Goal: Task Accomplishment & Management: Manage account settings

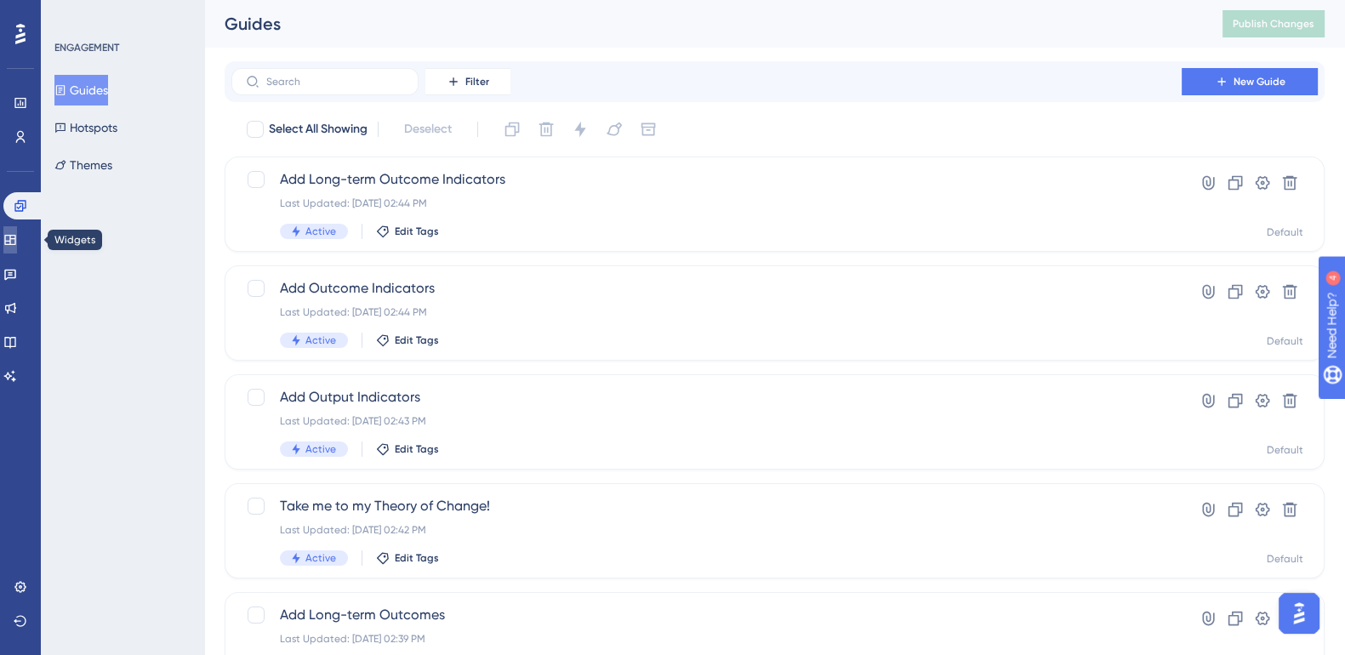
click at [12, 240] on link at bounding box center [10, 239] width 14 height 27
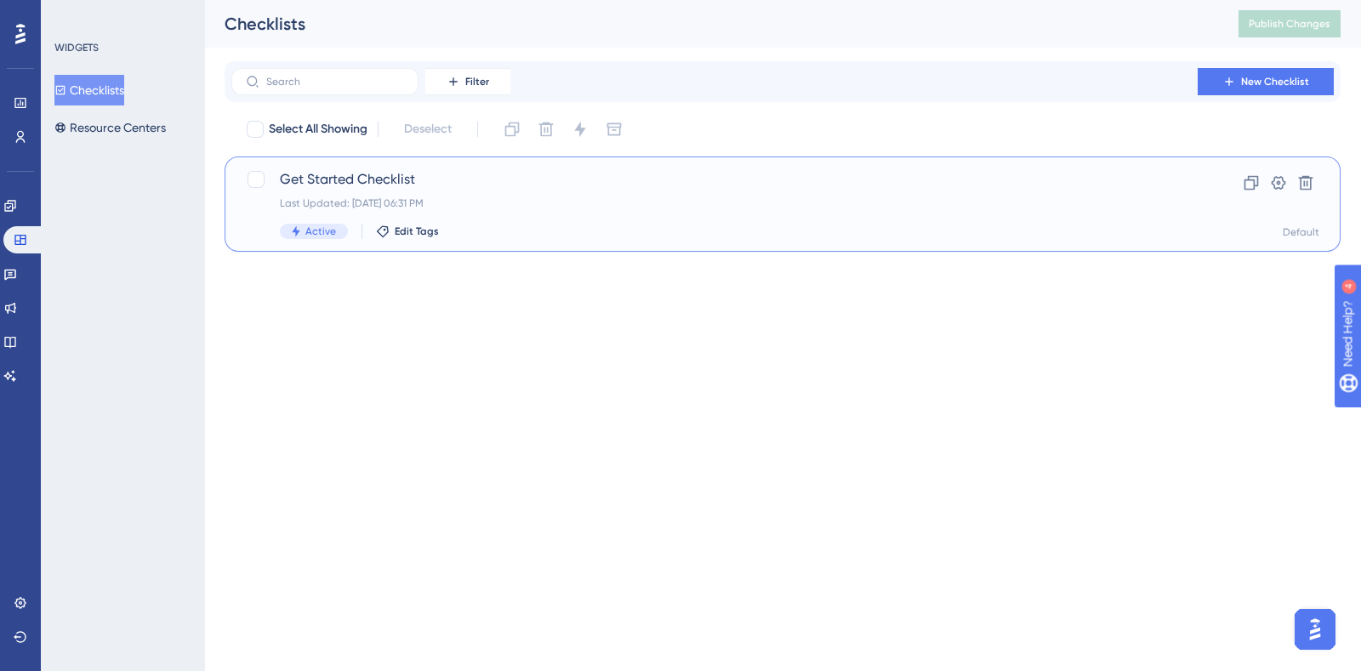
click at [378, 180] on span "Get Started Checklist" at bounding box center [714, 179] width 869 height 20
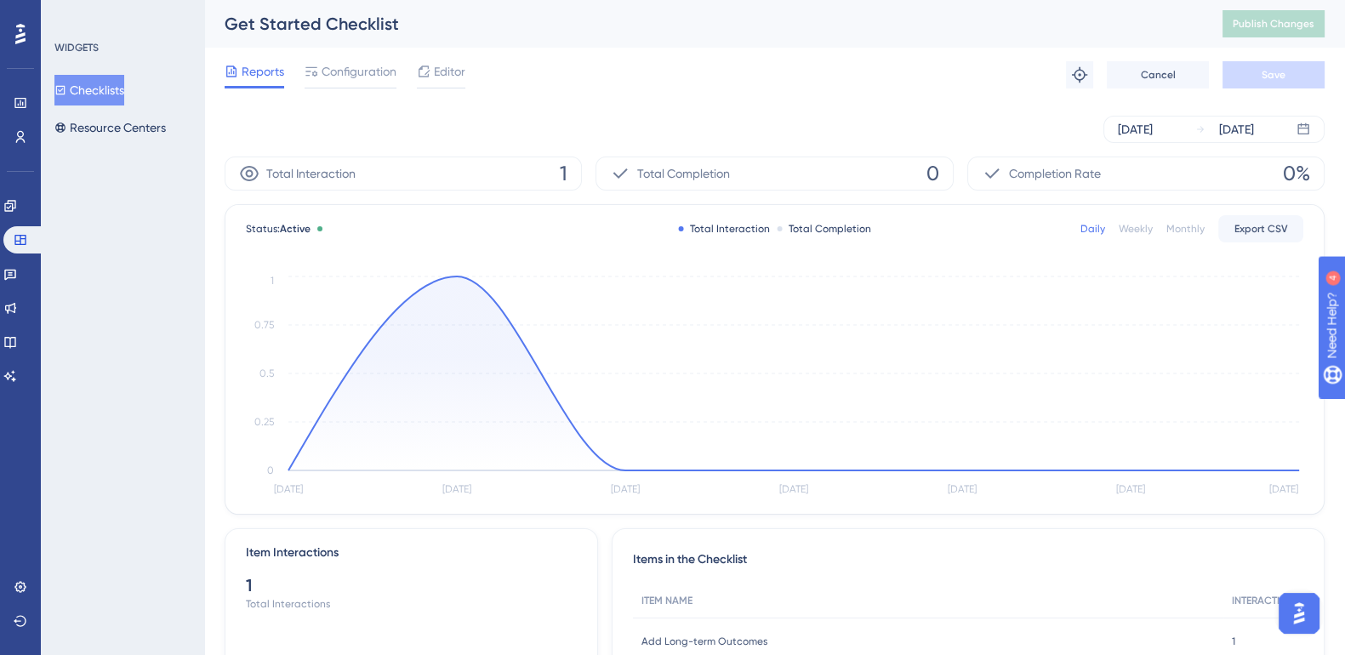
click at [452, 67] on span "Editor" at bounding box center [449, 71] width 31 height 20
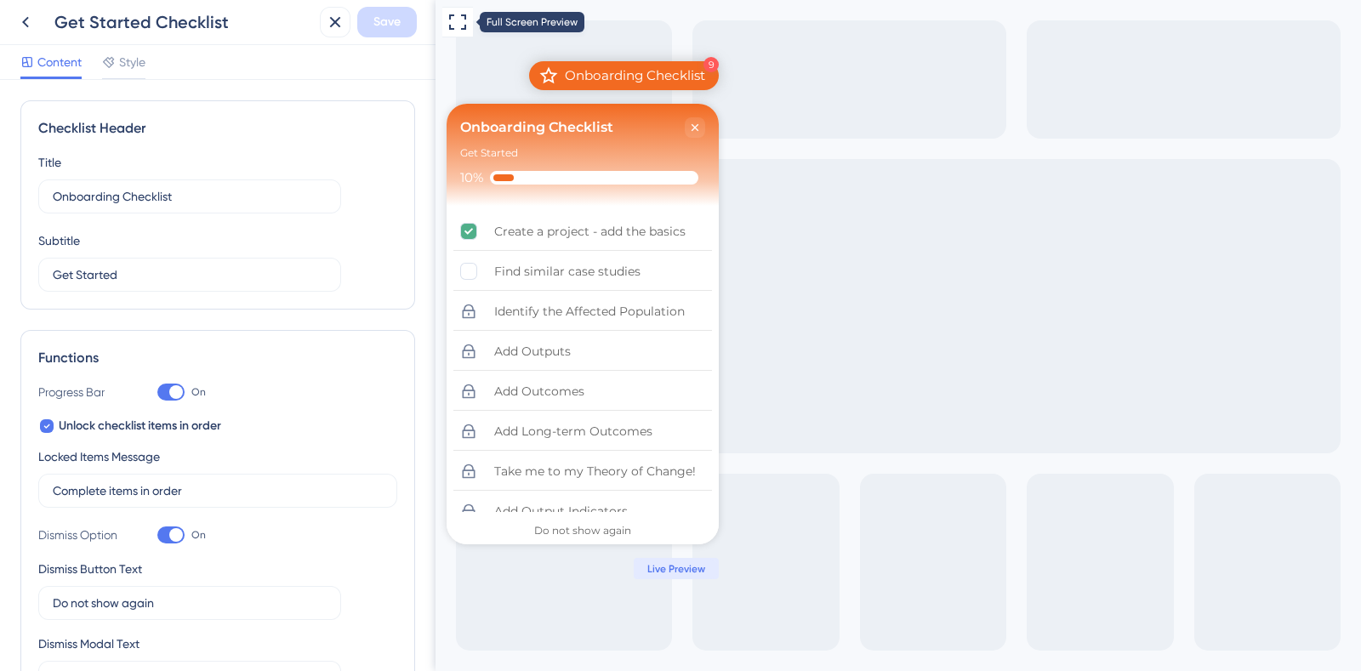
click at [452, 14] on icon at bounding box center [457, 21] width 17 height 15
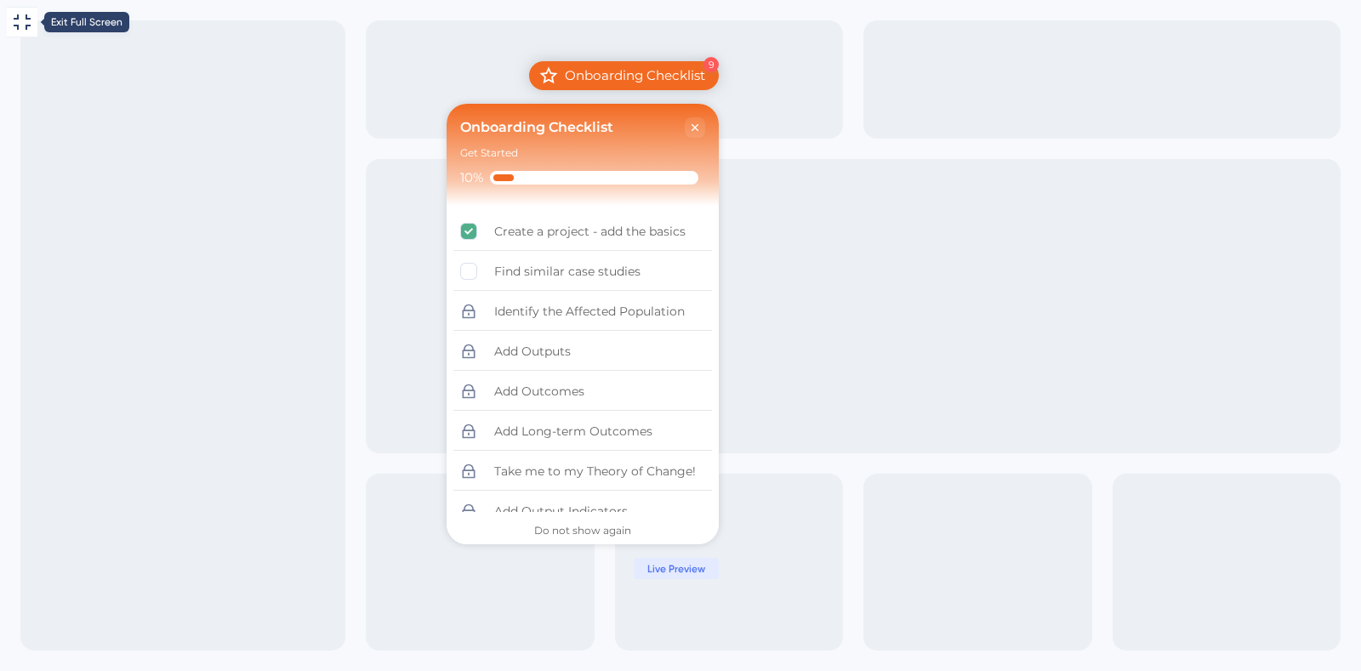
click at [30, 14] on icon at bounding box center [22, 22] width 20 height 20
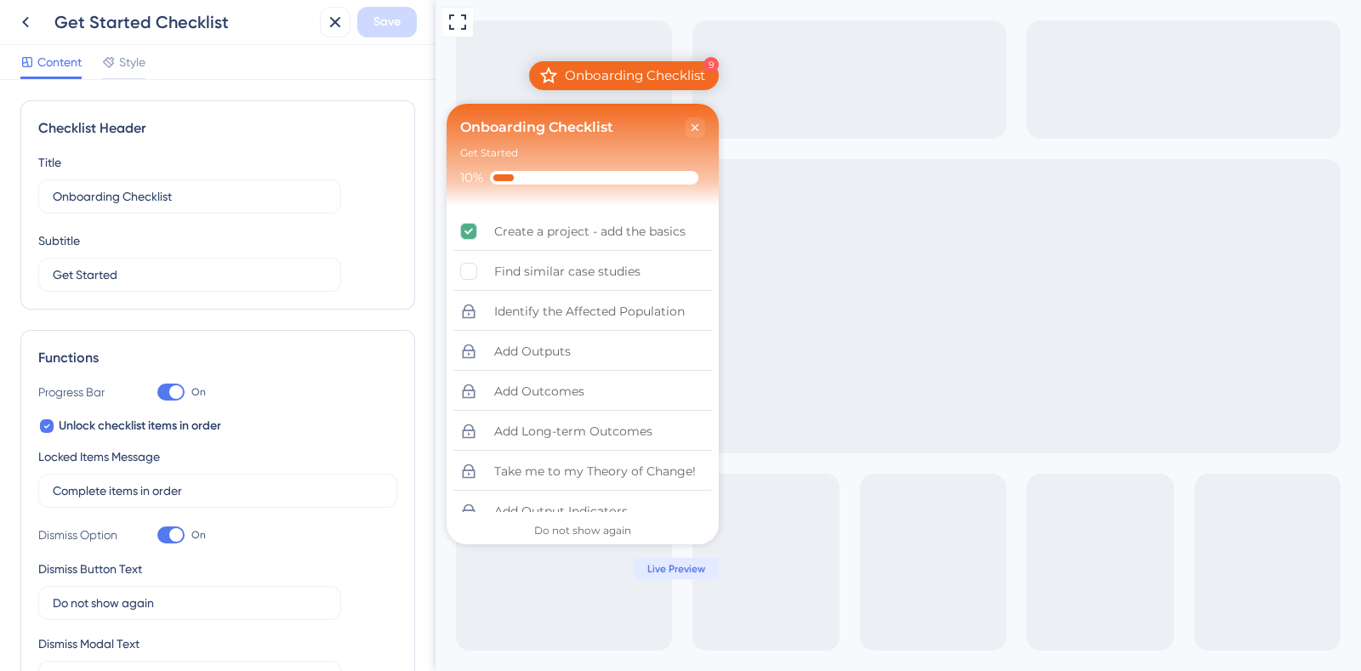
click at [137, 71] on span "Style" at bounding box center [132, 62] width 26 height 20
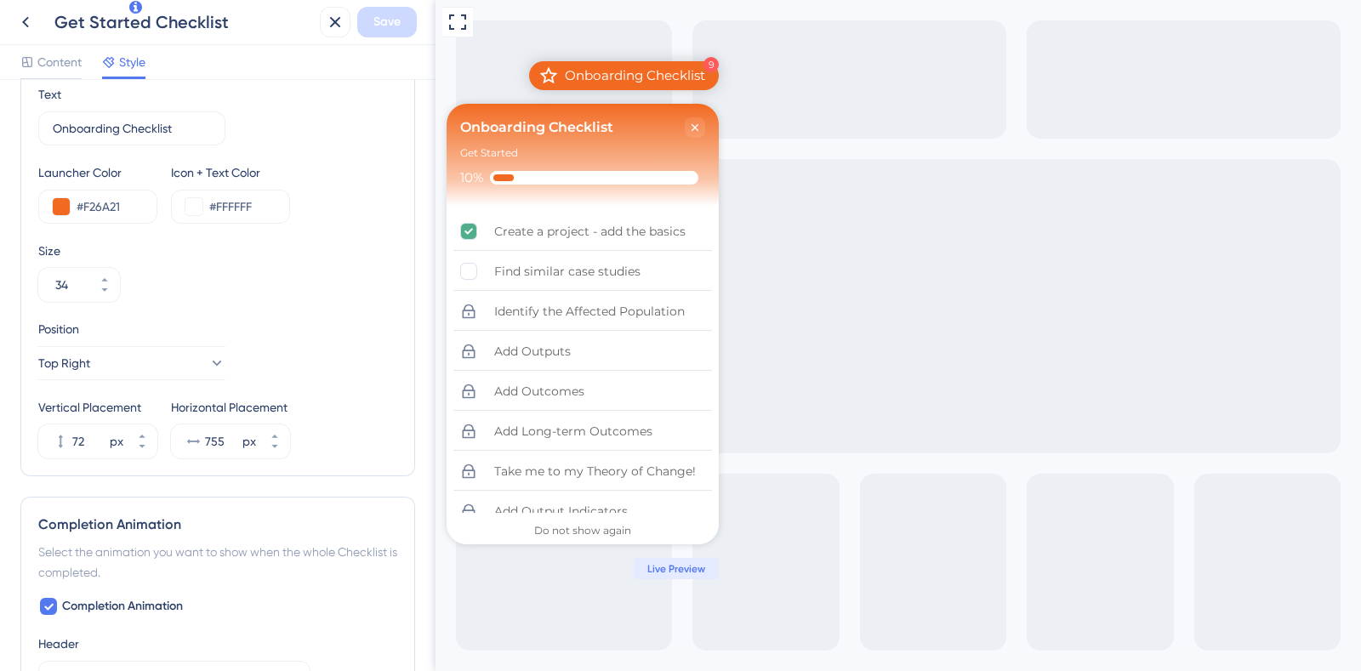
scroll to position [667, 0]
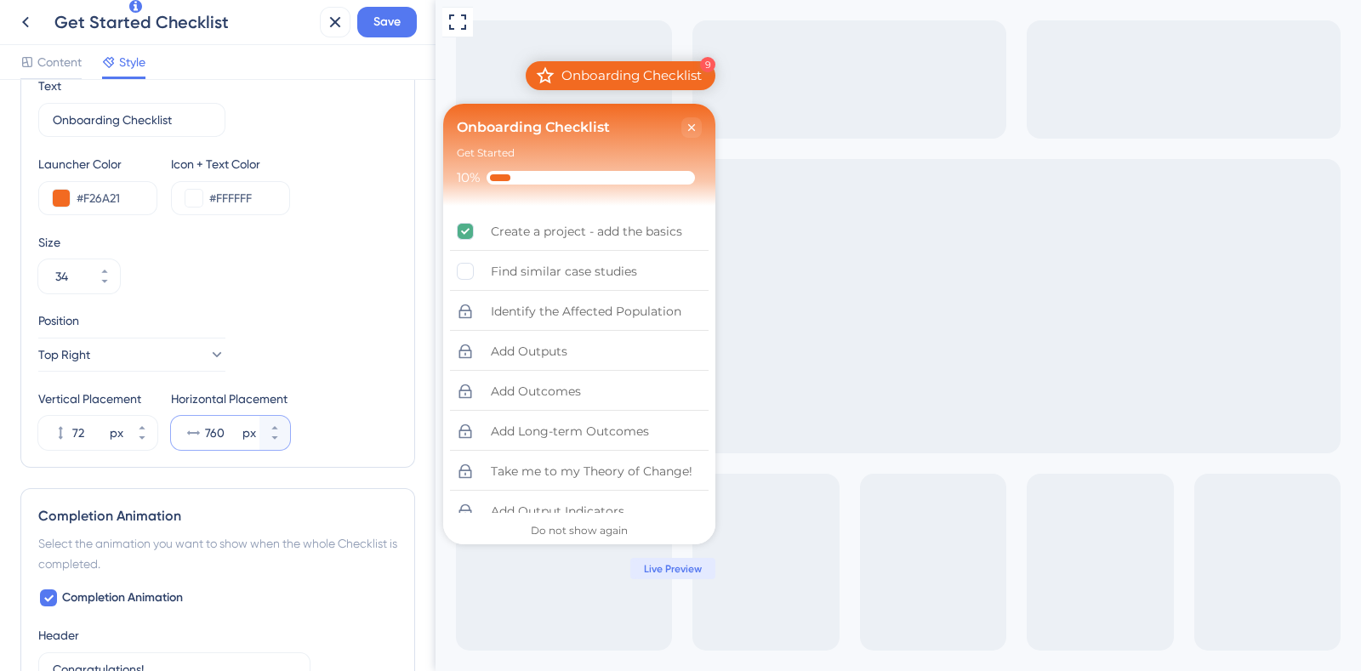
click at [275, 423] on icon at bounding box center [275, 428] width 10 height 10
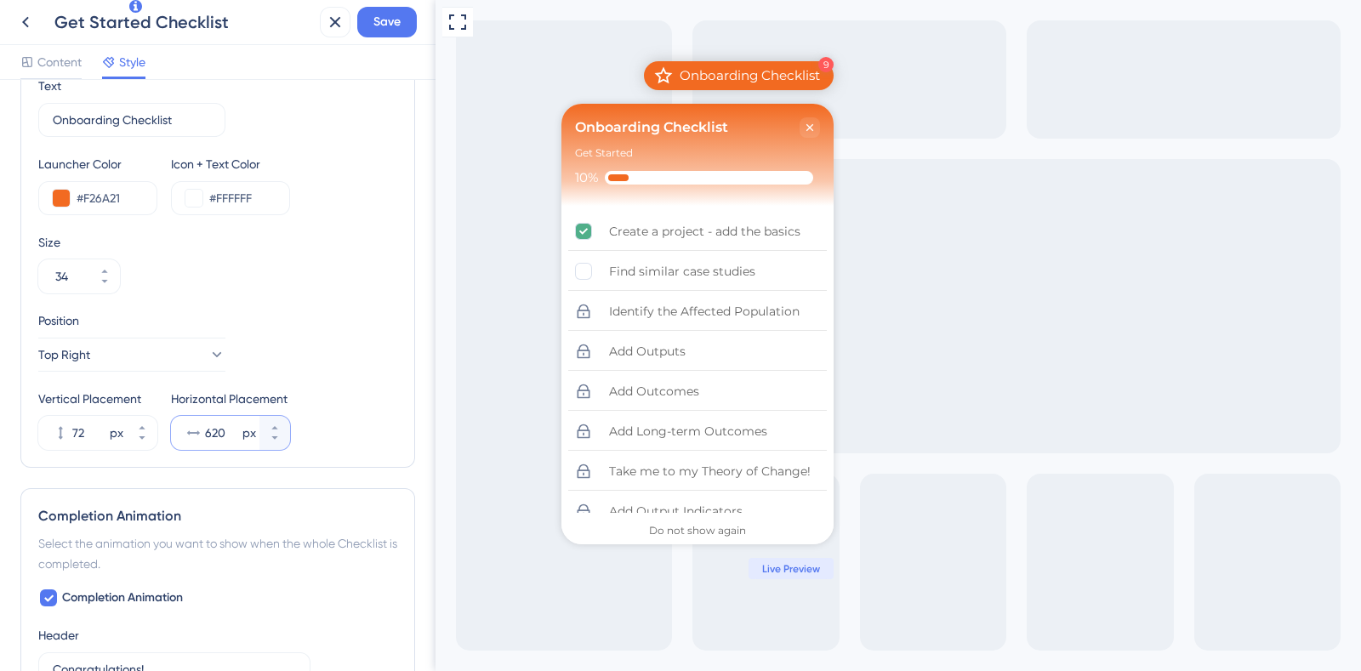
drag, startPoint x: 275, startPoint y: 447, endPoint x: 289, endPoint y: 430, distance: 21.7
click at [289, 430] on div "Vertical Placement 72 px Horizontal Placement 620 px" at bounding box center [217, 419] width 359 height 61
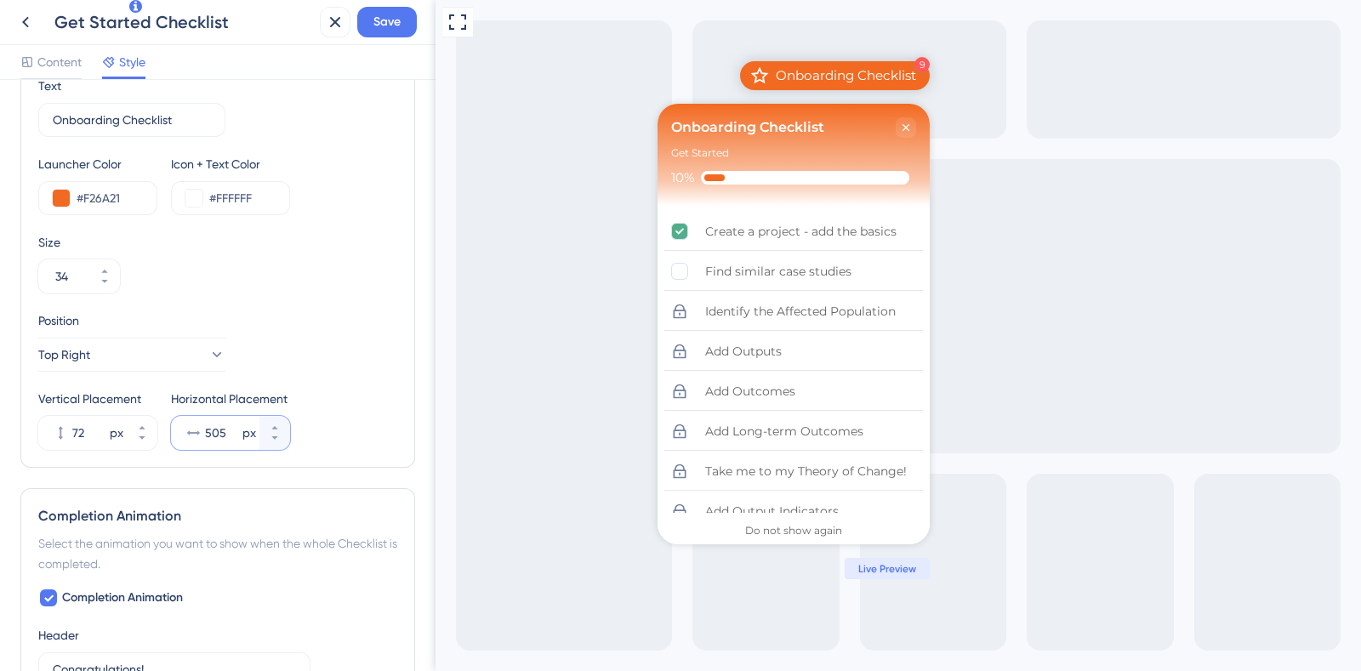
click at [264, 439] on button "505 px" at bounding box center [274, 441] width 31 height 17
click at [448, 35] on button at bounding box center [457, 22] width 31 height 31
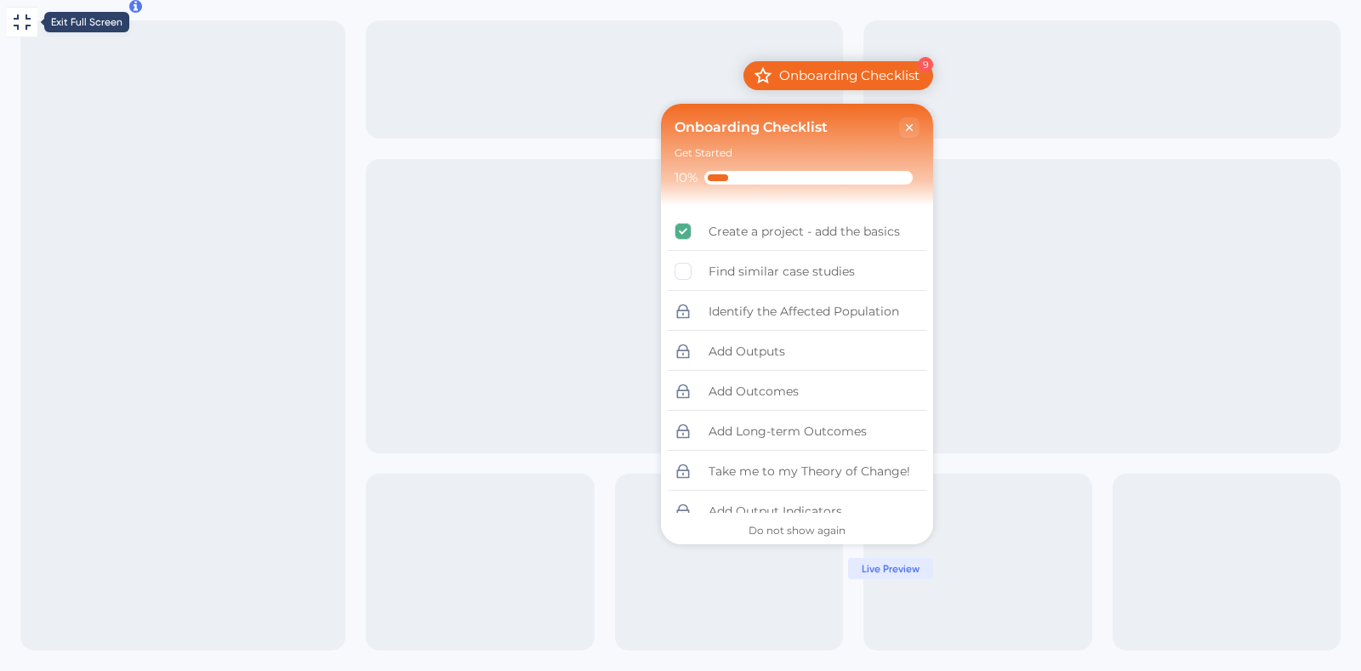
click at [13, 20] on icon at bounding box center [22, 22] width 20 height 20
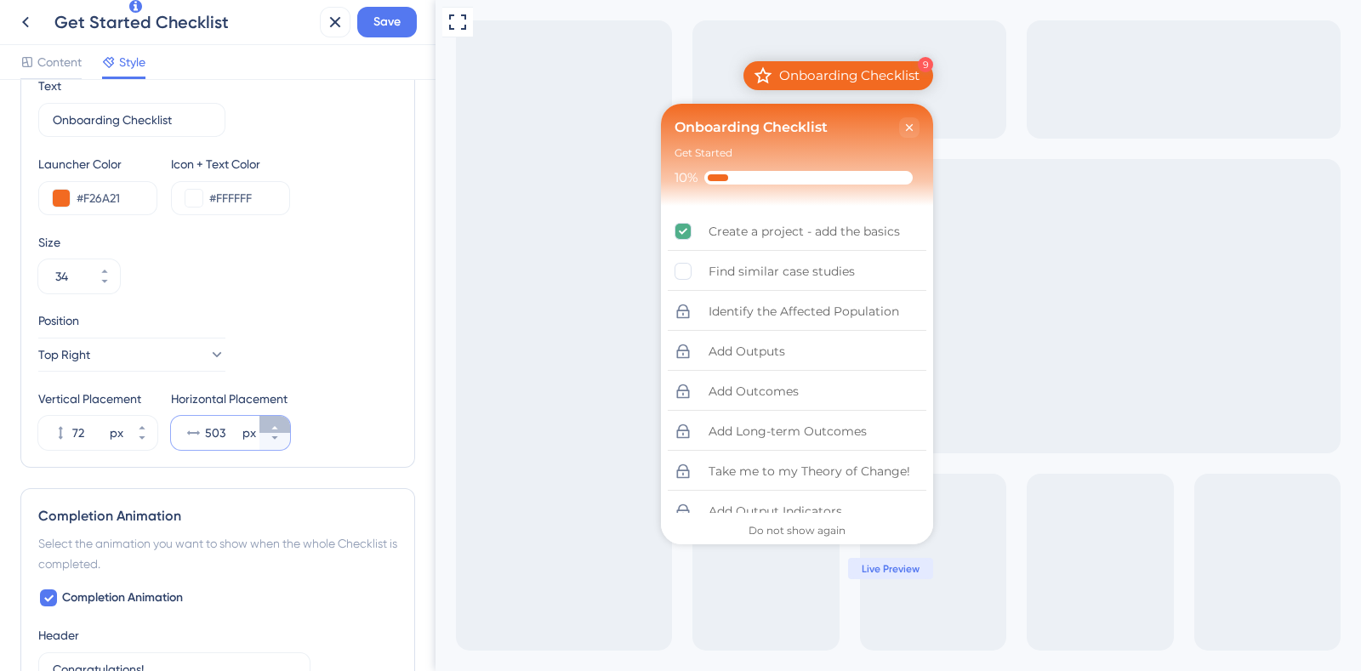
click at [276, 423] on icon at bounding box center [275, 428] width 10 height 10
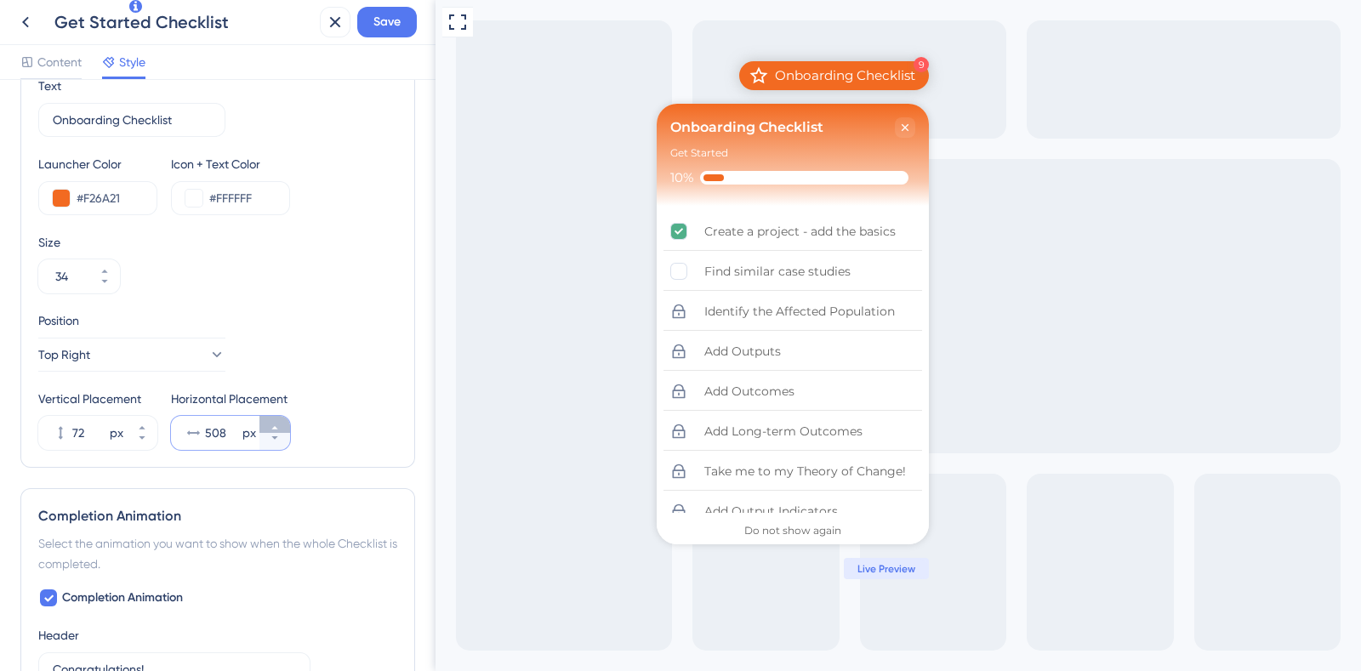
click at [276, 423] on icon at bounding box center [275, 428] width 10 height 10
type input "517"
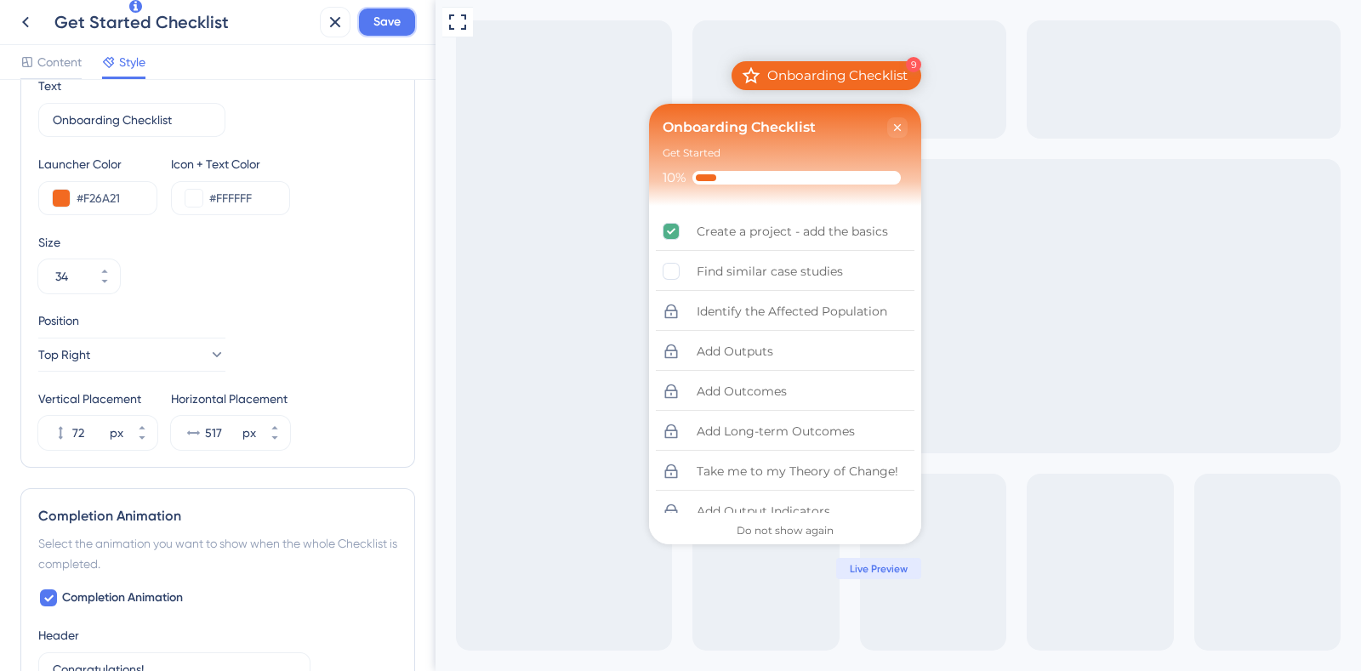
click at [393, 23] on span "Save" at bounding box center [386, 22] width 27 height 20
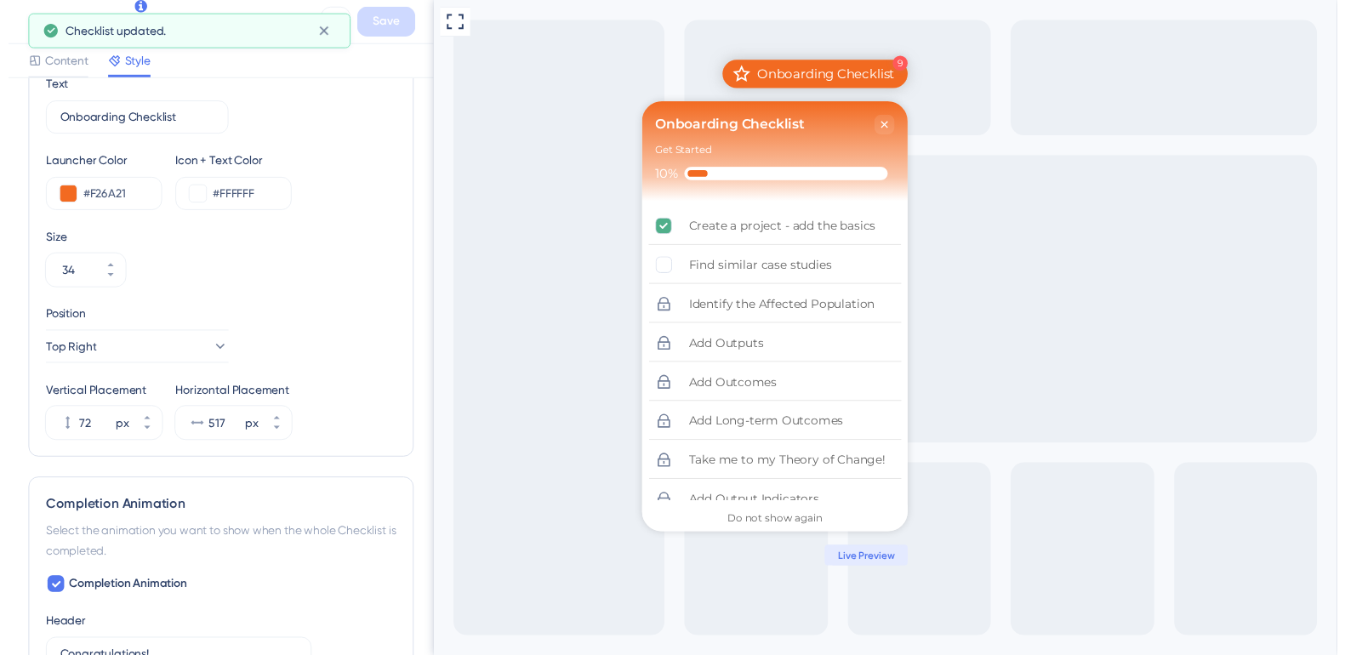
scroll to position [0, 0]
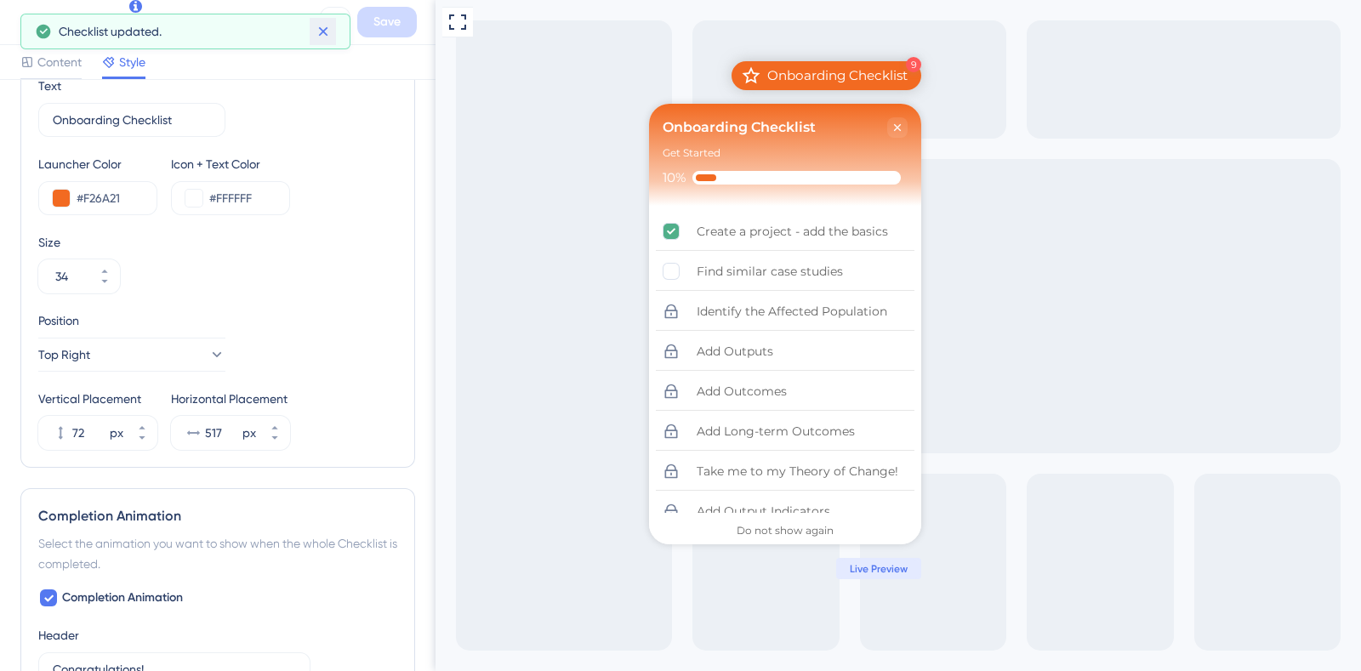
click at [333, 36] on button at bounding box center [323, 31] width 26 height 27
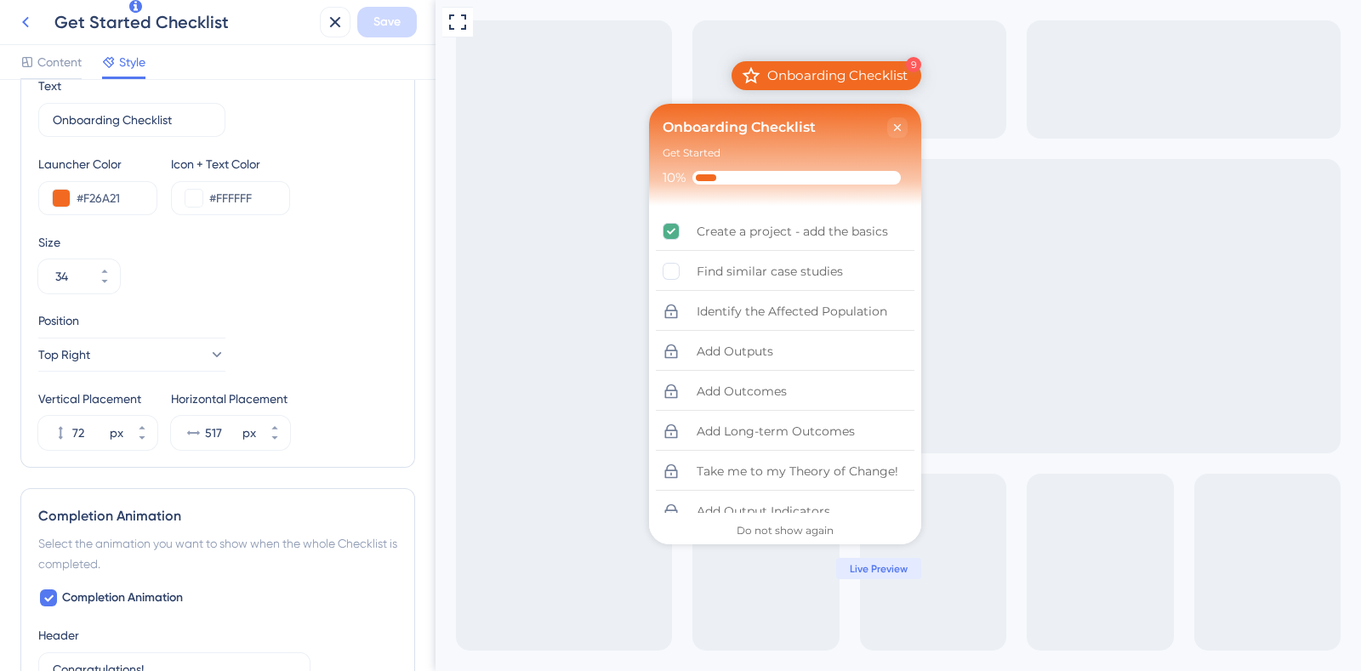
click at [15, 16] on icon at bounding box center [25, 22] width 20 height 20
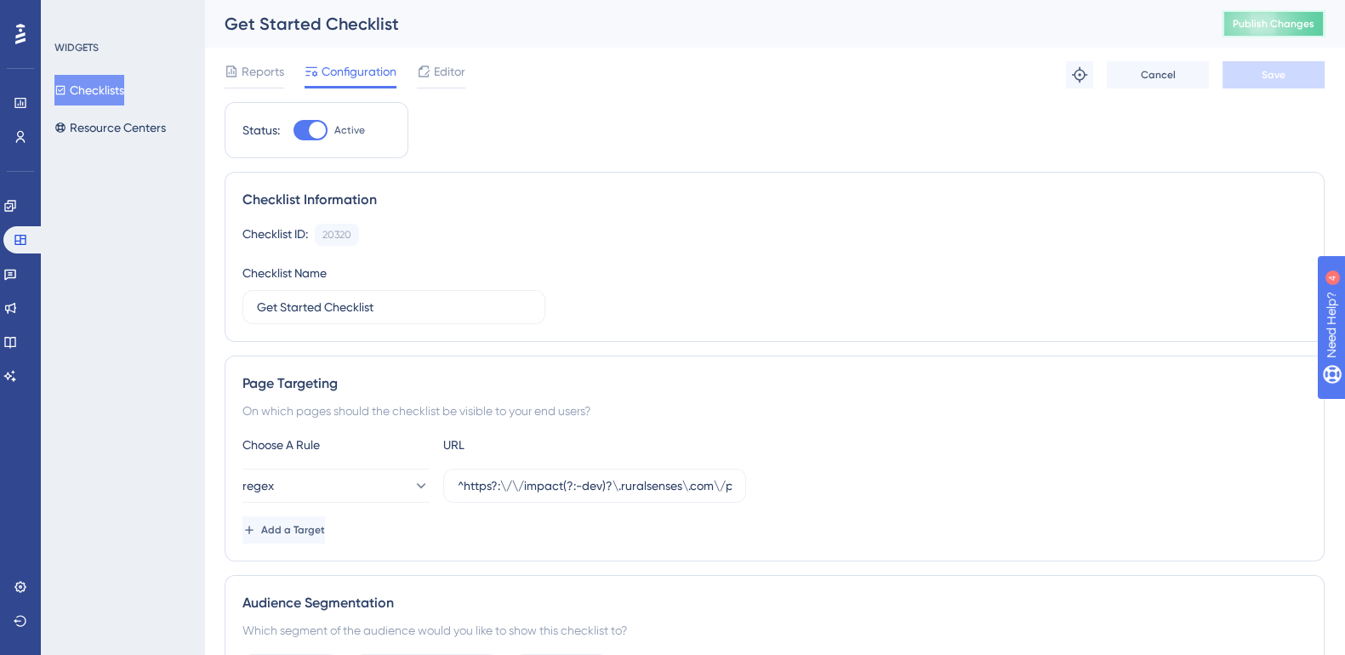
click at [1311, 29] on span "Publish Changes" at bounding box center [1273, 24] width 82 height 14
click at [451, 69] on span "Editor" at bounding box center [449, 71] width 31 height 20
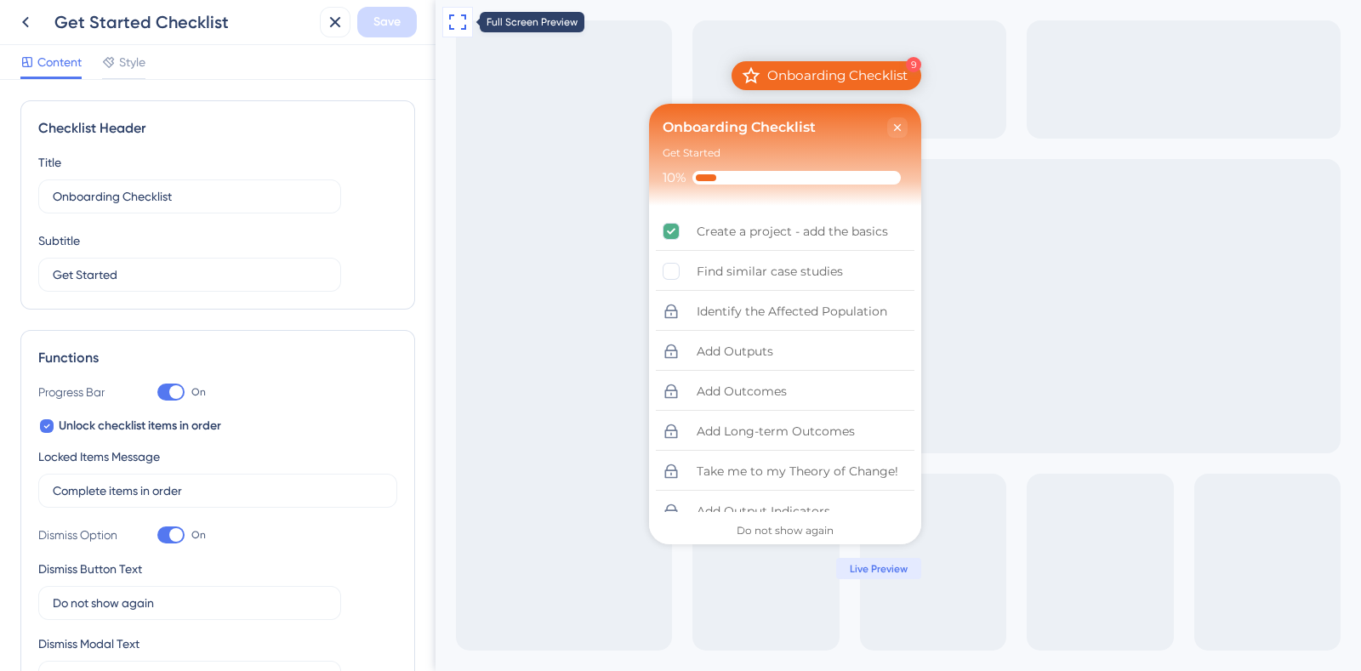
click at [456, 26] on icon at bounding box center [457, 22] width 20 height 20
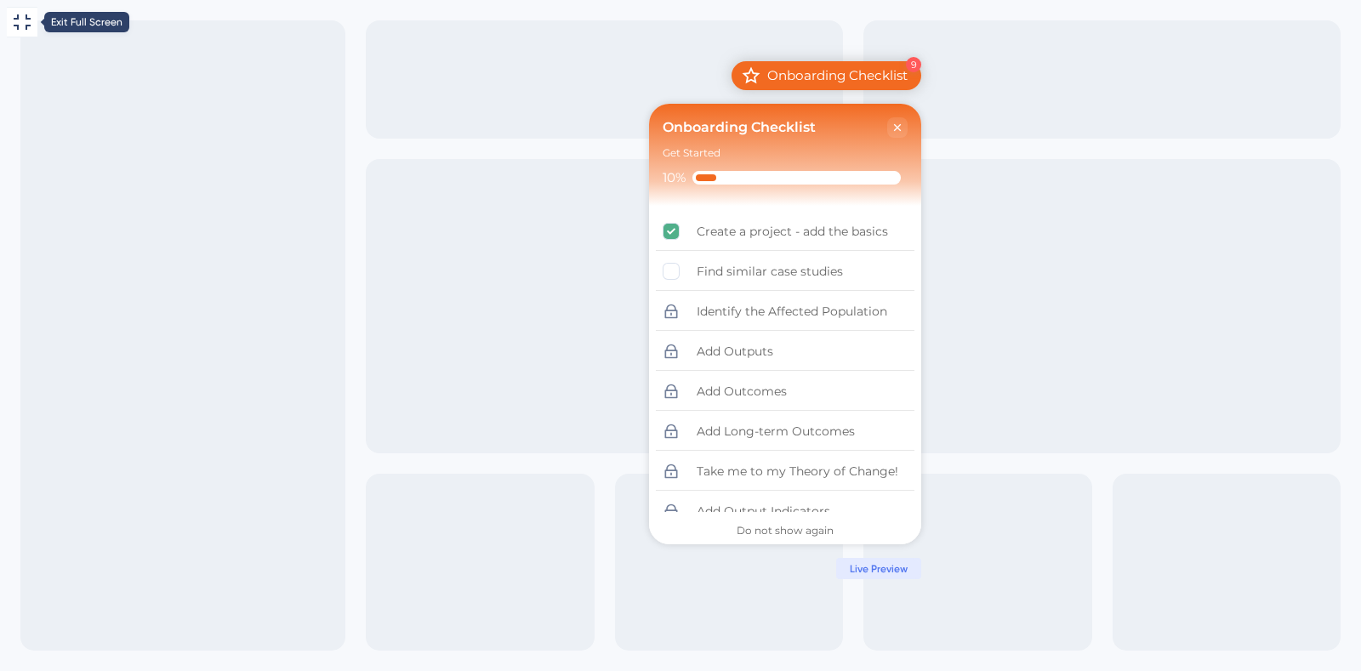
click at [23, 25] on icon at bounding box center [22, 22] width 20 height 20
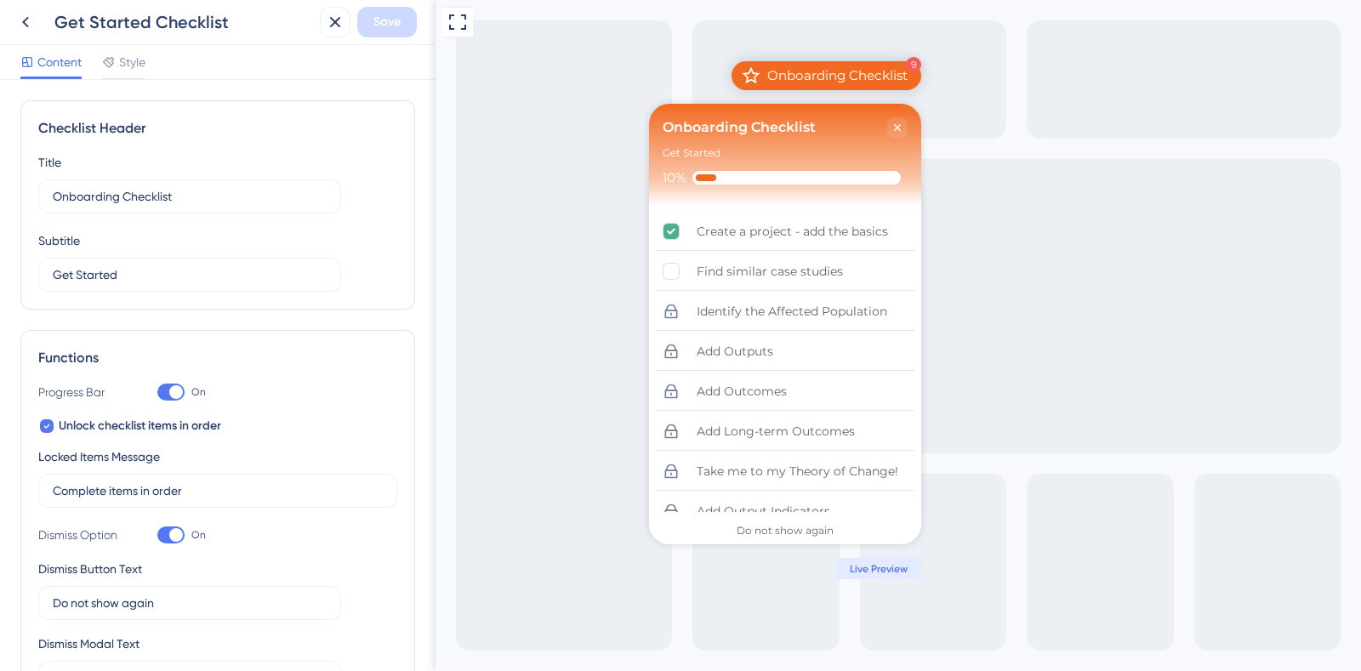
click at [140, 67] on span "Style" at bounding box center [132, 62] width 26 height 20
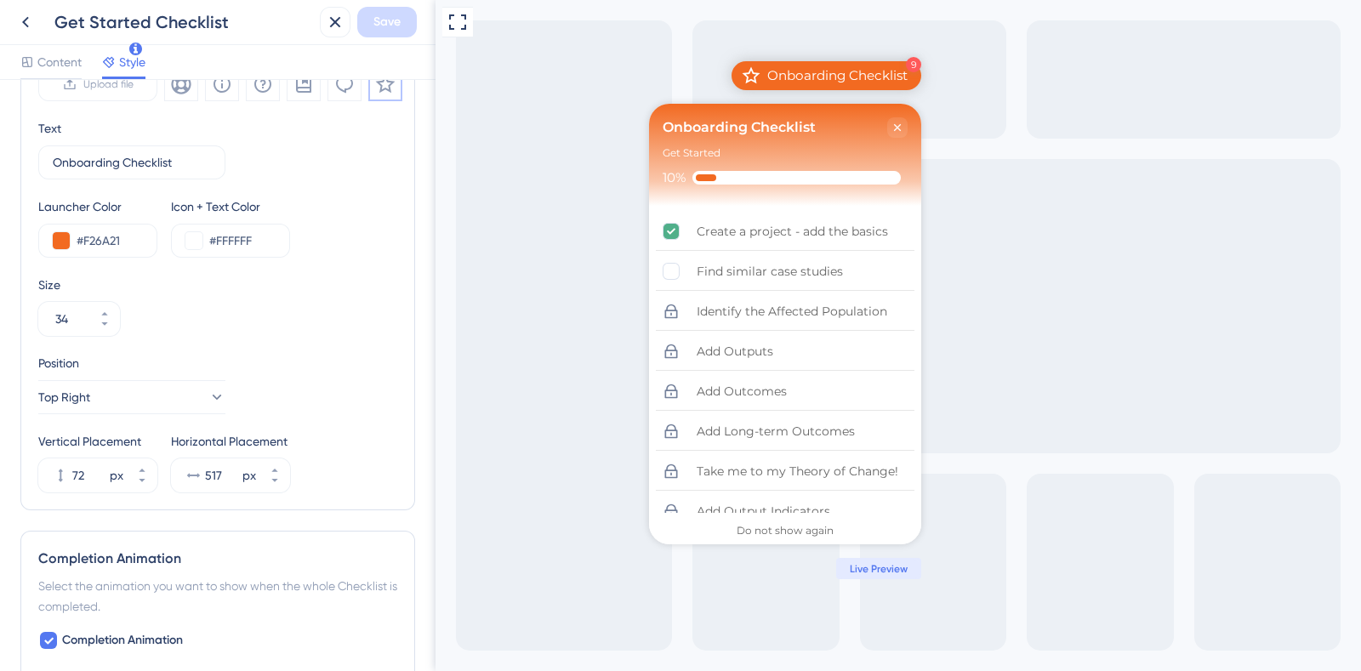
scroll to position [625, 0]
click at [158, 395] on button "Top Right" at bounding box center [131, 396] width 187 height 34
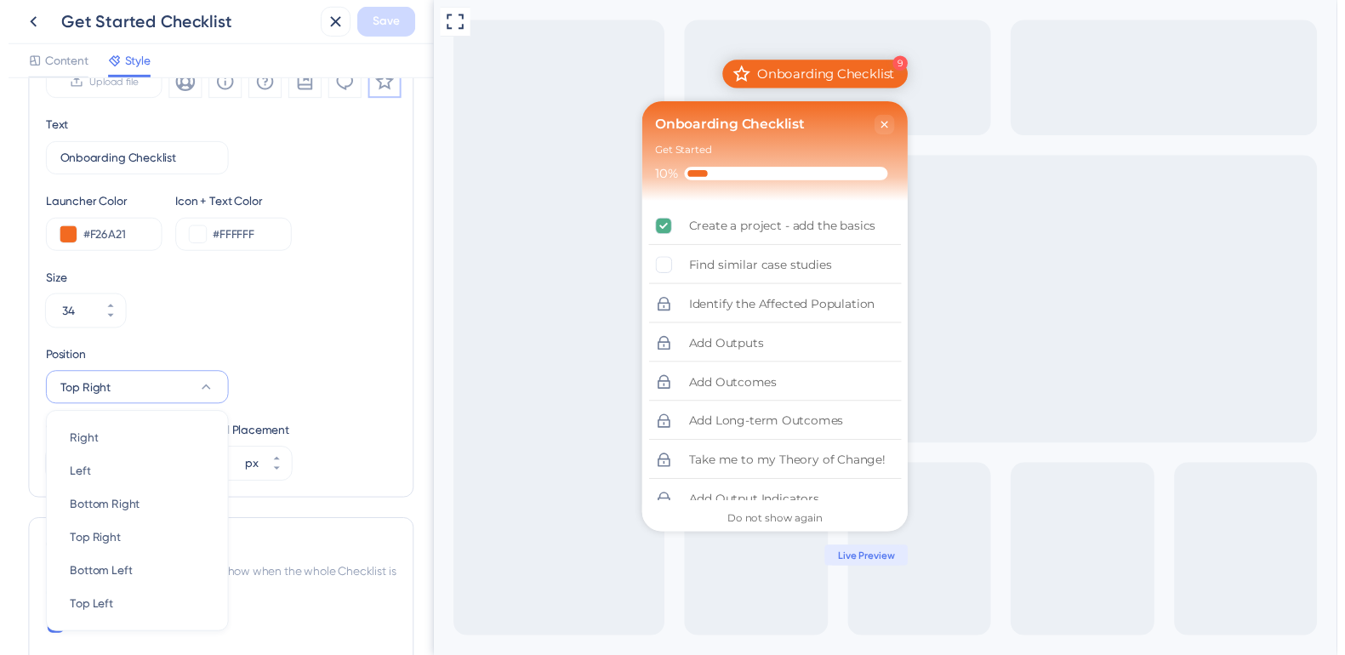
scroll to position [782, 0]
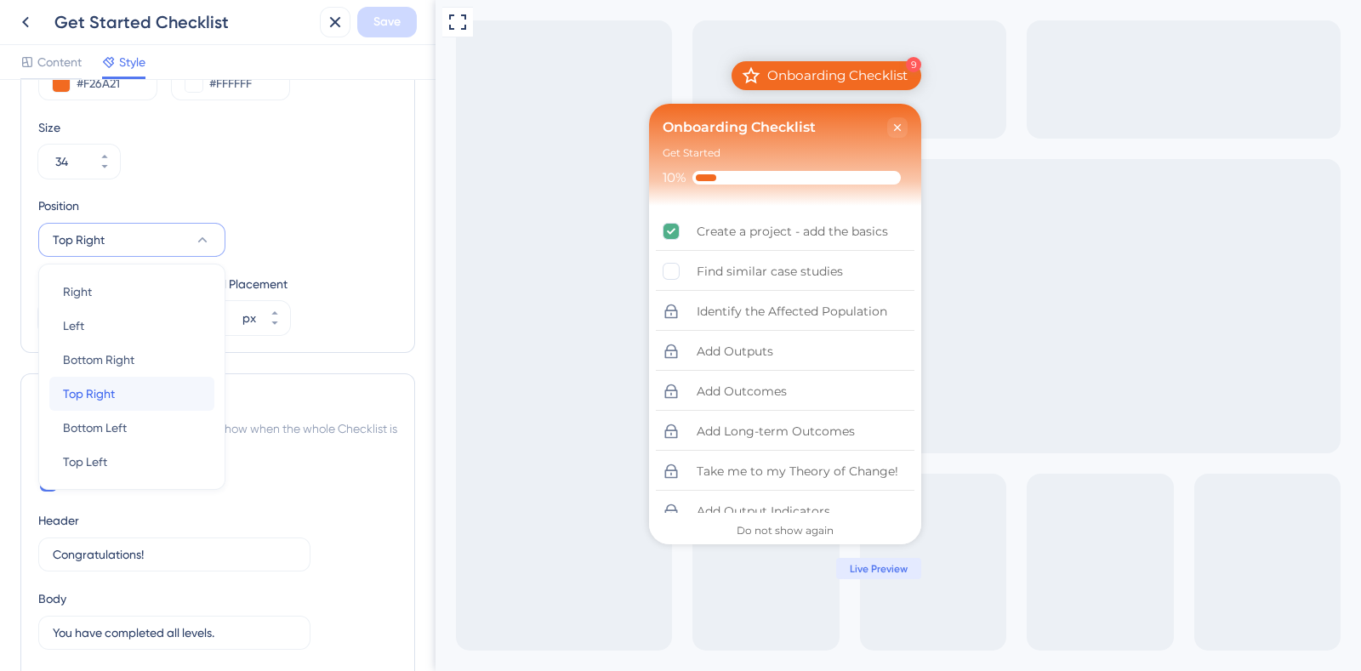
click at [158, 395] on div "Top Right Top Right" at bounding box center [132, 394] width 138 height 34
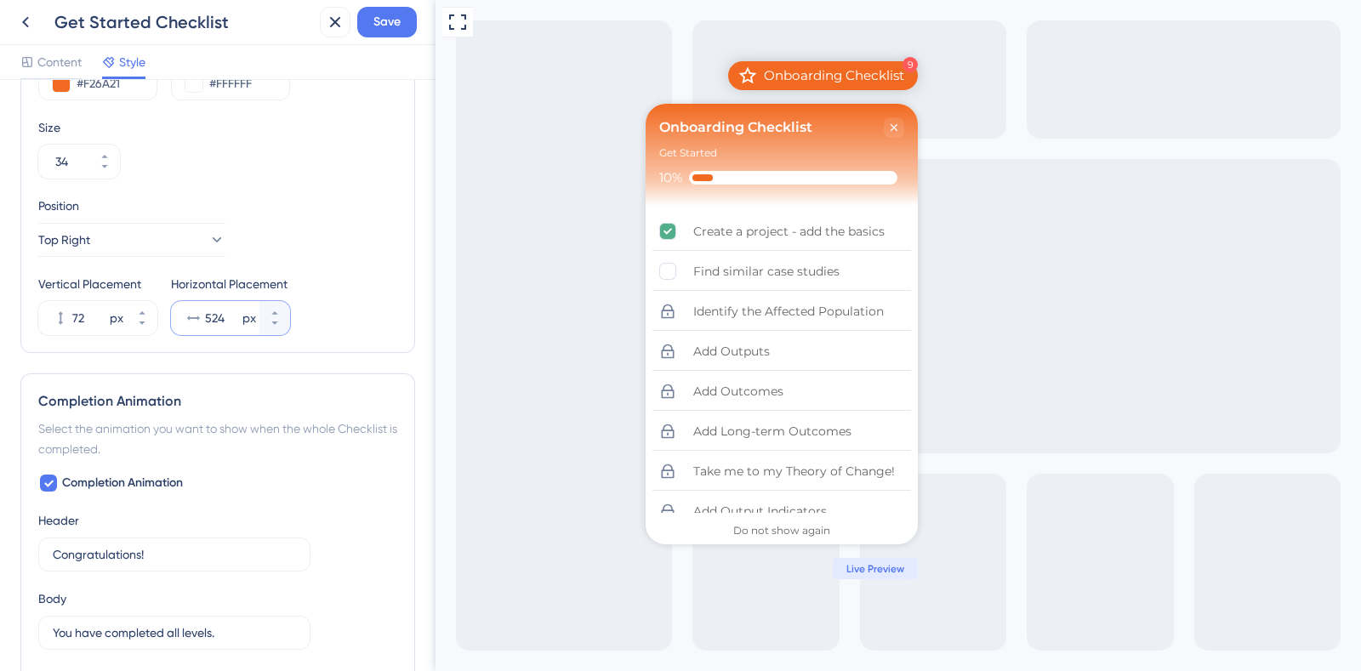
click at [271, 310] on icon at bounding box center [275, 313] width 10 height 10
click at [273, 333] on button "522 px" at bounding box center [274, 326] width 31 height 17
click at [210, 313] on input "521" at bounding box center [222, 318] width 34 height 20
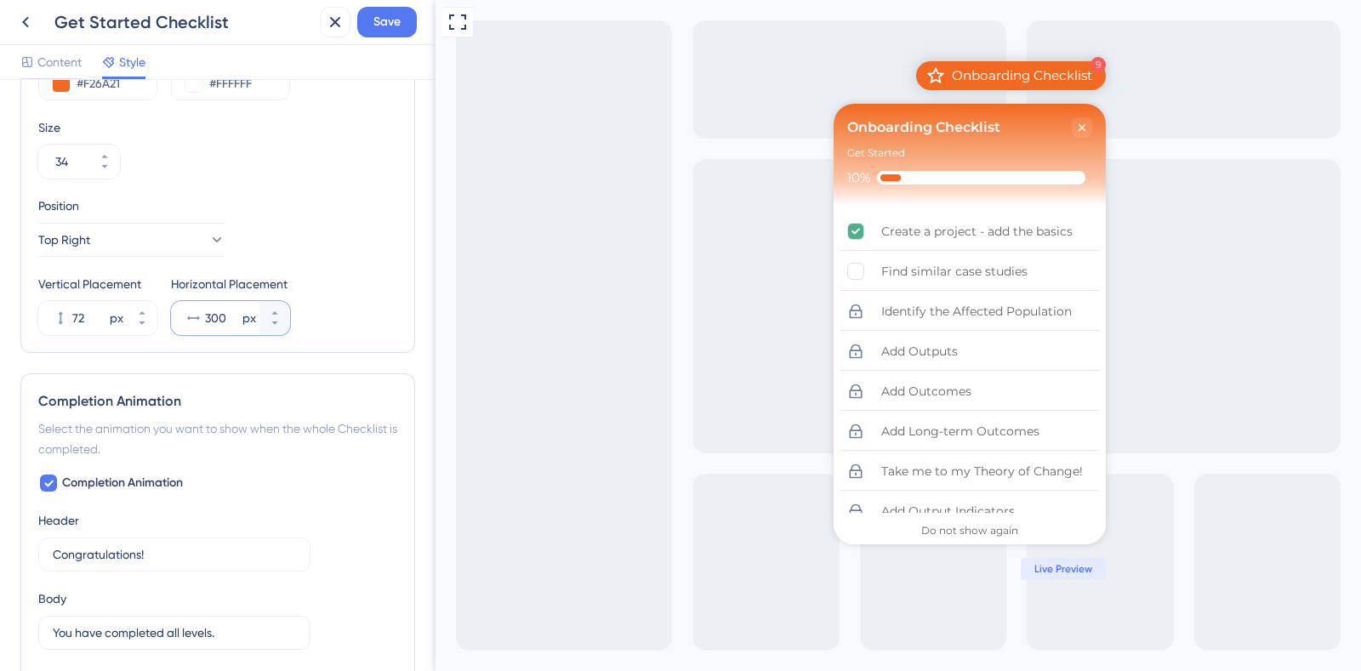
type input "300"
click at [179, 236] on button "Top Right" at bounding box center [131, 240] width 187 height 34
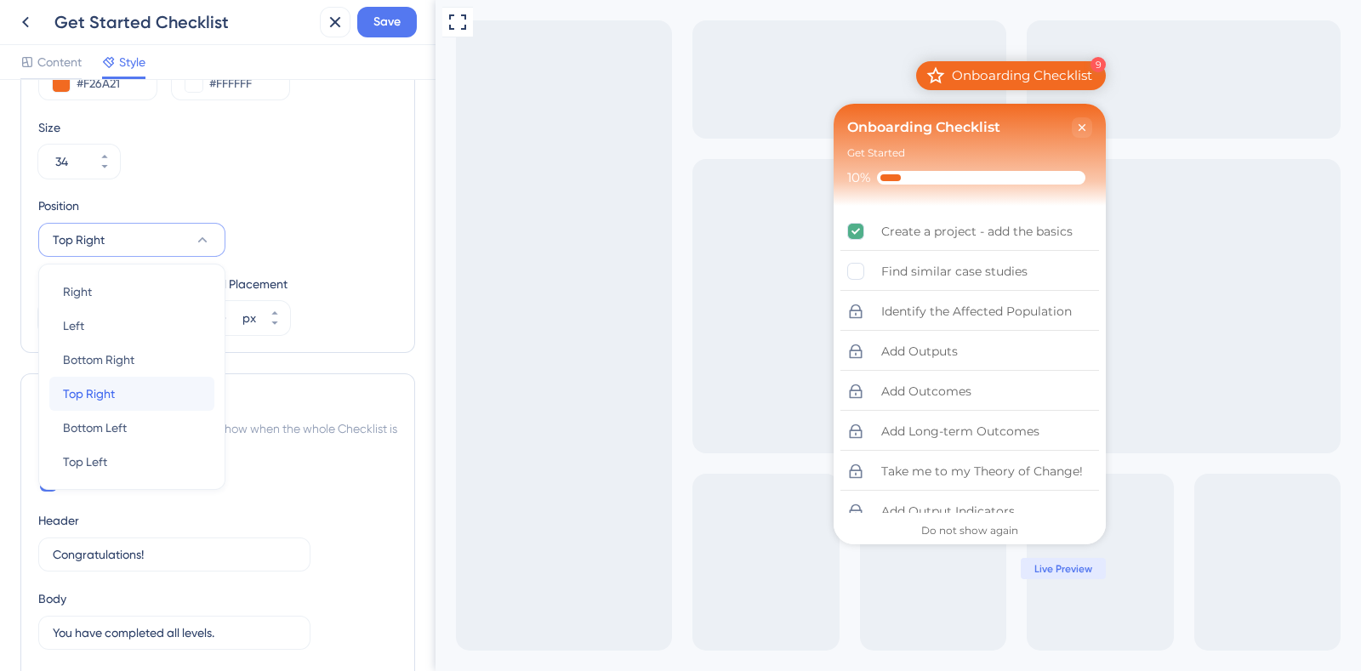
click at [136, 393] on div "Top Right Top Right" at bounding box center [132, 394] width 138 height 34
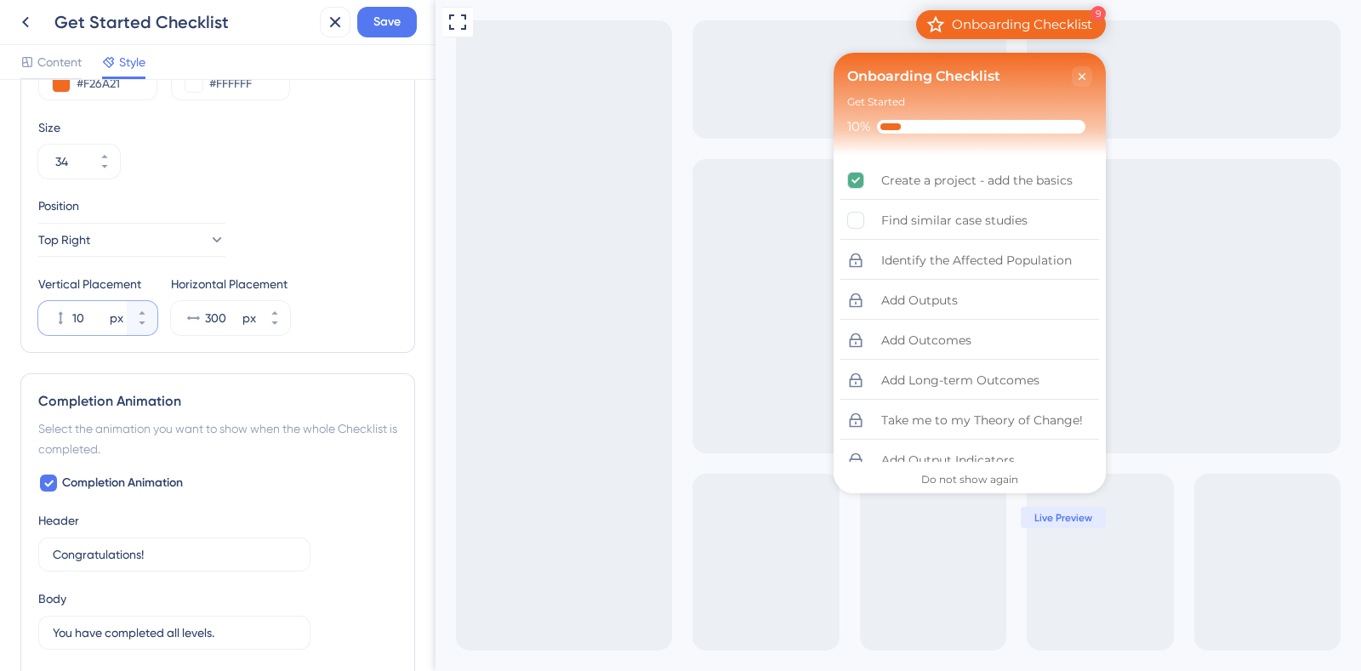
click at [145, 322] on icon at bounding box center [142, 323] width 10 height 10
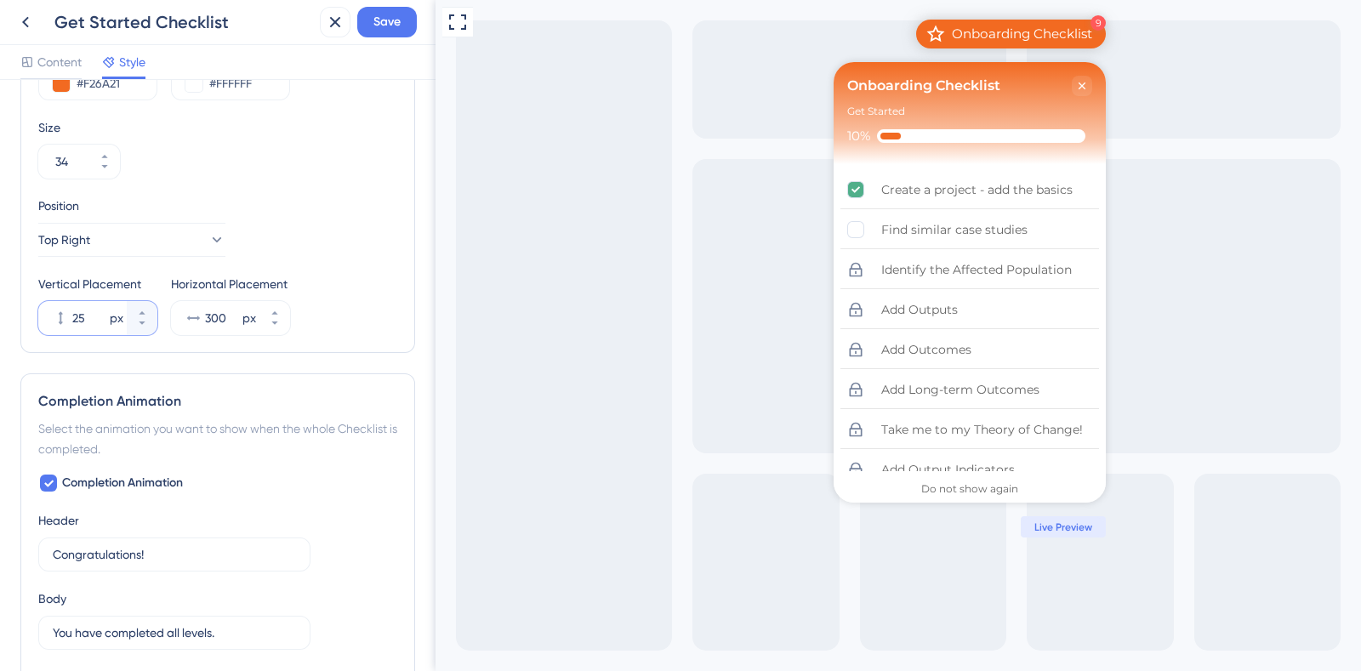
click at [136, 305] on button "25 px" at bounding box center [142, 309] width 31 height 17
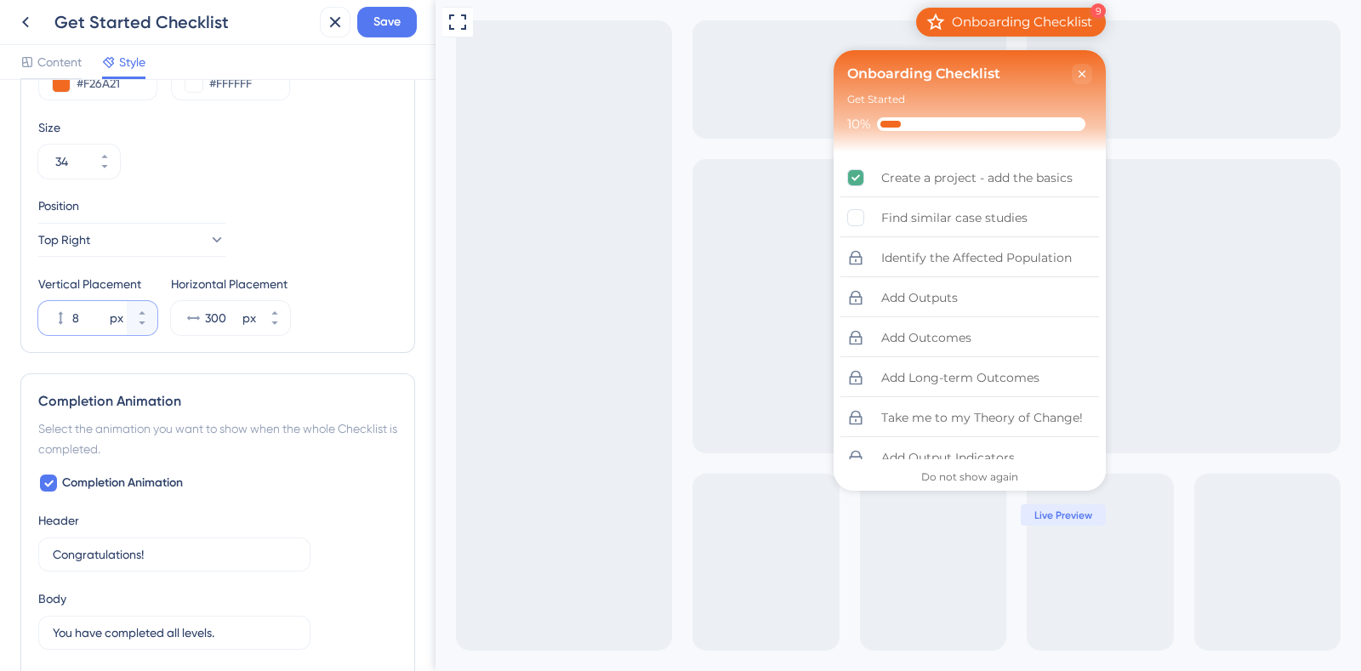
click at [143, 321] on icon at bounding box center [142, 323] width 10 height 10
type input "7"
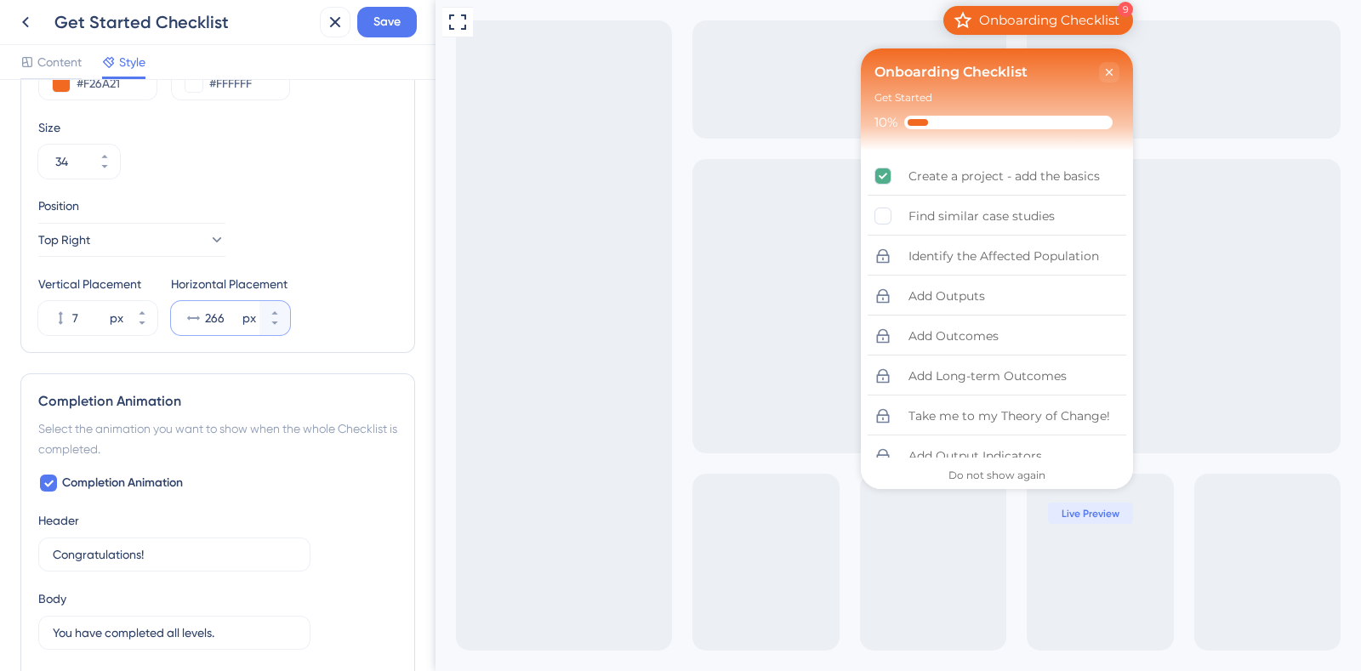
click at [274, 322] on icon at bounding box center [274, 322] width 6 height 3
type input "265"
click at [378, 33] on button "Save" at bounding box center [387, 22] width 60 height 31
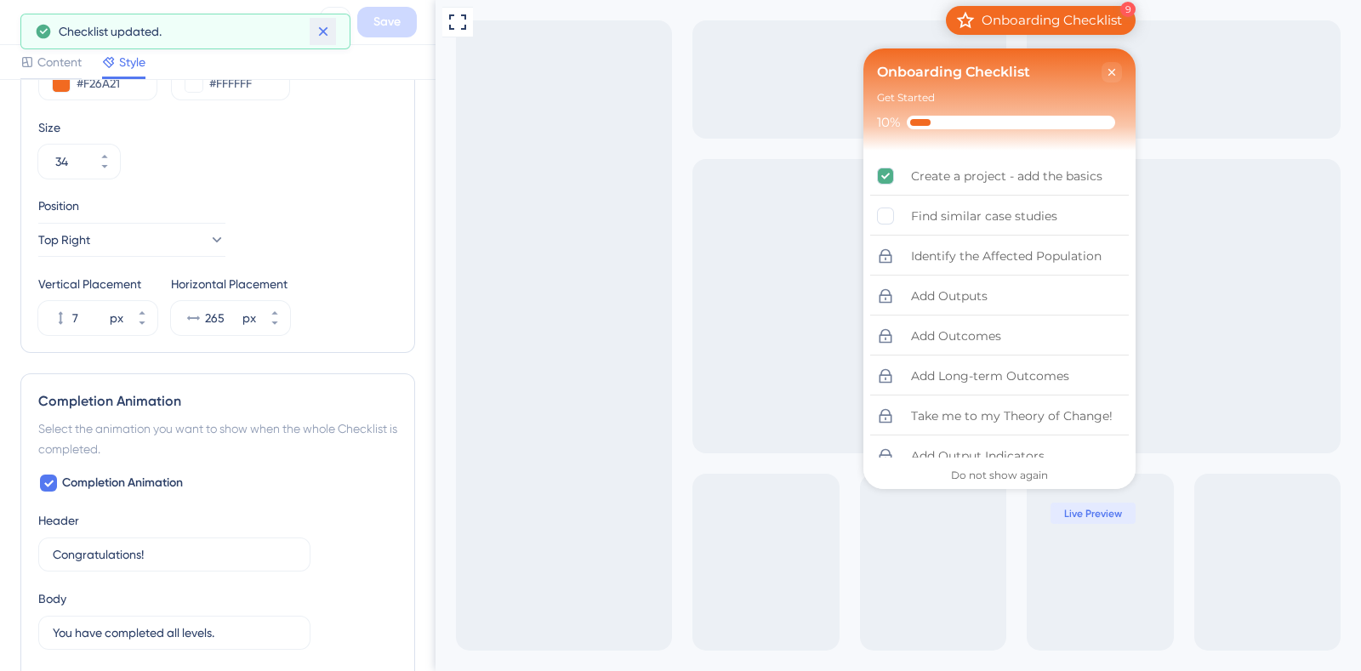
click at [323, 34] on icon at bounding box center [323, 31] width 17 height 17
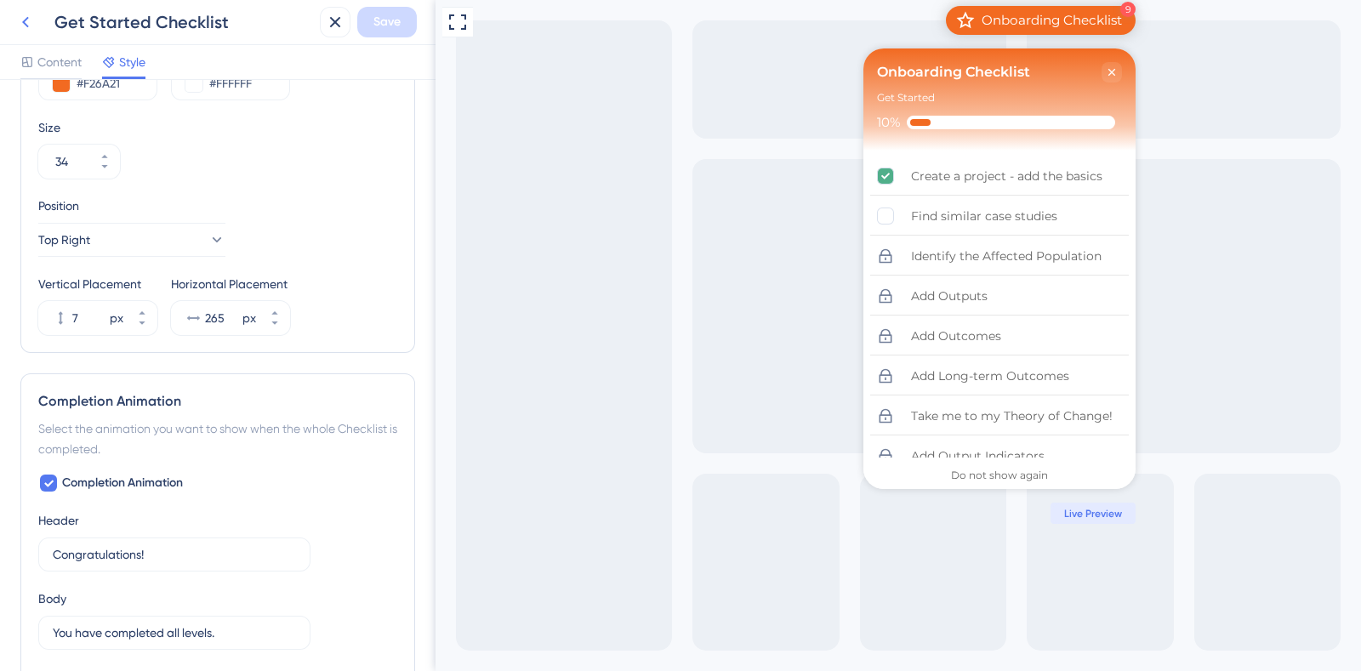
click at [26, 29] on icon at bounding box center [25, 22] width 20 height 20
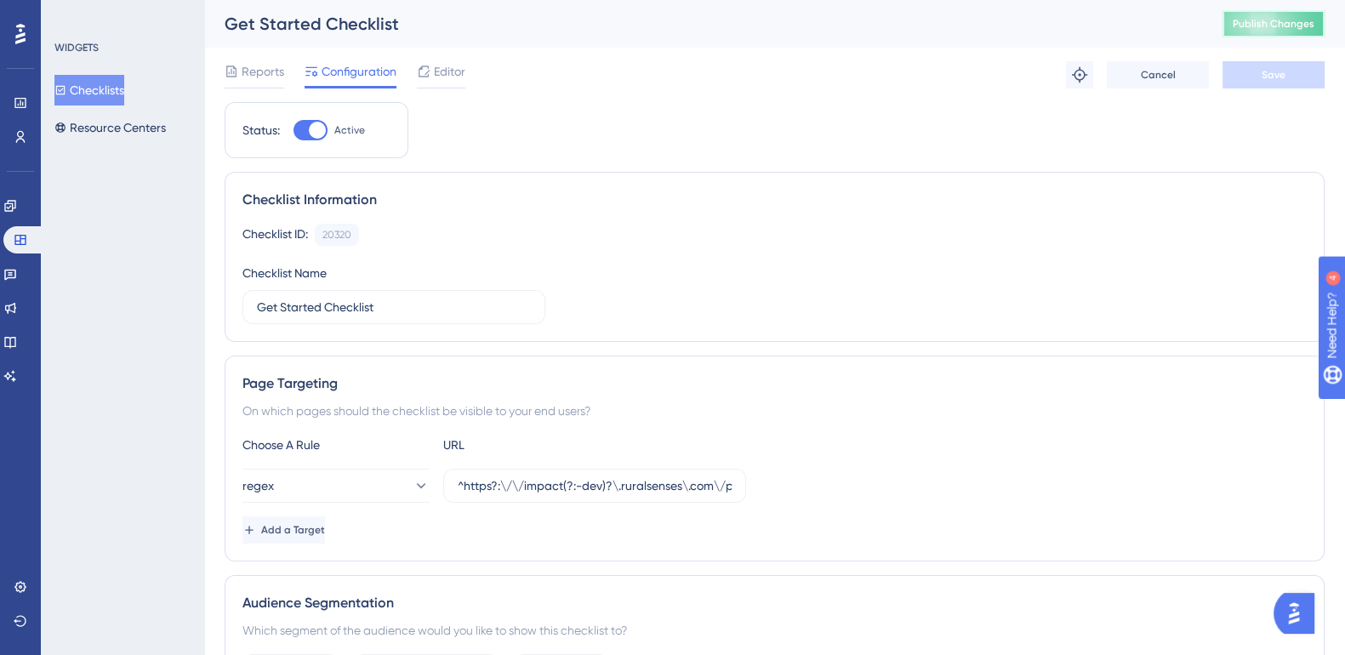
click at [1276, 30] on span "Publish Changes" at bounding box center [1273, 24] width 82 height 14
click at [456, 73] on span "Editor" at bounding box center [449, 71] width 31 height 20
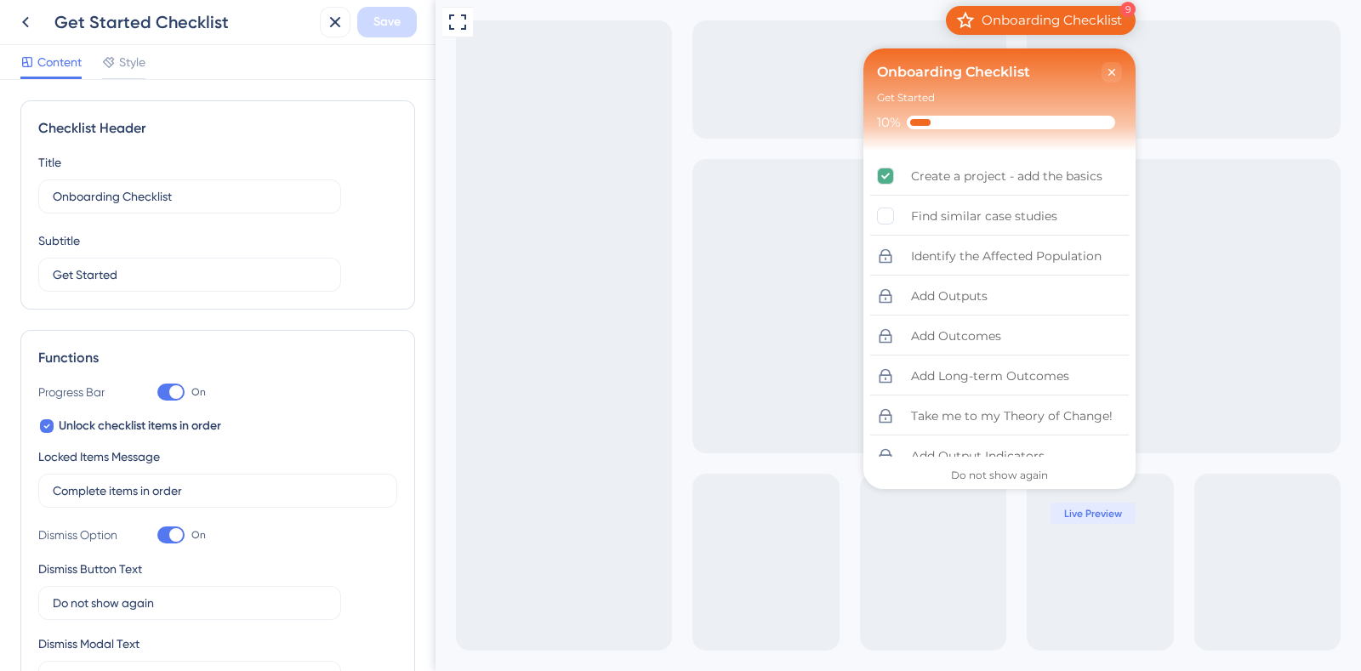
click at [128, 65] on span "Style" at bounding box center [132, 62] width 26 height 20
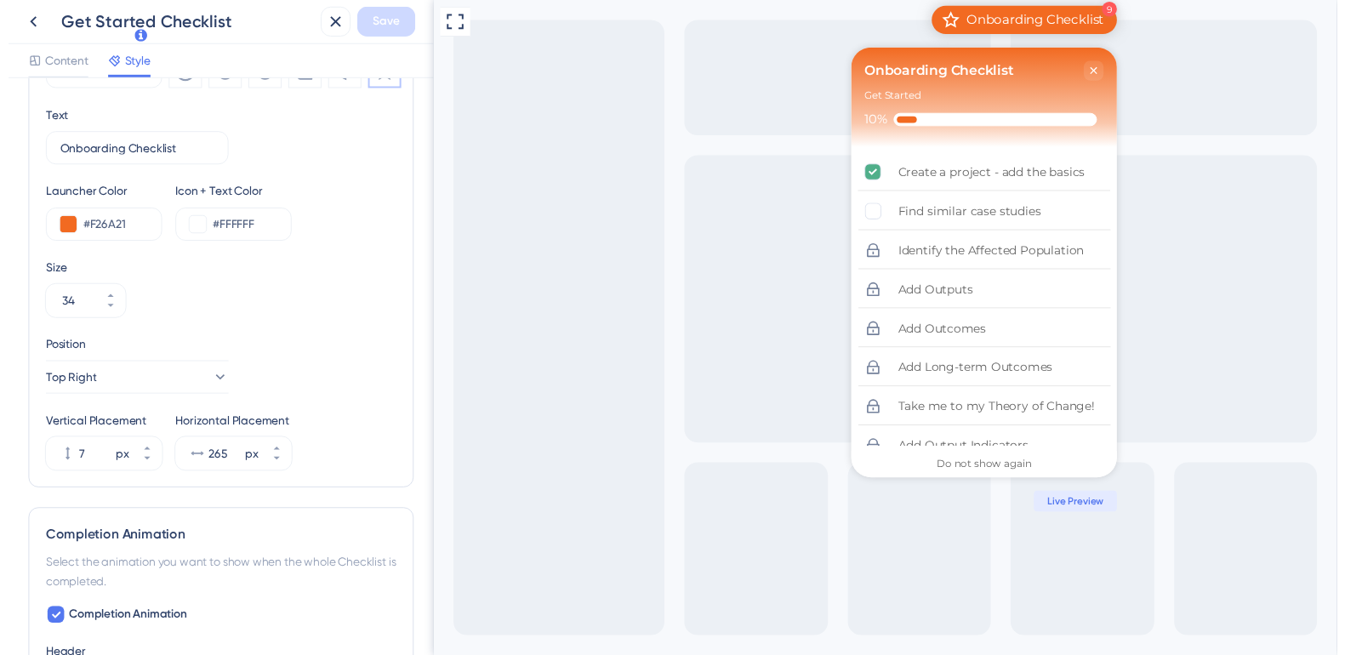
scroll to position [641, 0]
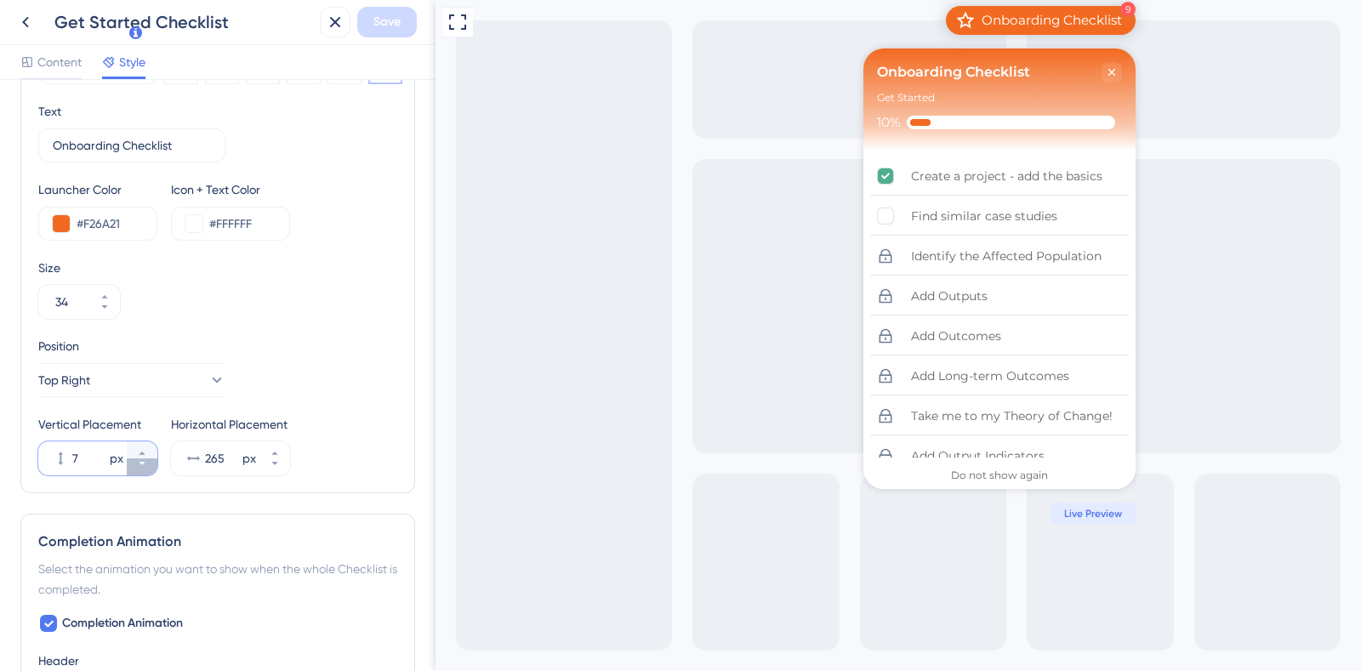
click at [146, 461] on icon at bounding box center [142, 463] width 10 height 10
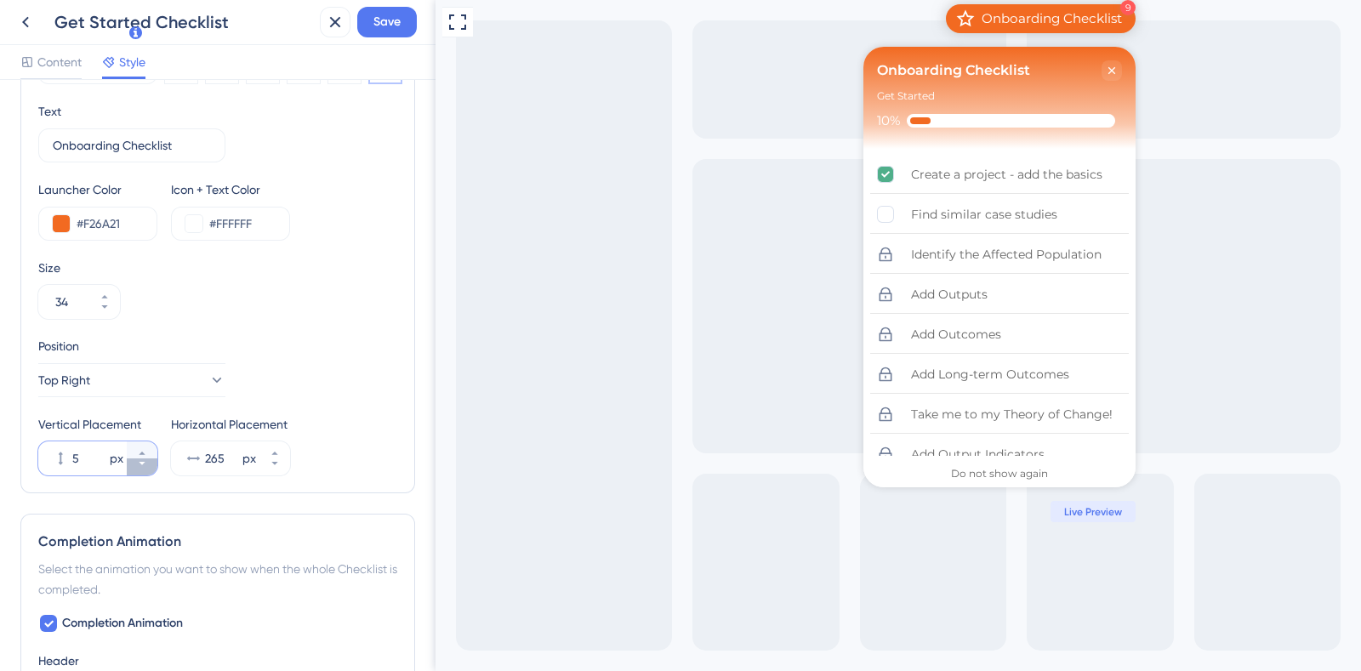
click at [146, 461] on icon at bounding box center [142, 463] width 10 height 10
click at [146, 442] on button "4 px" at bounding box center [142, 449] width 31 height 17
click at [146, 442] on button "5 px" at bounding box center [142, 449] width 31 height 17
click at [146, 442] on button "6 px" at bounding box center [142, 449] width 31 height 17
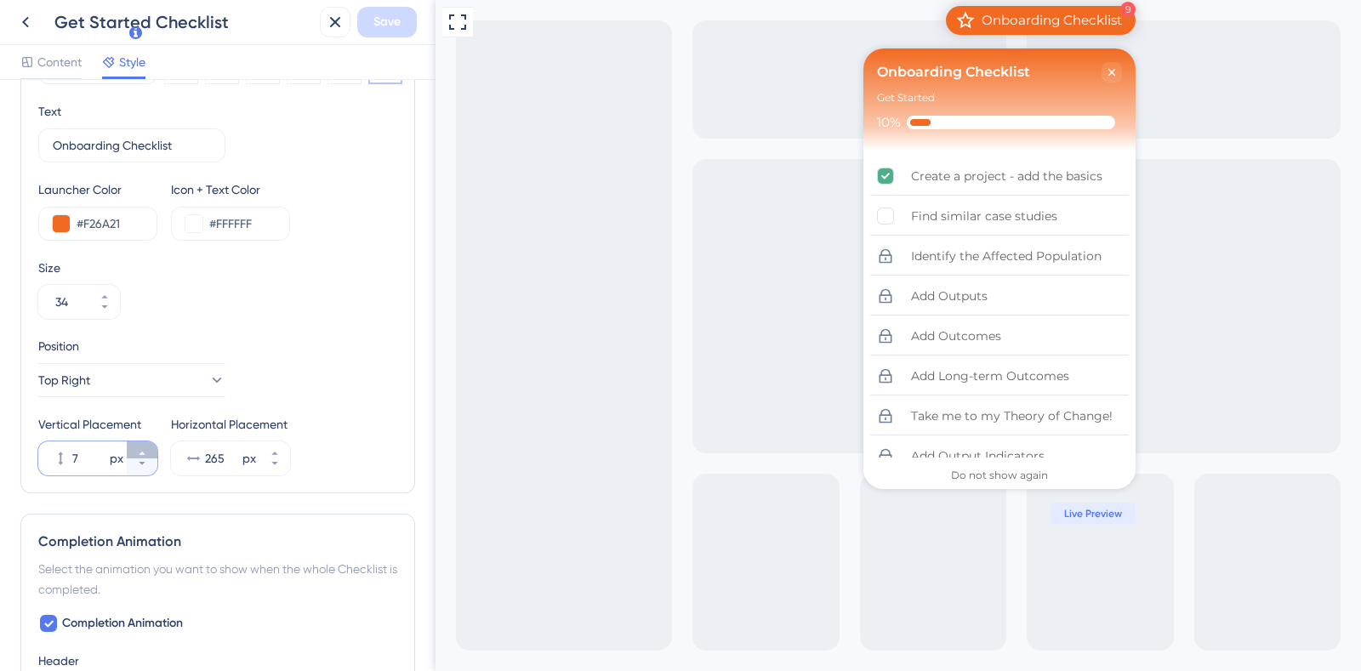
click at [146, 442] on button "7 px" at bounding box center [142, 449] width 31 height 17
click at [146, 442] on button "8 px" at bounding box center [142, 449] width 31 height 17
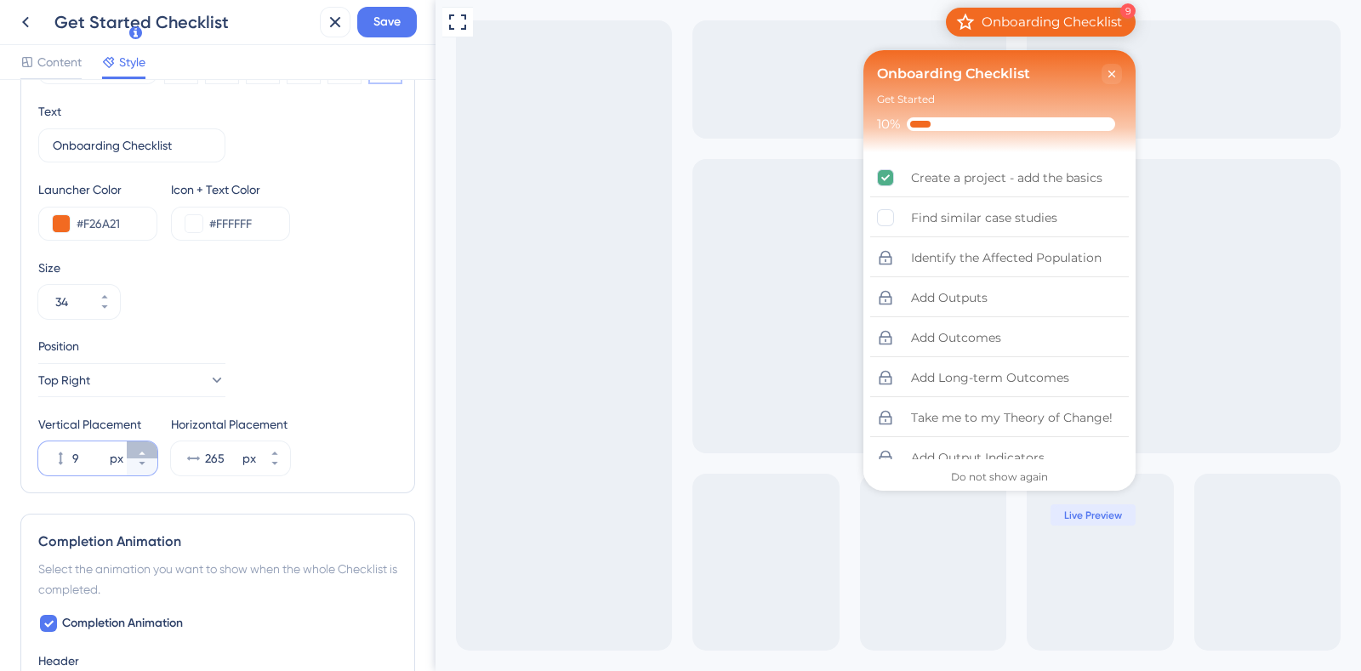
click at [146, 442] on button "9 px" at bounding box center [142, 449] width 31 height 17
click at [146, 442] on button "10 px" at bounding box center [142, 449] width 31 height 17
click at [146, 442] on button "11 px" at bounding box center [142, 449] width 31 height 17
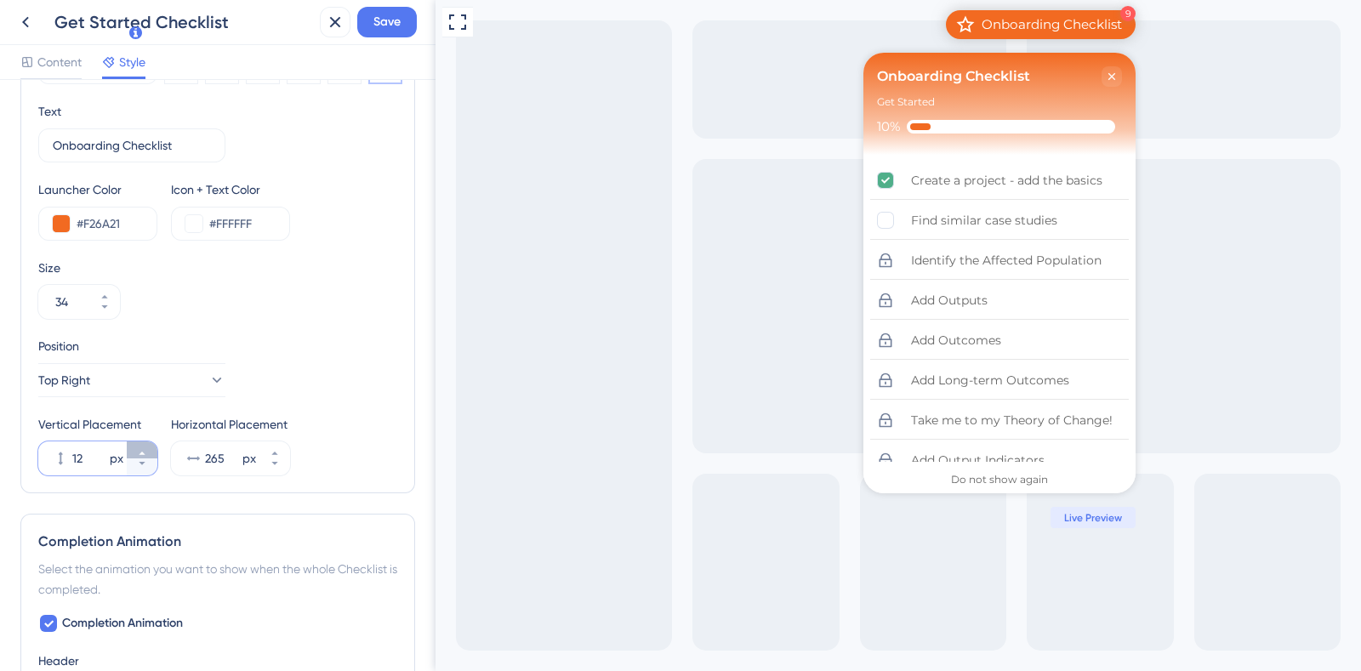
click at [146, 442] on button "12 px" at bounding box center [142, 449] width 31 height 17
click at [146, 442] on button "13 px" at bounding box center [142, 449] width 31 height 17
click at [146, 442] on button "14 px" at bounding box center [142, 449] width 31 height 17
click at [146, 442] on button "15 px" at bounding box center [142, 449] width 31 height 17
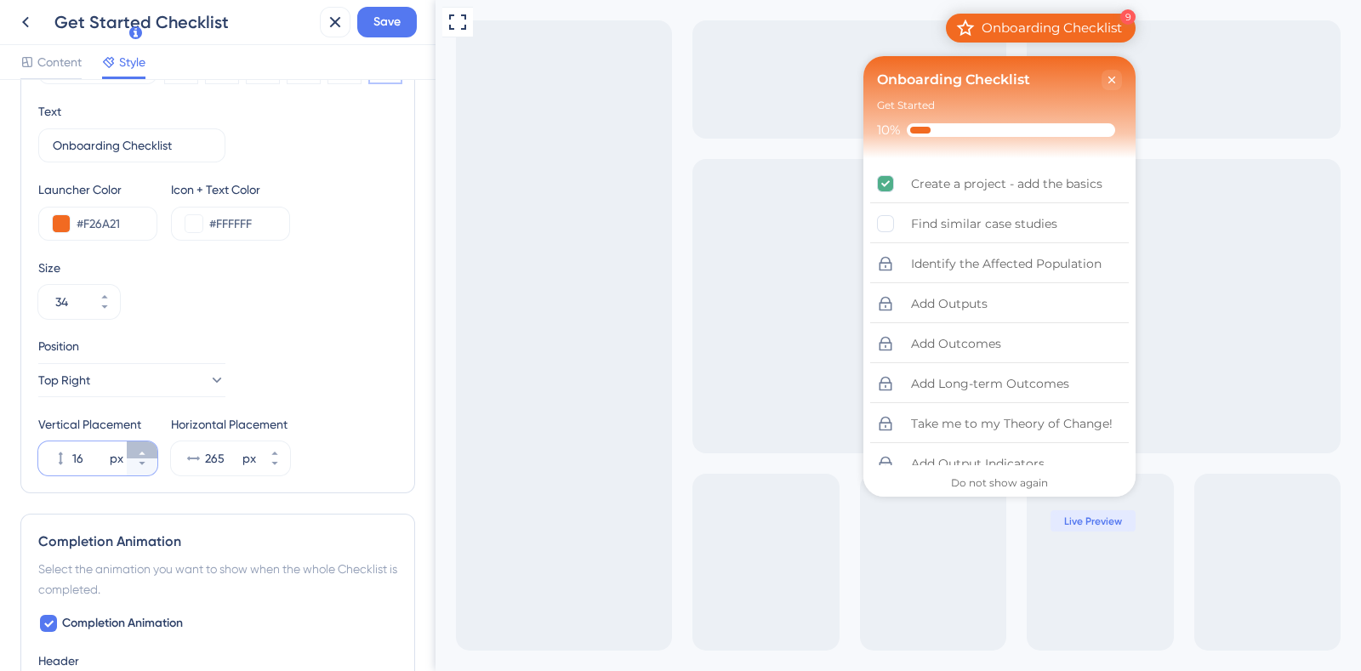
click at [146, 442] on button "16 px" at bounding box center [142, 449] width 31 height 17
type input "17"
click at [284, 446] on button "265 px" at bounding box center [274, 449] width 31 height 17
click at [284, 446] on button "266 px" at bounding box center [274, 449] width 31 height 17
click at [284, 446] on button "267 px" at bounding box center [274, 449] width 31 height 17
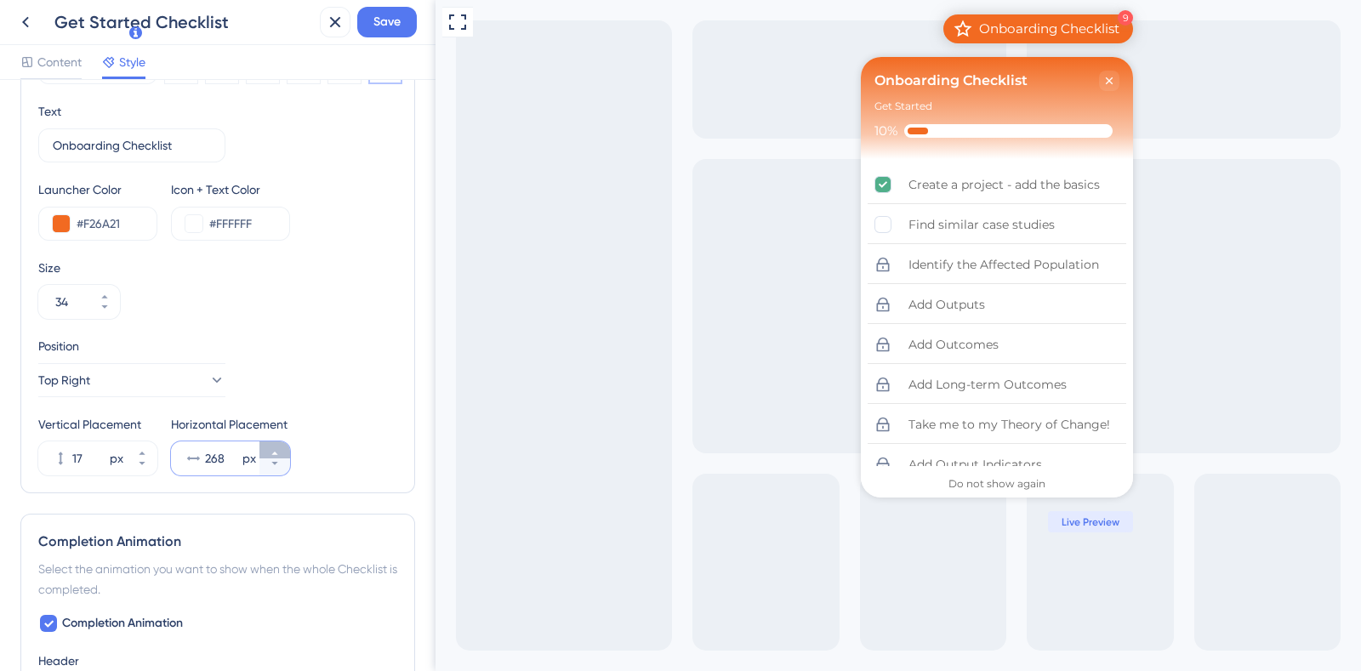
click at [284, 446] on button "268 px" at bounding box center [274, 449] width 31 height 17
click at [284, 446] on button "269 px" at bounding box center [274, 449] width 31 height 17
click at [284, 446] on button "270 px" at bounding box center [274, 449] width 31 height 17
click at [284, 446] on button "278 px" at bounding box center [274, 449] width 31 height 17
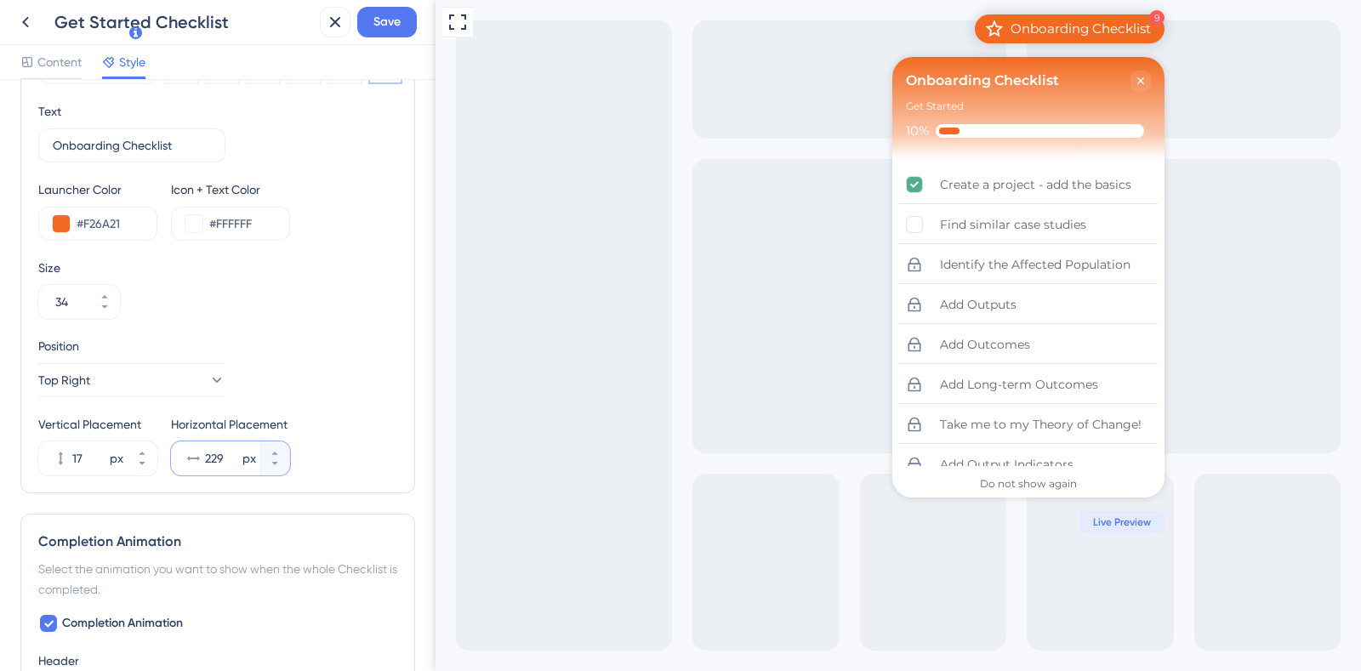
click at [283, 463] on button "229 px" at bounding box center [274, 466] width 31 height 17
click at [460, 29] on icon at bounding box center [457, 22] width 20 height 20
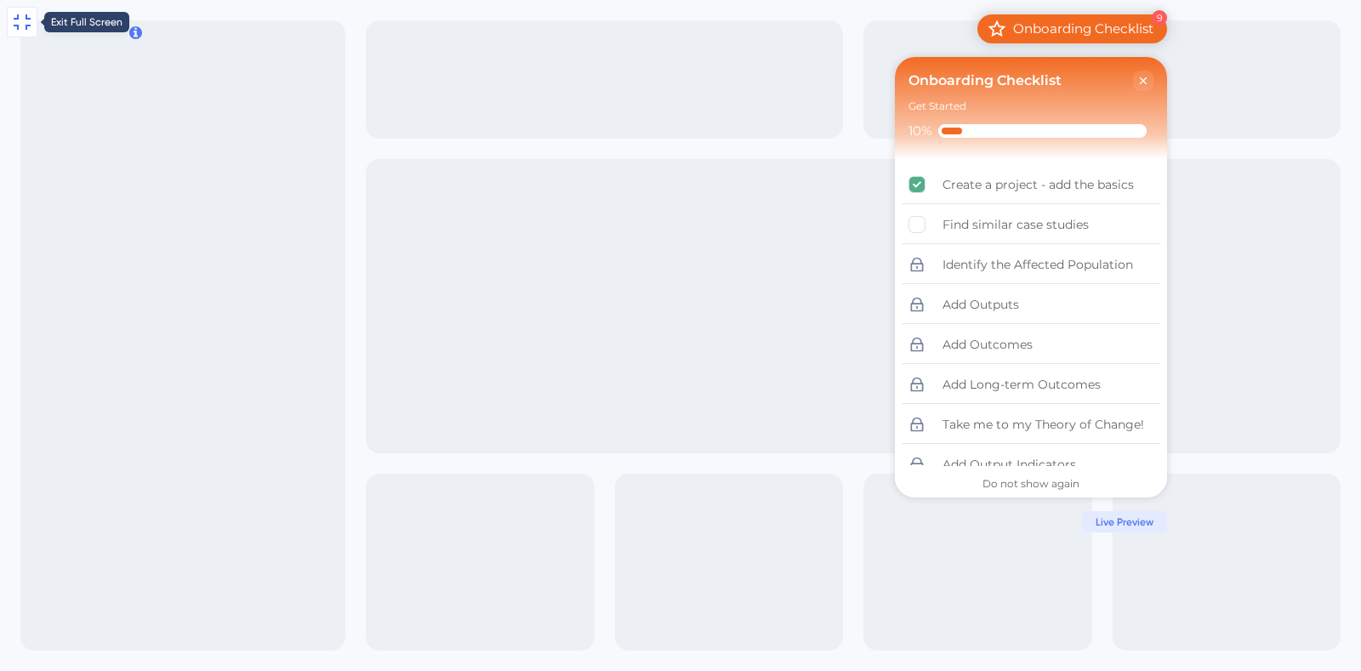
click at [26, 27] on icon at bounding box center [22, 21] width 17 height 15
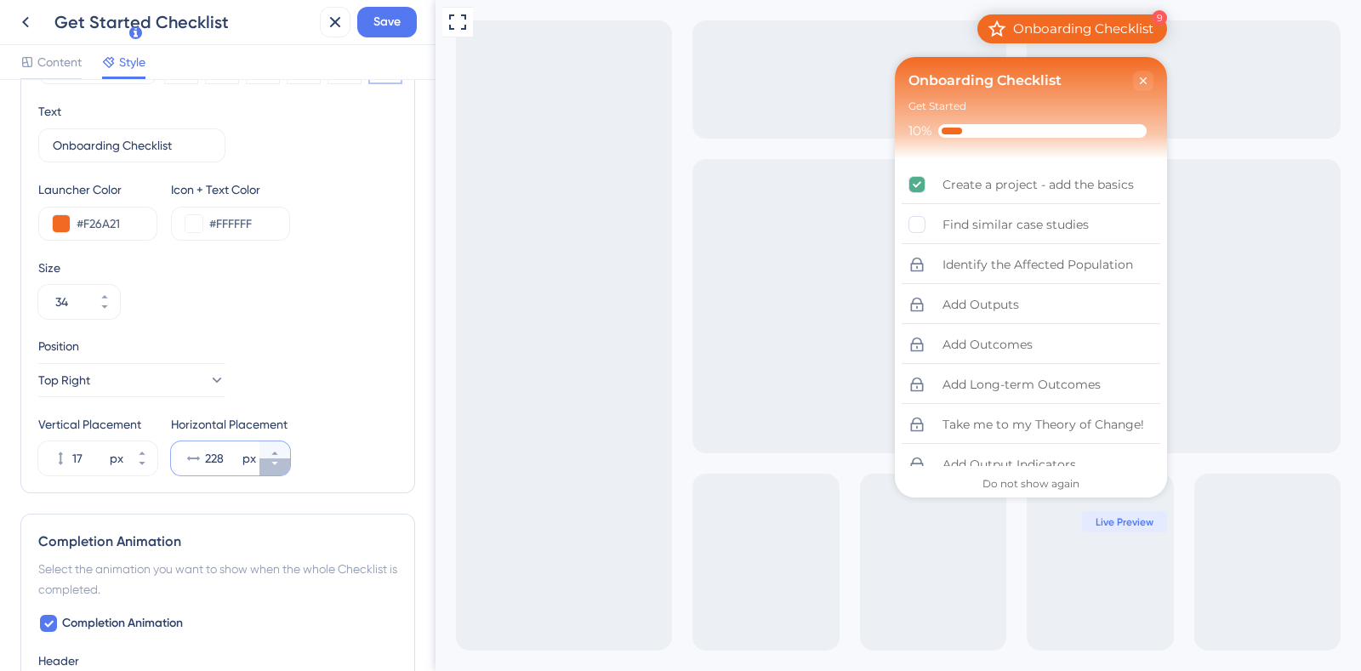
click at [282, 462] on button "228 px" at bounding box center [274, 466] width 31 height 17
click at [282, 462] on button "227 px" at bounding box center [274, 466] width 31 height 17
click at [276, 444] on button "226 px" at bounding box center [274, 449] width 31 height 17
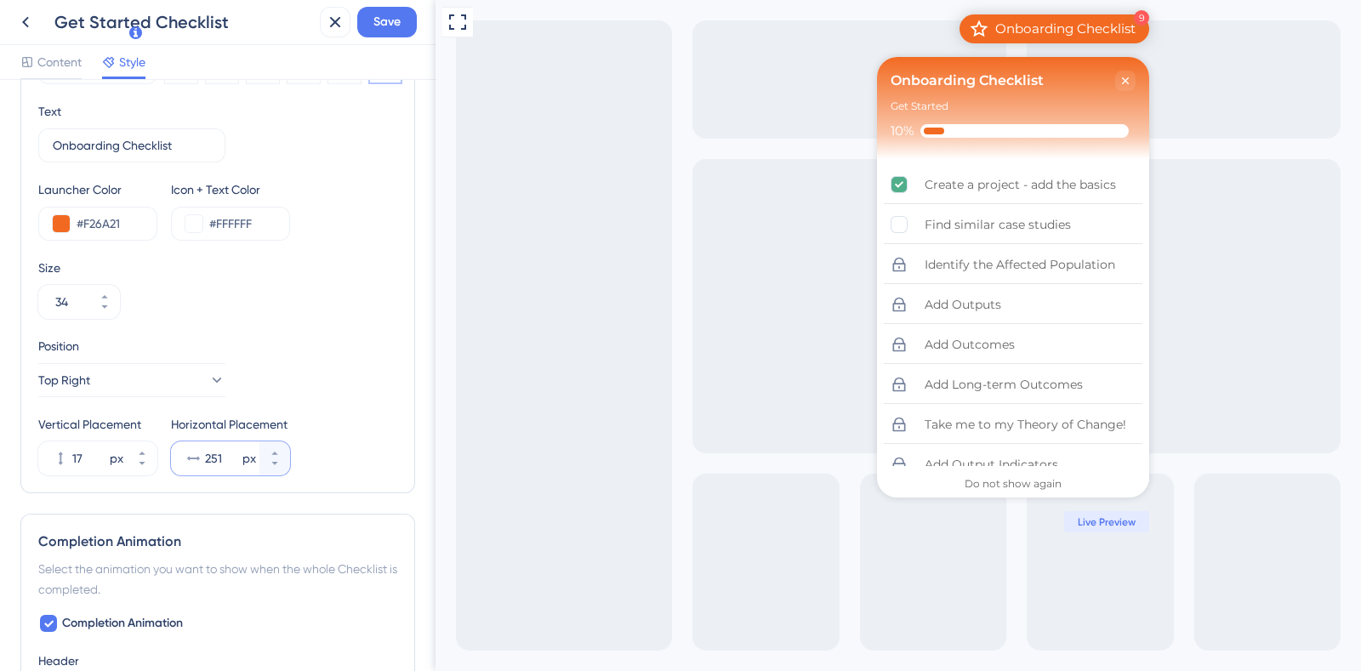
click at [276, 444] on button "251 px" at bounding box center [274, 449] width 31 height 17
type input "253"
click at [381, 17] on span "Save" at bounding box center [386, 22] width 27 height 20
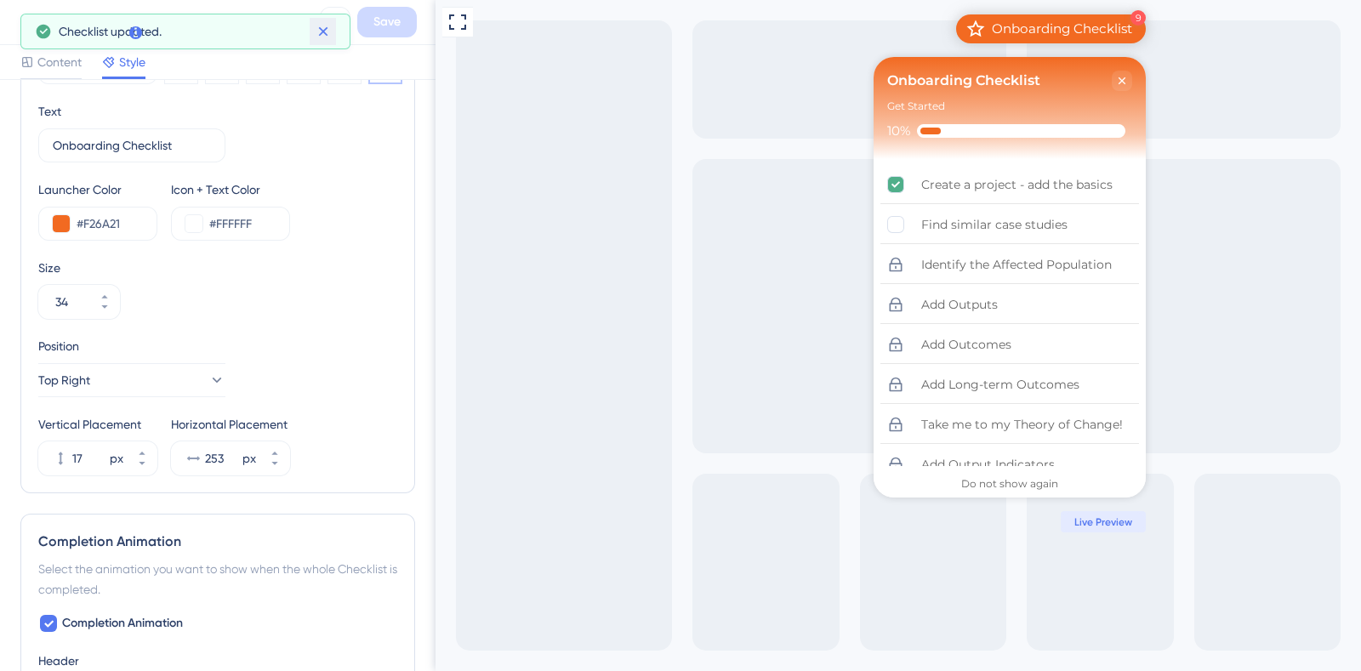
click at [328, 31] on icon at bounding box center [323, 31] width 17 height 17
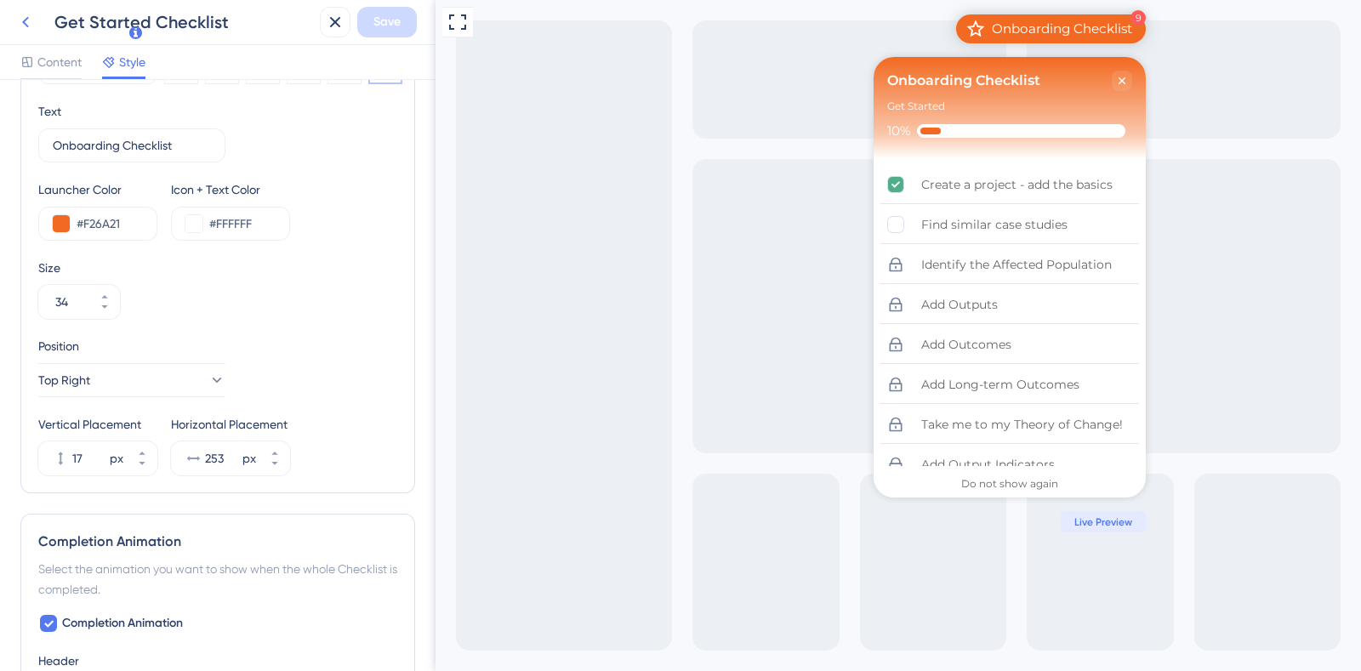
click at [22, 17] on icon at bounding box center [25, 22] width 20 height 20
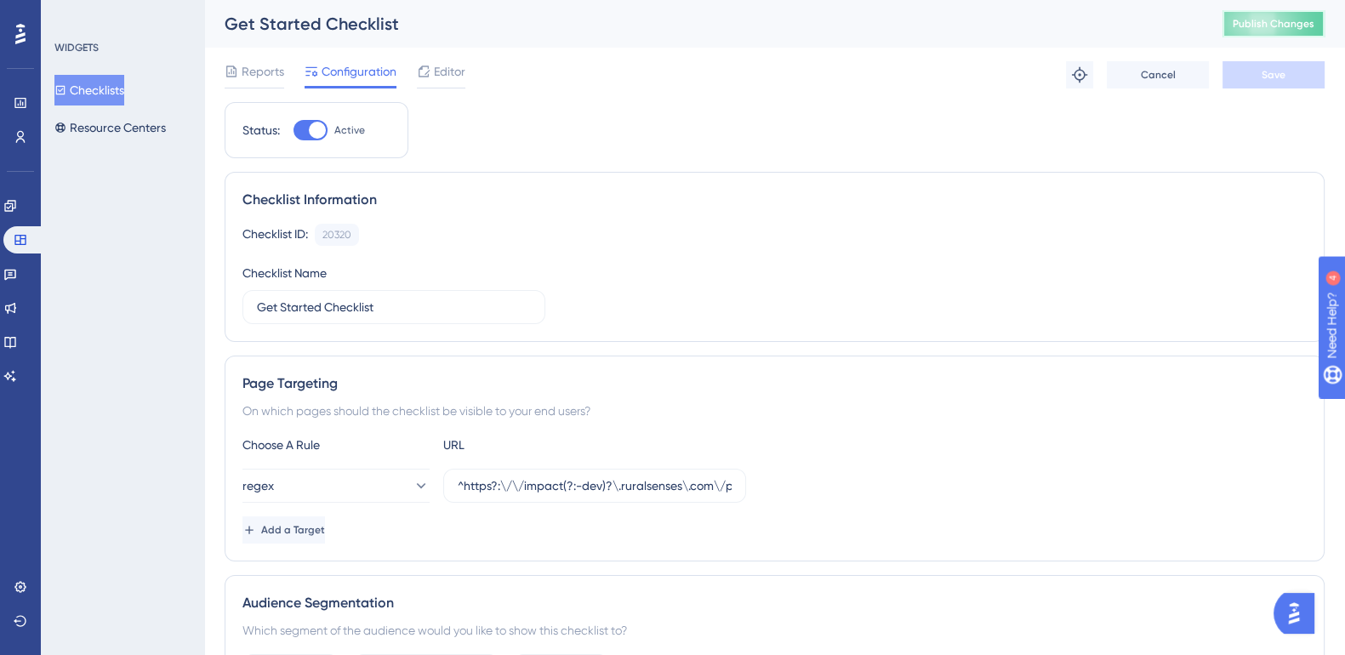
click at [1306, 26] on span "Publish Changes" at bounding box center [1273, 24] width 82 height 14
click at [455, 63] on span "Editor" at bounding box center [449, 71] width 31 height 20
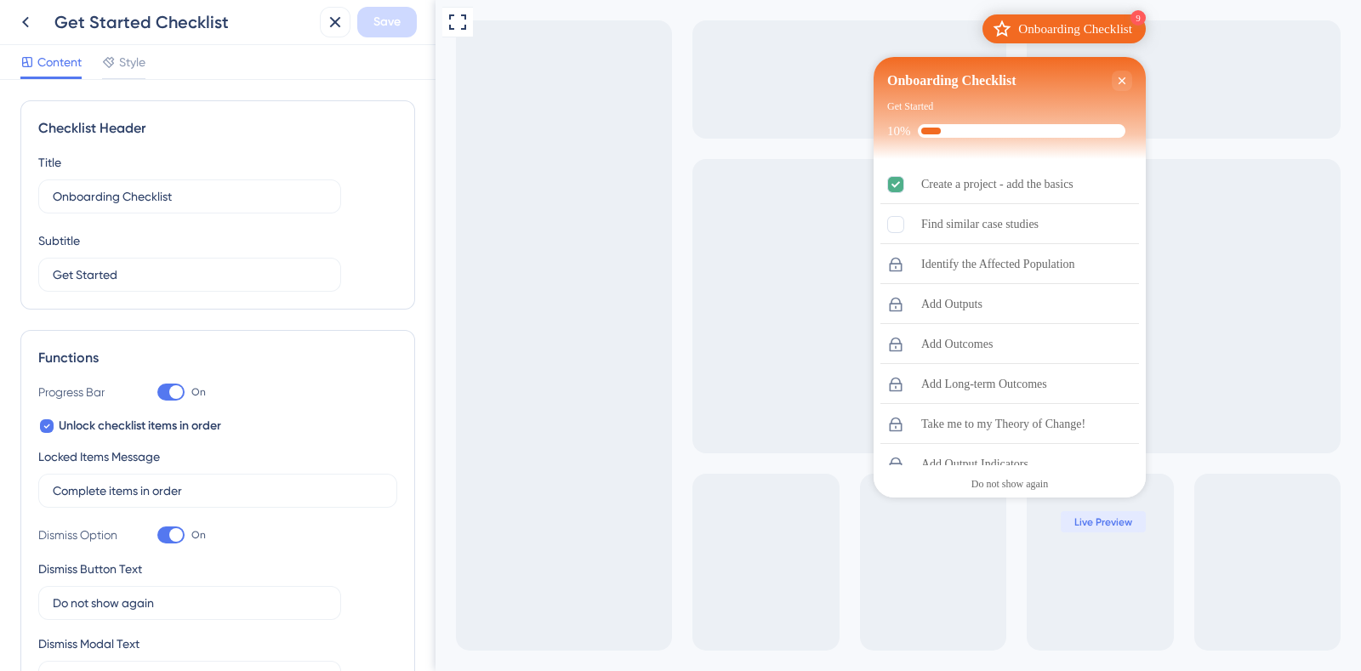
click at [146, 85] on div "Checklist Header Title Onboarding Checklist Subtitle Get Started Functions Prog…" at bounding box center [217, 375] width 435 height 591
click at [140, 65] on span "Style" at bounding box center [132, 62] width 26 height 20
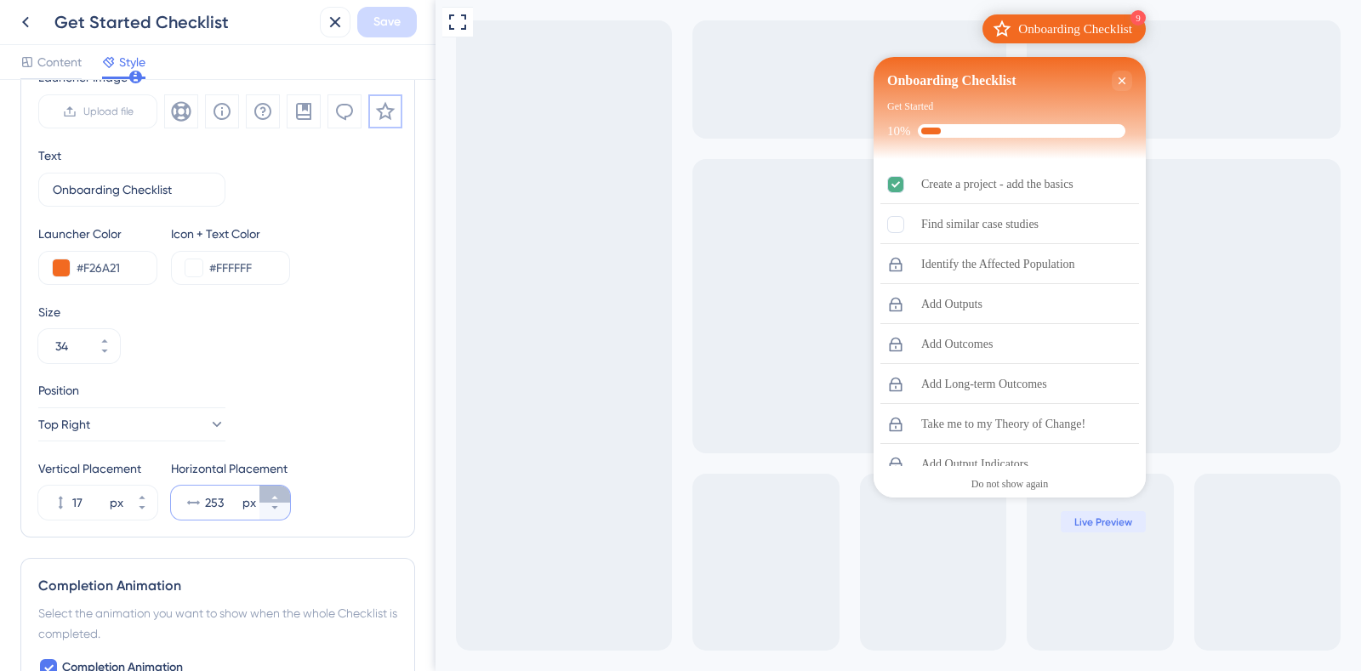
click at [279, 490] on button "253 px" at bounding box center [274, 494] width 31 height 17
click at [279, 490] on button "254 px" at bounding box center [274, 494] width 31 height 17
click at [279, 490] on button "255 px" at bounding box center [274, 494] width 31 height 17
click at [279, 490] on button "256 px" at bounding box center [274, 494] width 31 height 17
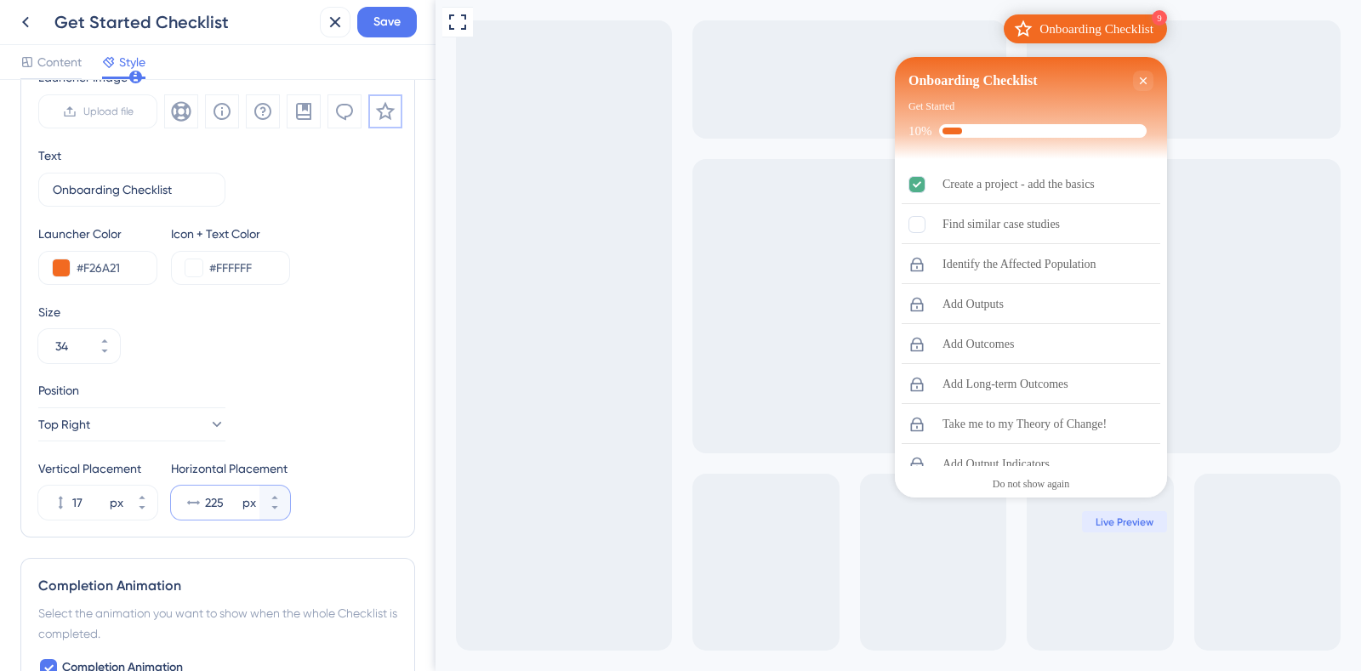
click at [279, 503] on icon at bounding box center [275, 508] width 10 height 10
type input "224"
click at [156, 498] on button "17 px" at bounding box center [142, 494] width 31 height 17
click at [156, 498] on button "18 px" at bounding box center [142, 494] width 31 height 17
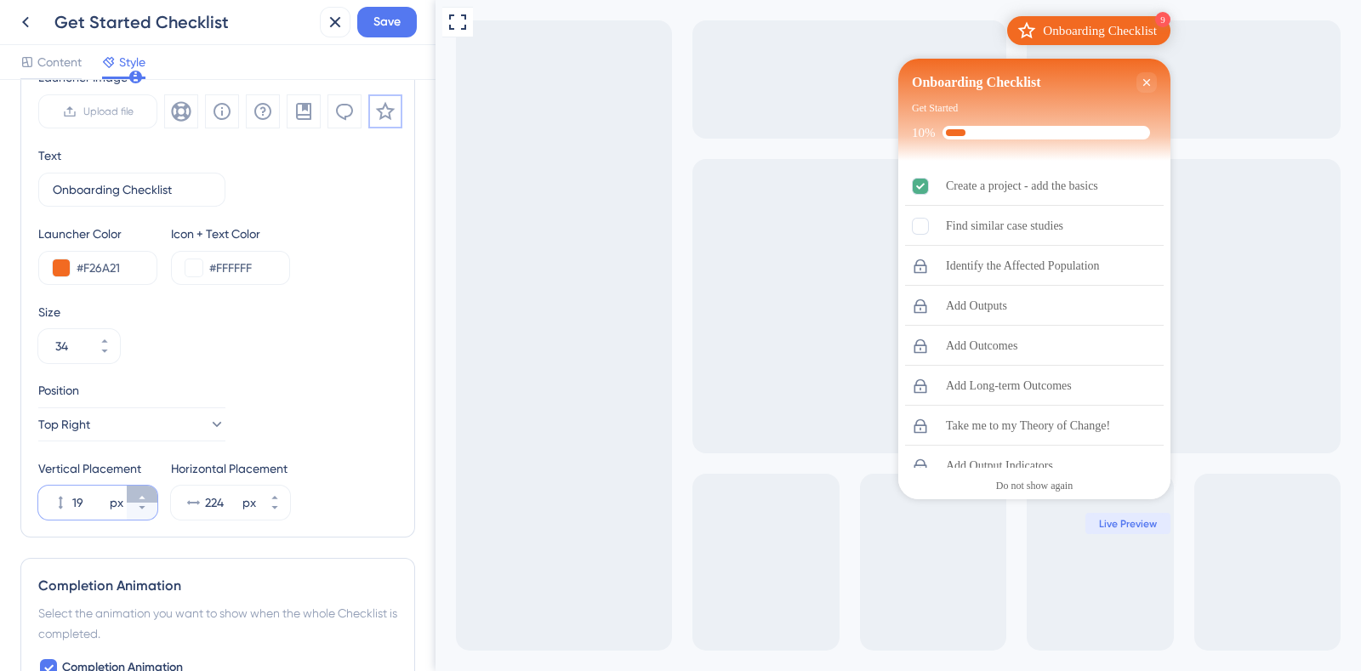
click at [156, 498] on button "19 px" at bounding box center [142, 494] width 31 height 17
click at [147, 511] on button "20 px" at bounding box center [142, 511] width 31 height 17
click at [147, 511] on button "19 px" at bounding box center [142, 511] width 31 height 17
click at [147, 511] on button "18 px" at bounding box center [142, 511] width 31 height 17
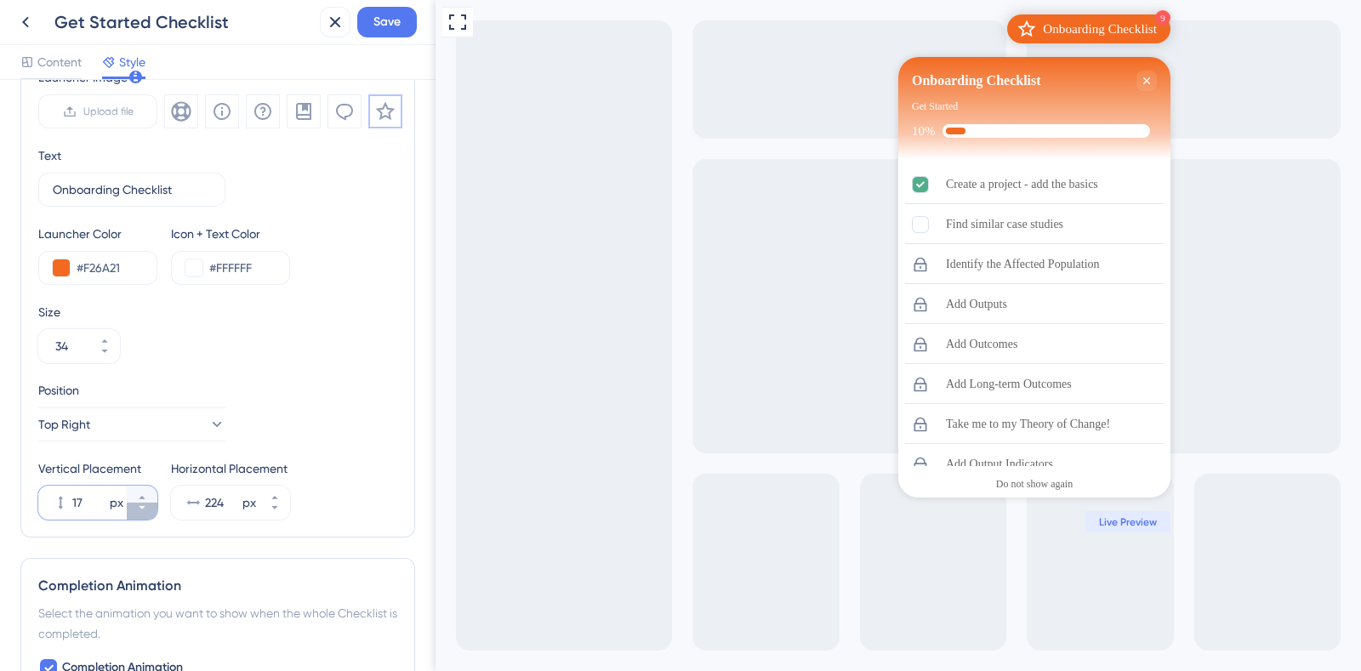
click at [147, 511] on button "17 px" at bounding box center [142, 511] width 31 height 17
click at [147, 511] on button "16 px" at bounding box center [142, 511] width 31 height 17
click at [147, 511] on button "15 px" at bounding box center [142, 511] width 31 height 17
click at [147, 511] on button "14 px" at bounding box center [142, 511] width 31 height 17
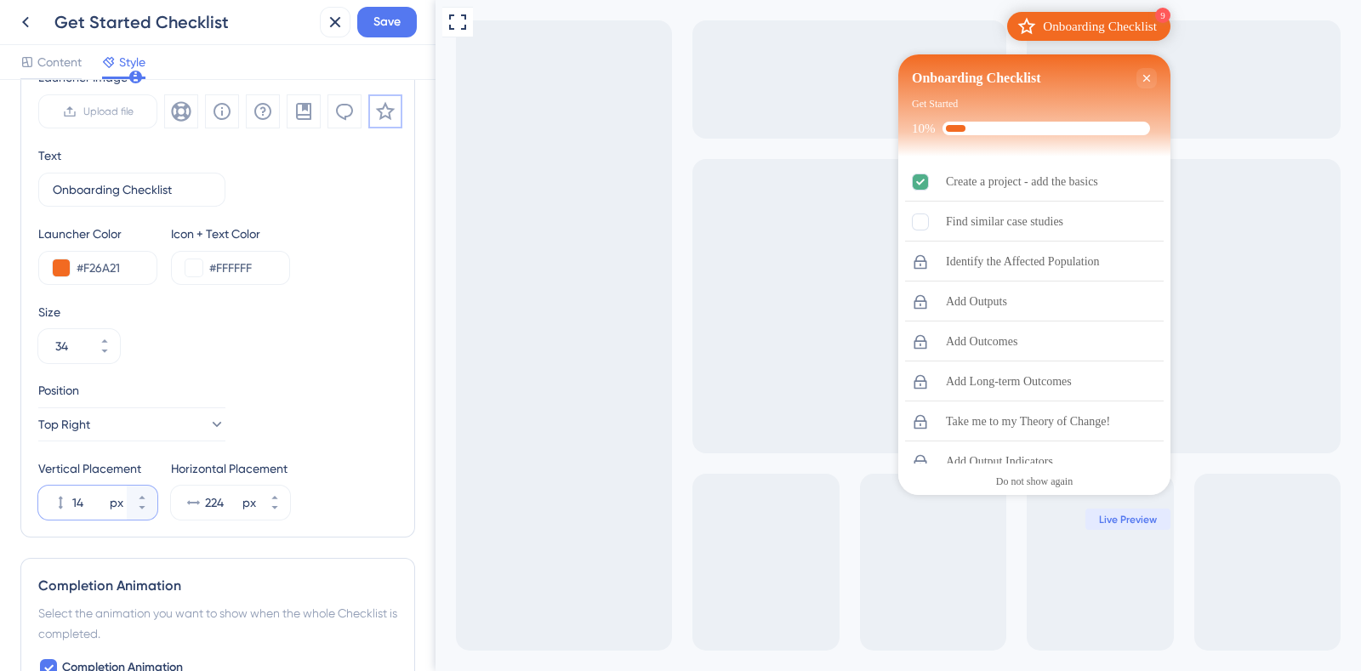
type input "13"
click at [279, 486] on button "224 px" at bounding box center [274, 494] width 31 height 17
click at [279, 486] on button "225 px" at bounding box center [274, 494] width 31 height 17
click at [279, 486] on button "226 px" at bounding box center [274, 494] width 31 height 17
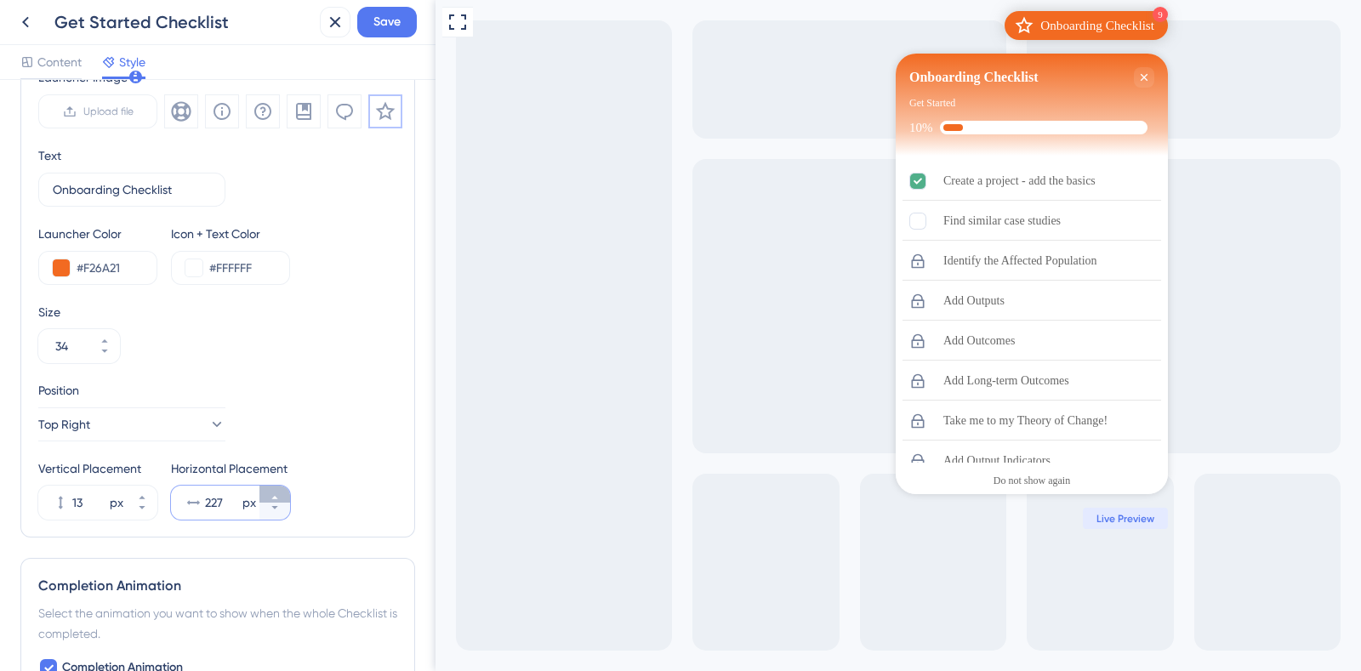
click at [279, 486] on button "227 px" at bounding box center [274, 494] width 31 height 17
click at [279, 486] on button "228 px" at bounding box center [274, 494] width 31 height 17
click at [282, 510] on button "229 px" at bounding box center [274, 511] width 31 height 17
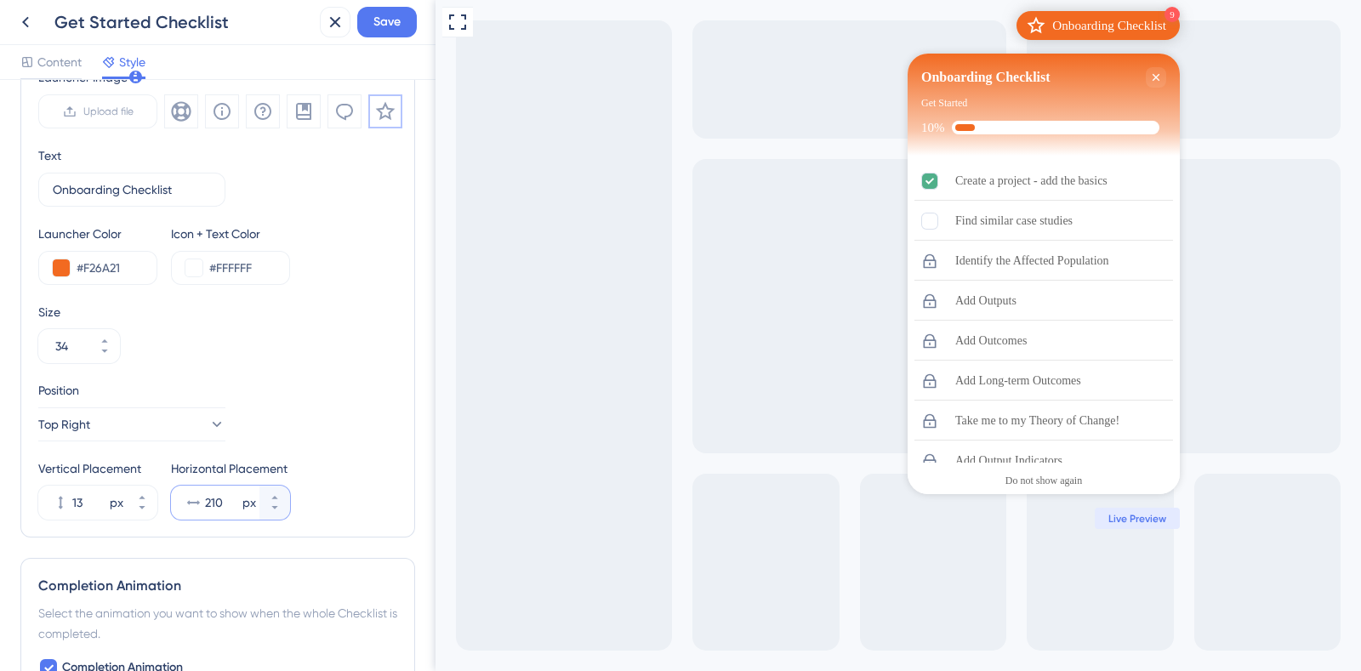
click at [282, 510] on button "210 px" at bounding box center [274, 511] width 31 height 17
type input "209"
click at [382, 16] on span "Save" at bounding box center [386, 22] width 27 height 20
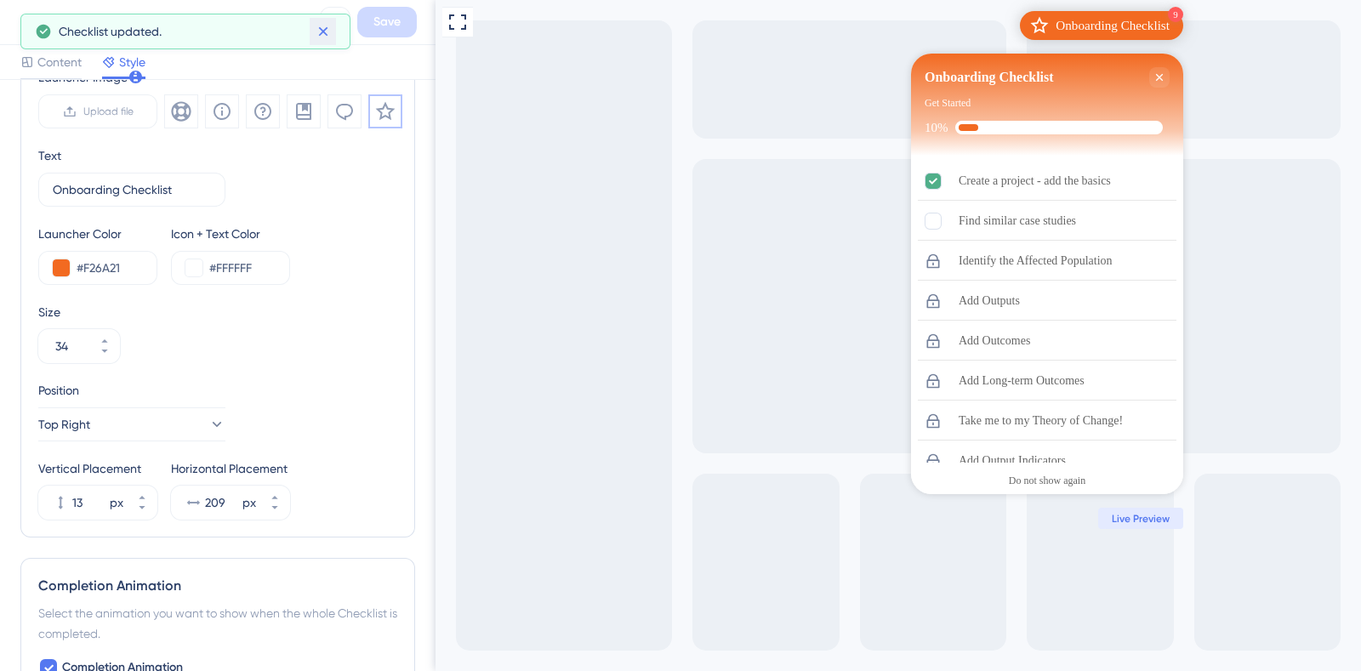
click at [328, 31] on icon at bounding box center [323, 31] width 17 height 17
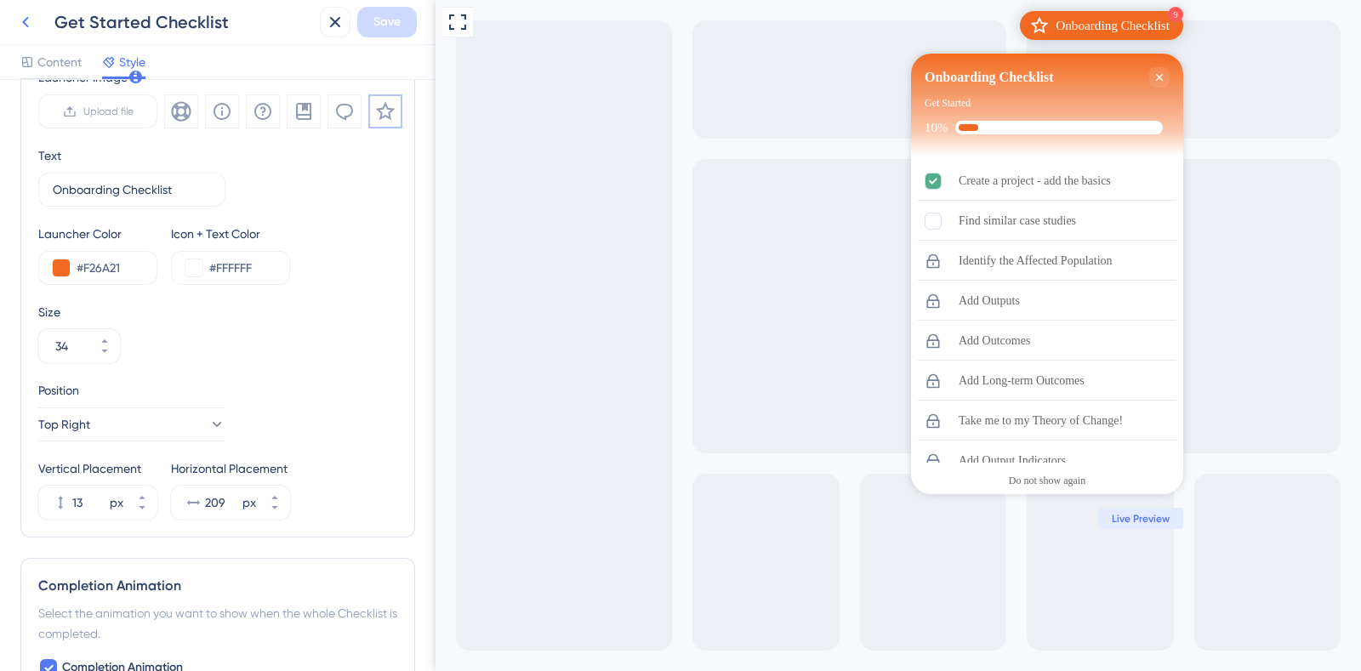
click at [30, 20] on icon at bounding box center [25, 22] width 20 height 20
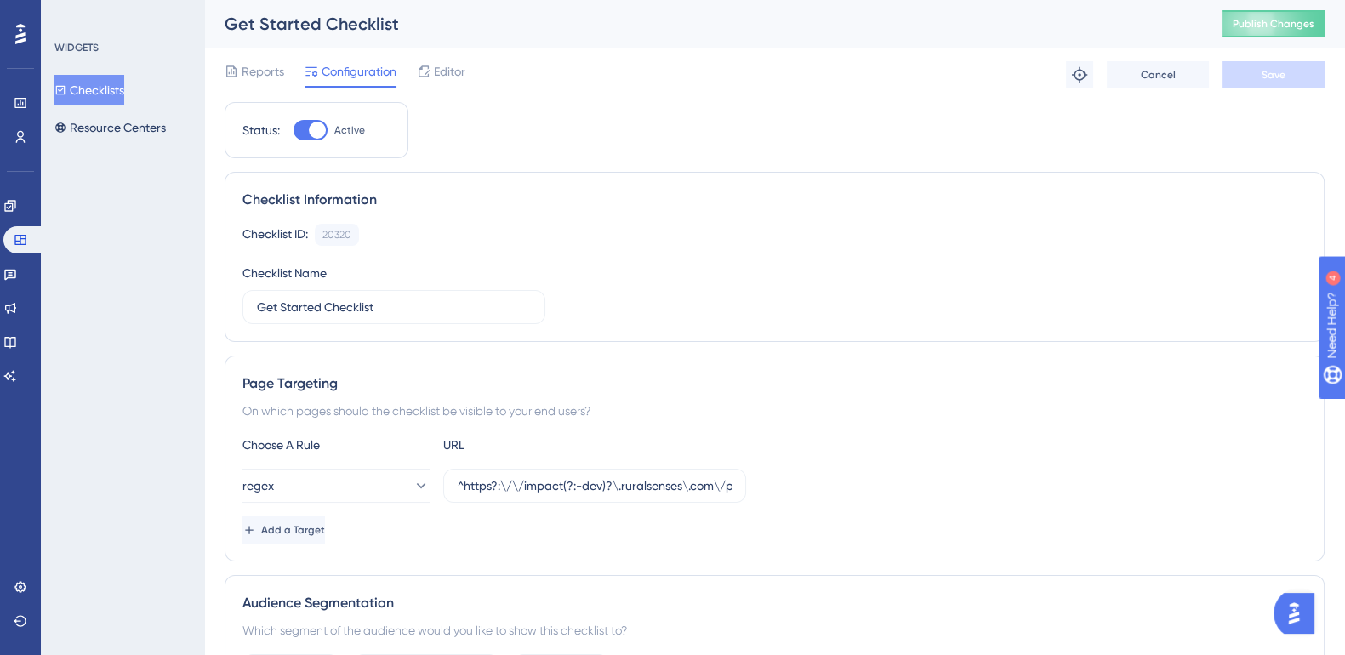
click at [1254, 29] on span "Publish Changes" at bounding box center [1273, 24] width 82 height 14
click at [453, 70] on span "Editor" at bounding box center [449, 71] width 31 height 20
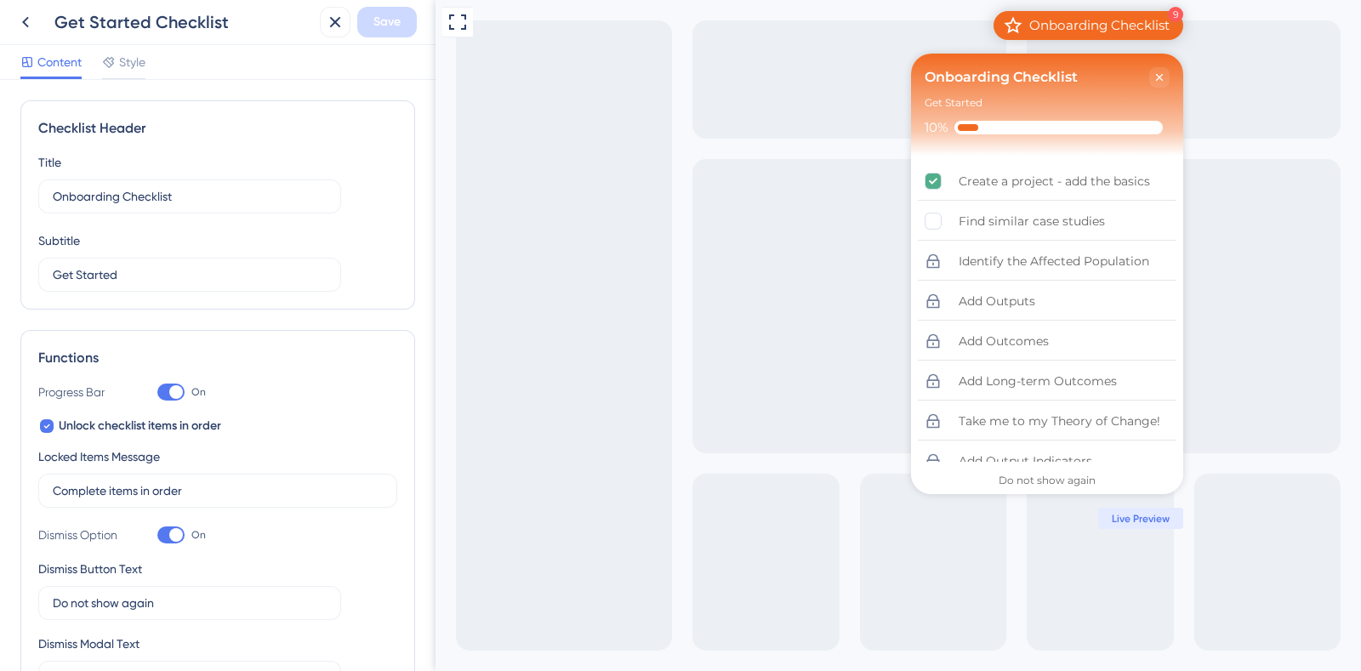
click at [144, 54] on span "Style" at bounding box center [132, 62] width 26 height 20
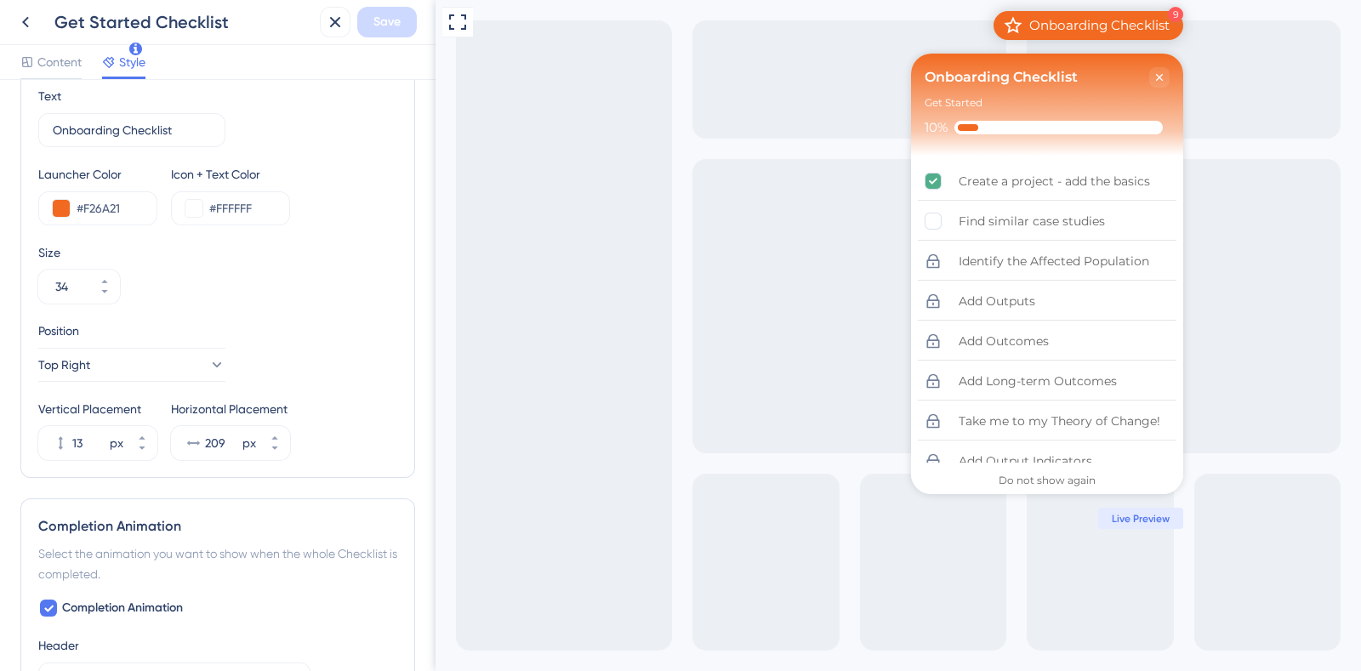
scroll to position [671, 0]
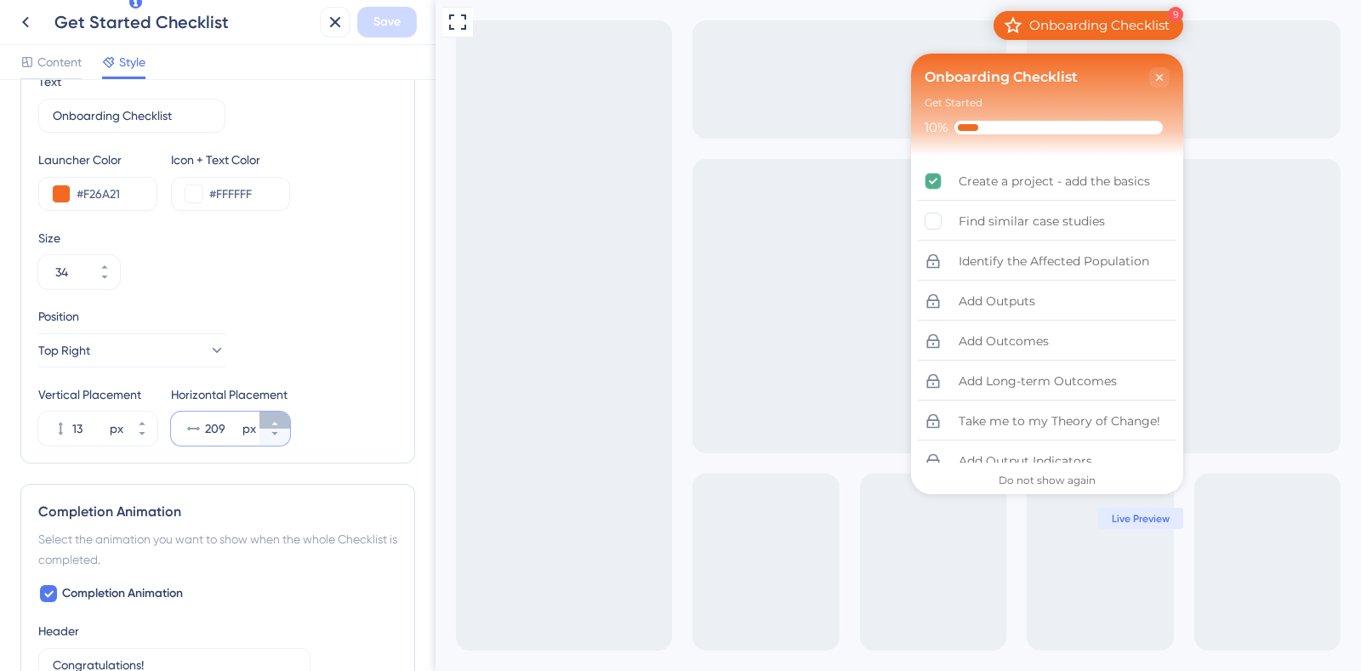
click at [274, 422] on icon at bounding box center [274, 423] width 6 height 3
click at [274, 438] on button "210 px" at bounding box center [274, 437] width 31 height 17
click at [274, 438] on button "208 px" at bounding box center [274, 437] width 31 height 17
click at [274, 438] on button "206 px" at bounding box center [274, 437] width 31 height 17
click at [274, 438] on button "205 px" at bounding box center [274, 437] width 31 height 17
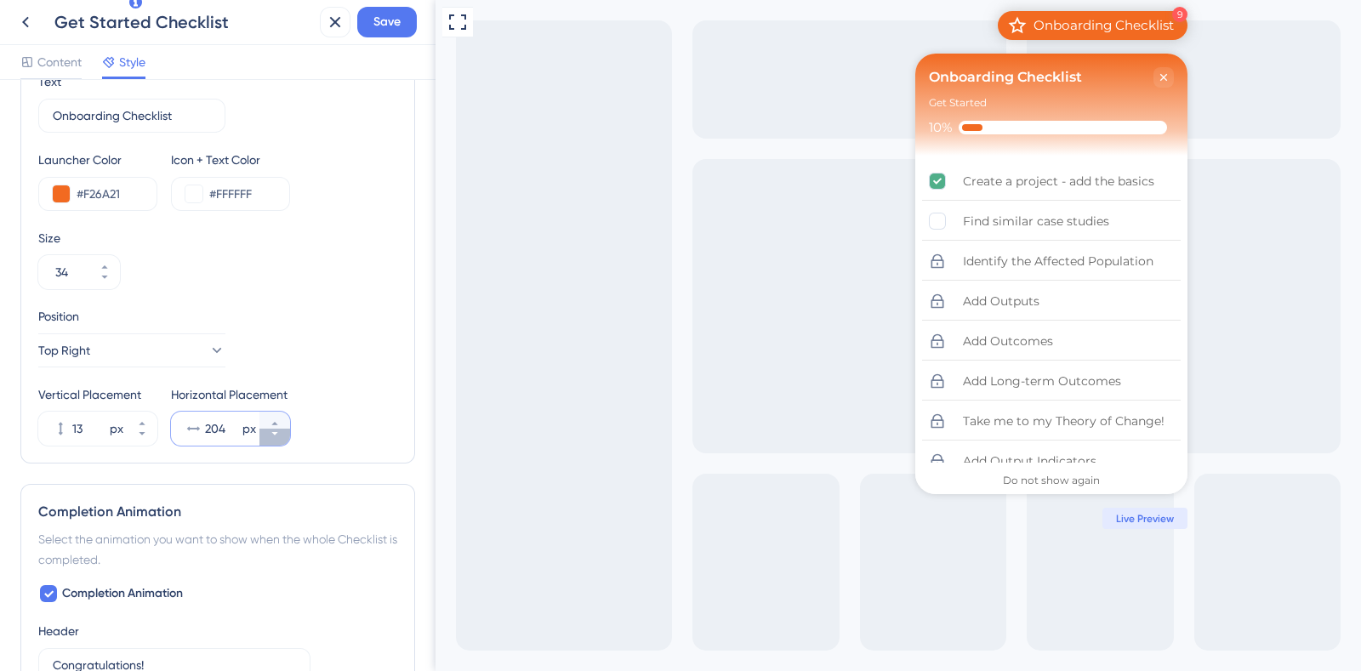
click at [274, 438] on button "204 px" at bounding box center [274, 437] width 31 height 17
click at [274, 438] on button "203 px" at bounding box center [274, 437] width 31 height 17
click at [274, 438] on button "202 px" at bounding box center [274, 437] width 31 height 17
click at [274, 438] on button "201 px" at bounding box center [274, 437] width 31 height 17
click at [274, 438] on button "200 px" at bounding box center [274, 437] width 31 height 17
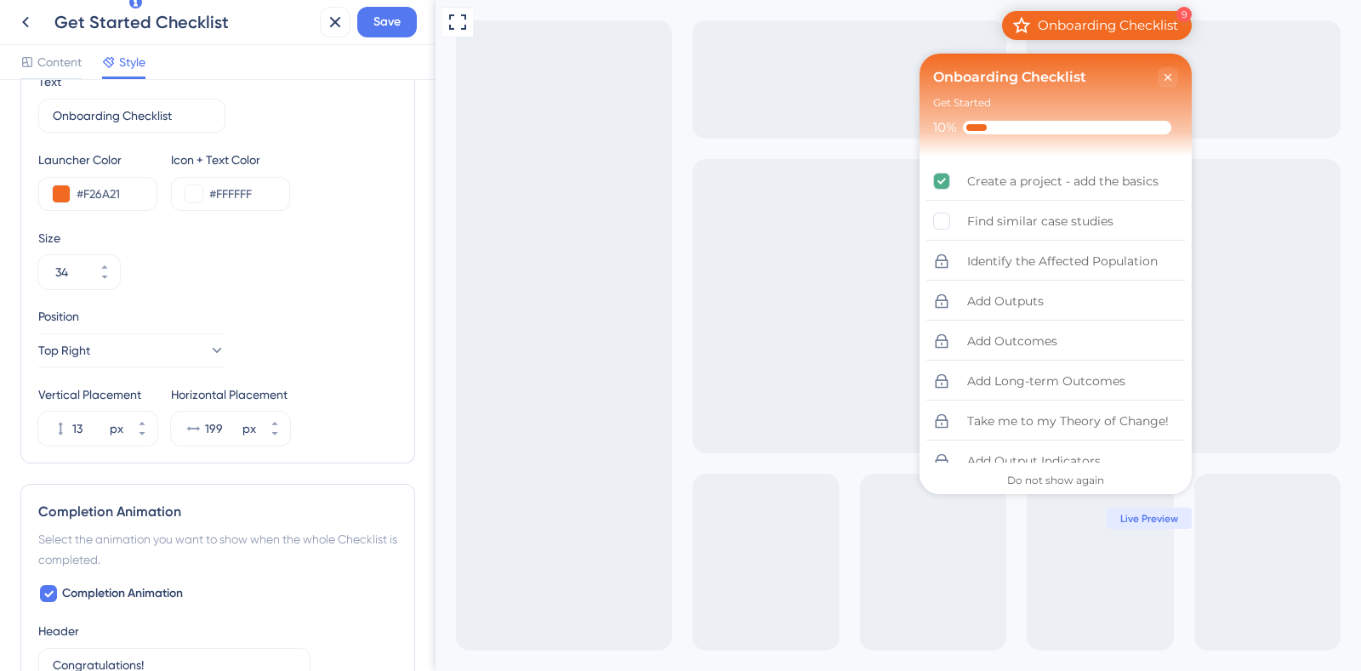
click at [391, 40] on div "Get Started Checklist Save" at bounding box center [217, 22] width 435 height 45
click at [391, 30] on span "Save" at bounding box center [386, 22] width 27 height 20
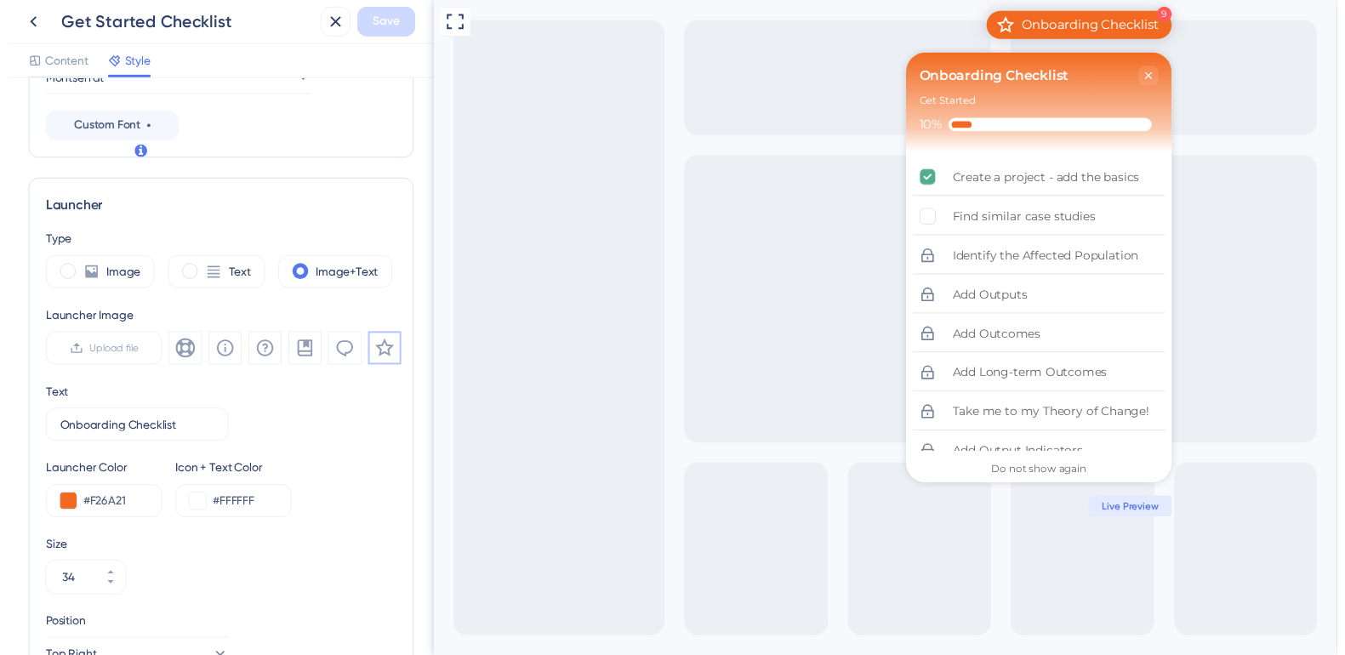
scroll to position [614, 0]
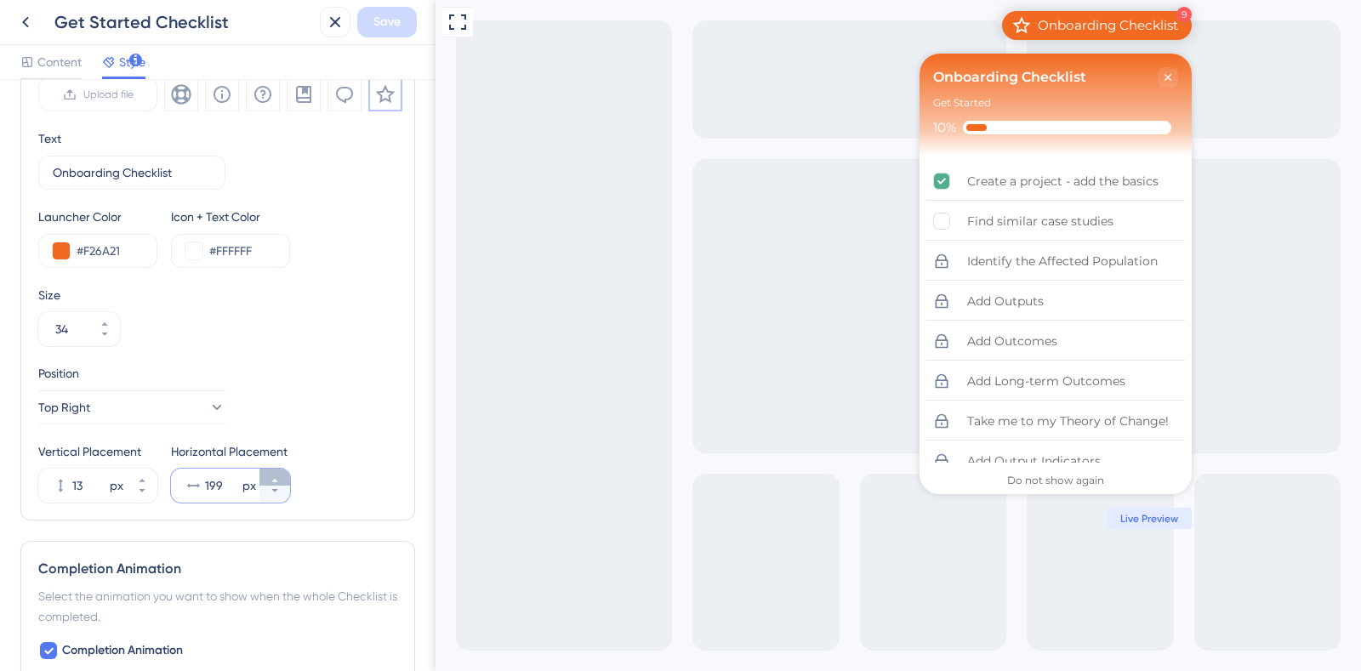
click at [276, 473] on button "199 px" at bounding box center [274, 477] width 31 height 17
click at [276, 473] on button "200 px" at bounding box center [274, 477] width 31 height 17
click at [276, 486] on icon at bounding box center [275, 491] width 10 height 10
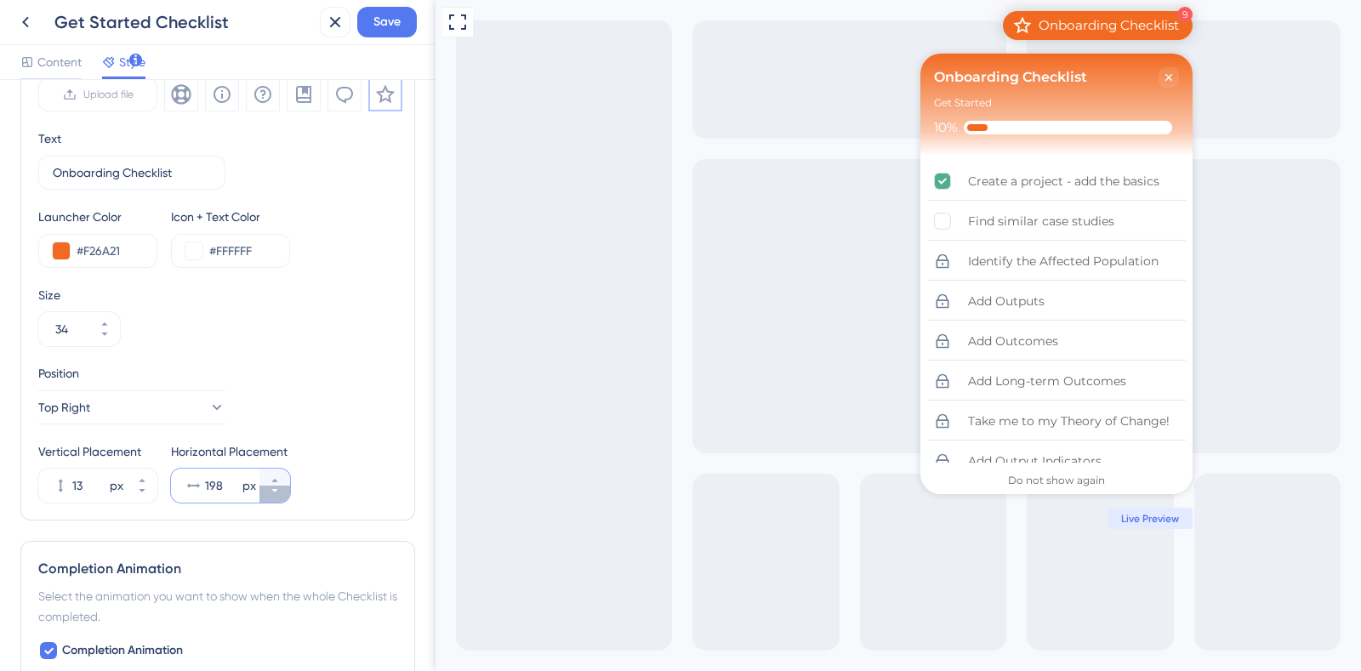
click at [276, 486] on icon at bounding box center [275, 491] width 10 height 10
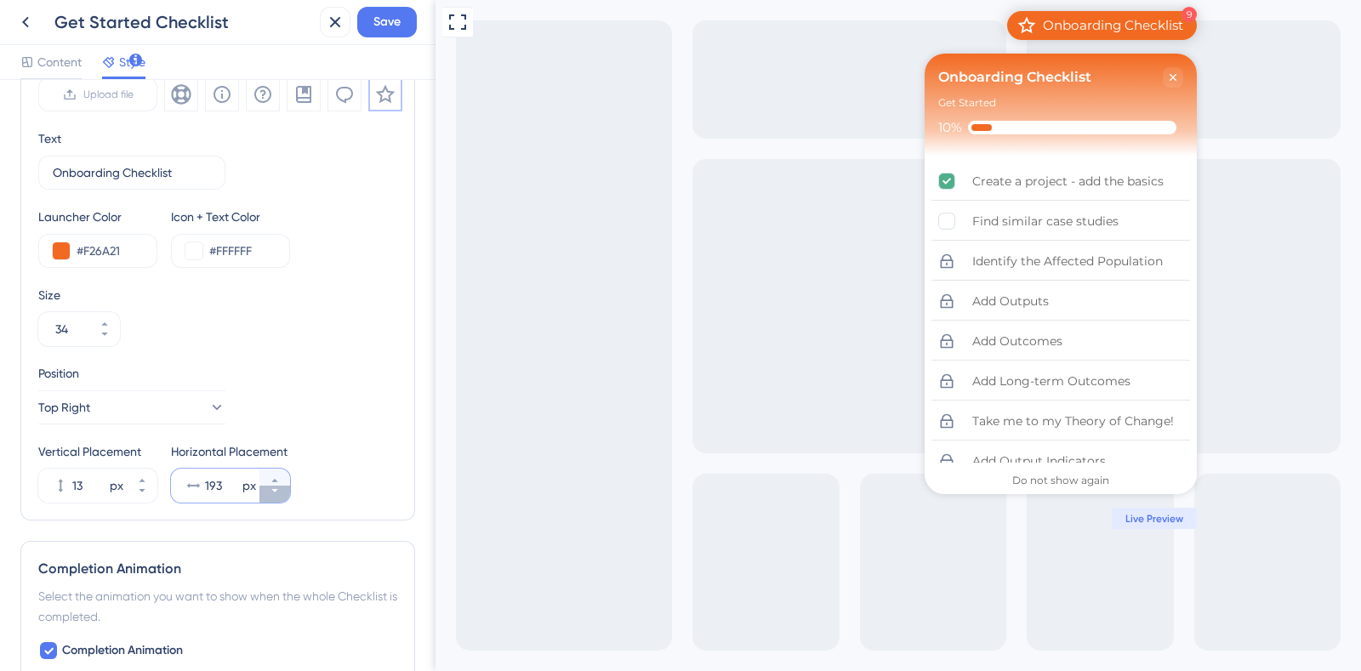
click at [276, 486] on icon at bounding box center [275, 491] width 10 height 10
click at [277, 486] on icon at bounding box center [275, 491] width 10 height 10
click at [278, 486] on icon at bounding box center [275, 491] width 10 height 10
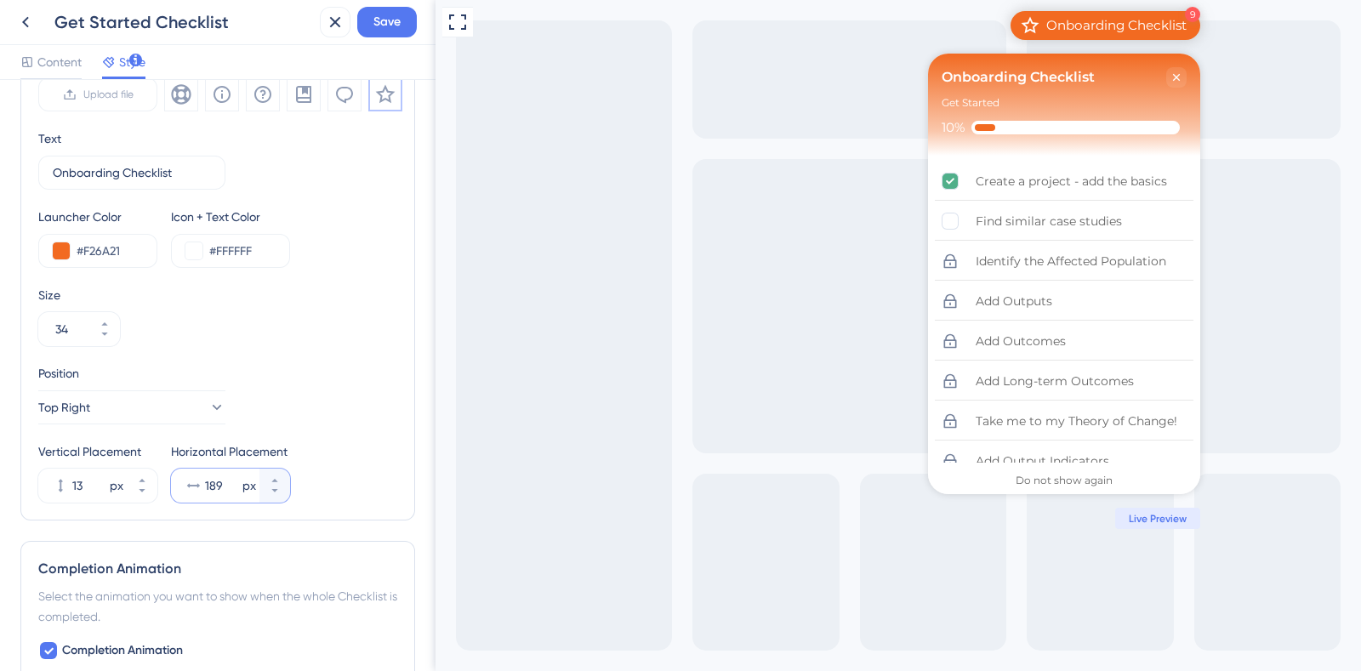
type input "188"
click at [378, 30] on span "Save" at bounding box center [386, 22] width 27 height 20
click at [327, 19] on icon at bounding box center [335, 22] width 20 height 20
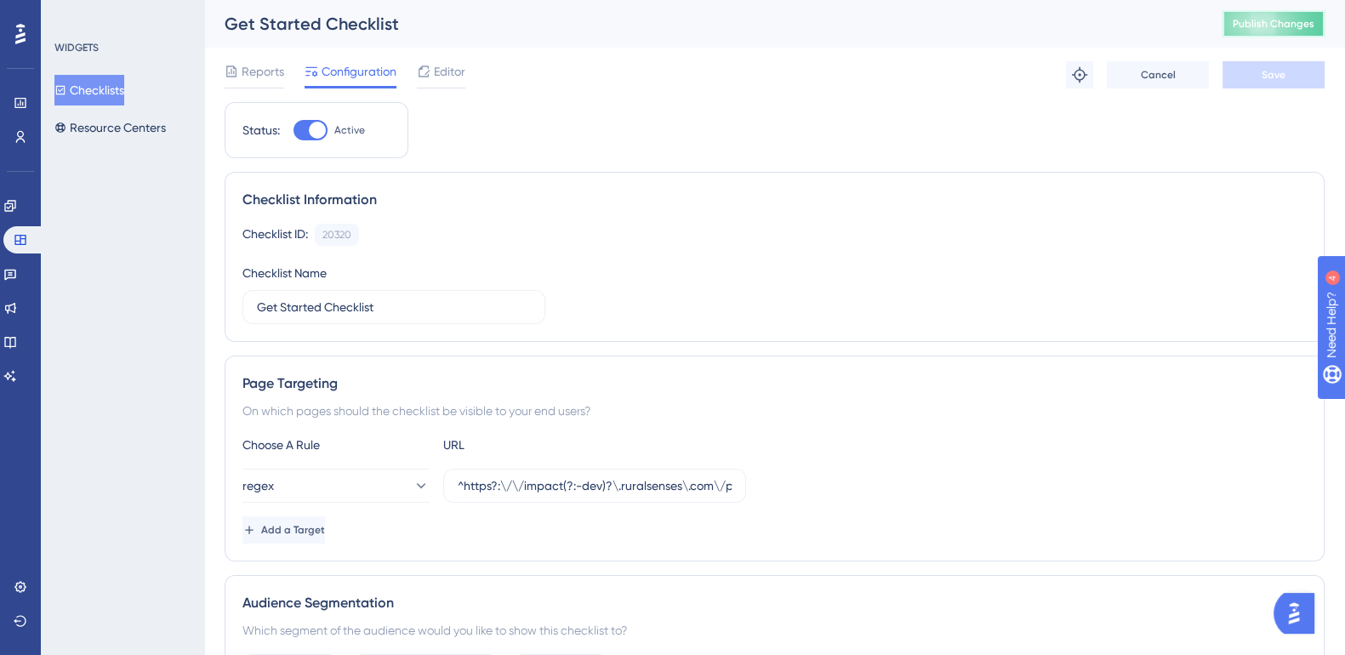
click at [1249, 27] on button "Publish Changes" at bounding box center [1273, 23] width 102 height 27
click at [445, 71] on span "Editor" at bounding box center [449, 71] width 31 height 20
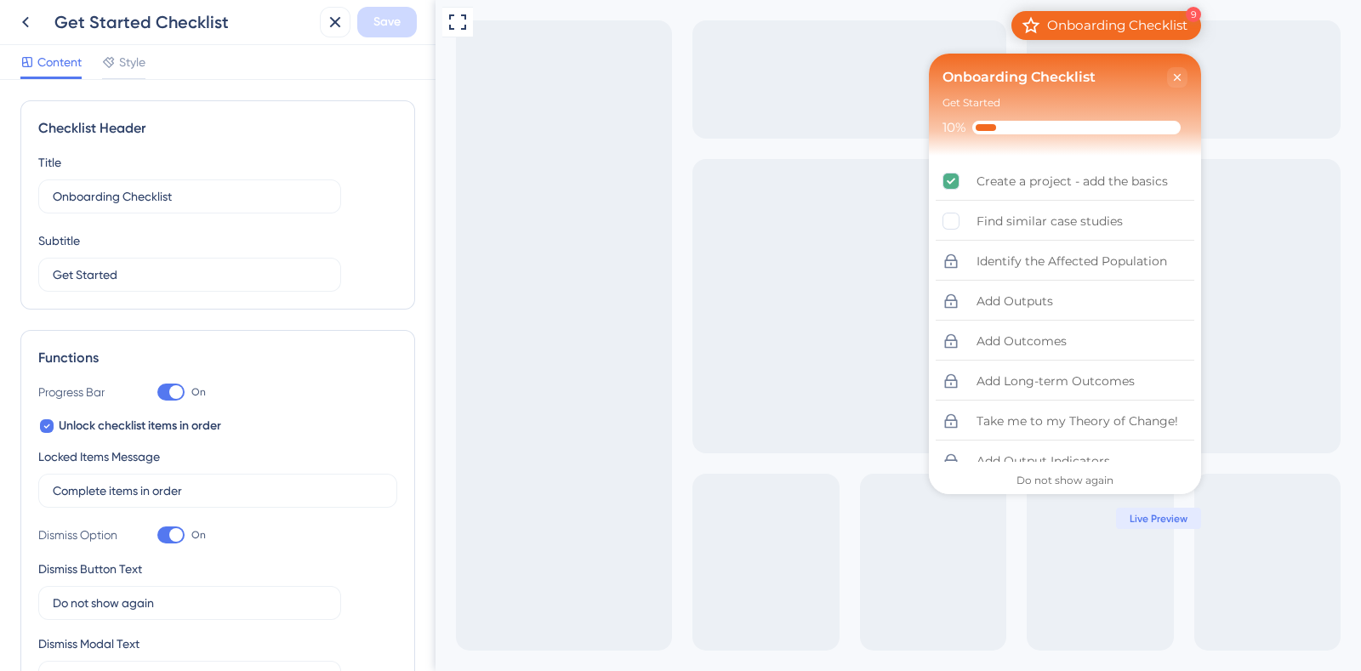
click at [127, 64] on span "Style" at bounding box center [132, 62] width 26 height 20
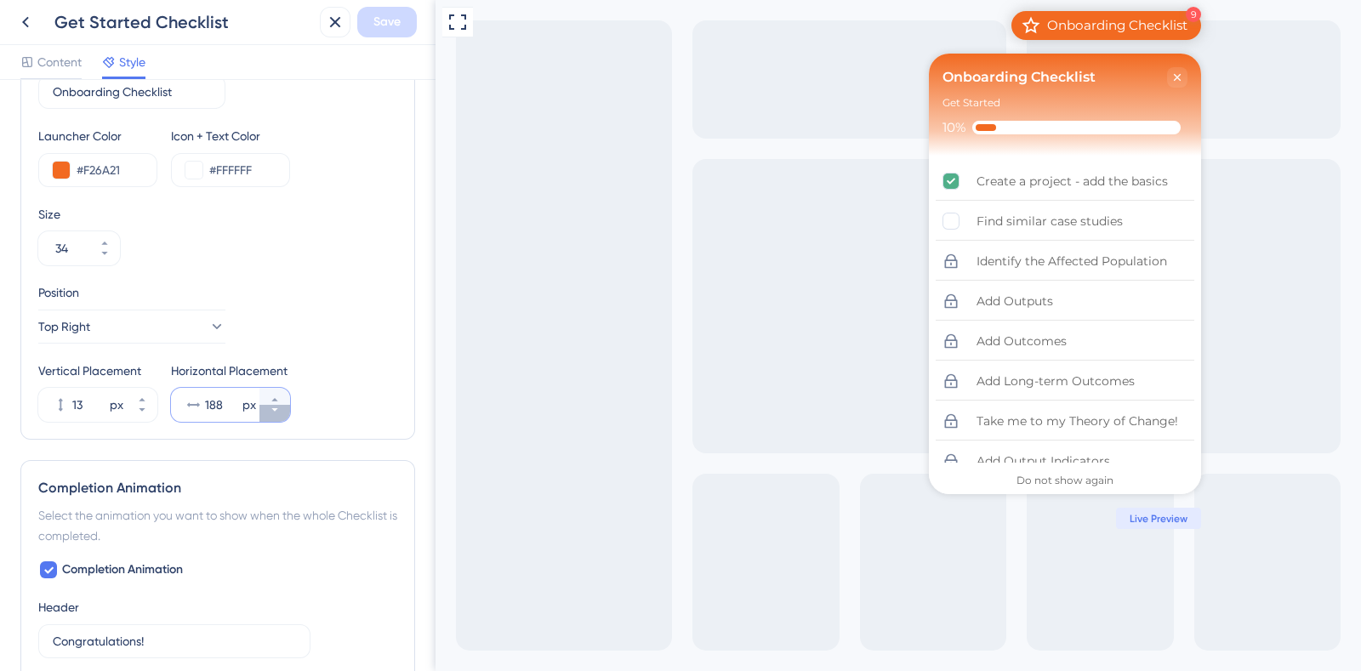
click at [265, 410] on button "188 px" at bounding box center [274, 413] width 31 height 17
click at [270, 396] on icon at bounding box center [275, 400] width 10 height 10
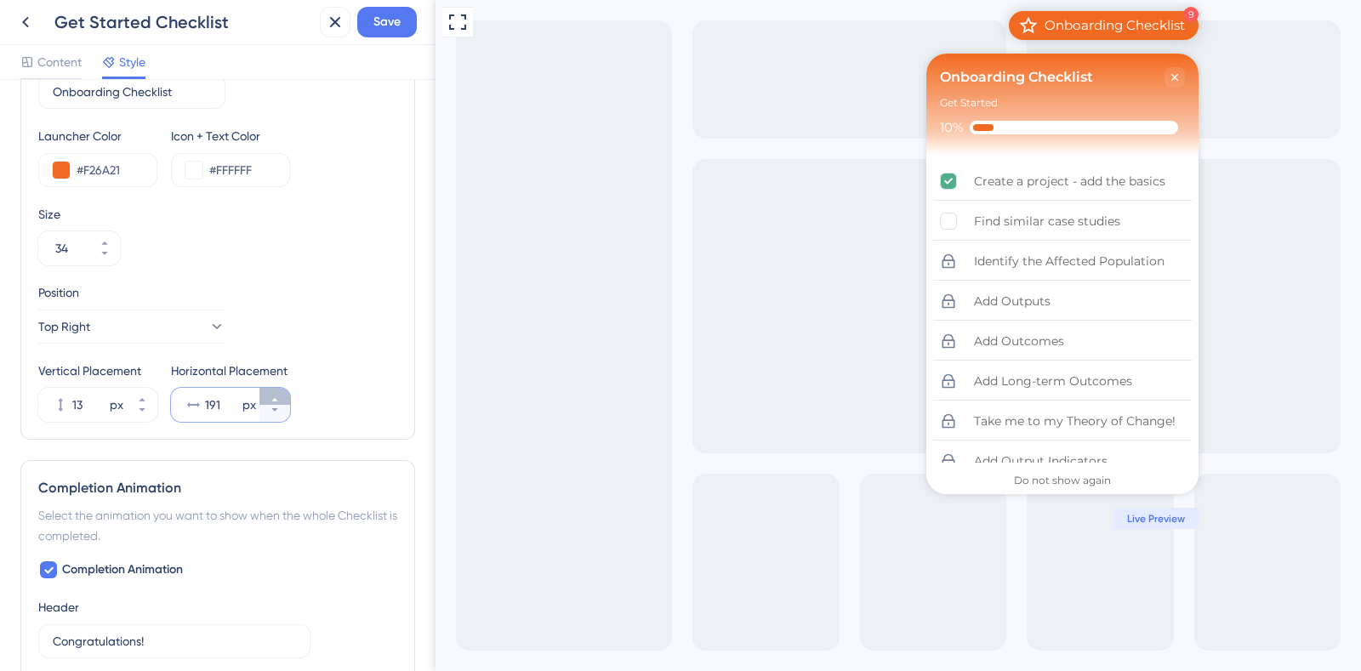
click at [270, 396] on icon at bounding box center [275, 400] width 10 height 10
type input "192"
click at [418, 21] on div "Get Started Checklist Save" at bounding box center [217, 22] width 435 height 45
click at [409, 22] on button "Save" at bounding box center [387, 22] width 60 height 31
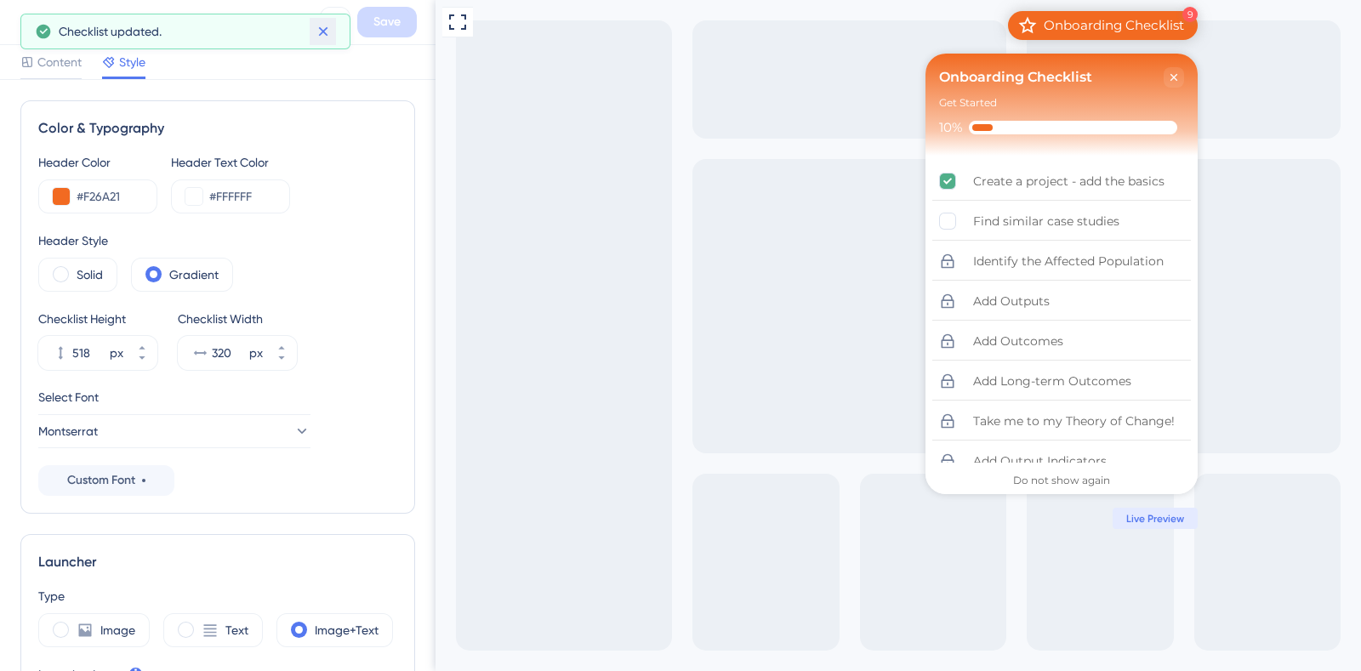
click at [320, 30] on icon at bounding box center [323, 31] width 17 height 17
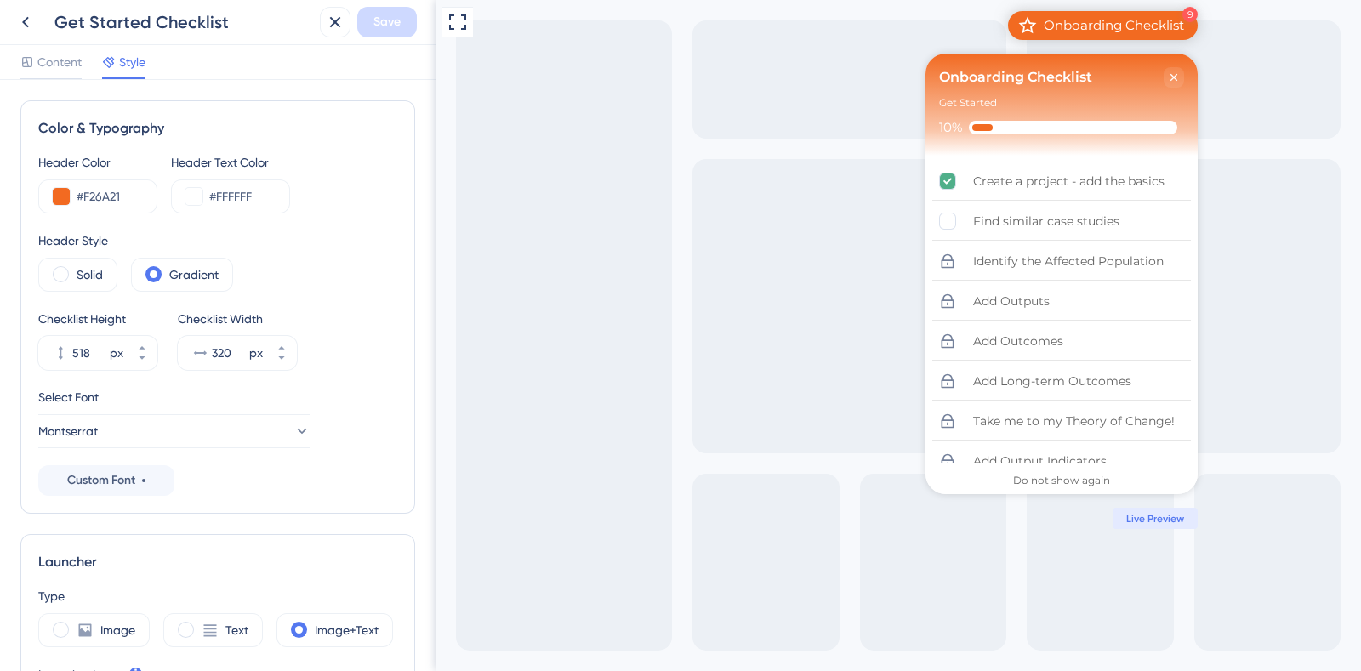
click at [338, 20] on icon at bounding box center [335, 22] width 20 height 20
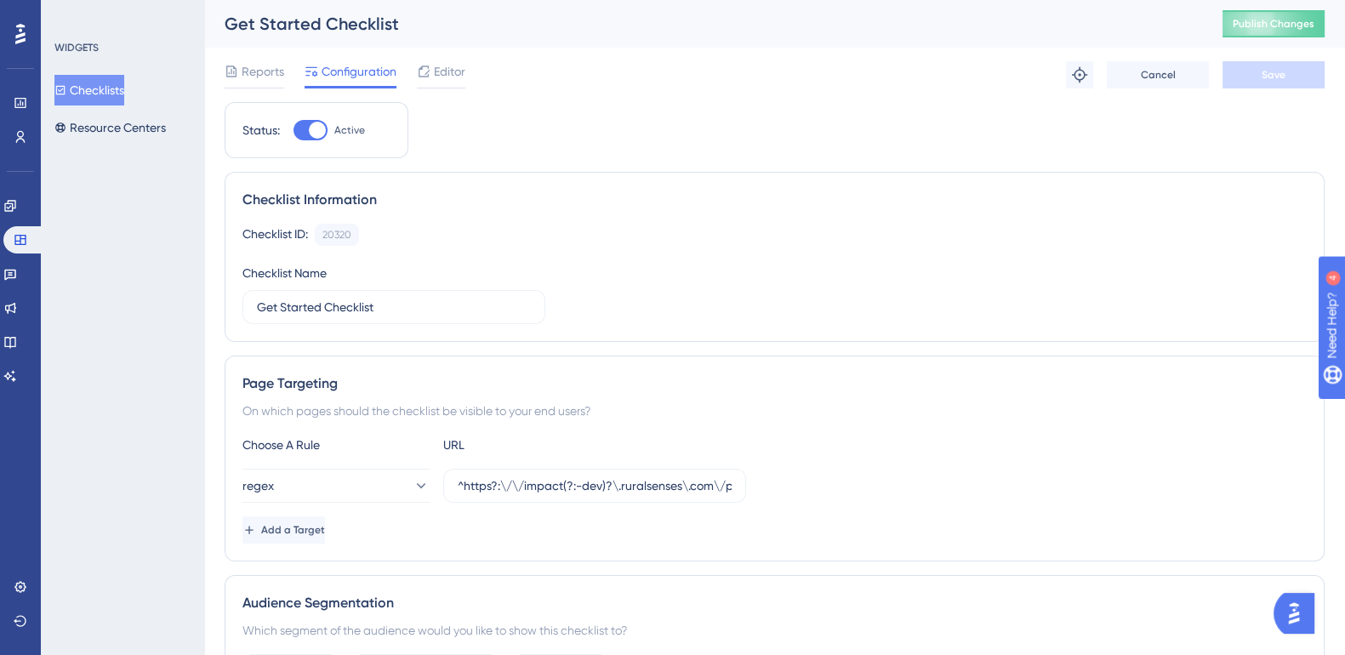
click at [1287, 28] on span "Publish Changes" at bounding box center [1273, 24] width 82 height 14
click at [445, 65] on span "Editor" at bounding box center [449, 71] width 31 height 20
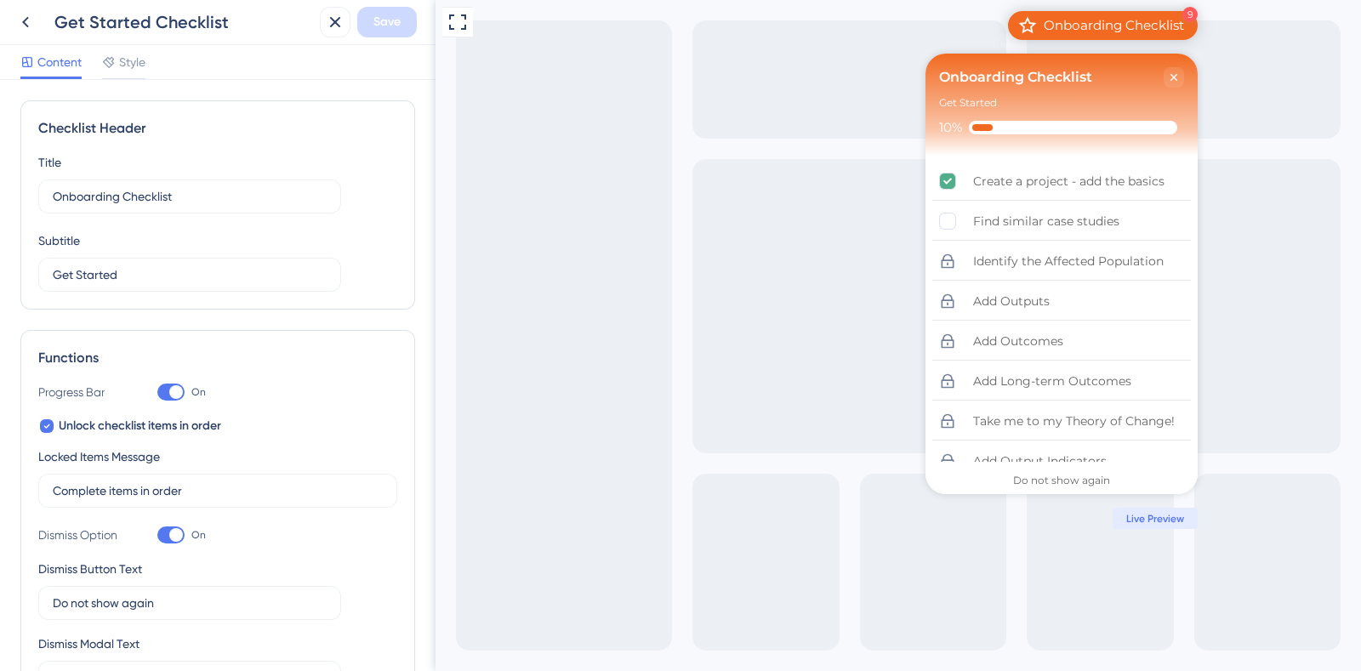
click at [132, 65] on span "Style" at bounding box center [132, 62] width 26 height 20
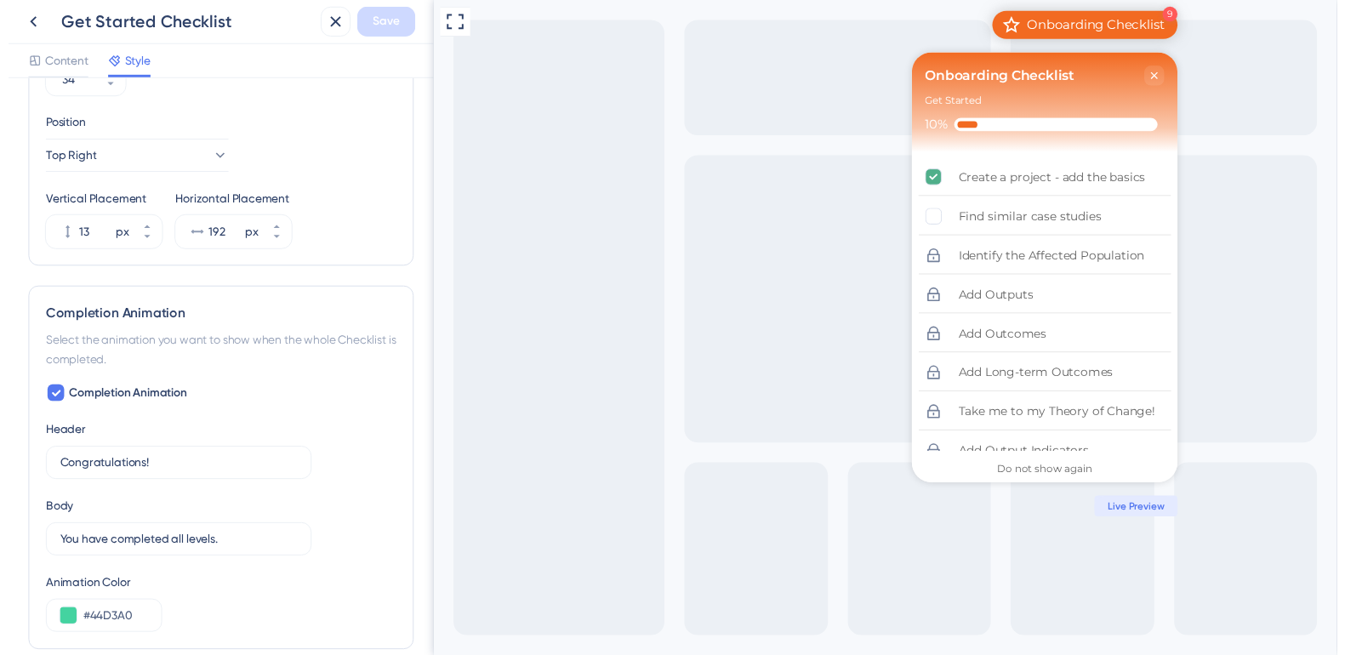
scroll to position [872, 0]
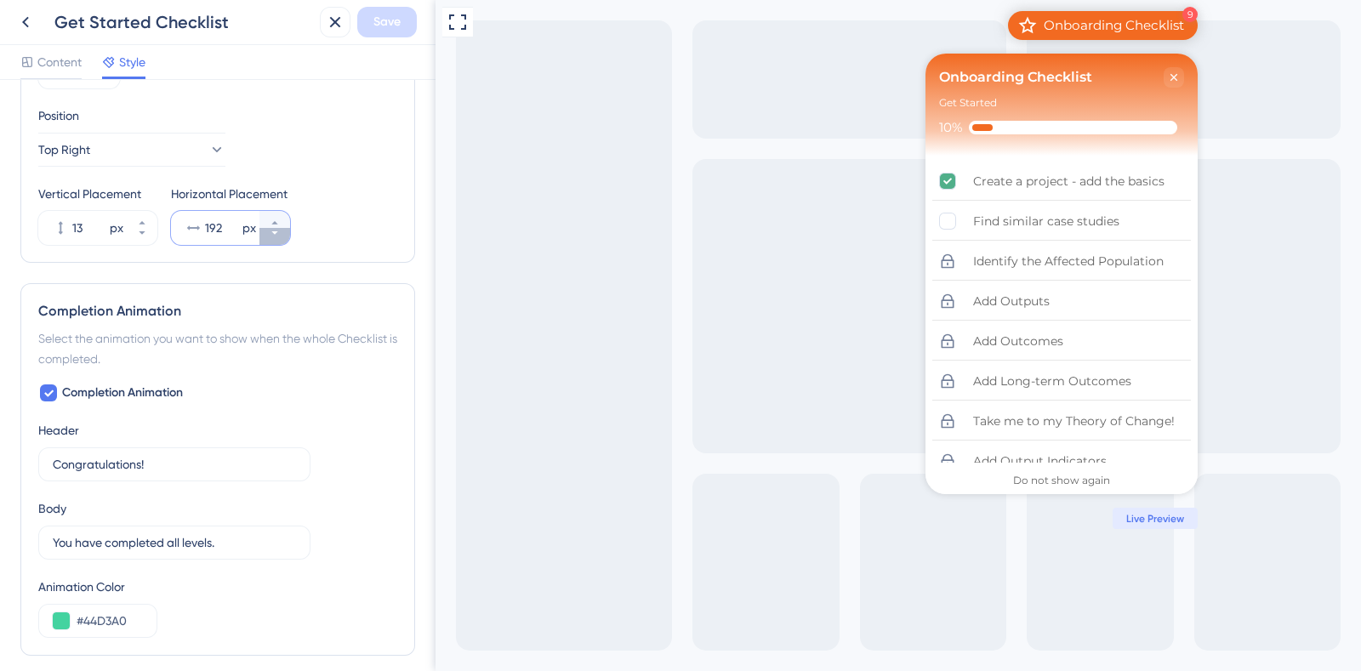
click at [275, 235] on icon at bounding box center [275, 233] width 10 height 10
click at [278, 222] on icon at bounding box center [275, 223] width 10 height 10
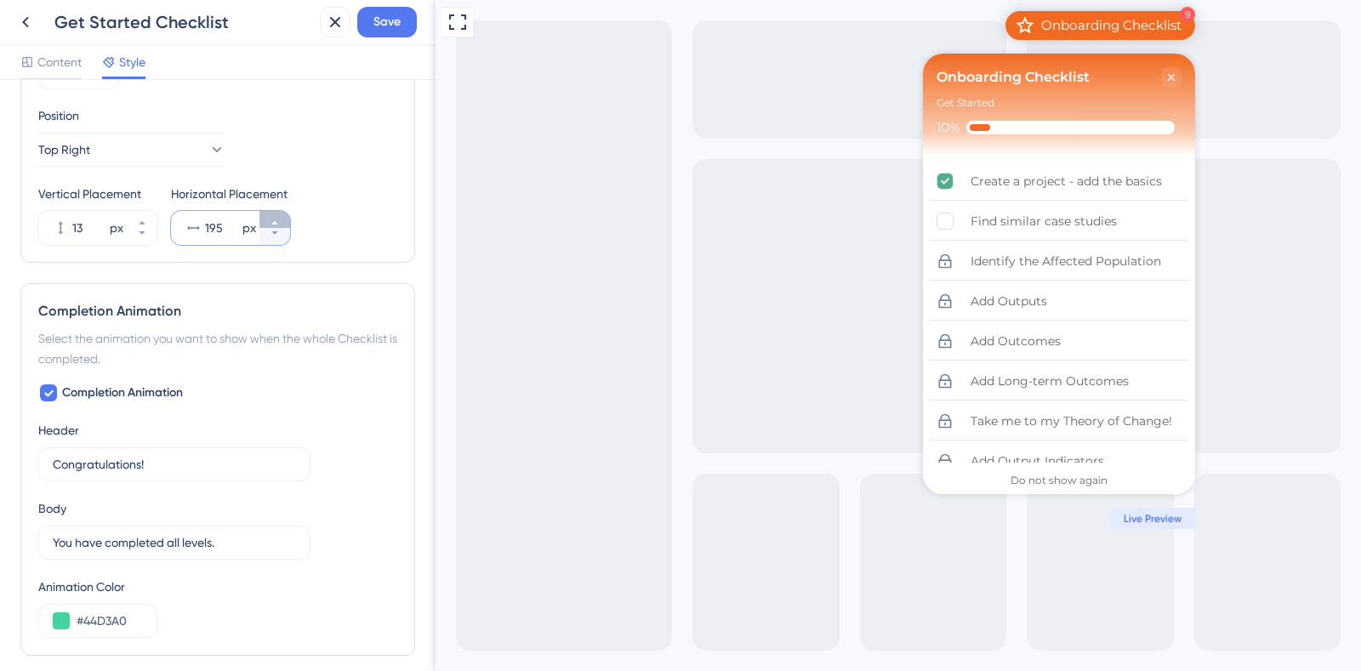
click at [278, 222] on icon at bounding box center [275, 223] width 10 height 10
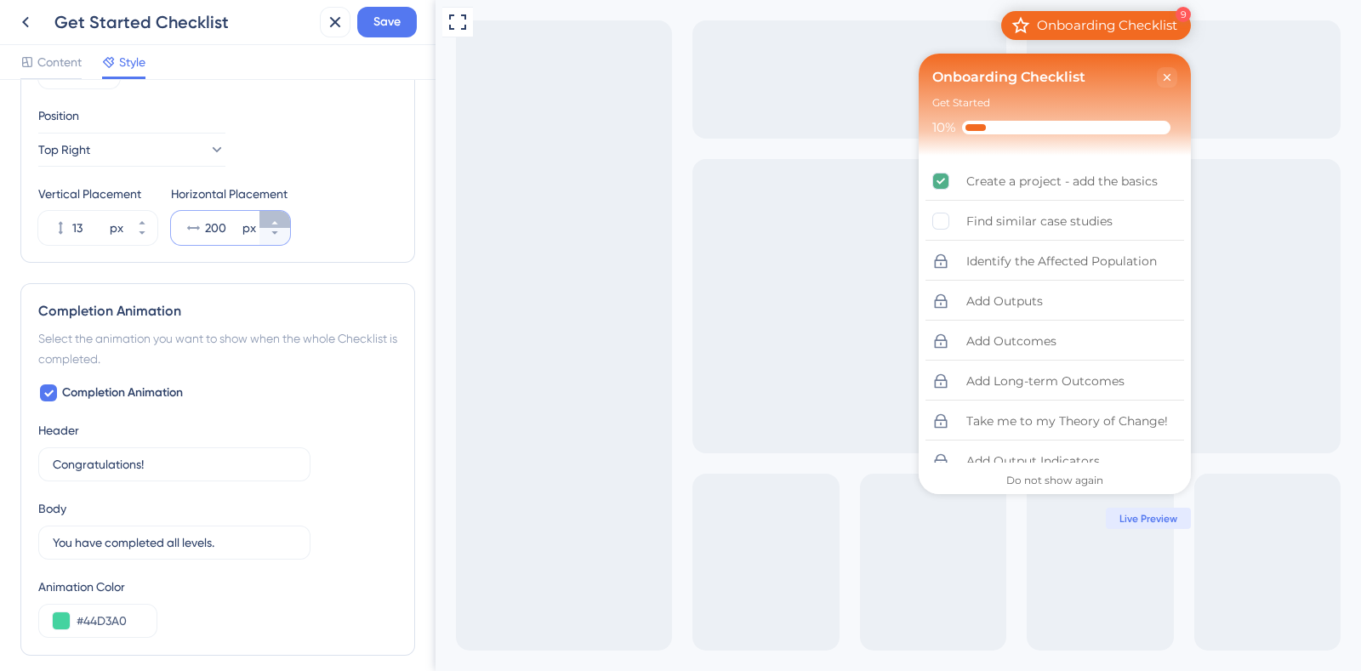
click at [278, 222] on icon at bounding box center [275, 223] width 10 height 10
type input "203"
click at [407, 5] on div "Get Started Checklist Save" at bounding box center [217, 22] width 435 height 45
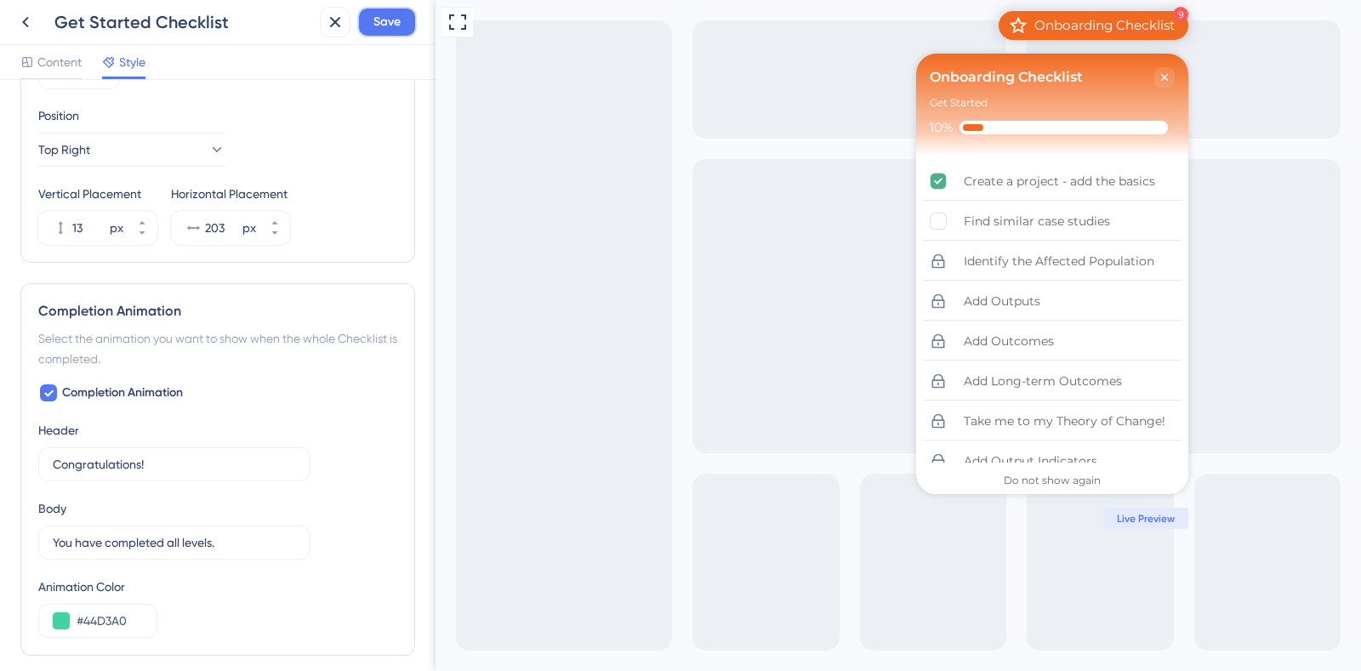
click at [400, 10] on button "Save" at bounding box center [387, 22] width 60 height 31
click at [336, 20] on icon at bounding box center [335, 22] width 11 height 11
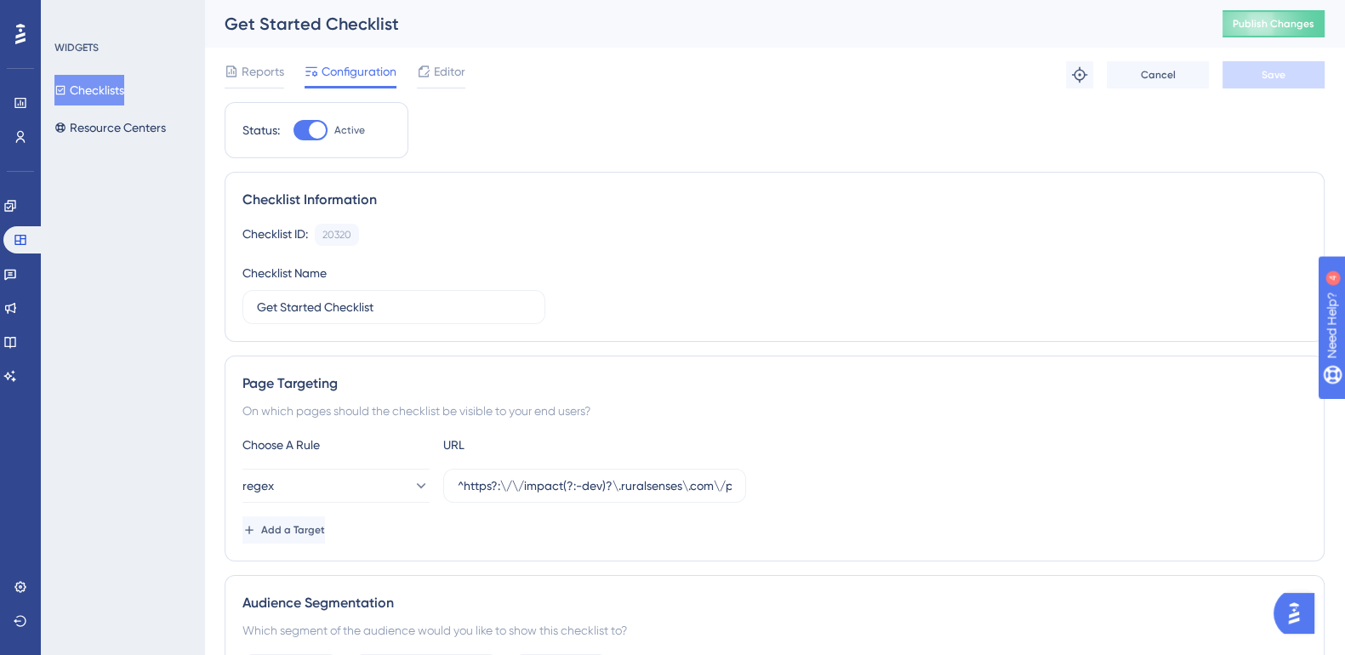
click at [1314, 25] on span "Publish Changes" at bounding box center [1273, 24] width 82 height 14
click at [540, 492] on input "^https?:\/\/impact(?:-dev)?\.ruralsenses\.com\/projects(?!\/data-sources$)(\/.*…" at bounding box center [595, 485] width 274 height 19
paste input "\/(?!67d1d444ad79eacd76552d35)([a-fA-F0-9]{24})(?:\/(?!data-sources$)"
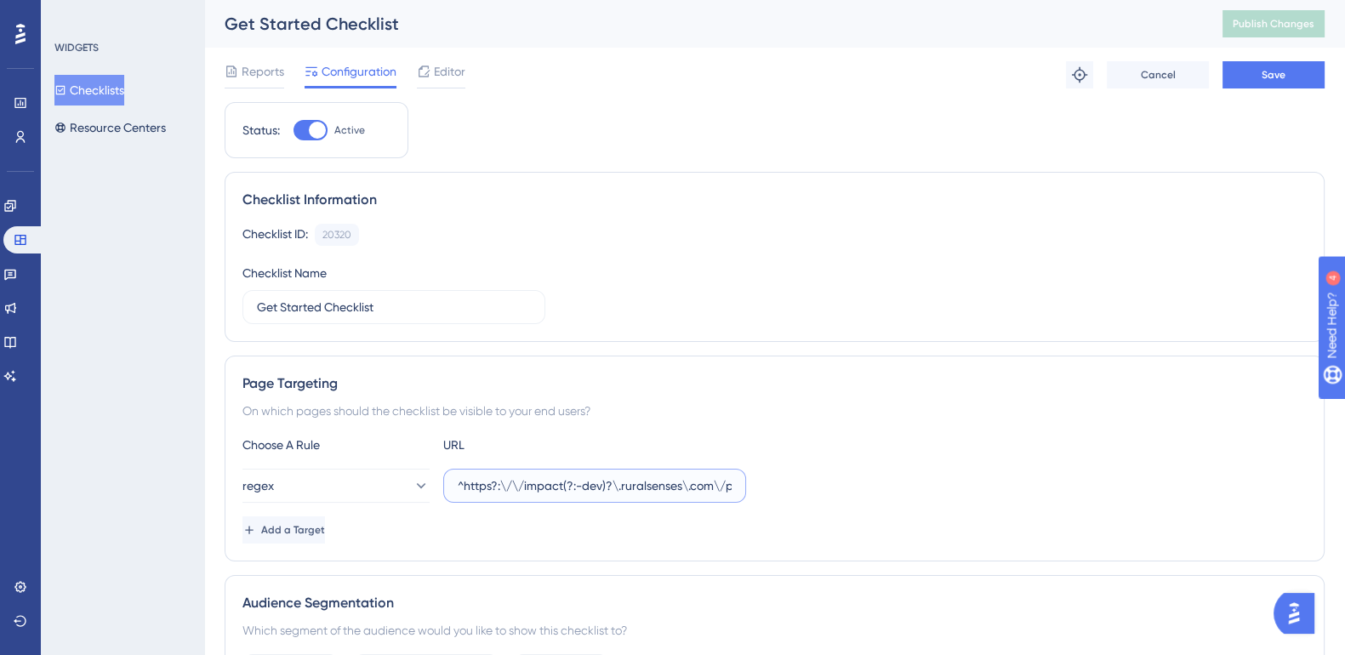
type input "^https?:\/\/impact(?:-dev)?\.ruralsenses\.com\/projects\/(?!67d1d444ad79eacd765…"
paste input "^https?:\/\/impact(?:-dev)?\.ruralsenses\.com\/projects\/(?!67d1d444ad79eacd765…"
type input "^https?:\/\/impact(?:-dev)?\.ruralsenses\.com\/projects\/(?!67d1d444ad79eacd765…"
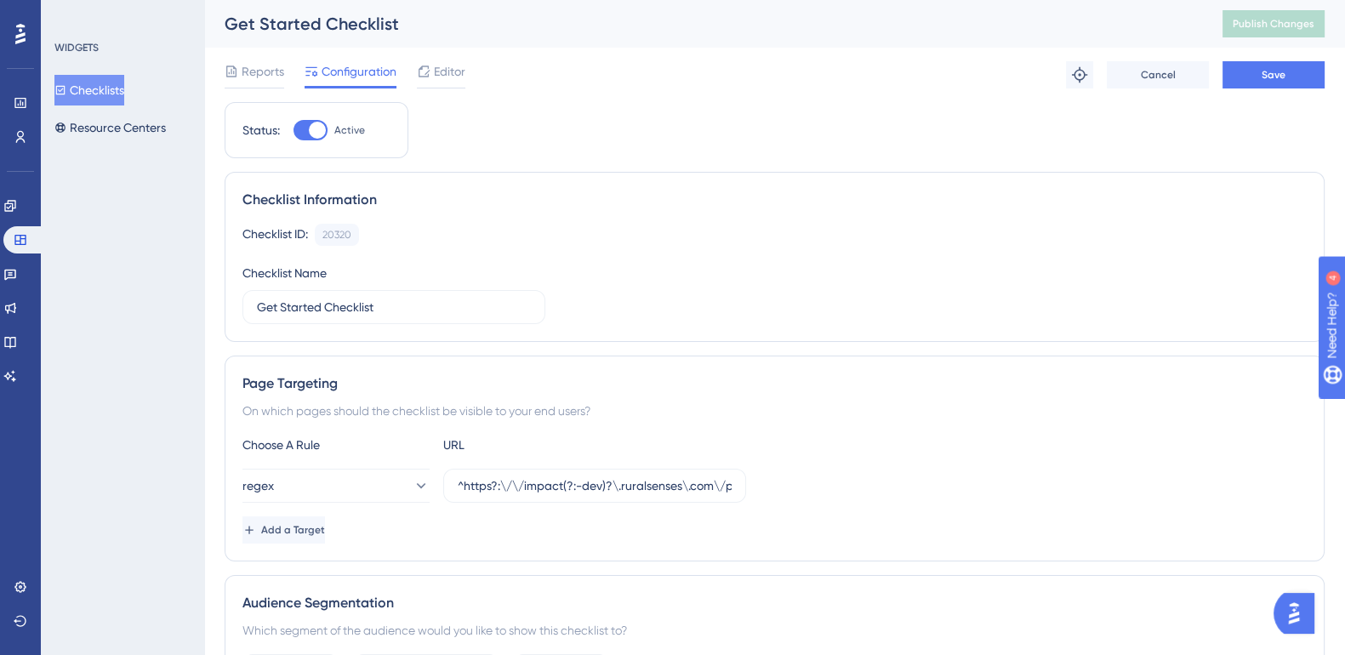
click at [1297, 81] on button "Save" at bounding box center [1273, 74] width 102 height 27
click at [672, 486] on input "^https?:\/\/impact(?:-dev)?\.ruralsenses\.com\/projects\/(?!67d1d444ad79eacd765…" at bounding box center [595, 485] width 274 height 19
click at [1237, 13] on button "Publish Changes" at bounding box center [1273, 23] width 102 height 27
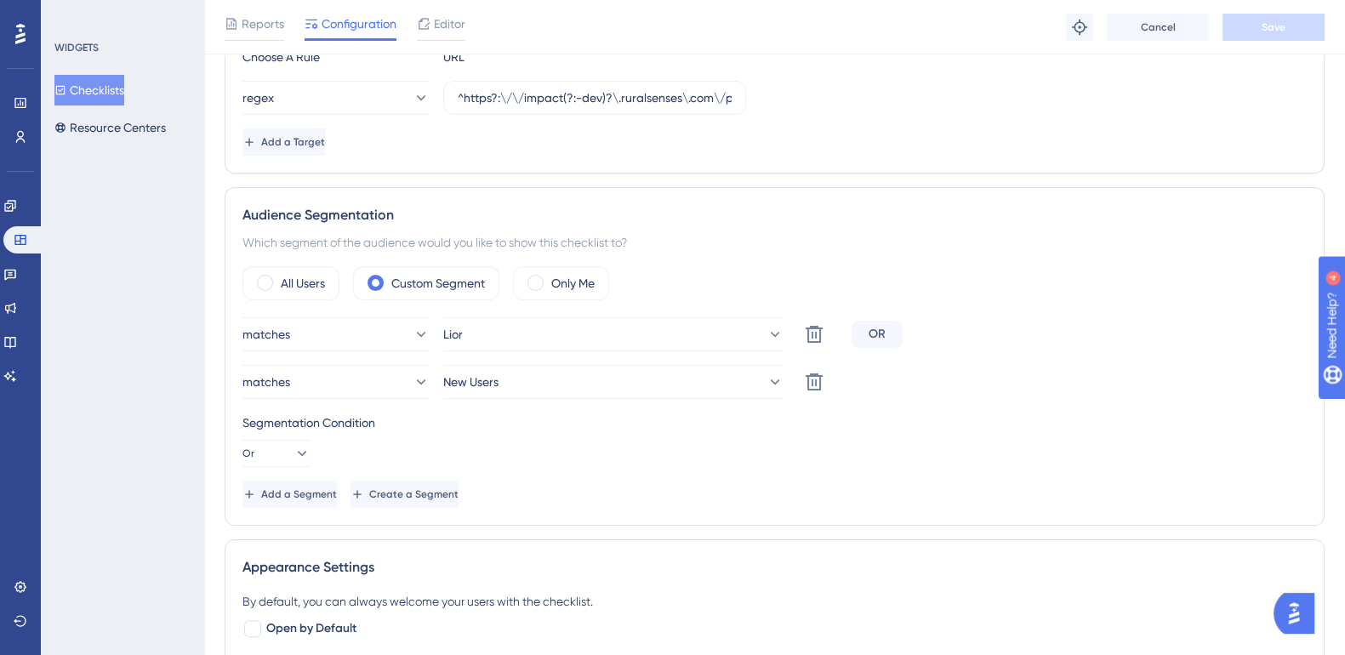
scroll to position [401, 16]
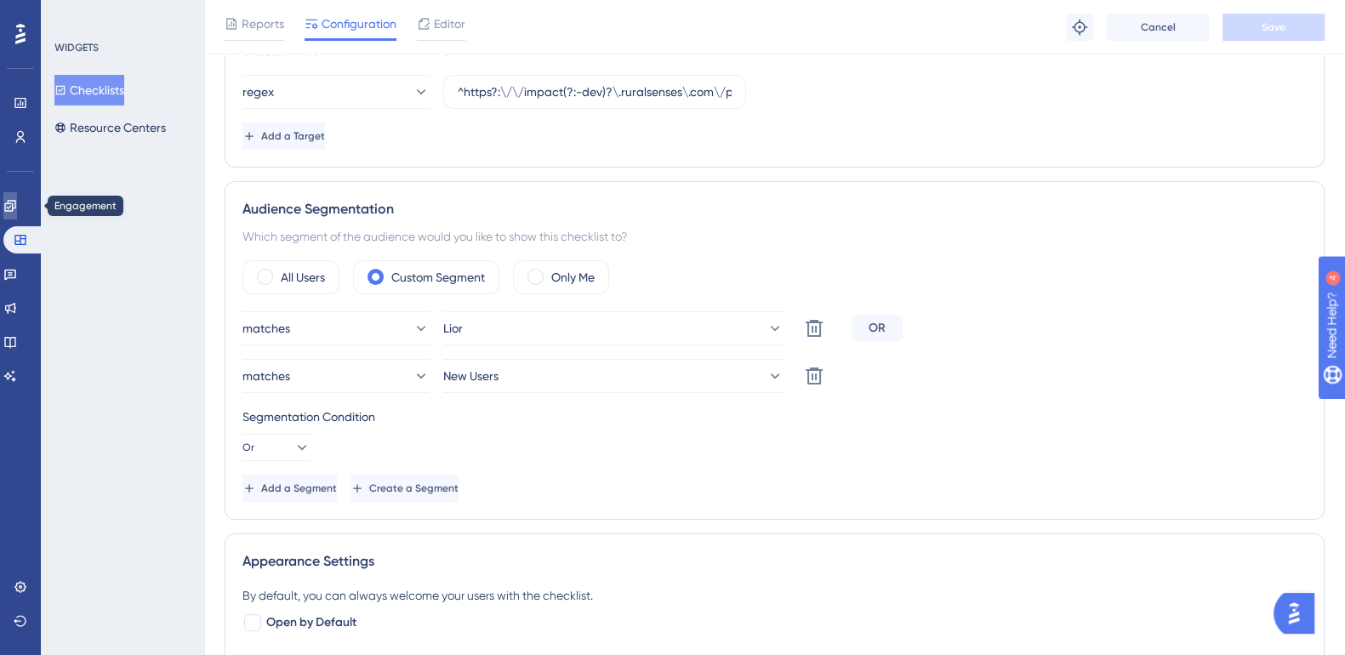
click at [15, 207] on icon at bounding box center [9, 205] width 11 height 11
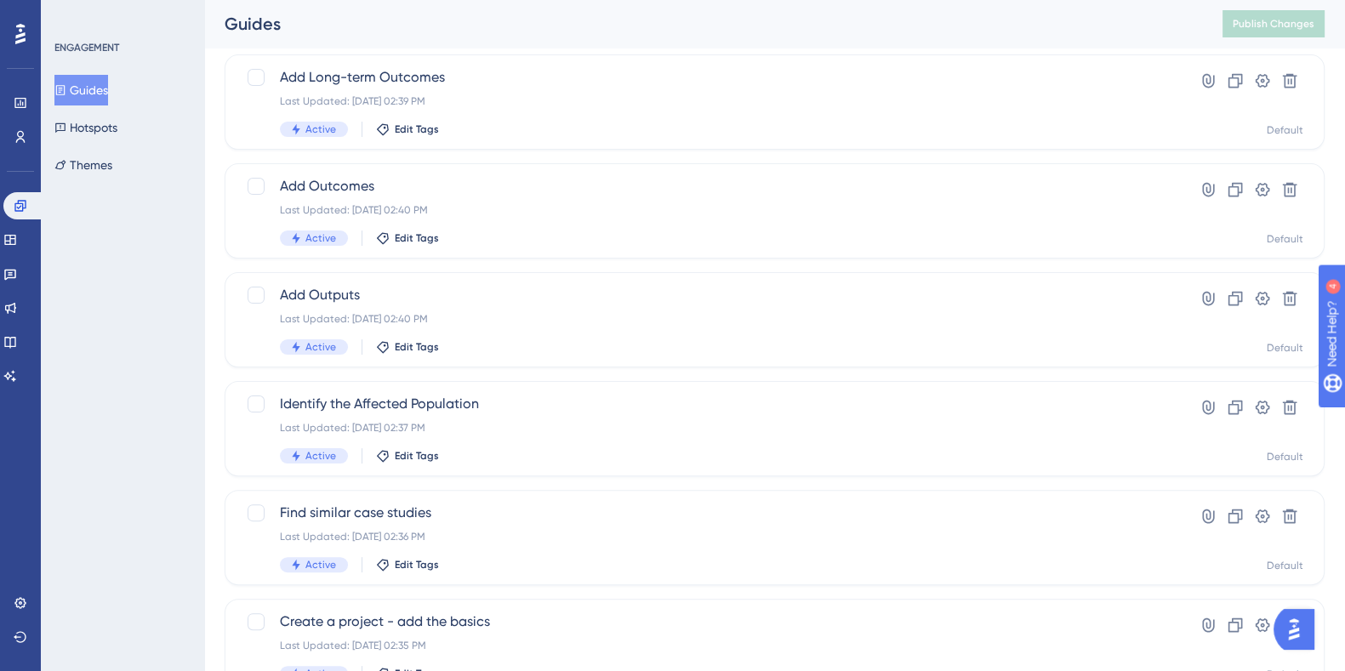
scroll to position [539, 0]
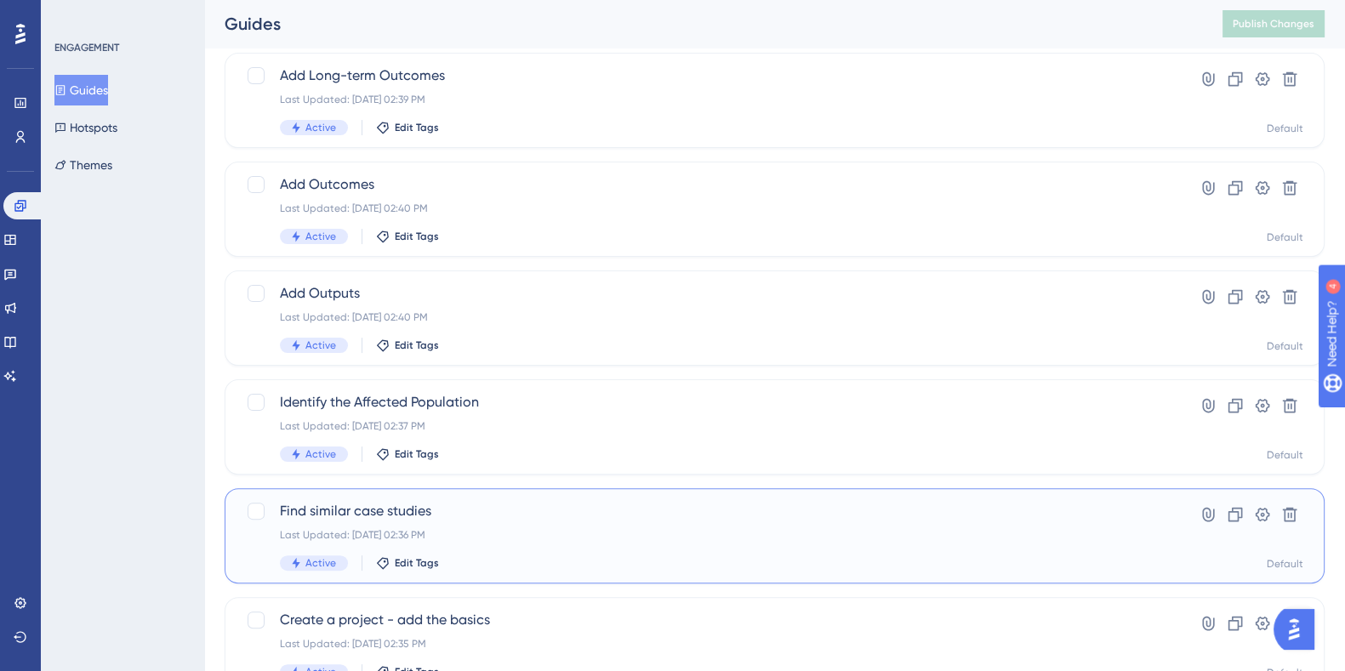
click at [393, 503] on span "Find similar case studies" at bounding box center [706, 511] width 853 height 20
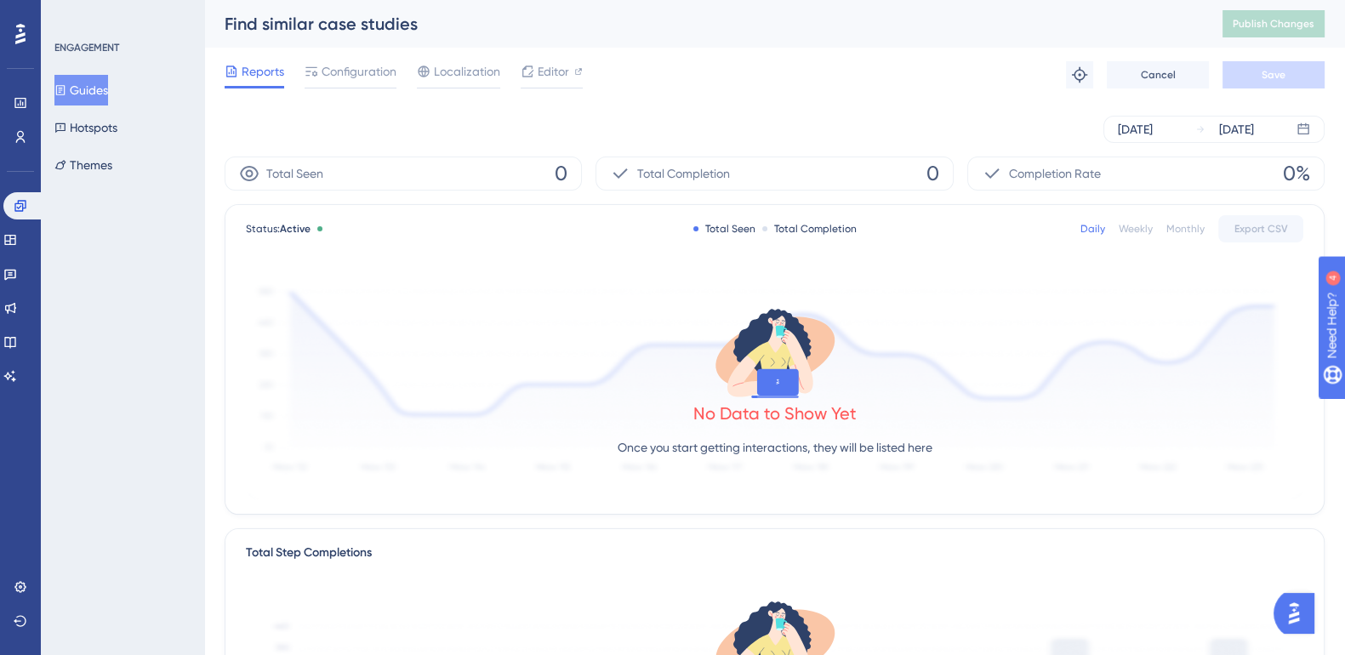
click at [364, 78] on span "Configuration" at bounding box center [358, 71] width 75 height 20
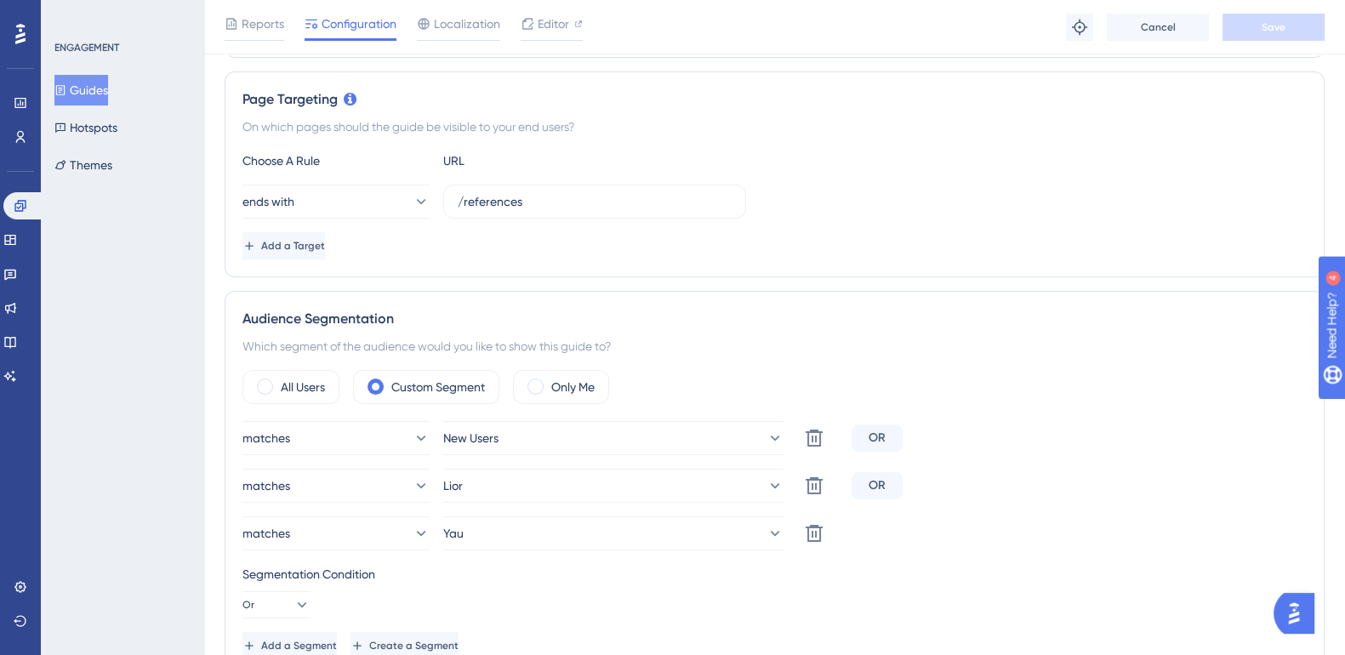
scroll to position [369, 0]
click at [816, 533] on icon at bounding box center [814, 533] width 20 height 20
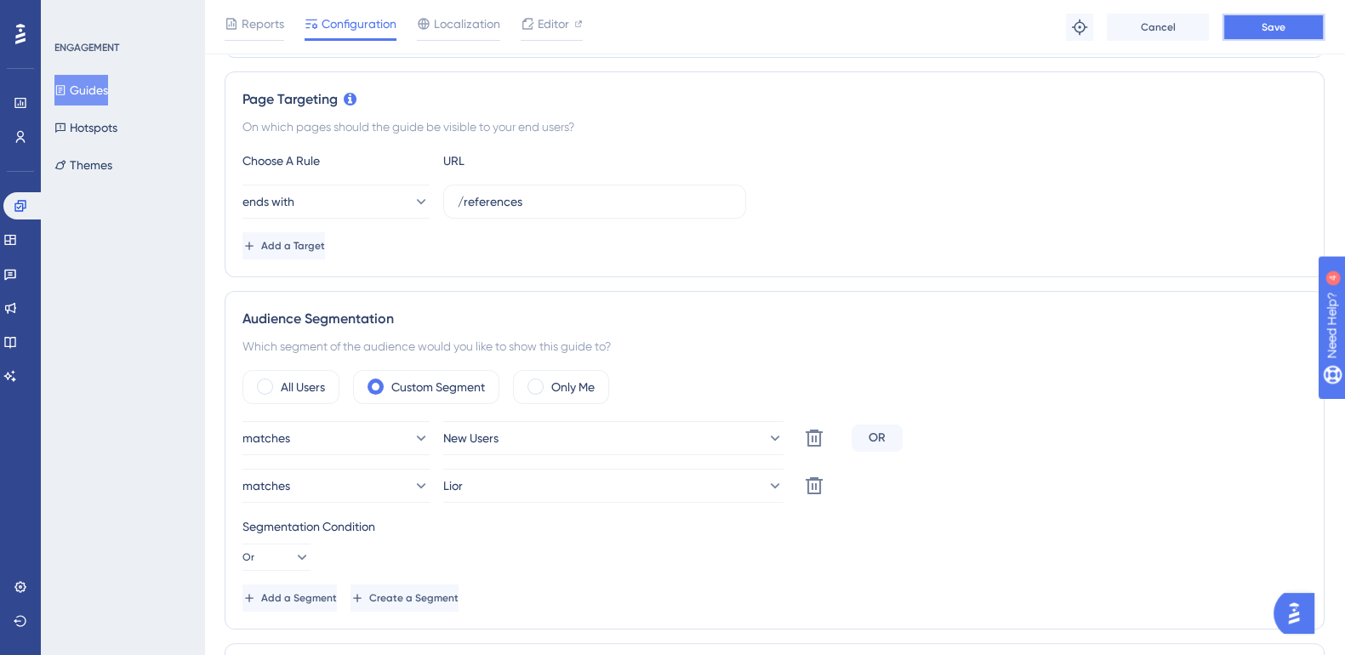
click at [1288, 28] on button "Save" at bounding box center [1273, 27] width 102 height 27
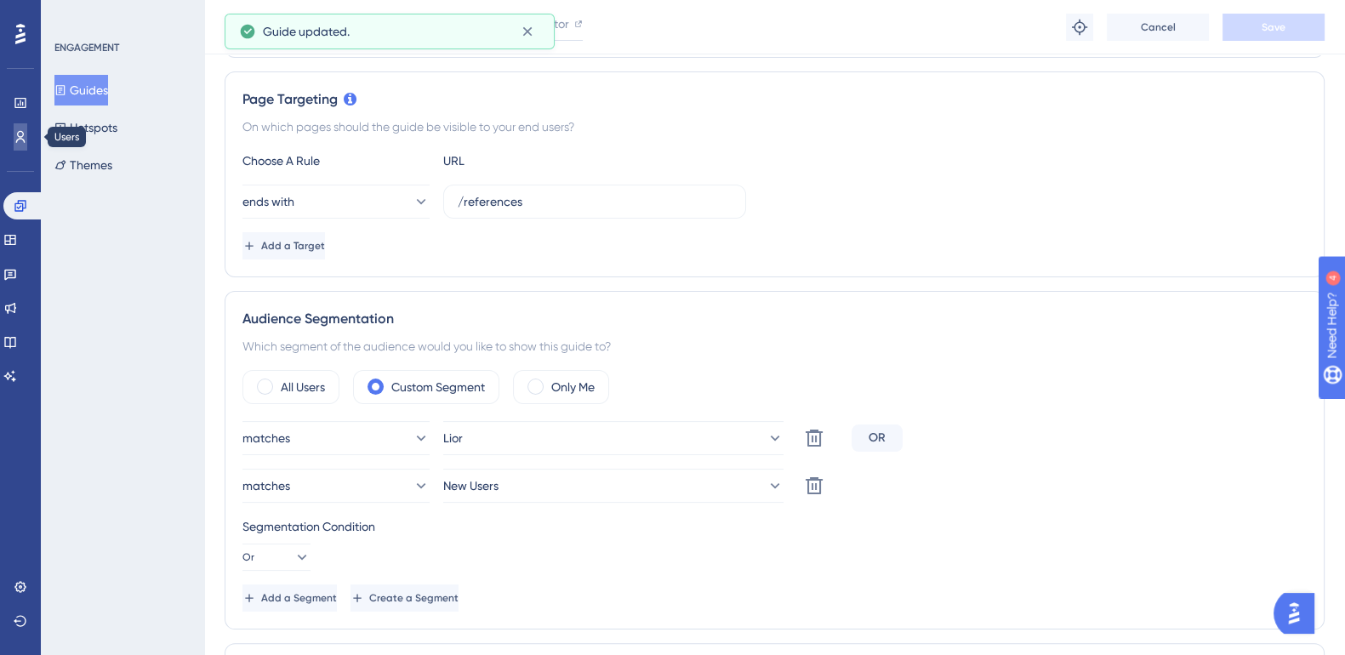
click at [14, 141] on icon at bounding box center [21, 137] width 14 height 14
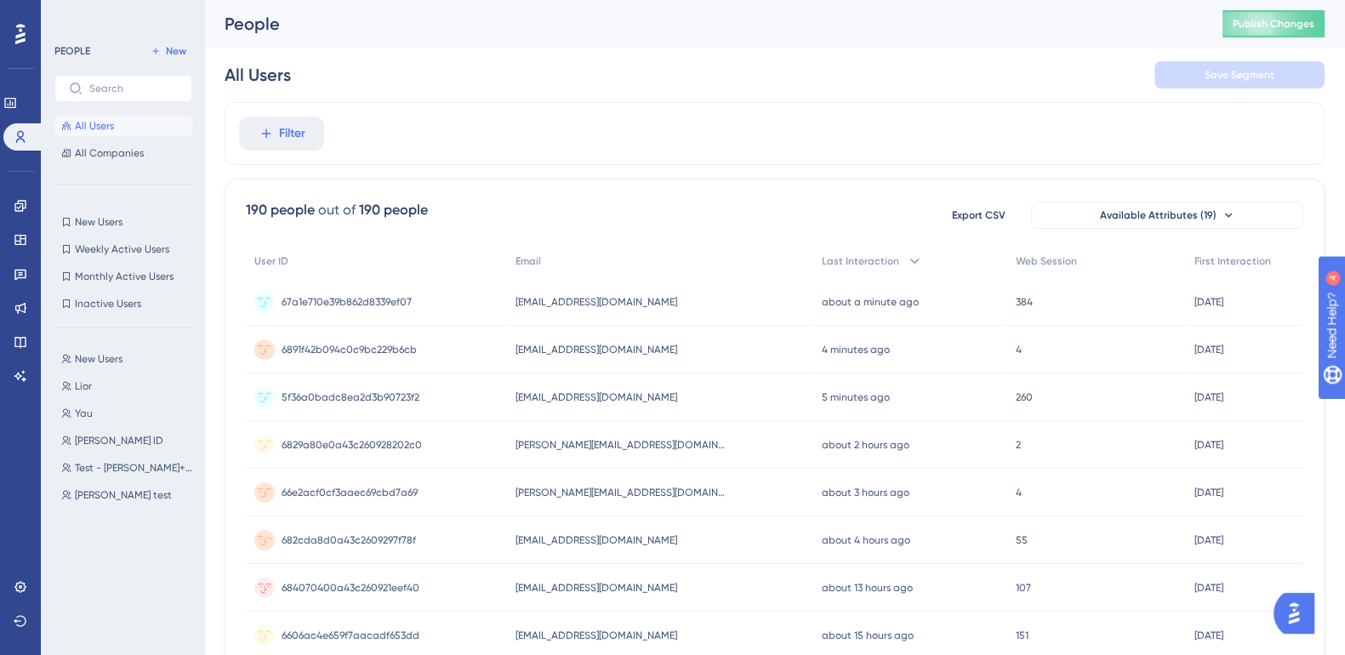
drag, startPoint x: 681, startPoint y: 542, endPoint x: 519, endPoint y: 548, distance: 162.6
click at [0, 0] on div "682cda8d0a43c2609297f78f 682cda8d0a43c2609297f78f [EMAIL_ADDRESS][DOMAIN_NAME] …" at bounding box center [0, 0] width 0 height 0
copy div "682cda8d0a43c2609297f78f [EMAIL_ADDRESS][DOMAIN_NAME]"
click at [1274, 26] on span "Publish Changes" at bounding box center [1273, 24] width 82 height 14
click at [171, 54] on span "New" at bounding box center [176, 51] width 20 height 14
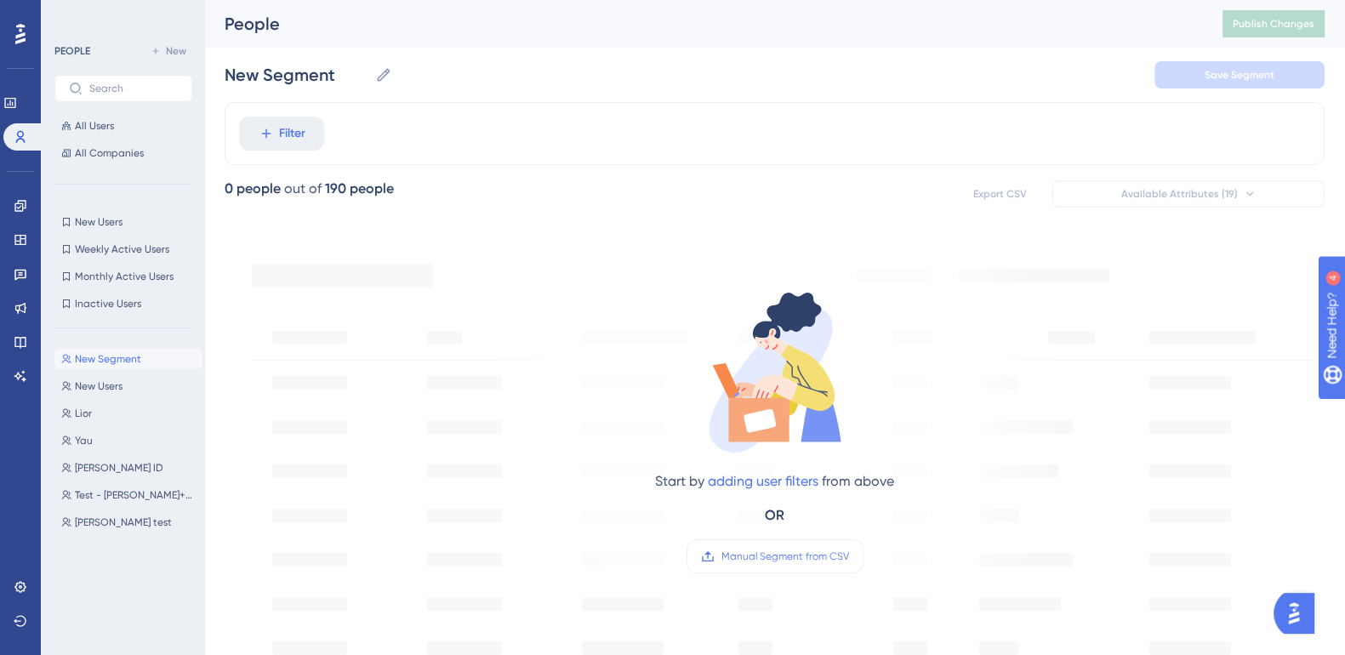
drag, startPoint x: 384, startPoint y: 69, endPoint x: 272, endPoint y: 93, distance: 113.9
click at [384, 69] on icon at bounding box center [383, 74] width 17 height 17
click at [368, 69] on input "New Segment" at bounding box center [297, 75] width 144 height 24
click at [298, 121] on button "Filter" at bounding box center [281, 134] width 85 height 34
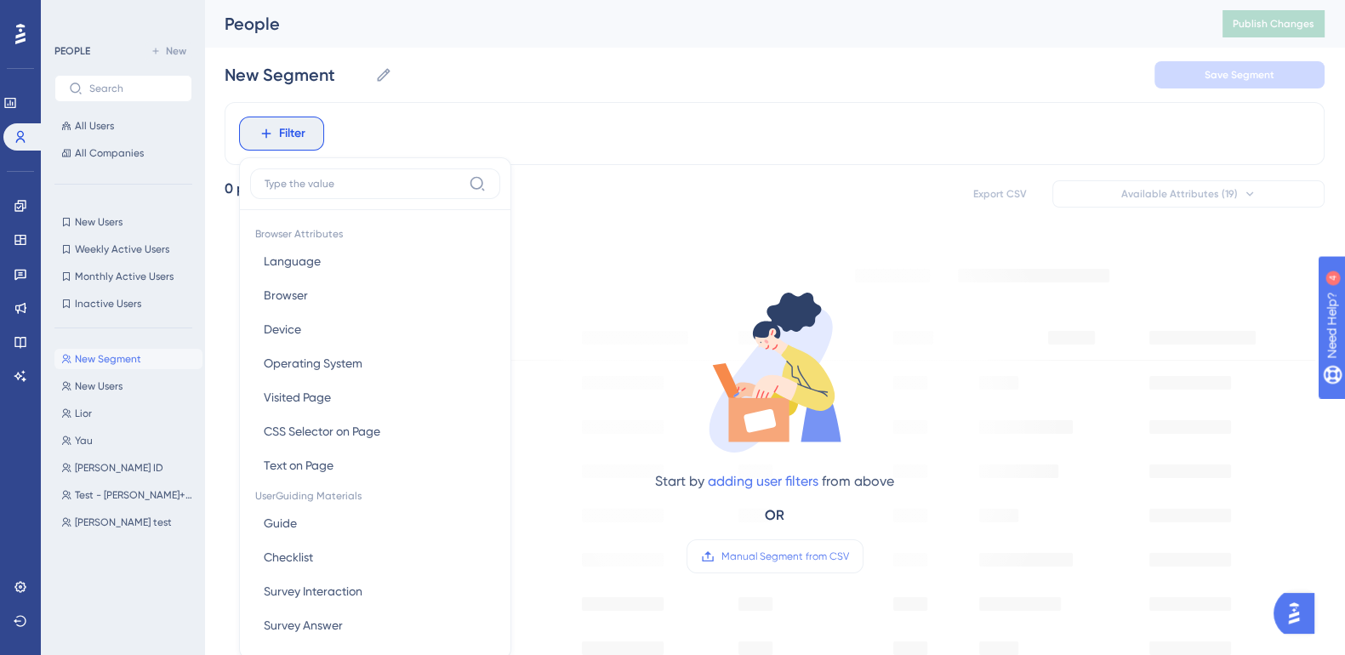
scroll to position [81, 0]
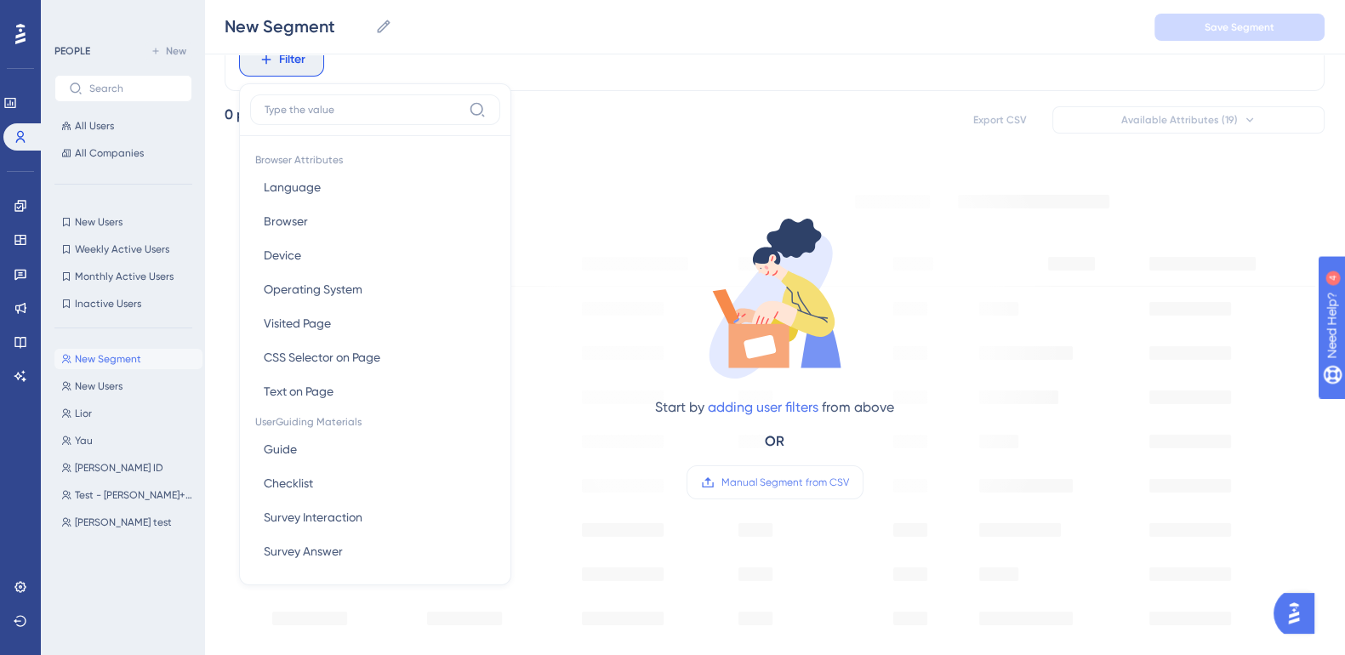
click at [298, 118] on label at bounding box center [375, 109] width 250 height 31
click at [298, 117] on input at bounding box center [363, 110] width 197 height 14
click at [586, 186] on div "Start by adding user filters from above OR Manual Segment from CSV" at bounding box center [774, 343] width 577 height 350
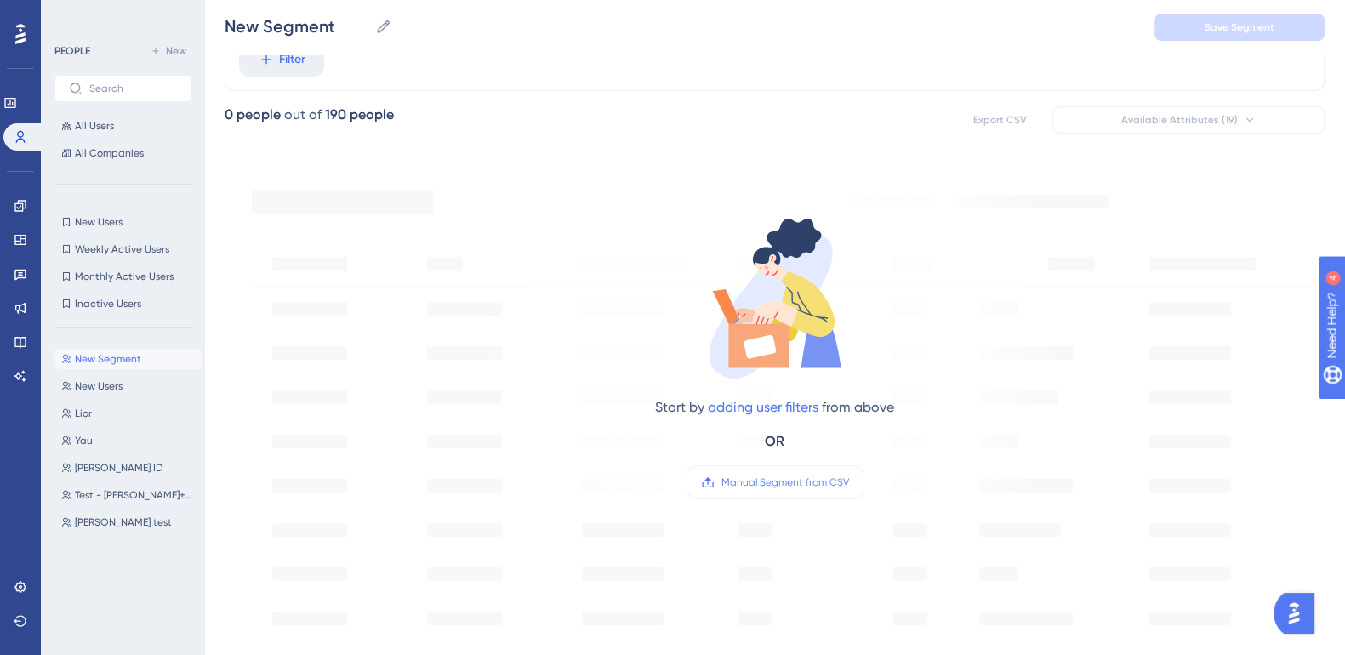
scroll to position [0, 0]
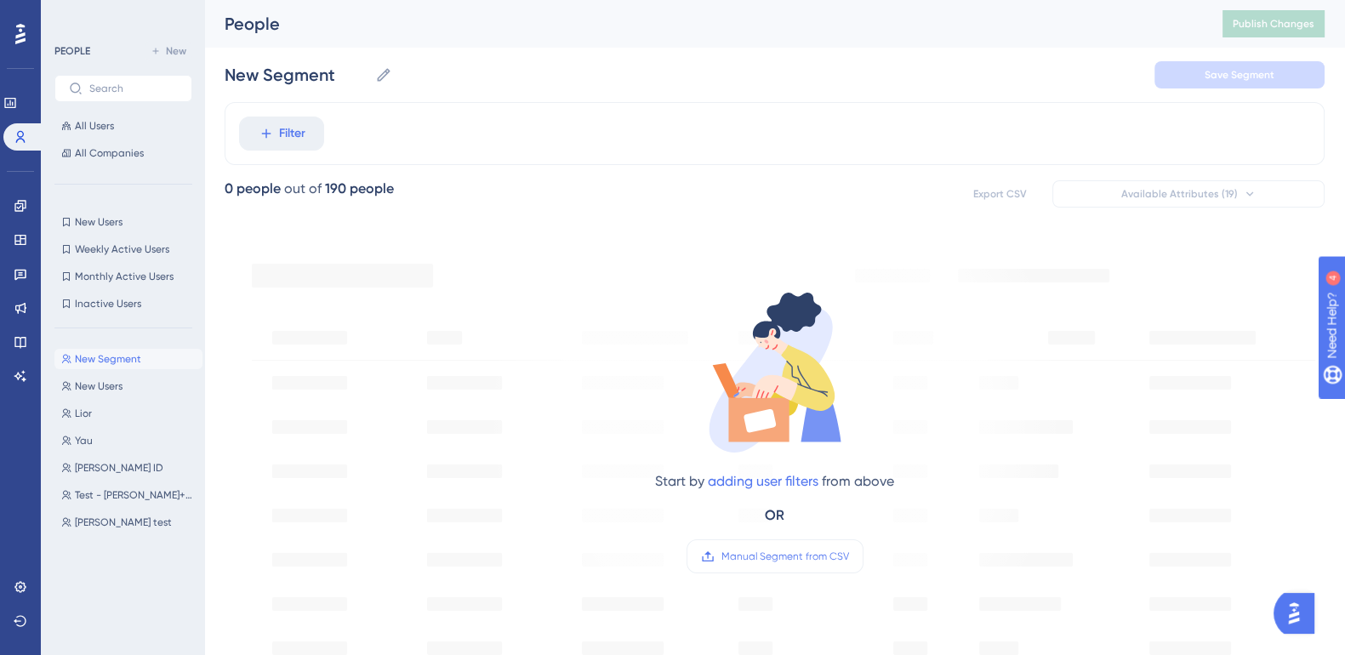
click at [387, 72] on icon at bounding box center [383, 74] width 13 height 13
click at [368, 72] on input "New Segment" at bounding box center [297, 75] width 144 height 24
drag, startPoint x: 344, startPoint y: 74, endPoint x: 224, endPoint y: 74, distance: 120.8
click at [225, 74] on input "New Segment" at bounding box center [297, 75] width 144 height 24
type input "[PERSON_NAME]"
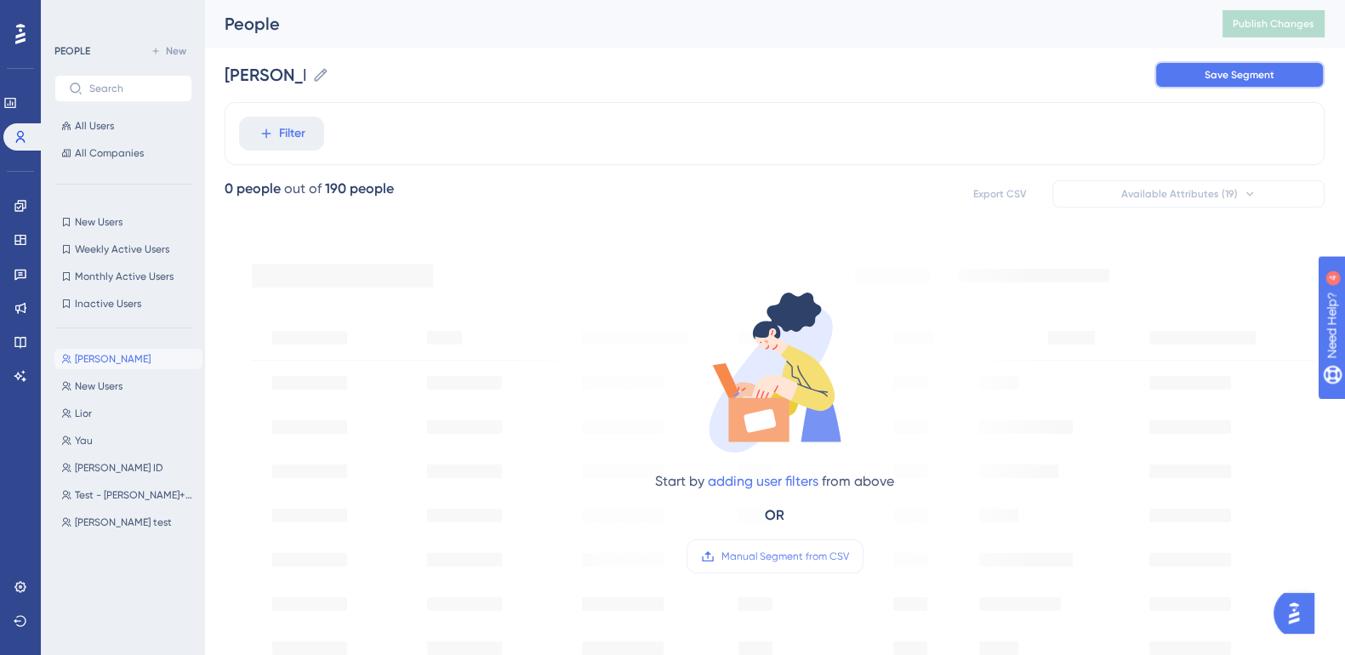
click at [1195, 82] on button "Save Segment" at bounding box center [1239, 74] width 170 height 27
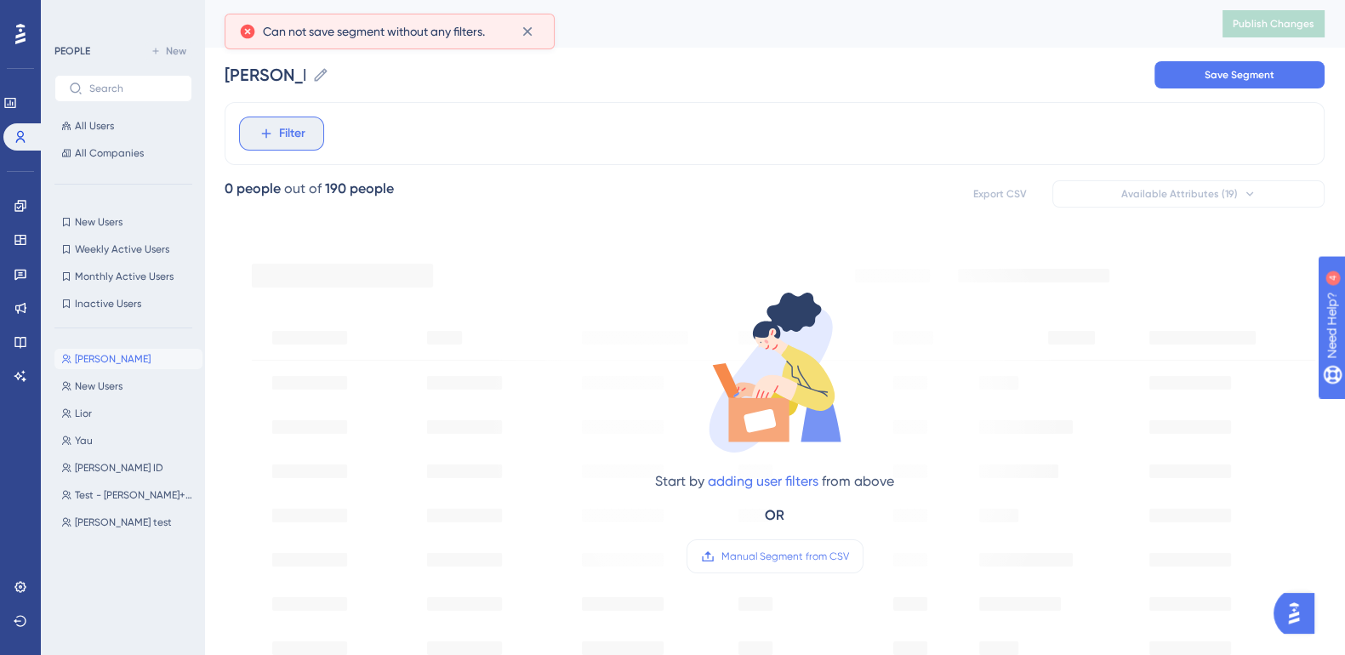
click at [293, 137] on span "Filter" at bounding box center [292, 133] width 26 height 20
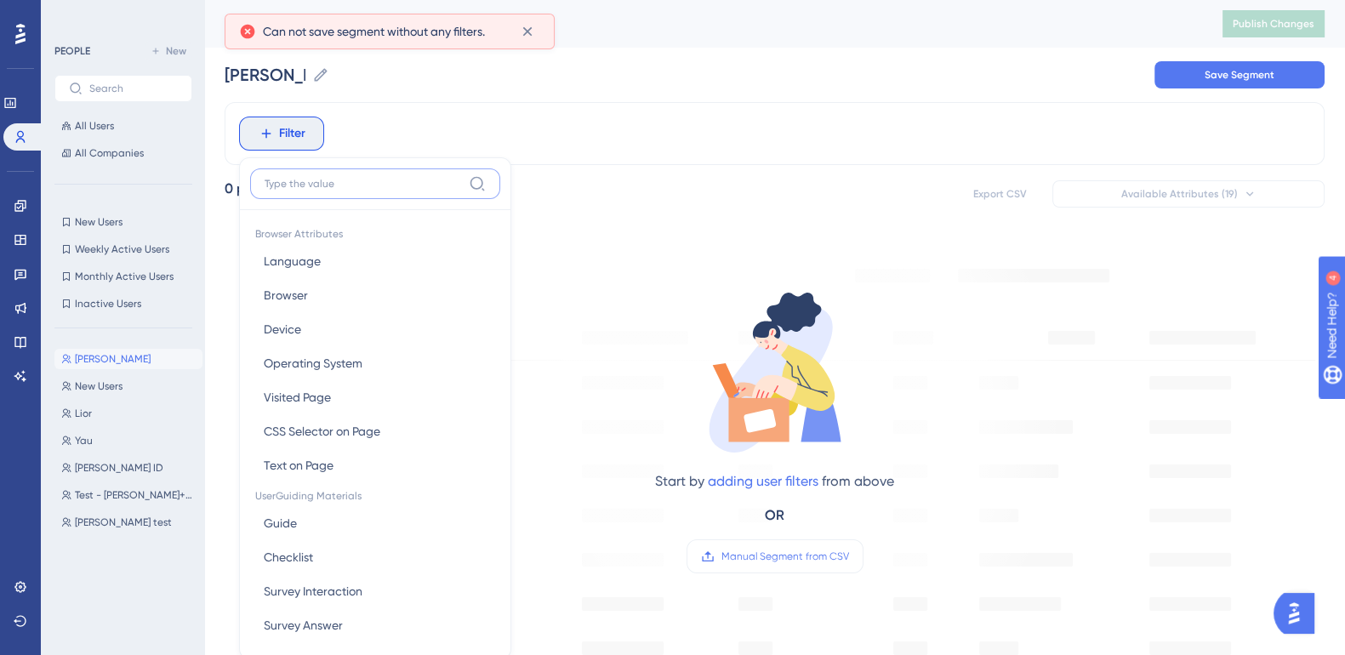
scroll to position [81, 0]
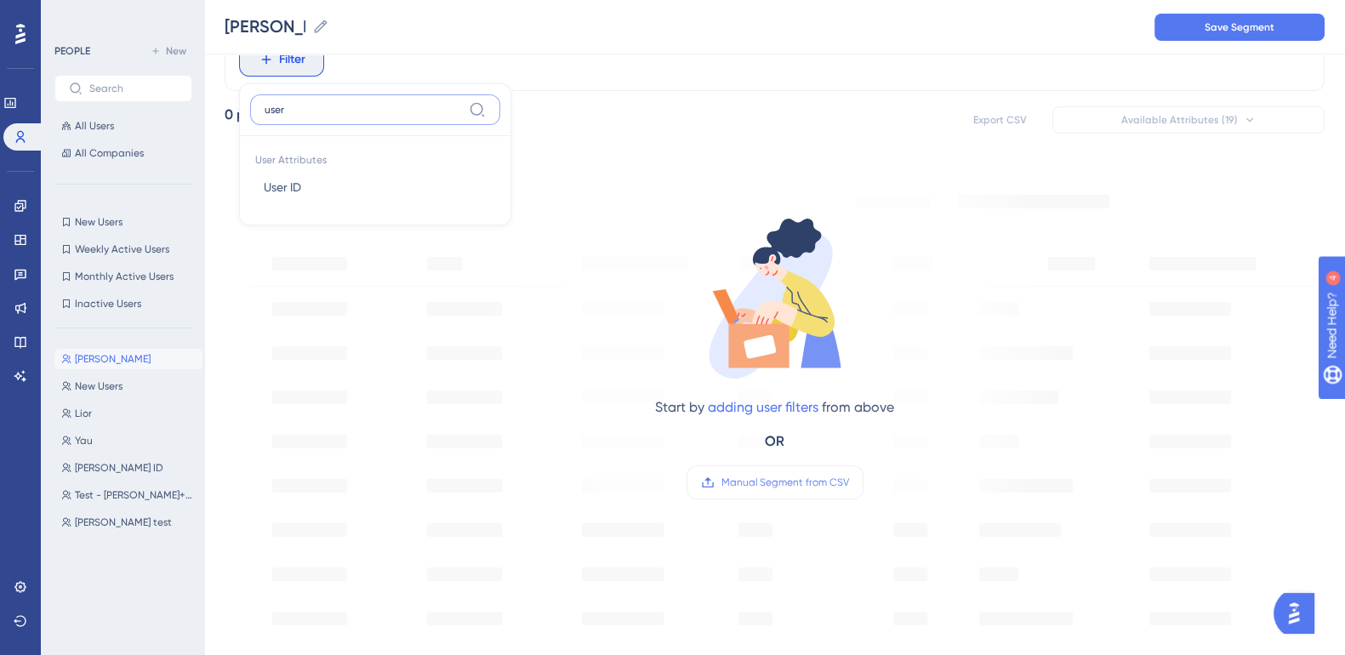
type input "user"
click at [285, 199] on button "User ID User ID" at bounding box center [375, 187] width 250 height 34
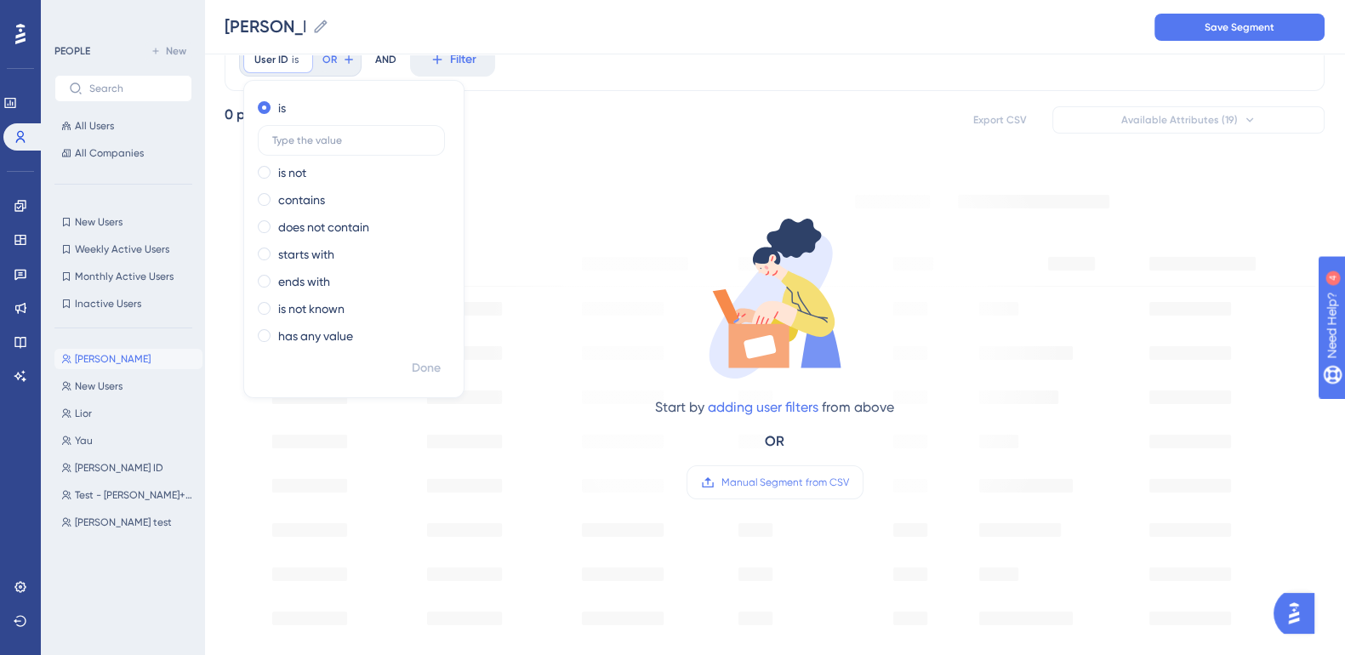
click at [303, 145] on input "text" at bounding box center [351, 140] width 158 height 12
type input "[EMAIL_ADDRESS][DOMAIN_NAME]"
click at [430, 366] on span "Done" at bounding box center [426, 368] width 29 height 20
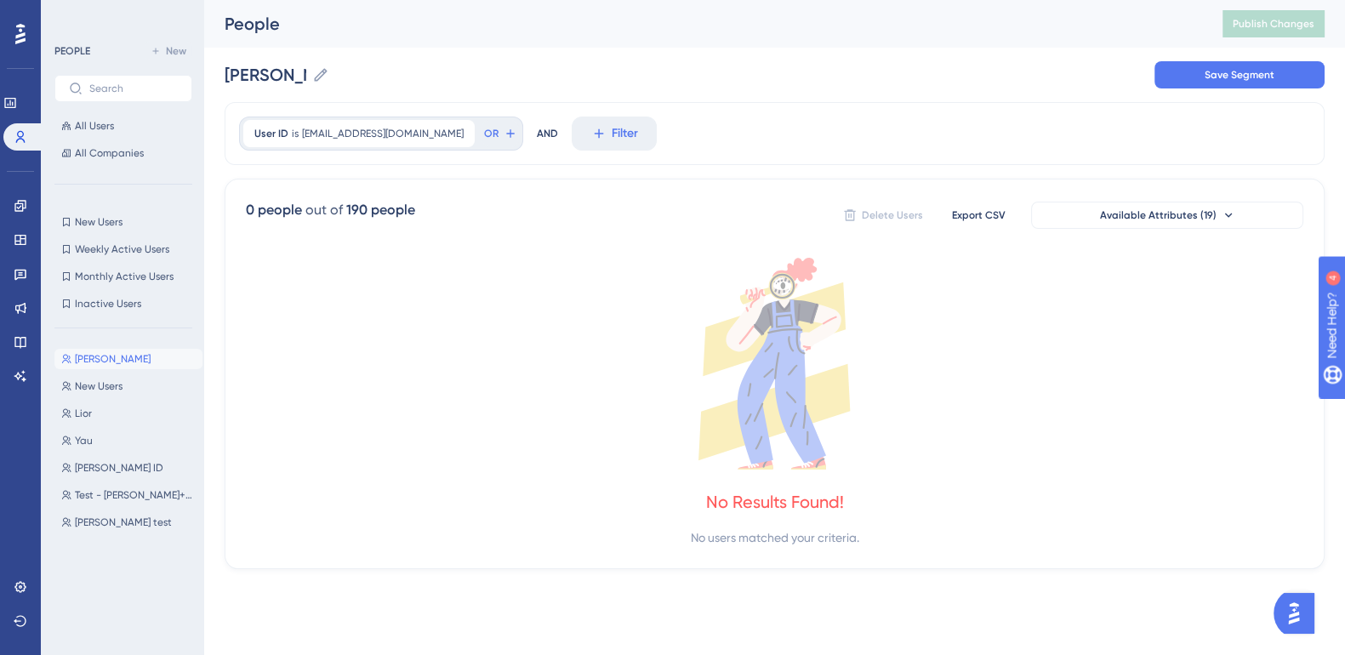
scroll to position [0, 0]
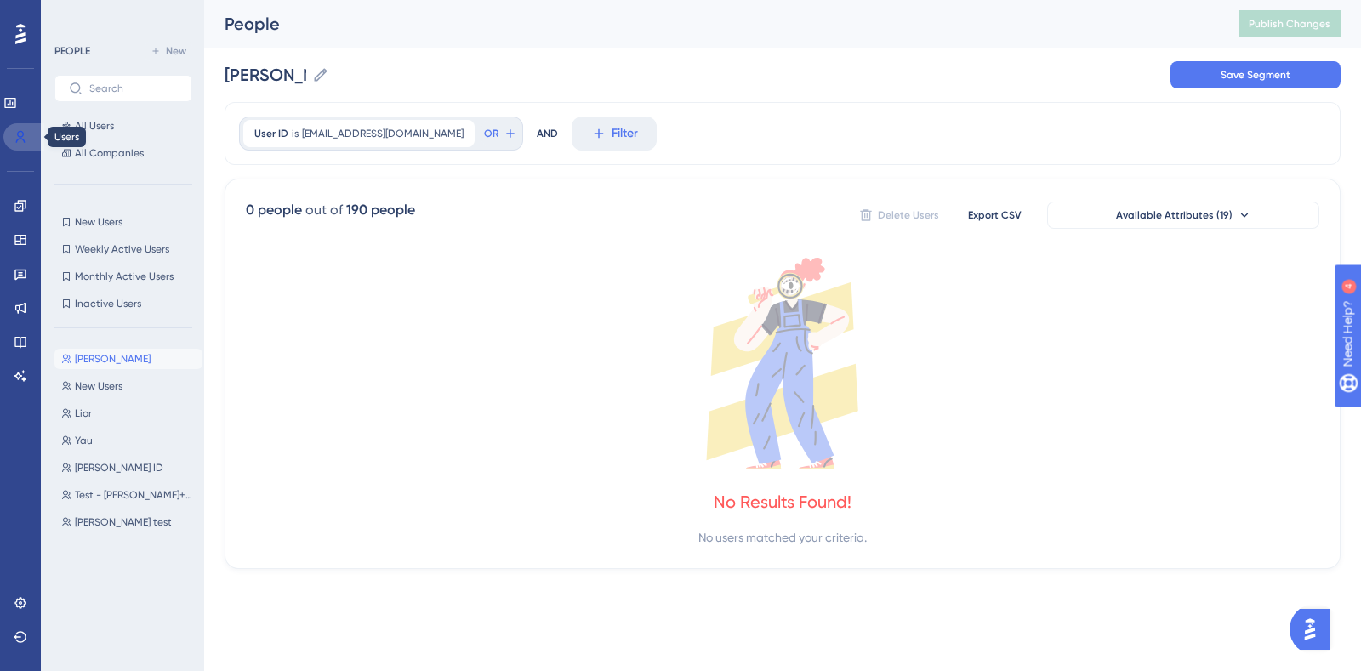
click at [19, 139] on icon at bounding box center [20, 137] width 9 height 12
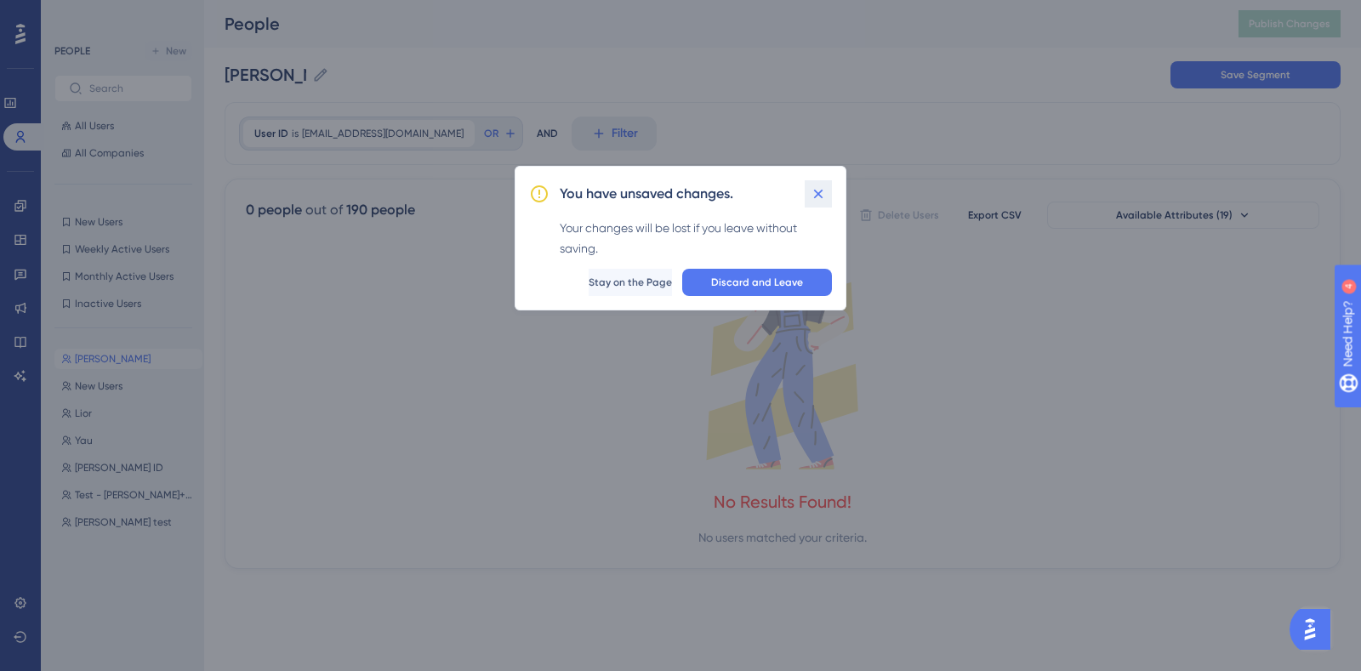
click at [816, 193] on icon at bounding box center [818, 193] width 9 height 9
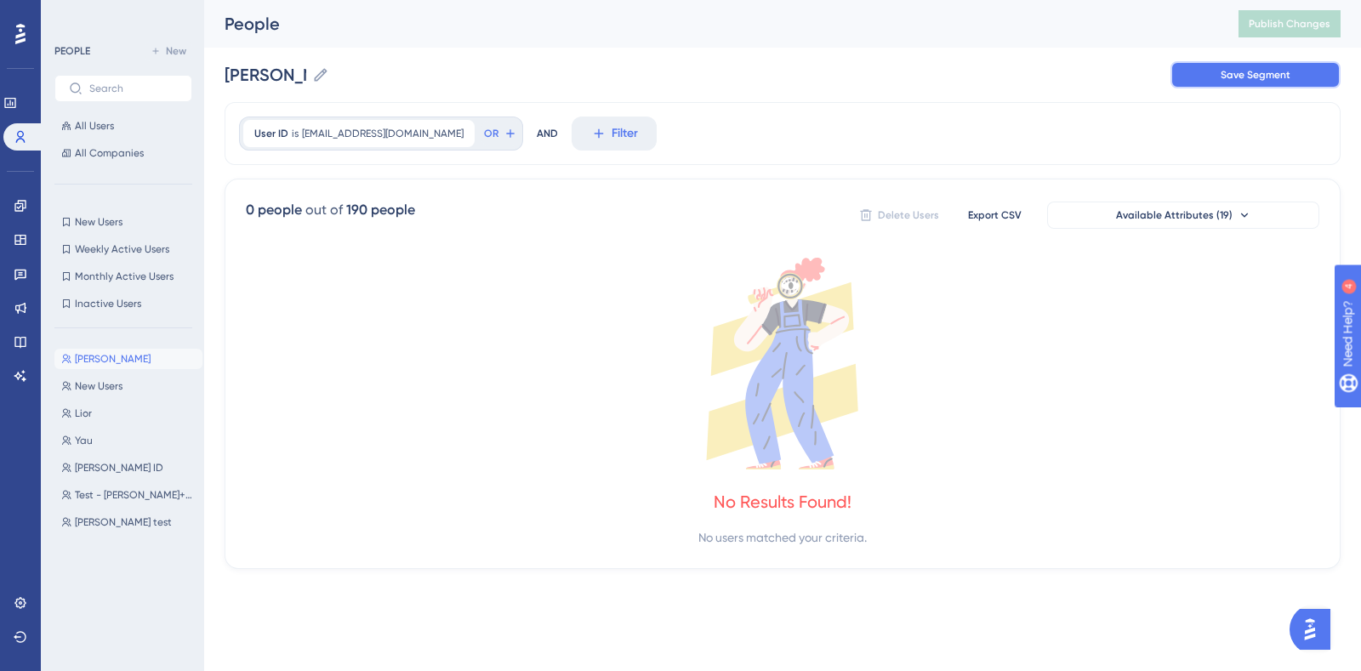
click at [1251, 74] on span "Save Segment" at bounding box center [1255, 75] width 70 height 14
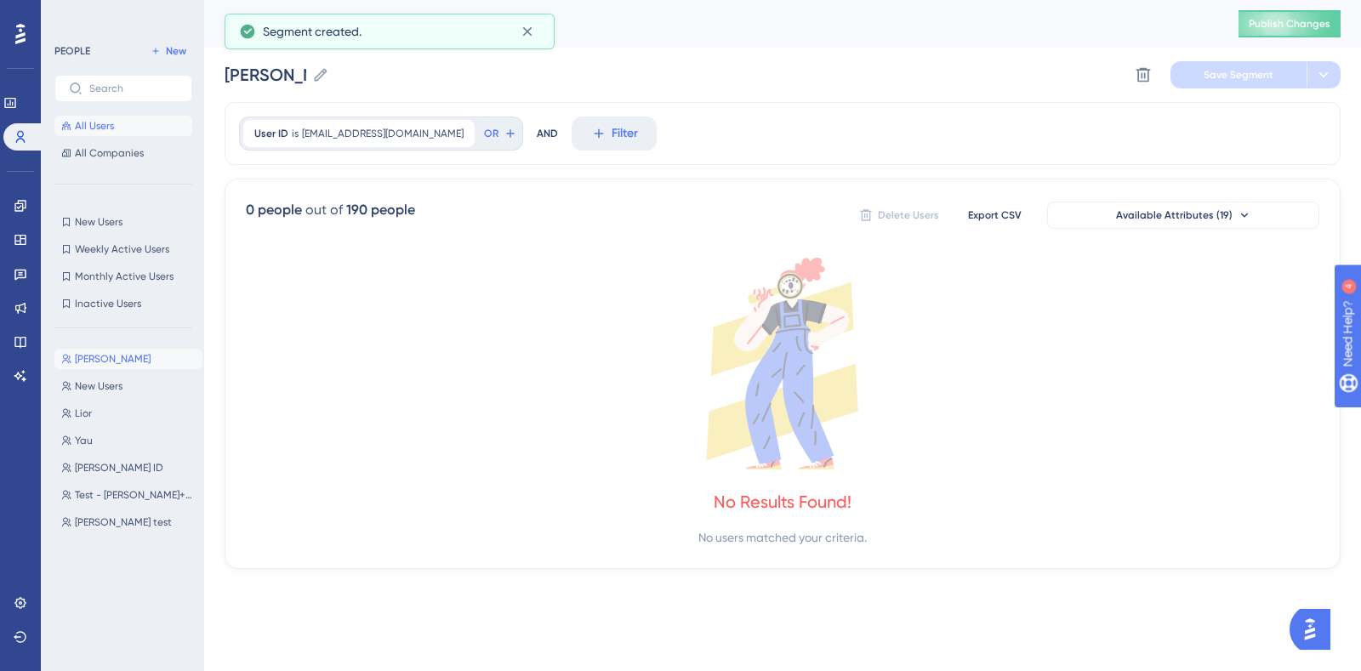
click at [122, 124] on button "All Users" at bounding box center [123, 126] width 138 height 20
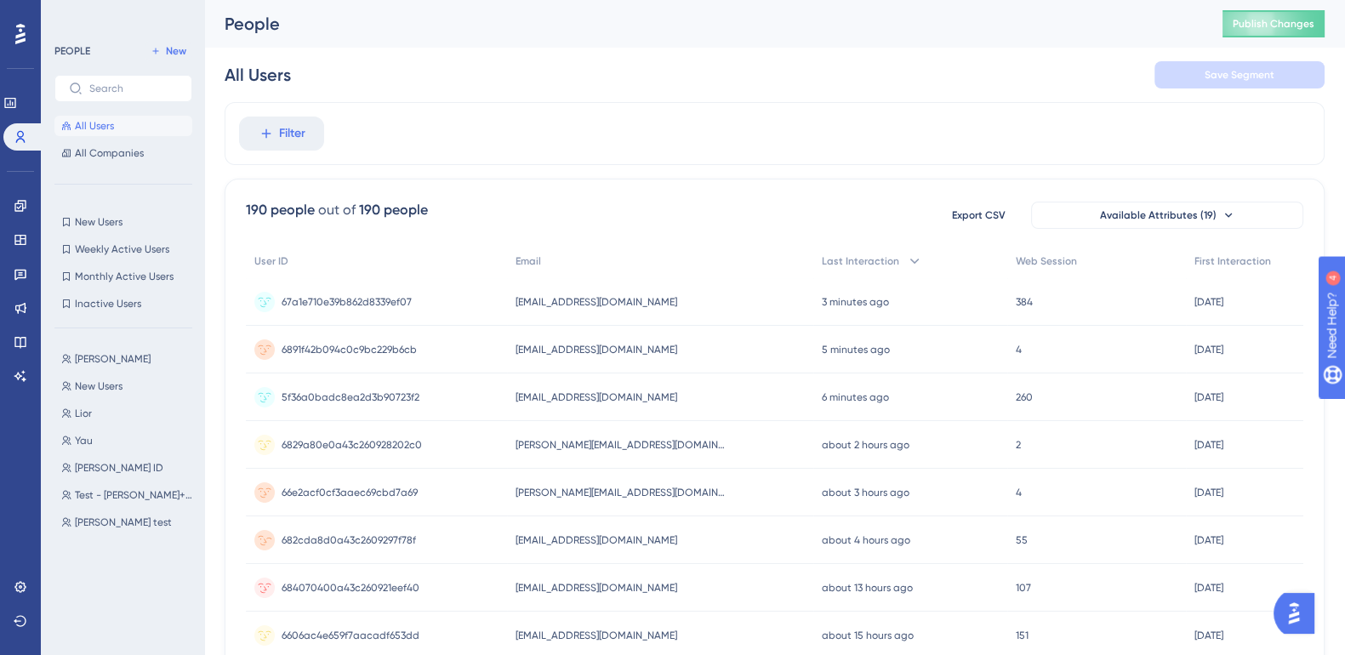
scroll to position [105, 0]
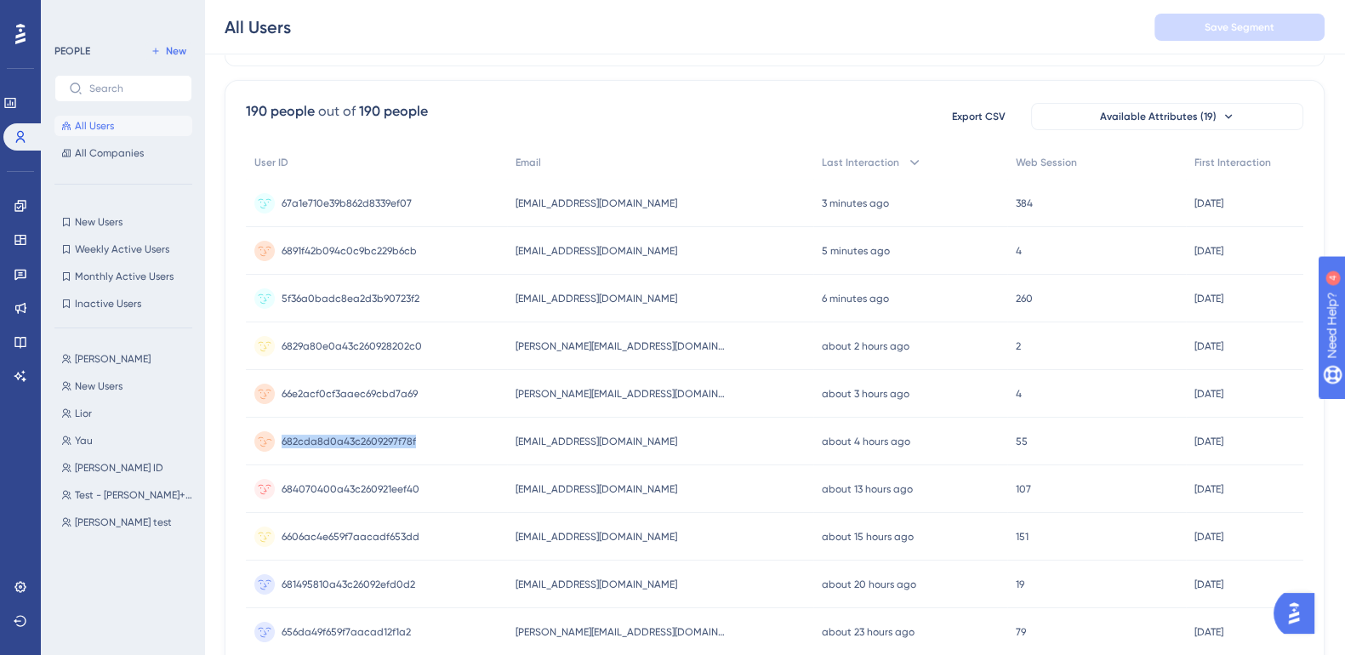
drag, startPoint x: 429, startPoint y: 440, endPoint x: 279, endPoint y: 451, distance: 150.9
click at [279, 451] on div "682cda8d0a43c2609297f78f 682cda8d0a43c2609297f78f" at bounding box center [376, 442] width 261 height 48
copy span "682cda8d0a43c2609297f78f"
click at [99, 356] on span "[PERSON_NAME]" at bounding box center [113, 359] width 76 height 14
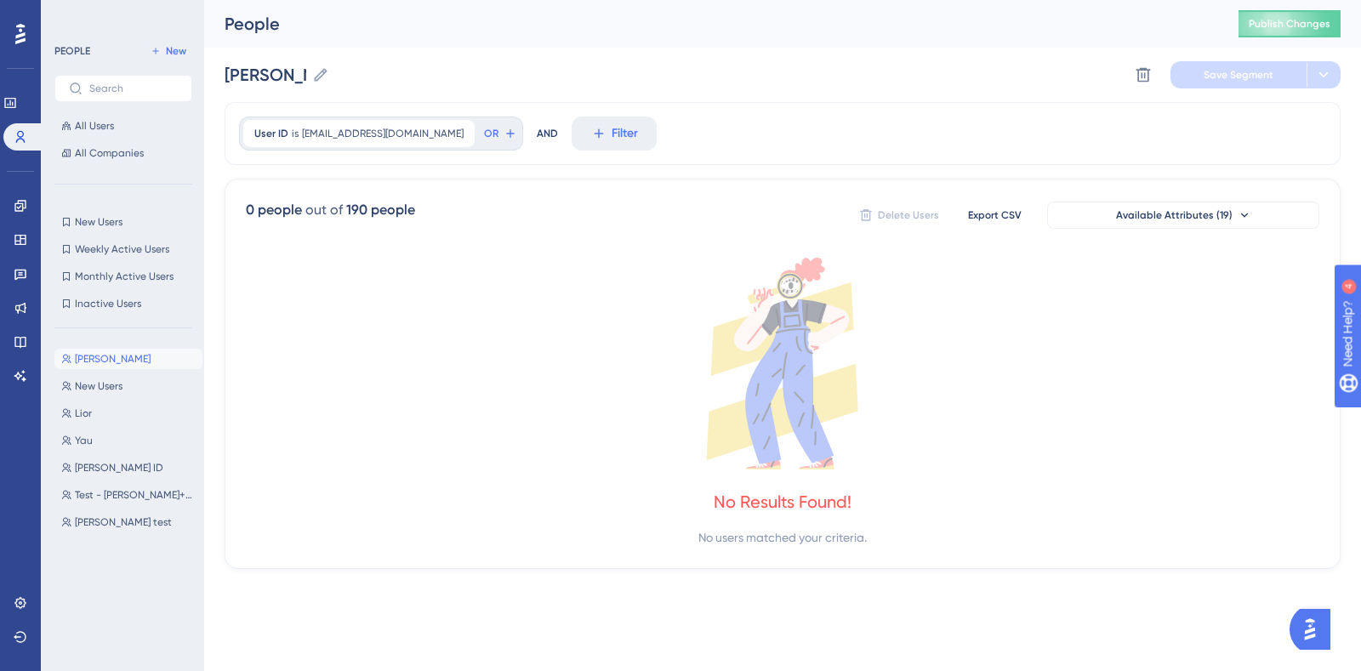
drag, startPoint x: 317, startPoint y: 71, endPoint x: 1245, endPoint y: 48, distance: 928.2
click at [317, 70] on icon at bounding box center [320, 74] width 17 height 17
click at [305, 70] on input "[PERSON_NAME]" at bounding box center [265, 75] width 81 height 24
click at [417, 134] on span "[EMAIL_ADDRESS][DOMAIN_NAME]" at bounding box center [383, 134] width 162 height 14
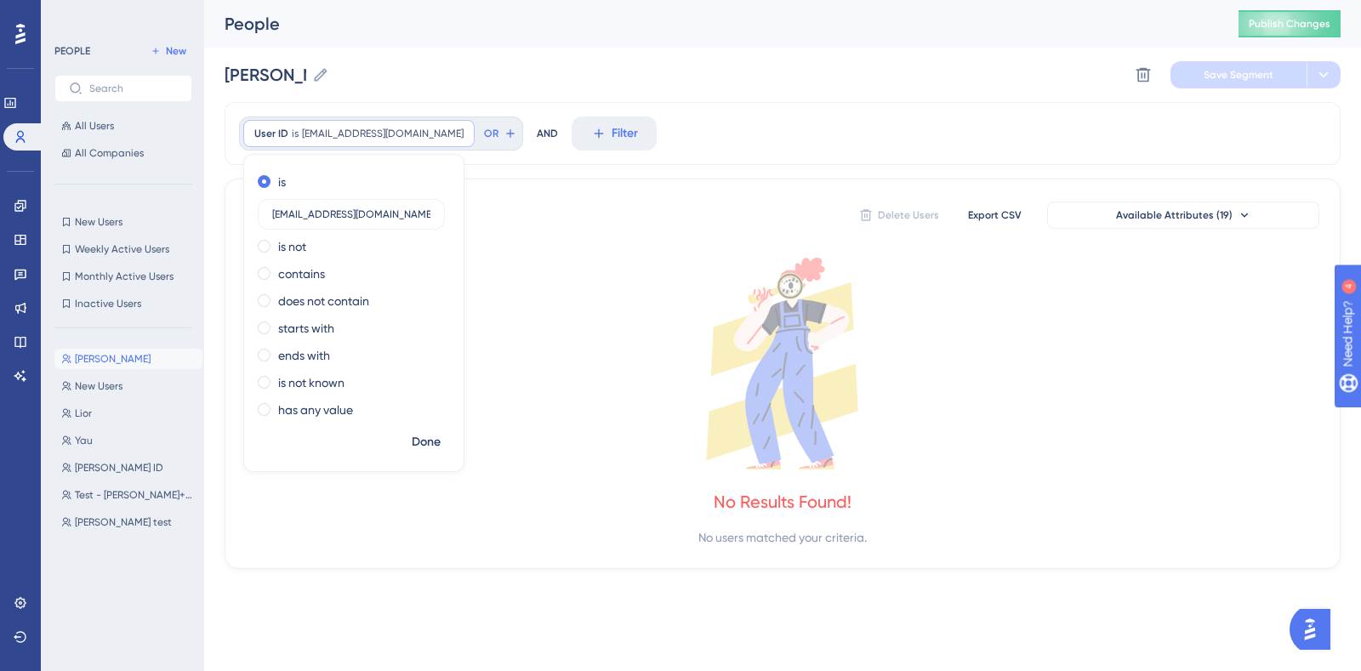
click at [418, 219] on input "[EMAIL_ADDRESS][DOMAIN_NAME]" at bounding box center [351, 214] width 158 height 12
click at [418, 221] on label "[EMAIL_ADDRESS][DOMAIN_NAME]" at bounding box center [351, 214] width 187 height 31
click at [418, 220] on input "[EMAIL_ADDRESS][DOMAIN_NAME]" at bounding box center [351, 214] width 158 height 12
click at [418, 223] on label "[EMAIL_ADDRESS][DOMAIN_NAME]" at bounding box center [351, 214] width 187 height 31
click at [418, 220] on input "[EMAIL_ADDRESS][DOMAIN_NAME]" at bounding box center [351, 214] width 158 height 12
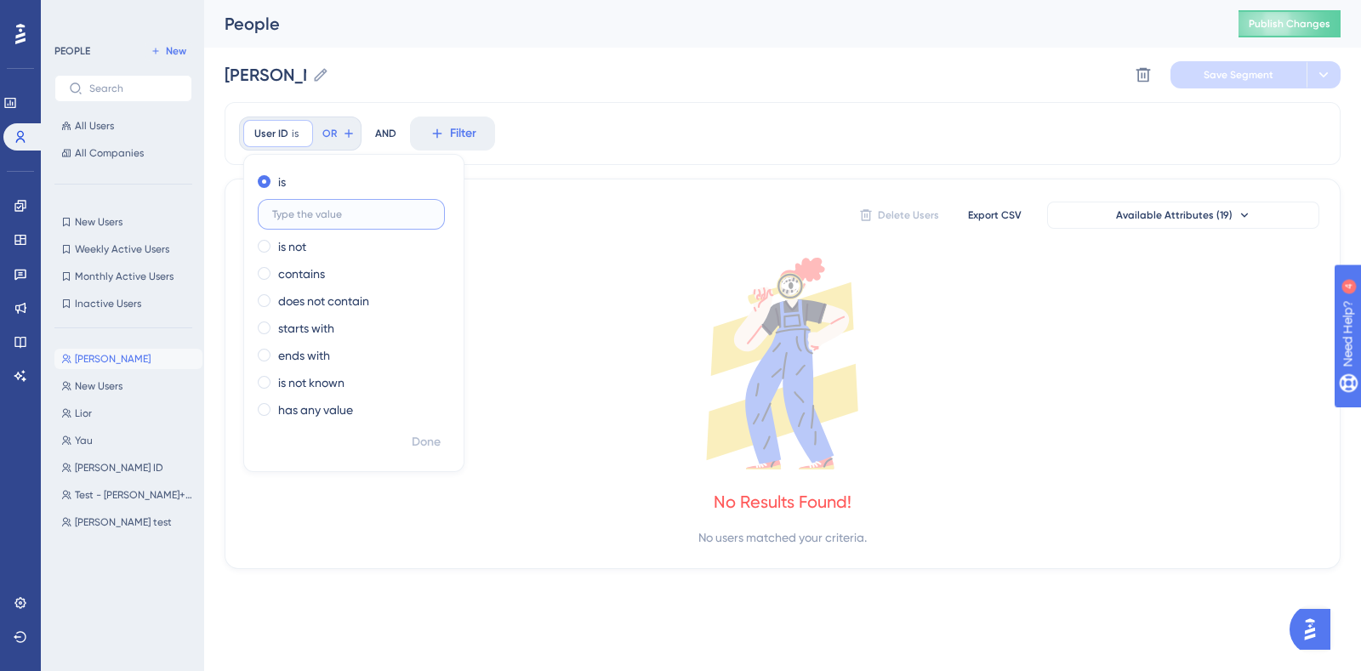
paste input "682cda8d0a43c2609297f78f"
type input "682cda8d0a43c2609297f78f"
click at [423, 436] on span "Done" at bounding box center [426, 442] width 29 height 20
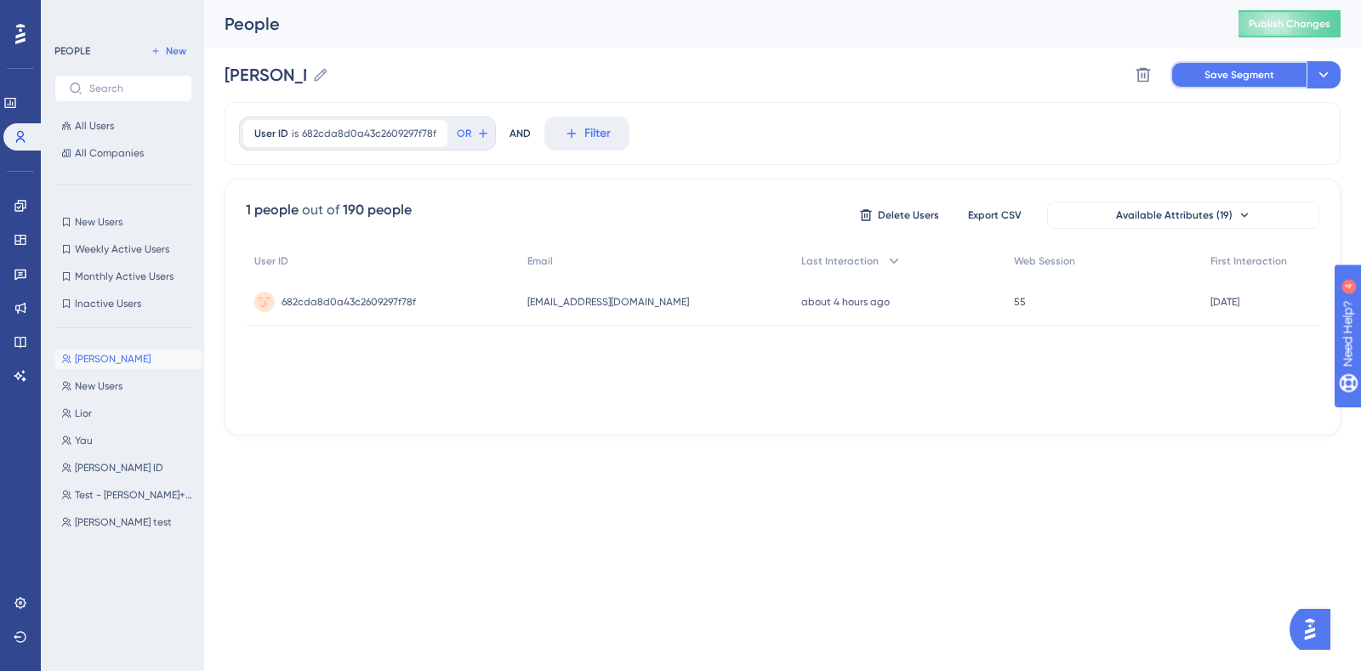
click at [1250, 69] on span "Save Segment" at bounding box center [1239, 75] width 70 height 14
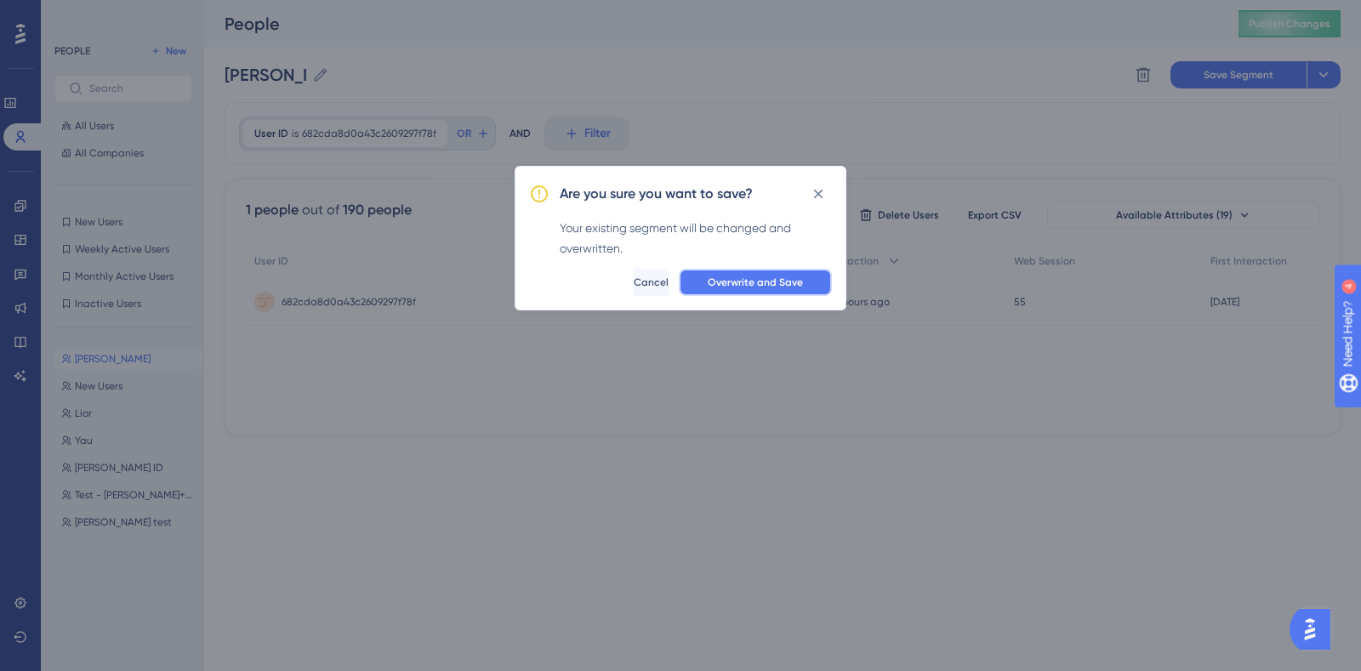
click at [734, 291] on button "Overwrite and Save" at bounding box center [755, 282] width 153 height 27
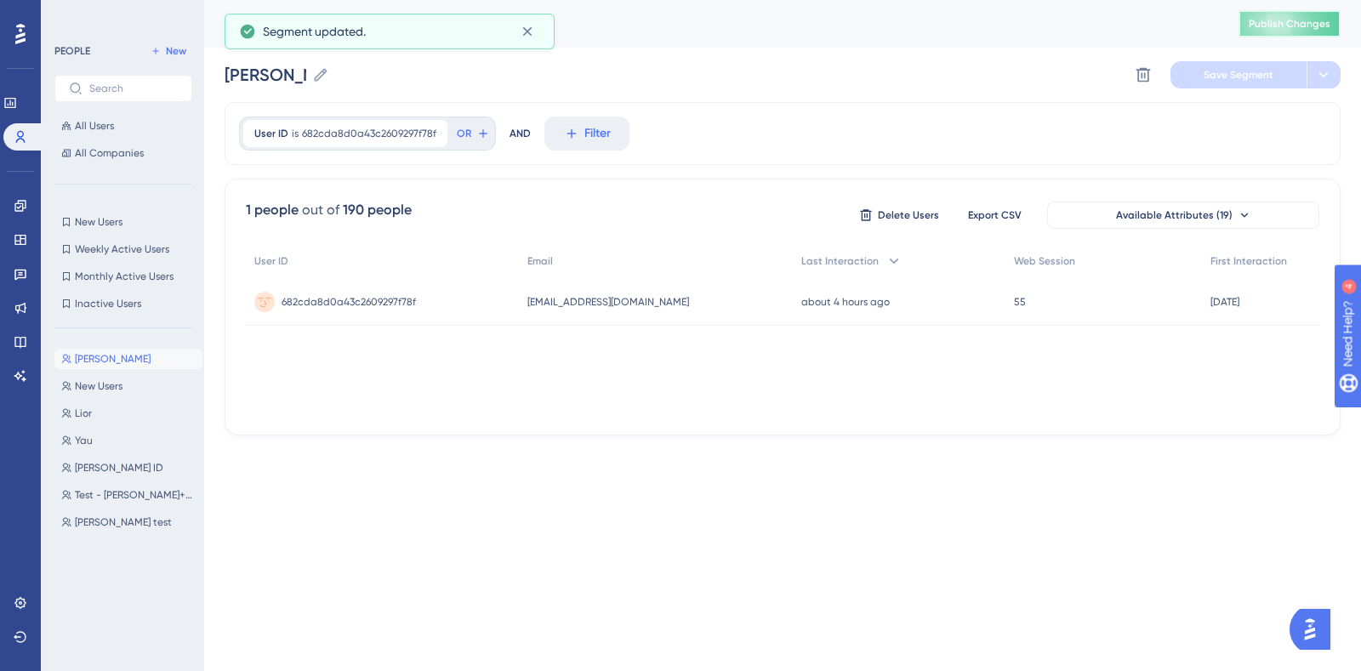
click at [1305, 17] on span "Publish Changes" at bounding box center [1290, 24] width 82 height 14
click at [127, 465] on button "[PERSON_NAME] ID [PERSON_NAME] ID" at bounding box center [128, 468] width 148 height 20
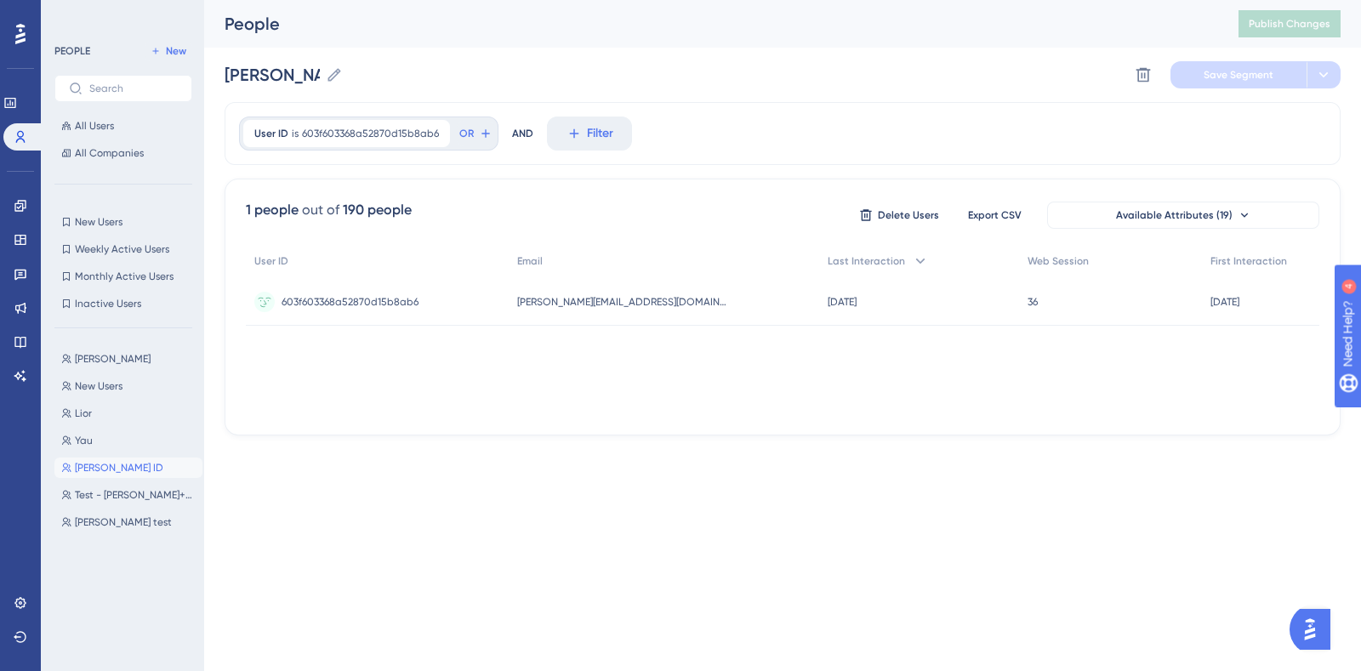
click at [332, 77] on icon at bounding box center [334, 74] width 17 height 17
click at [319, 77] on input "[PERSON_NAME] ID" at bounding box center [272, 75] width 94 height 24
click at [287, 77] on input "[PERSON_NAME] ID" at bounding box center [272, 75] width 94 height 24
click at [1256, 74] on span "Save Segment" at bounding box center [1239, 75] width 70 height 14
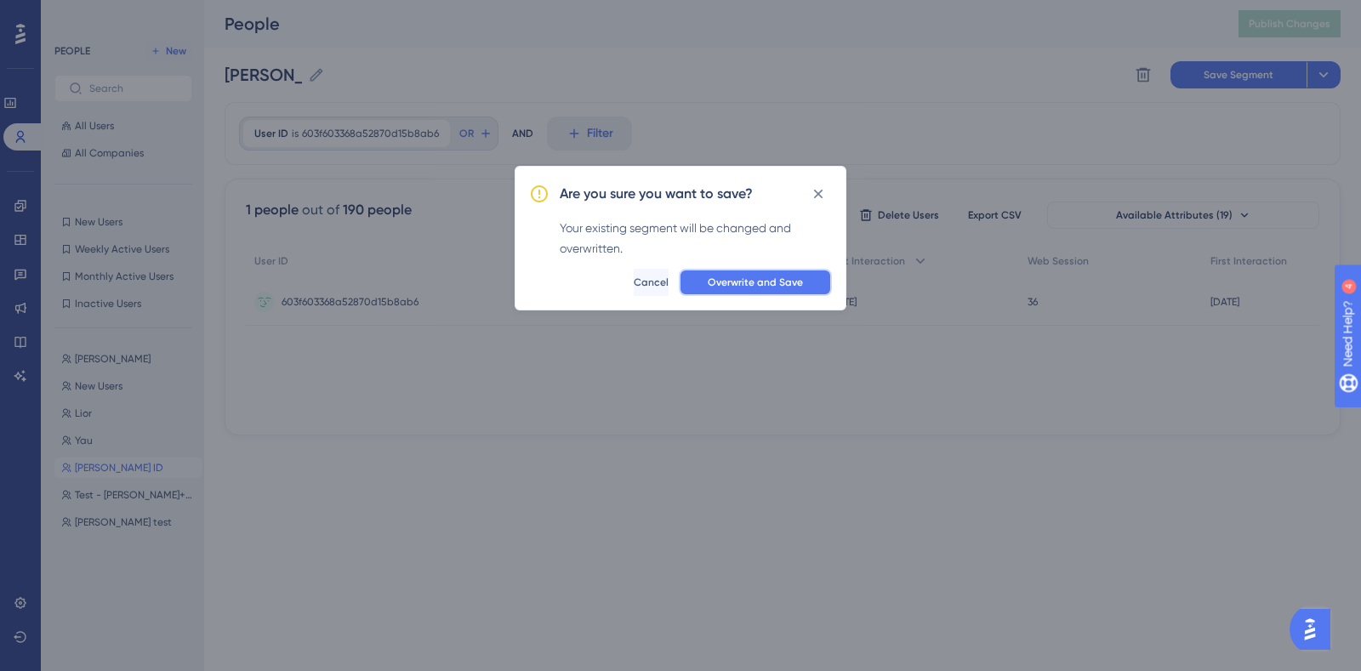
click at [738, 279] on span "Overwrite and Save" at bounding box center [755, 283] width 95 height 14
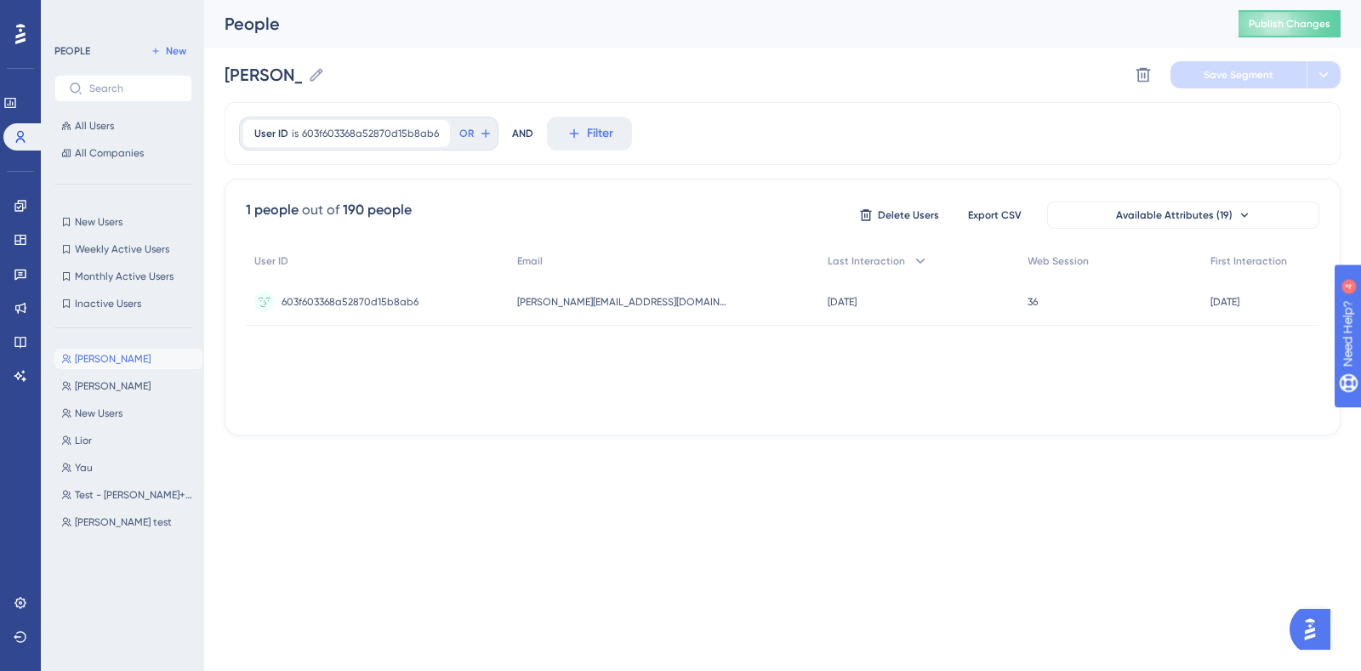
click at [122, 515] on button "[PERSON_NAME] test [PERSON_NAME] test" at bounding box center [128, 522] width 148 height 20
type input "[PERSON_NAME] test"
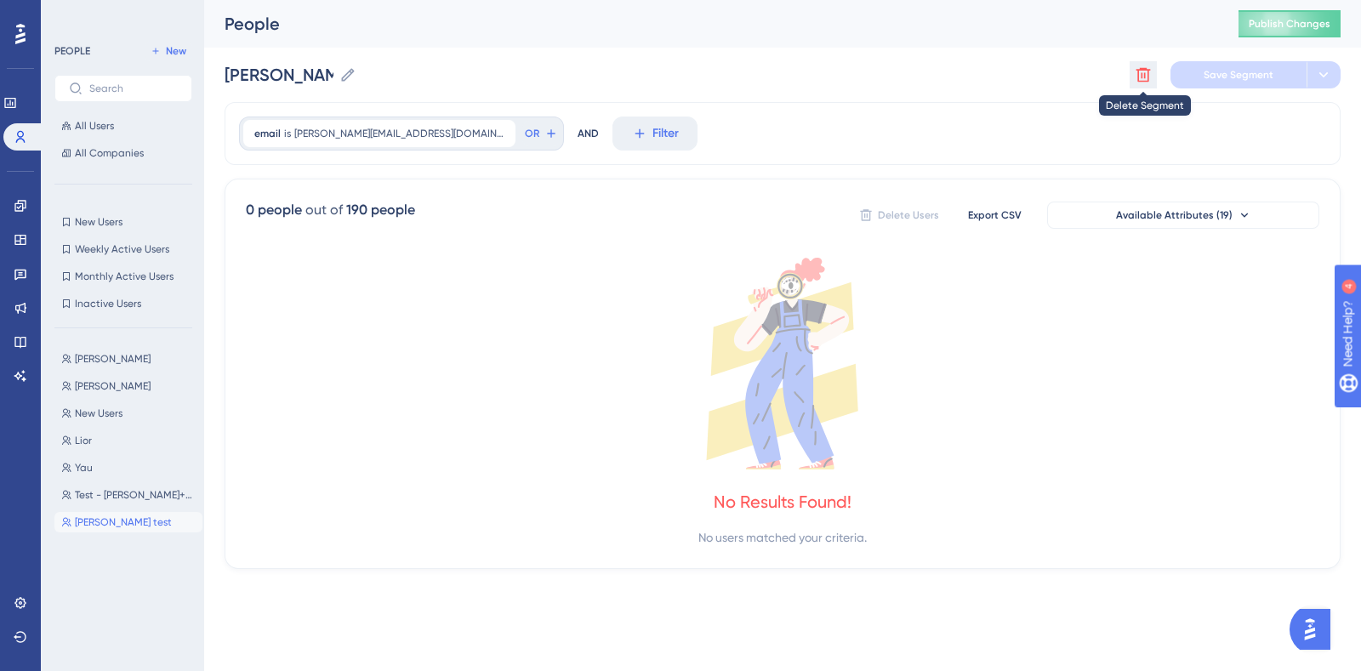
click at [1135, 76] on icon at bounding box center [1143, 74] width 17 height 17
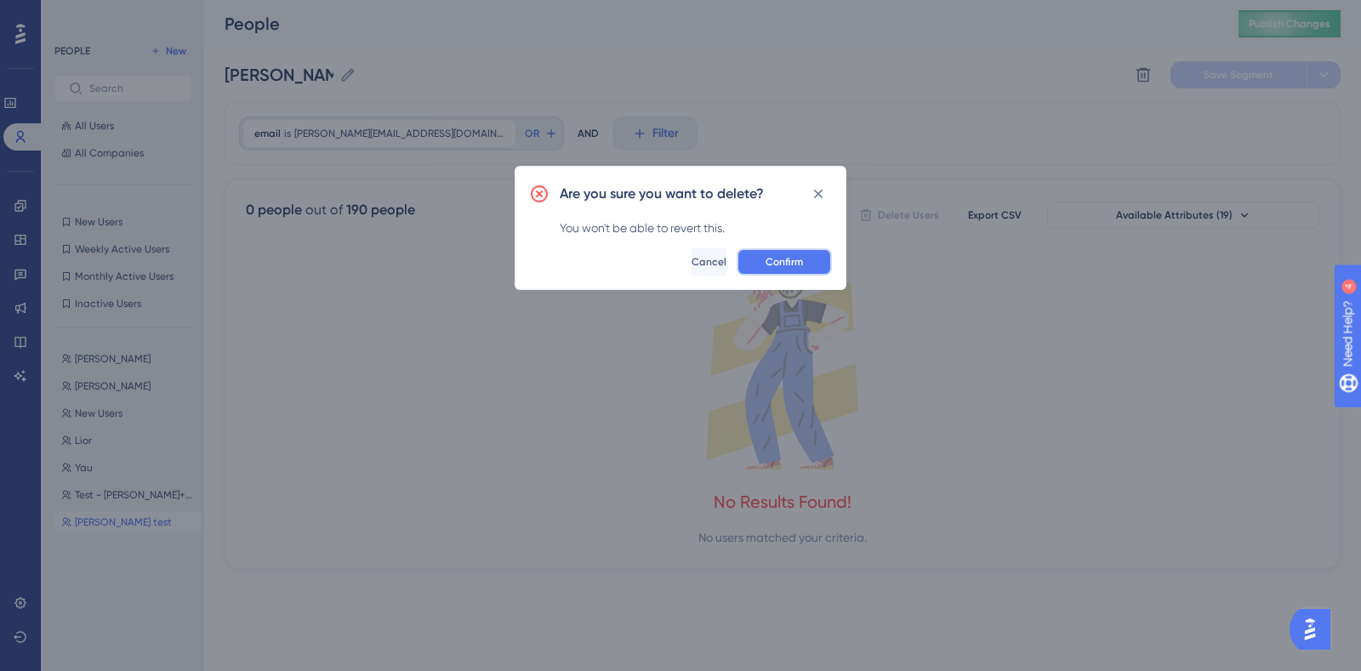
click at [815, 266] on button "Confirm" at bounding box center [784, 261] width 95 height 27
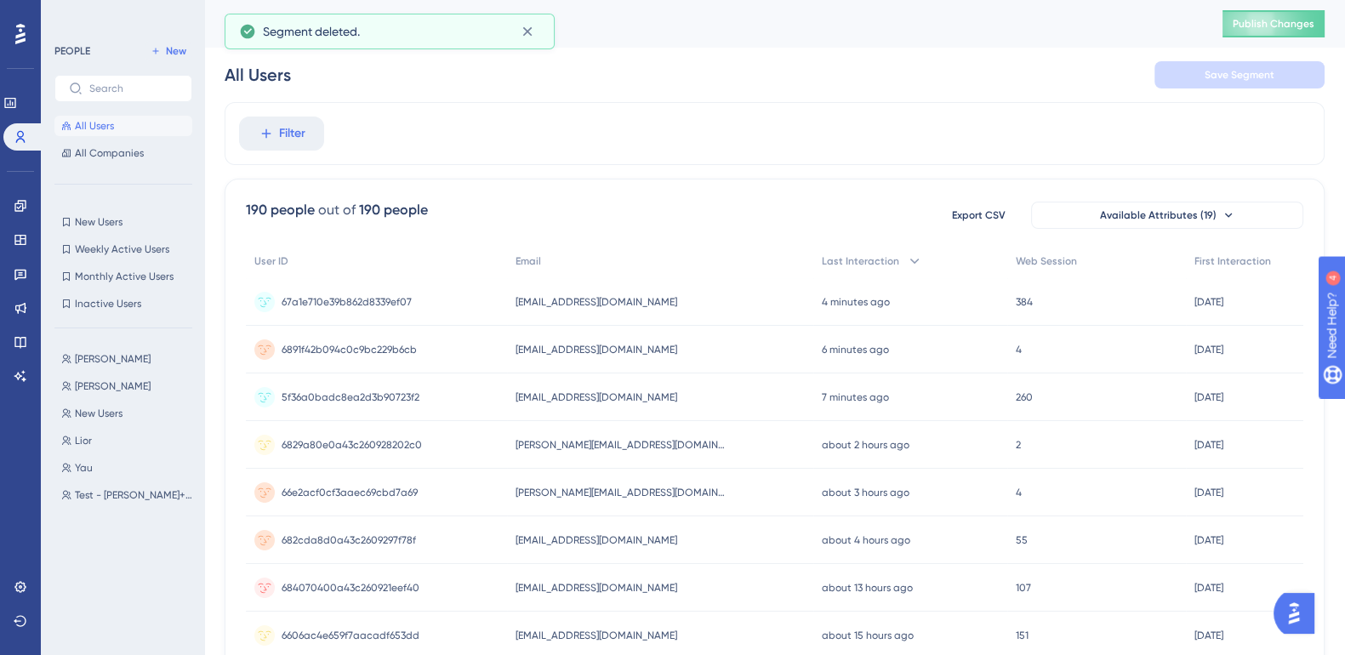
click at [100, 499] on span "Test - [PERSON_NAME]+Lior" at bounding box center [135, 495] width 121 height 14
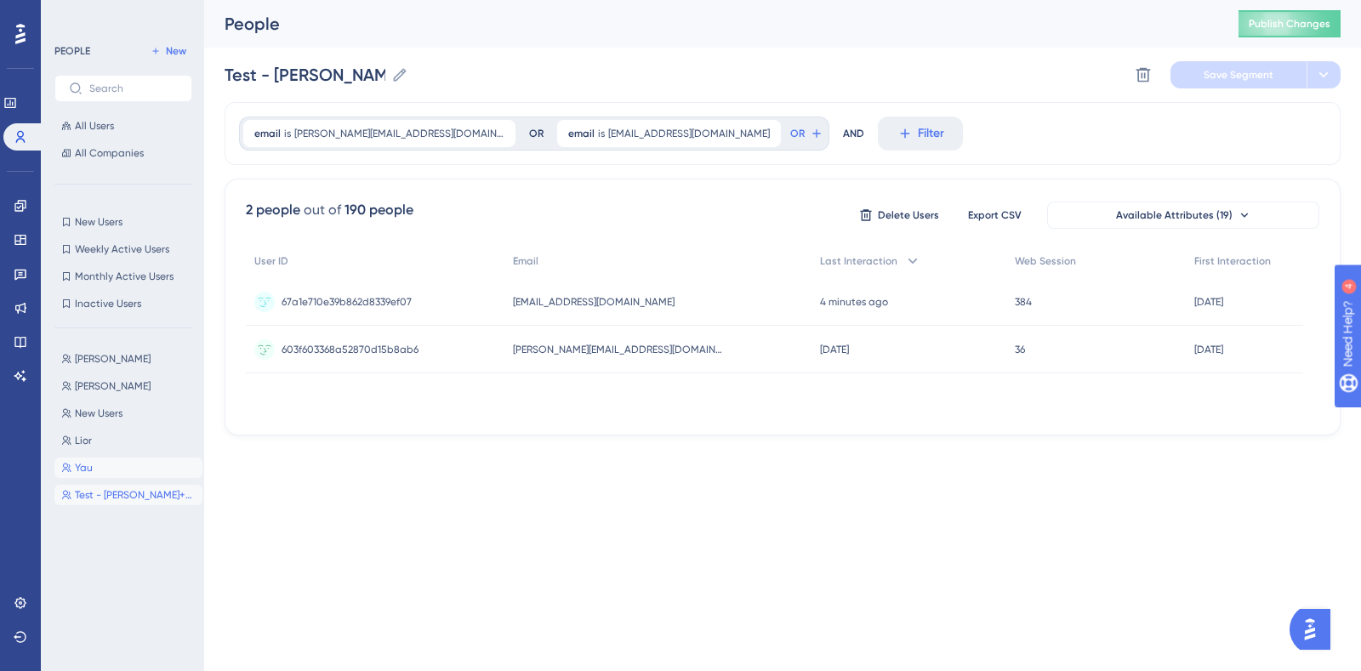
click at [107, 469] on button "[PERSON_NAME]" at bounding box center [128, 468] width 148 height 20
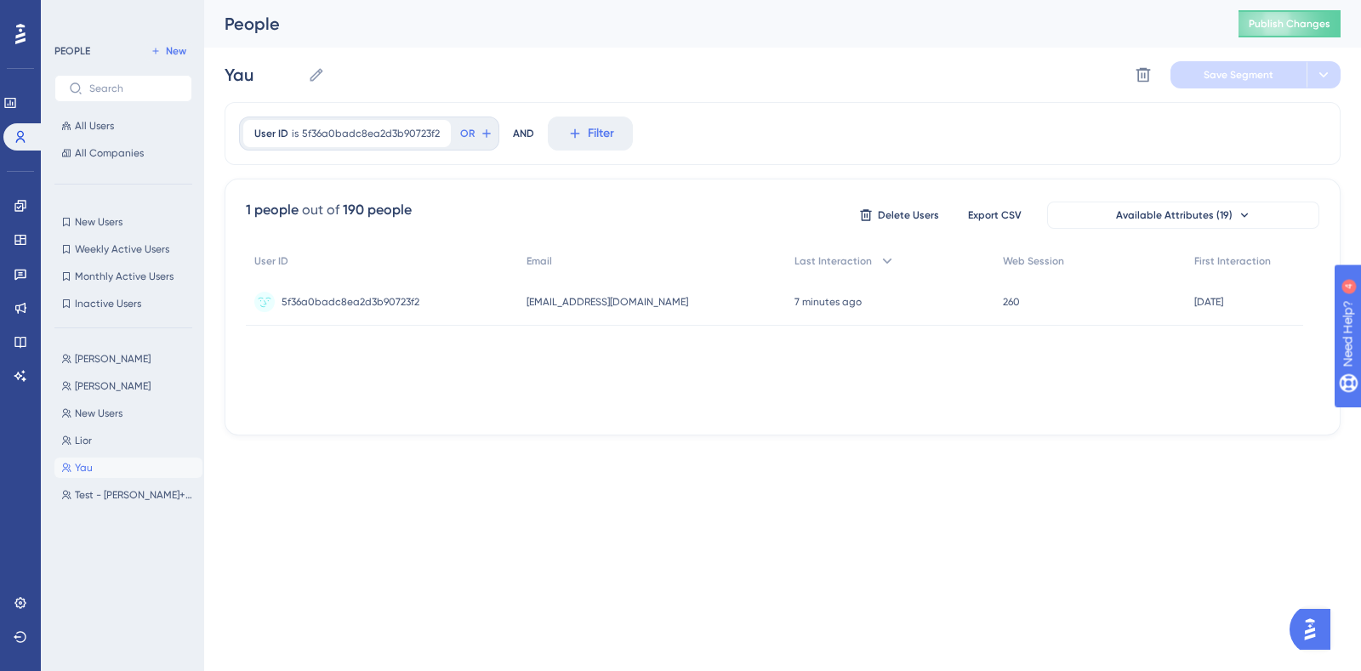
click at [98, 443] on button "Lior Lior" at bounding box center [128, 440] width 148 height 20
click at [104, 385] on button "[PERSON_NAME]" at bounding box center [128, 386] width 148 height 20
type input "[PERSON_NAME]"
click at [1297, 18] on span "Publish Changes" at bounding box center [1290, 24] width 82 height 14
click at [114, 127] on button "All Users" at bounding box center [123, 126] width 138 height 20
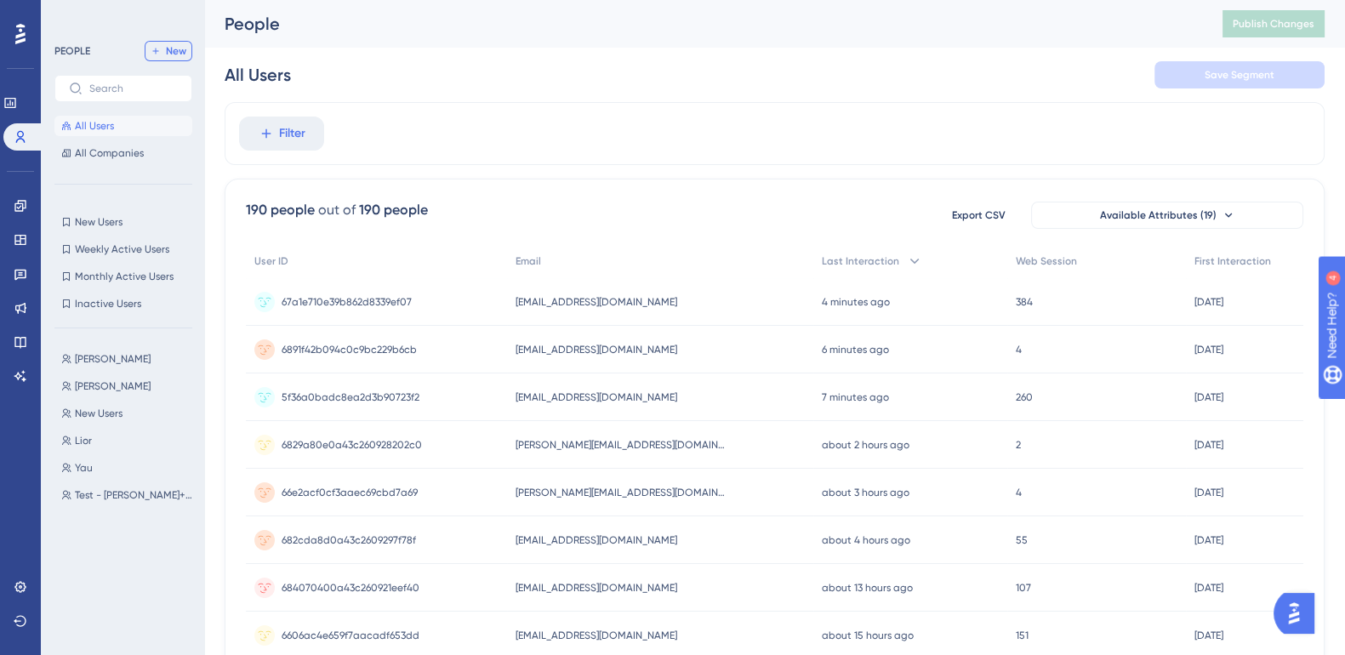
click at [149, 53] on button "New" at bounding box center [169, 51] width 48 height 20
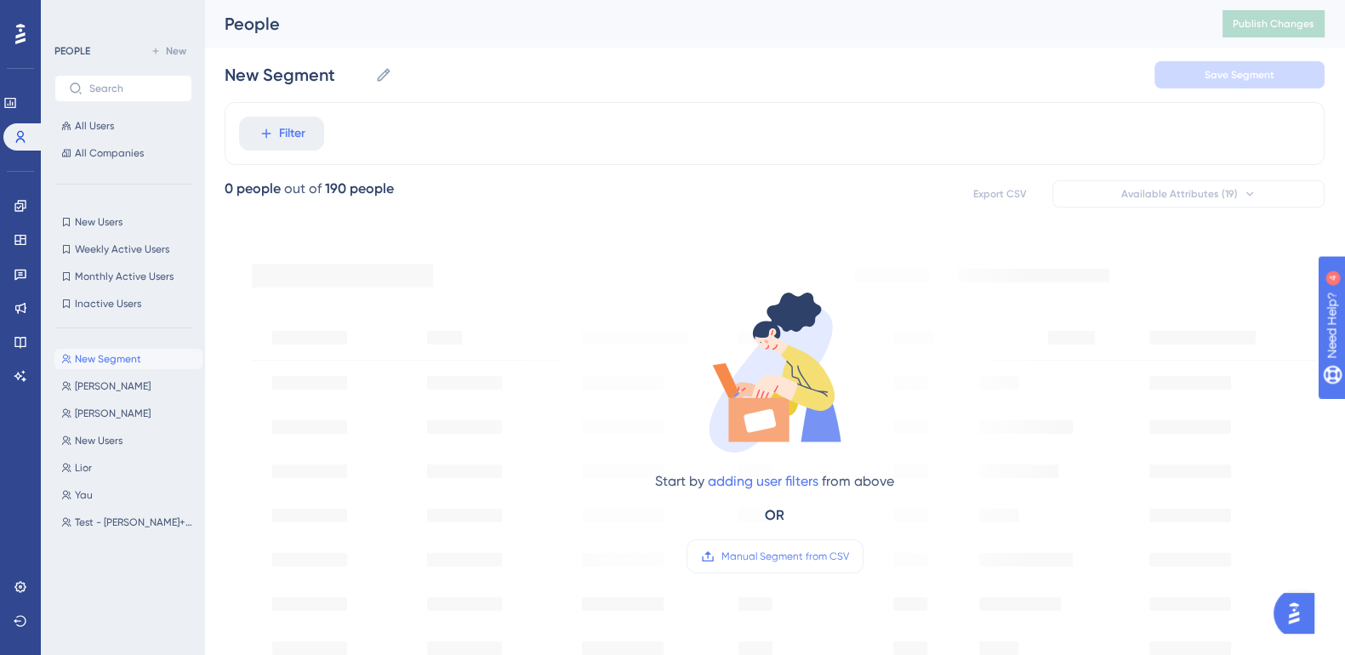
click at [387, 74] on icon at bounding box center [383, 74] width 17 height 17
click at [368, 74] on input "New Segment" at bounding box center [297, 75] width 144 height 24
drag, startPoint x: 344, startPoint y: 74, endPoint x: 183, endPoint y: 88, distance: 162.2
click at [204, 88] on div "Performance Users Engagement Widgets Feedback Product Updates Knowledge Base AI…" at bounding box center [774, 653] width 1141 height 1306
type input "Test - RS project managers"
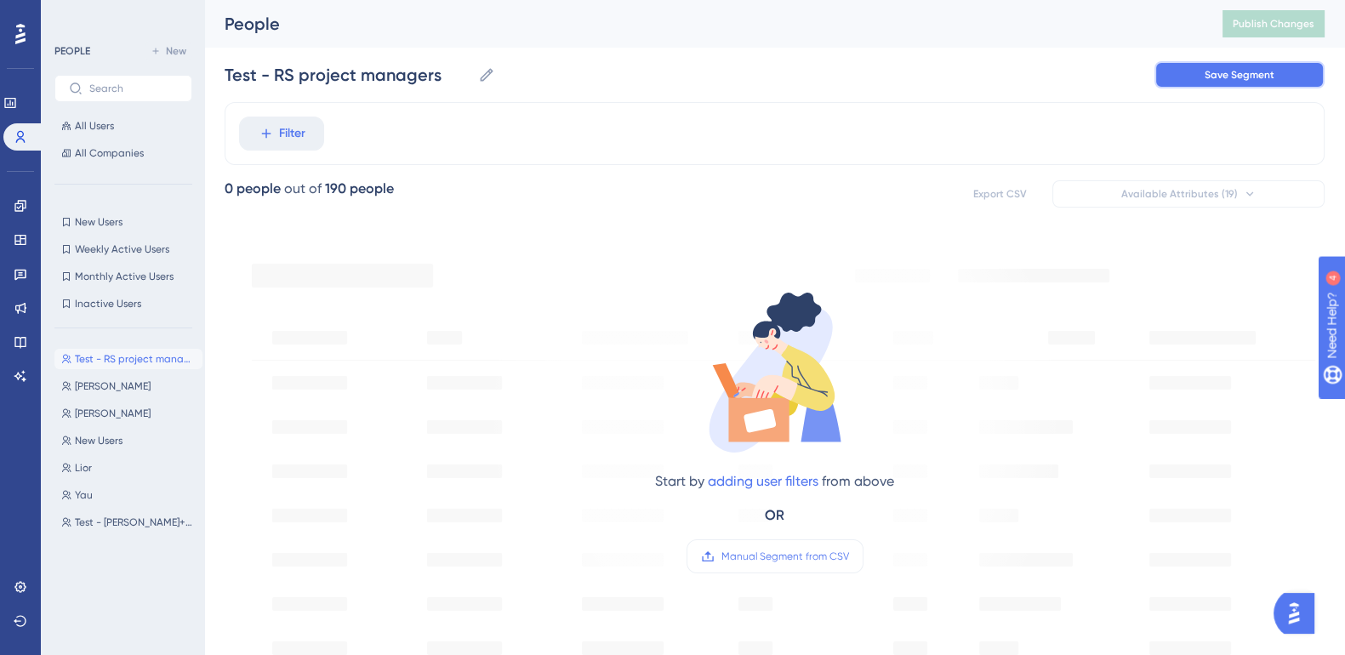
click at [1301, 69] on button "Save Segment" at bounding box center [1239, 74] width 170 height 27
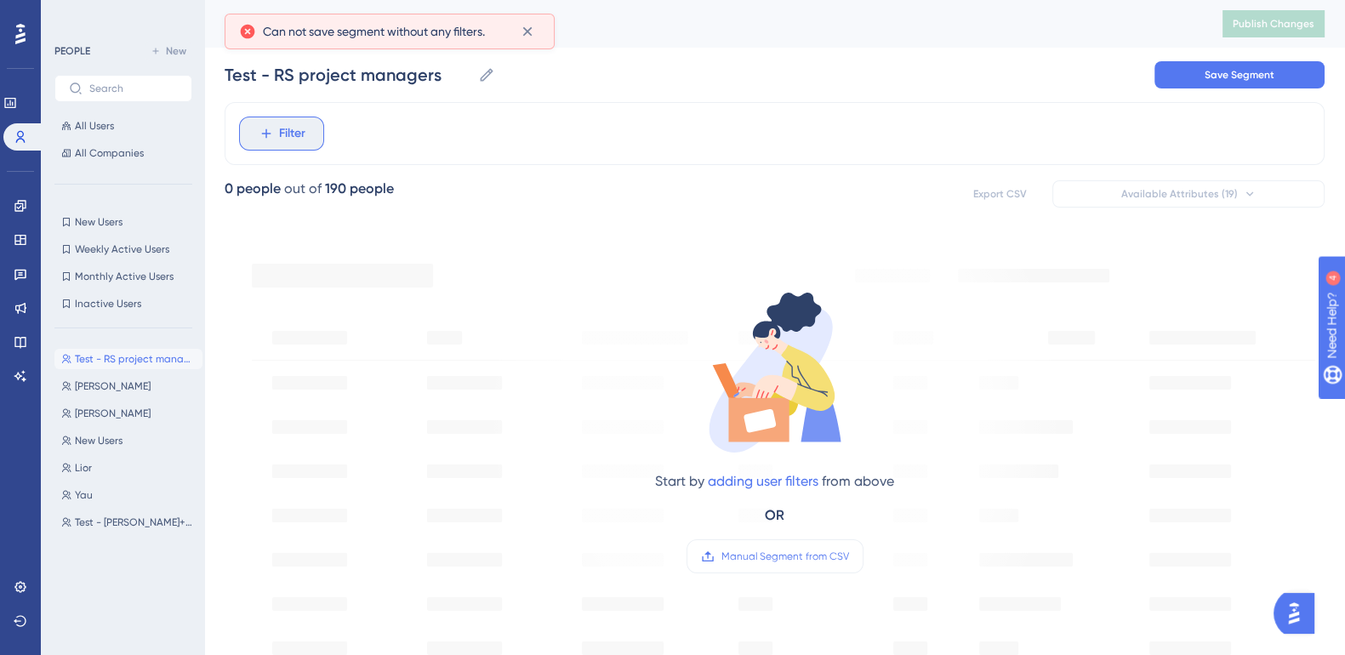
click at [287, 142] on span "Filter" at bounding box center [292, 133] width 26 height 20
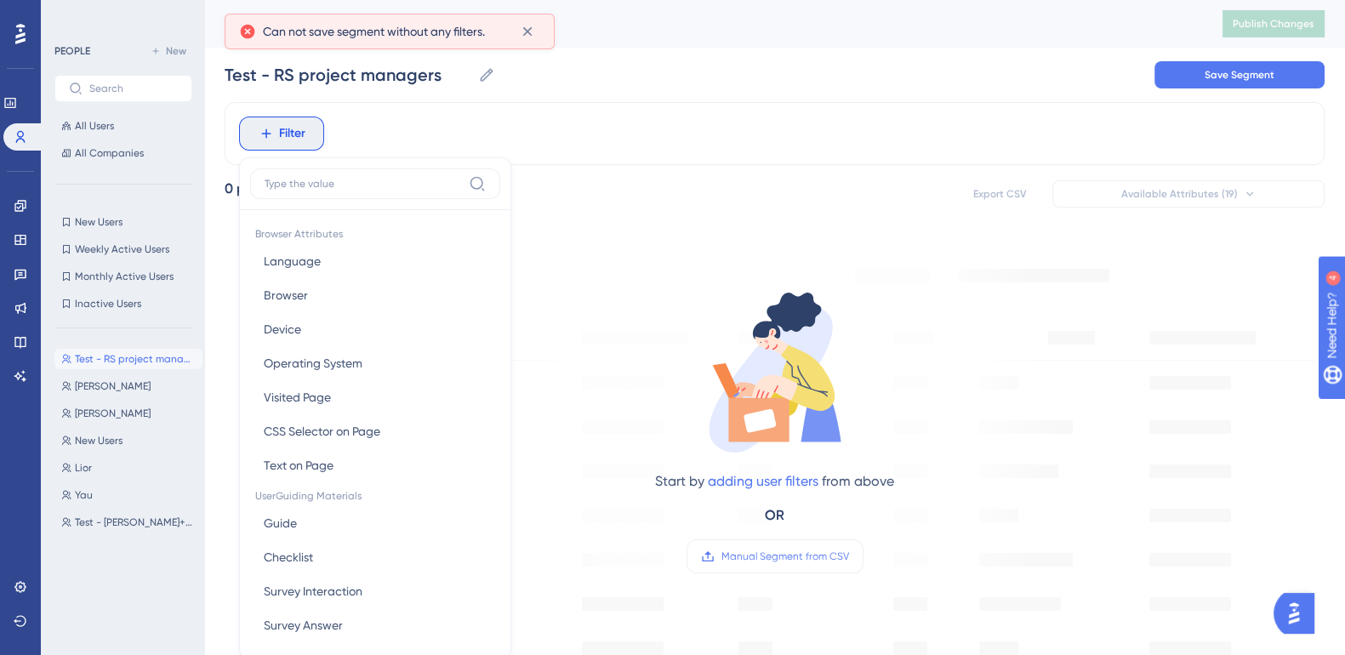
scroll to position [81, 0]
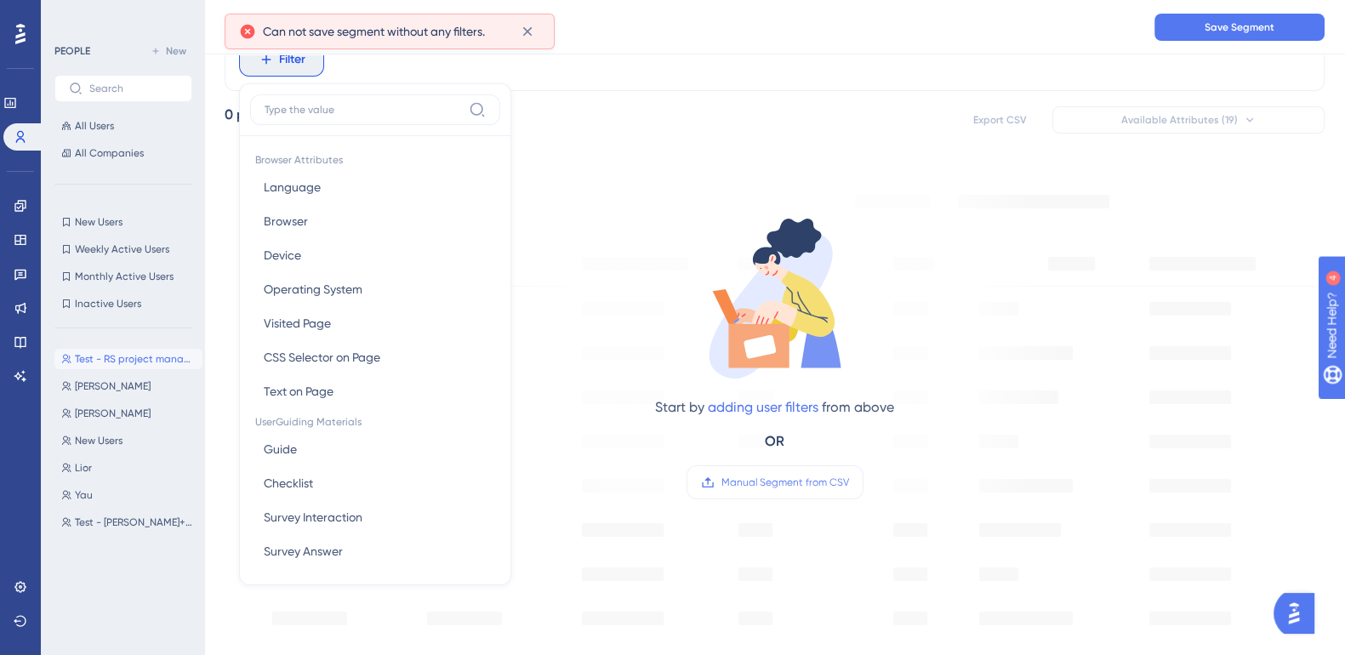
click at [603, 290] on div "Start by adding user filters from above OR Manual Segment from CSV" at bounding box center [774, 343] width 577 height 350
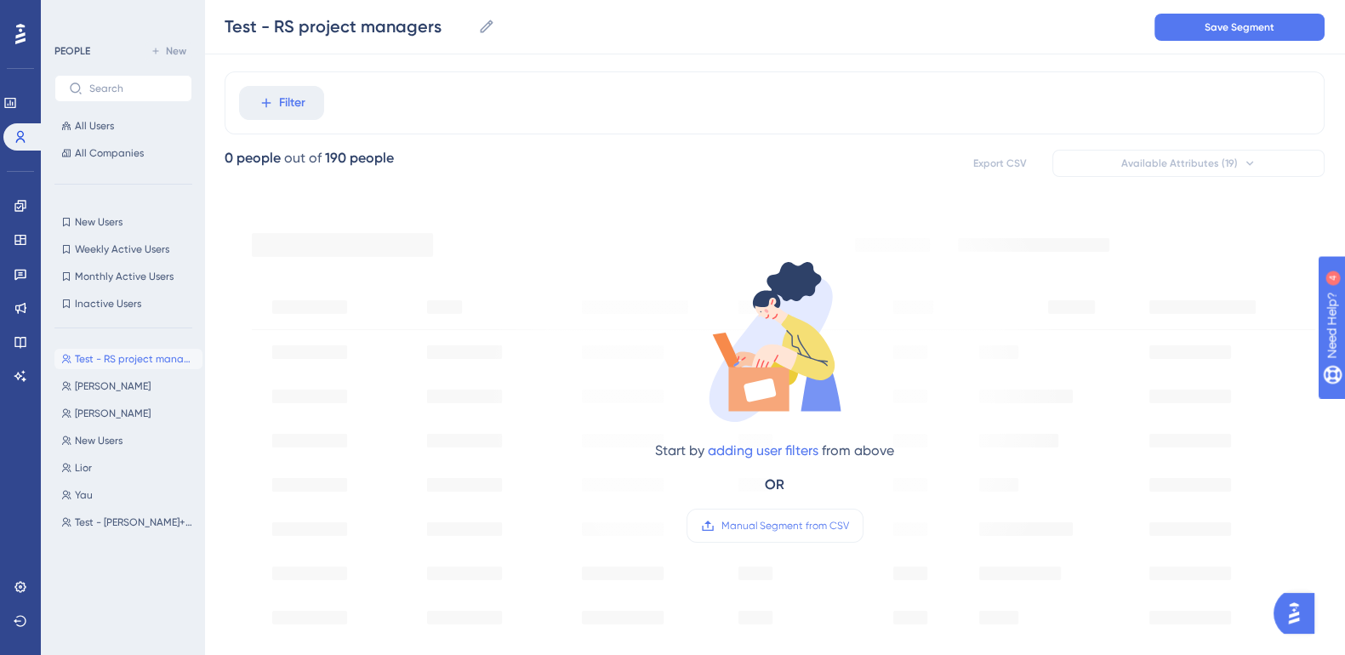
scroll to position [0, 0]
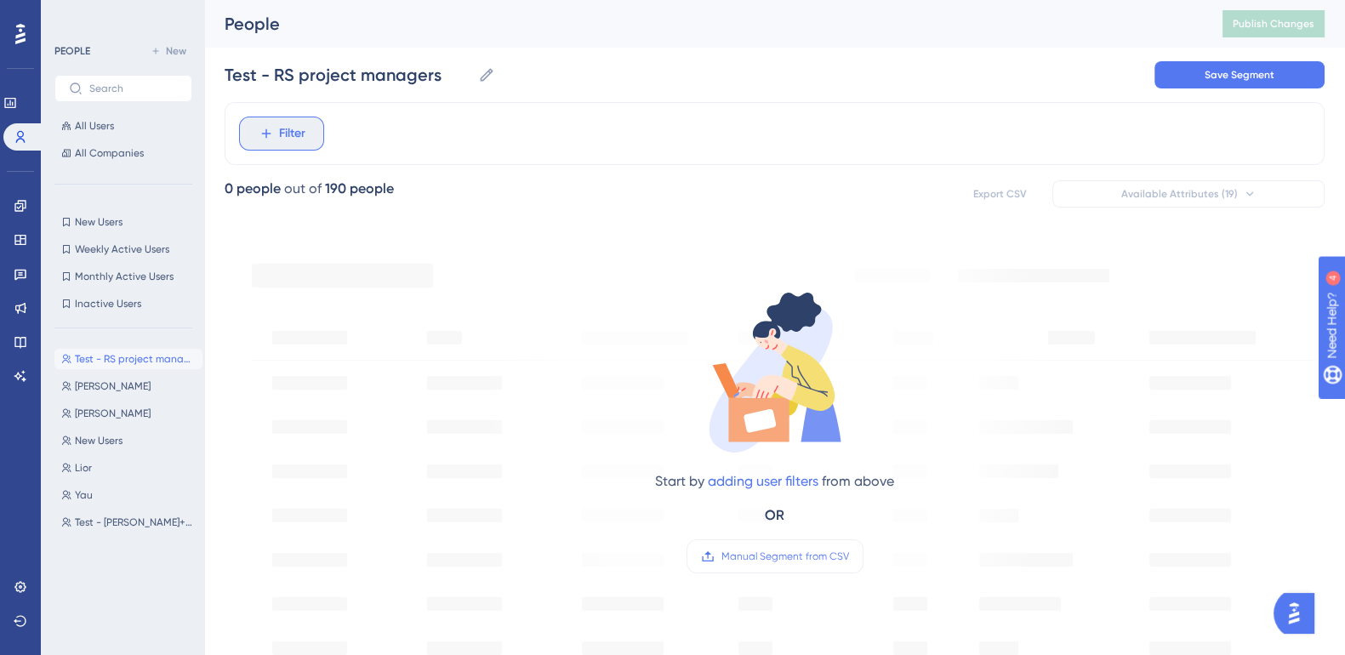
click at [314, 130] on button "Filter" at bounding box center [281, 134] width 85 height 34
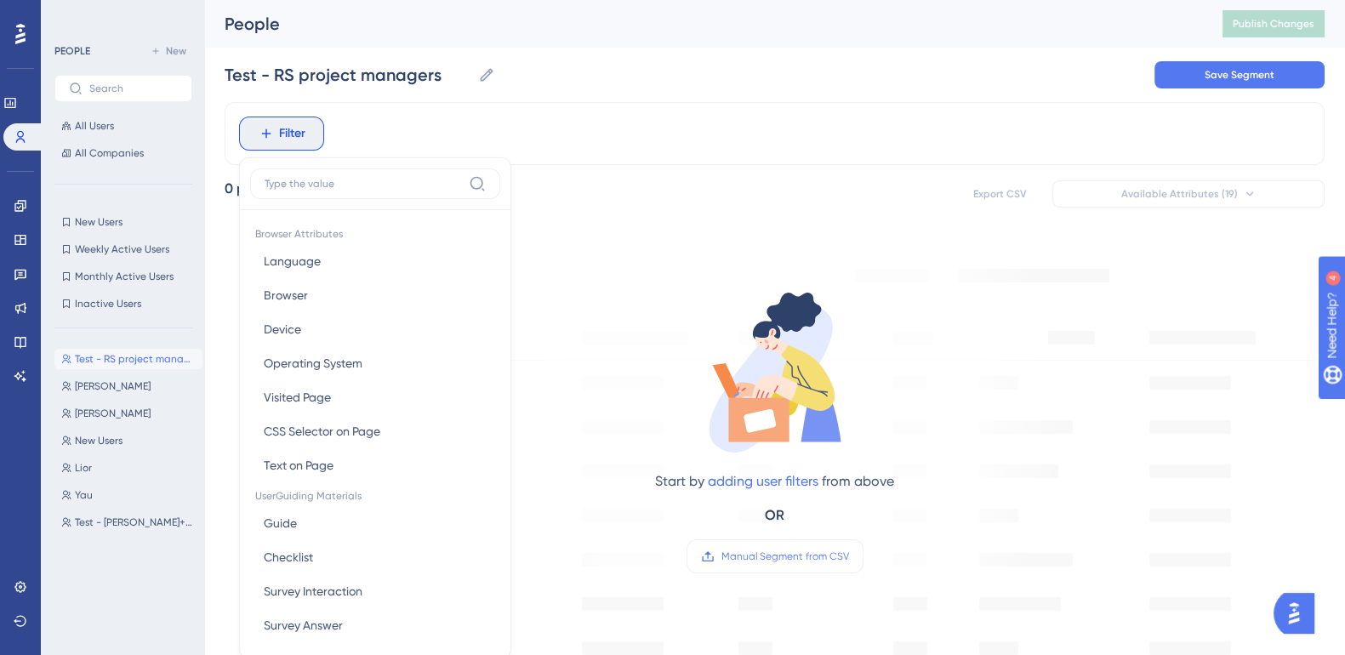
scroll to position [77, 0]
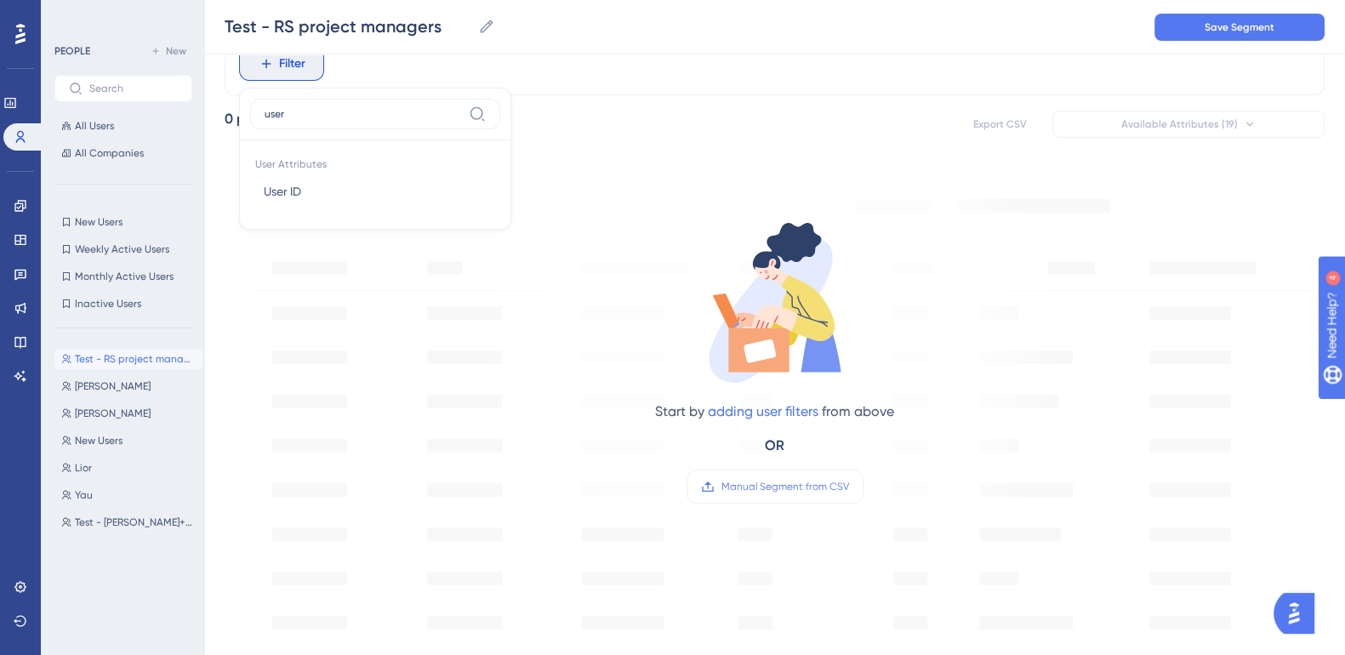
type input "user"
click at [316, 189] on button "User ID User ID" at bounding box center [375, 191] width 250 height 34
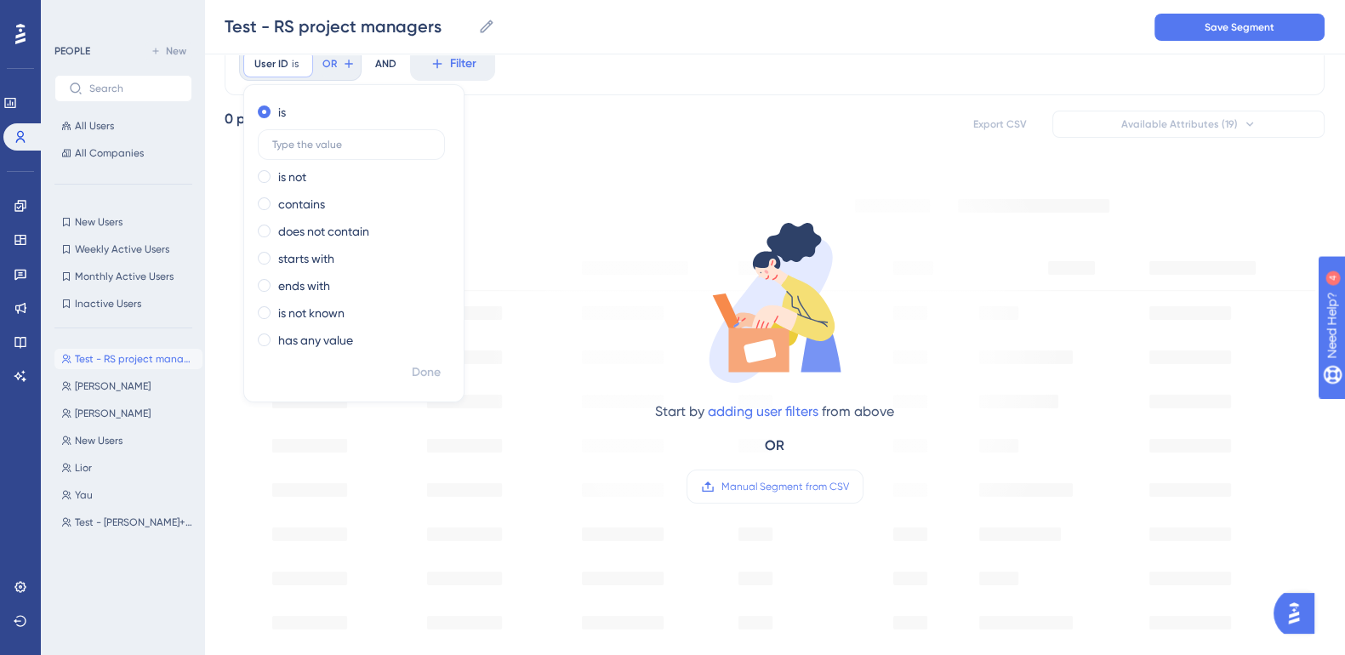
click at [539, 486] on div "Start by adding user filters from above OR Manual Segment from CSV" at bounding box center [774, 347] width 577 height 350
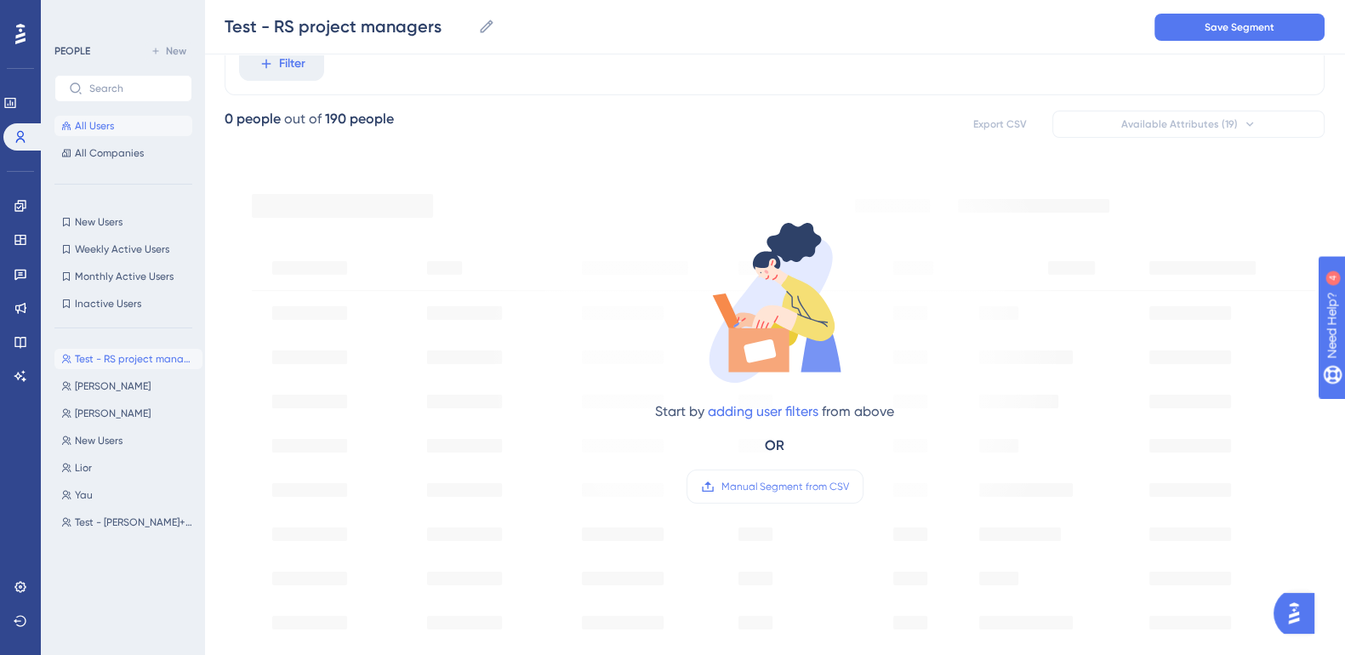
click at [117, 119] on button "All Users" at bounding box center [123, 126] width 138 height 20
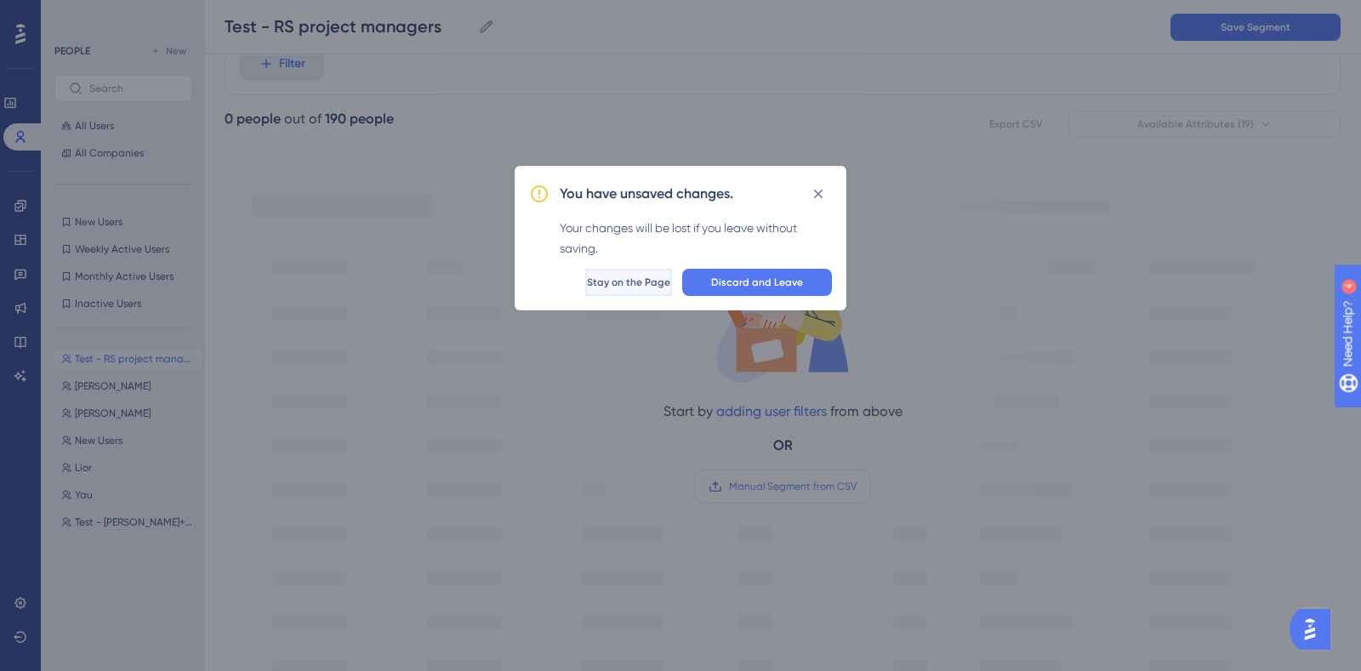
click at [617, 284] on span "Stay on the Page" at bounding box center [628, 283] width 83 height 14
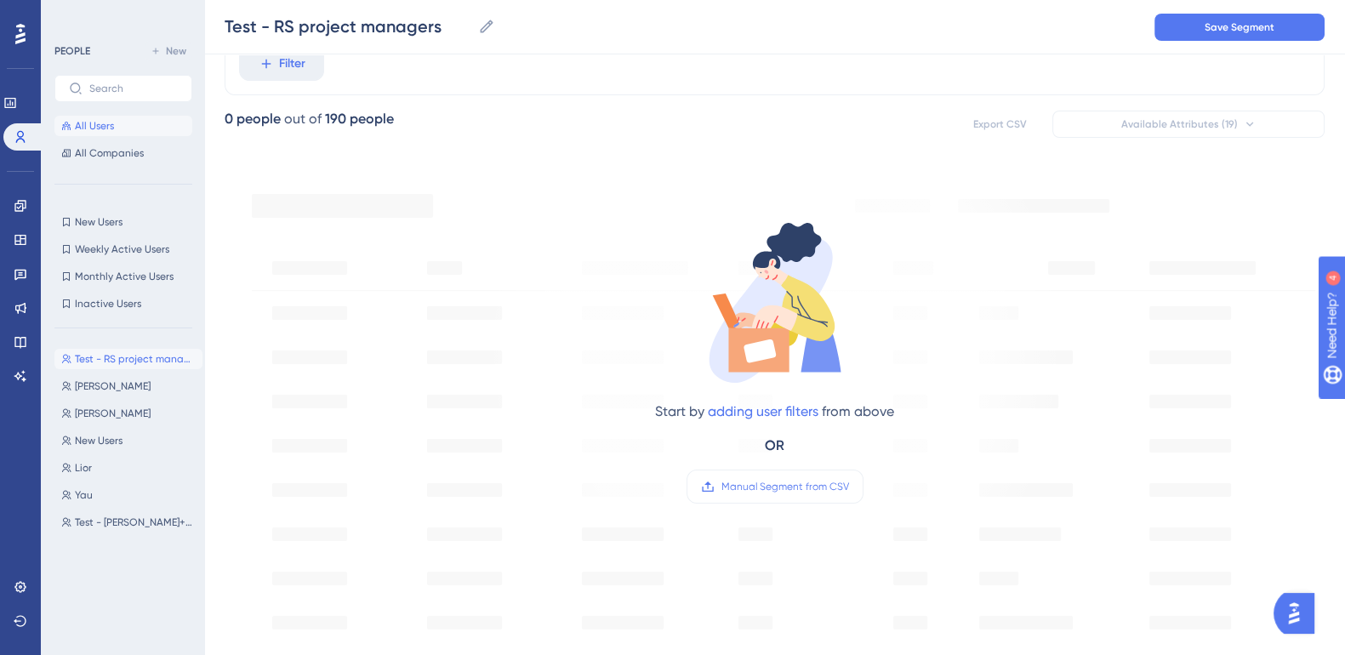
drag, startPoint x: 97, startPoint y: 125, endPoint x: 85, endPoint y: 122, distance: 12.2
drag, startPoint x: 85, startPoint y: 122, endPoint x: 14, endPoint y: 130, distance: 71.0
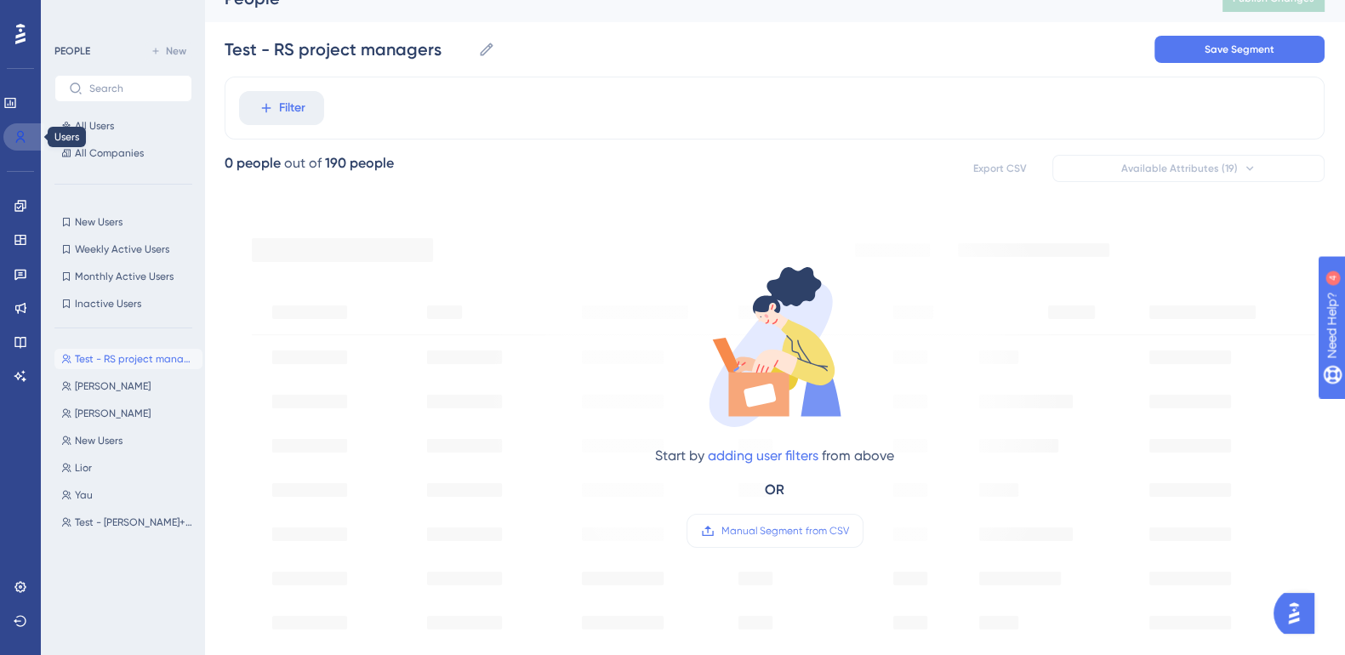
scroll to position [0, 0]
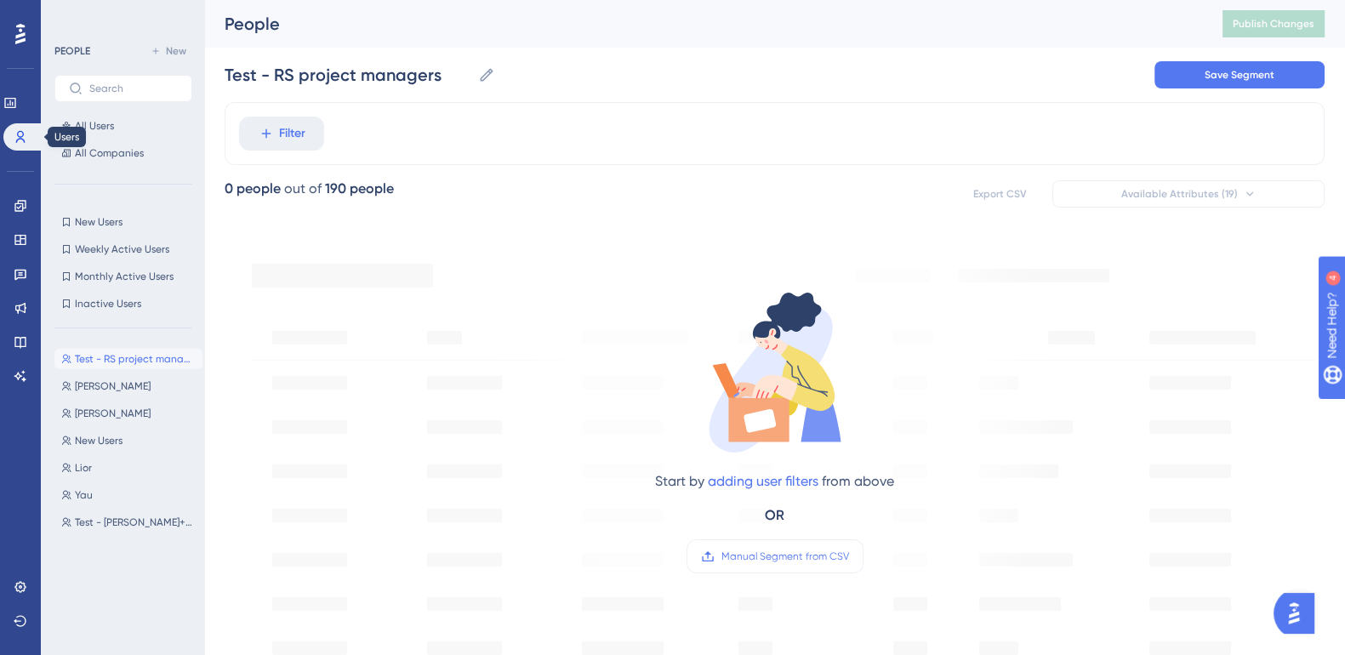
click at [284, 138] on span "Filter" at bounding box center [292, 133] width 26 height 20
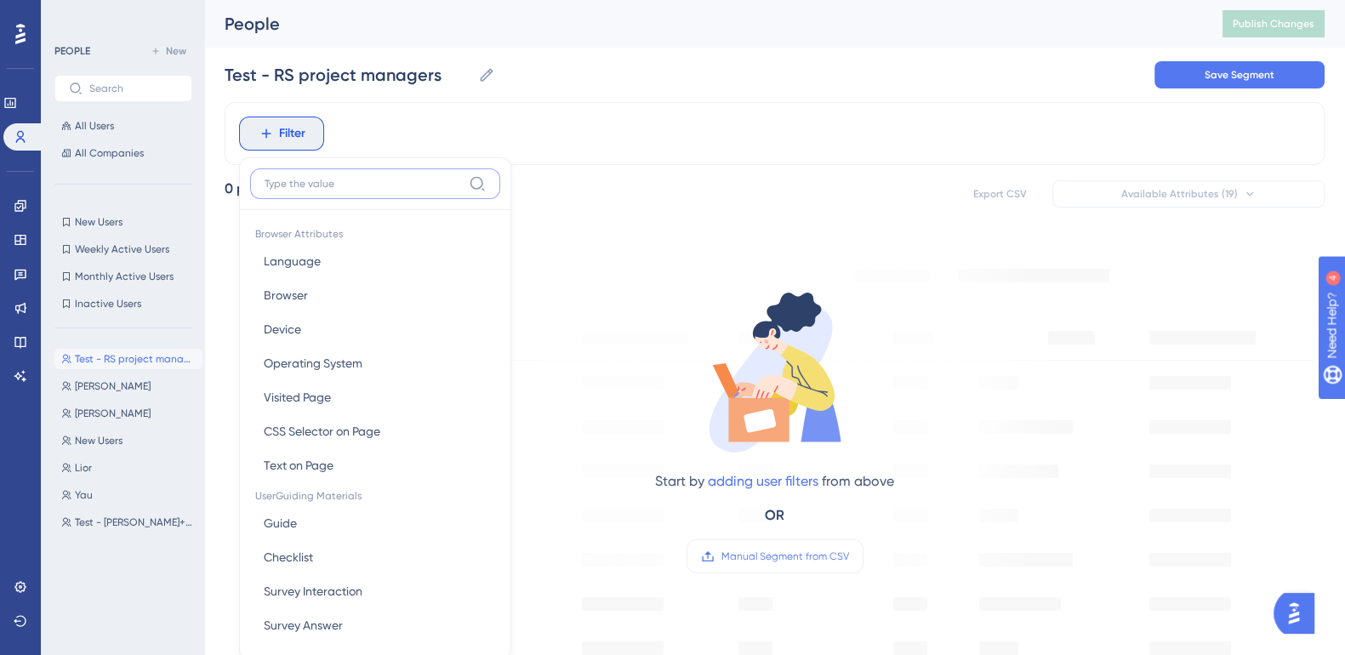
scroll to position [81, 0]
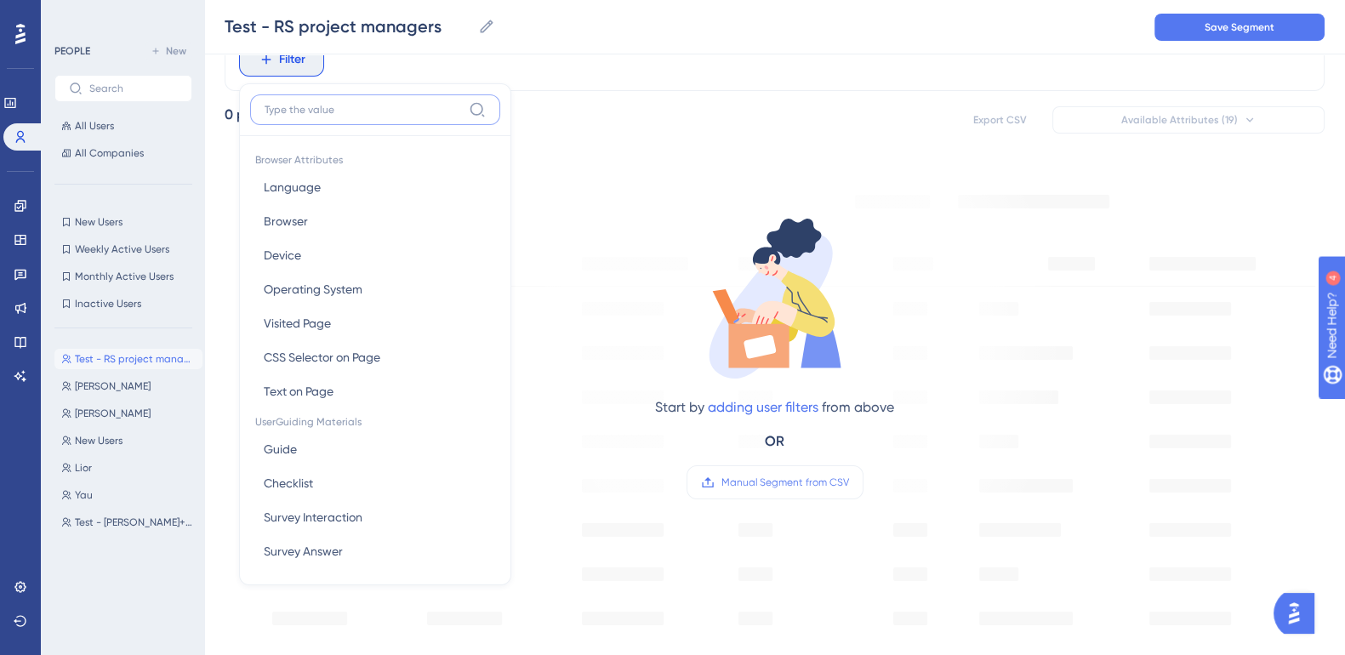
click at [347, 106] on input at bounding box center [363, 110] width 197 height 14
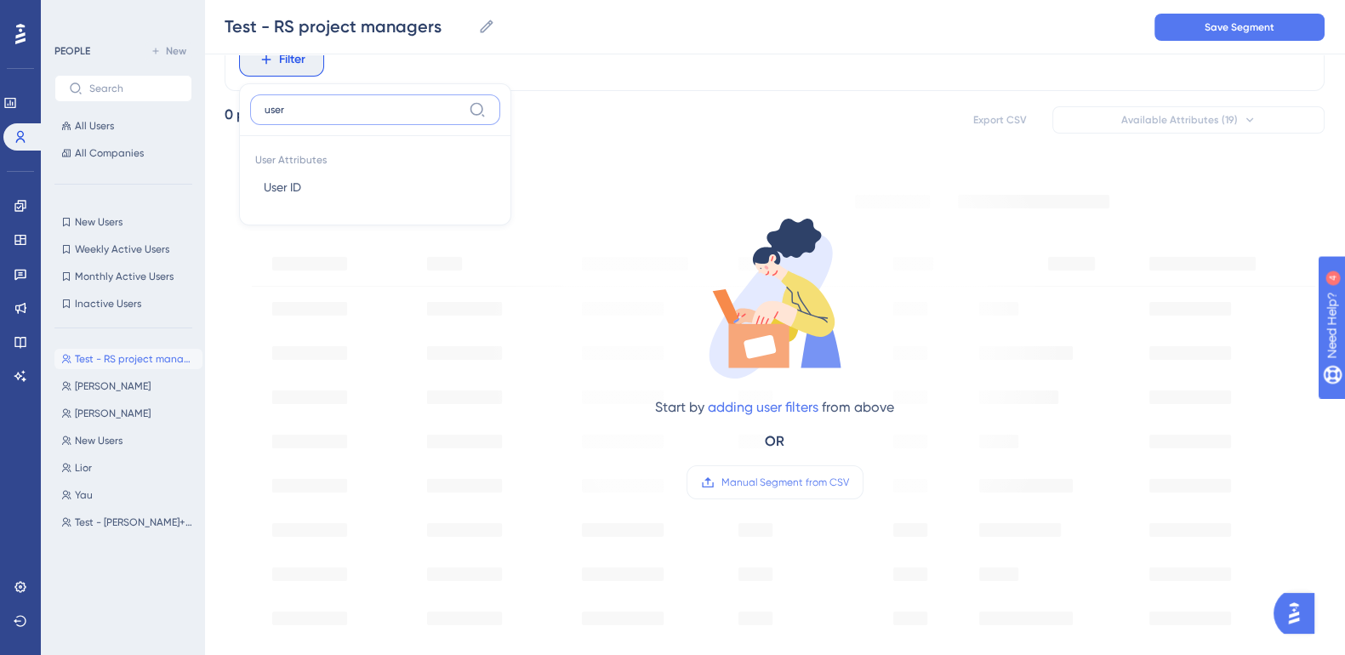
type input "user"
click at [297, 185] on span "User ID" at bounding box center [282, 187] width 37 height 20
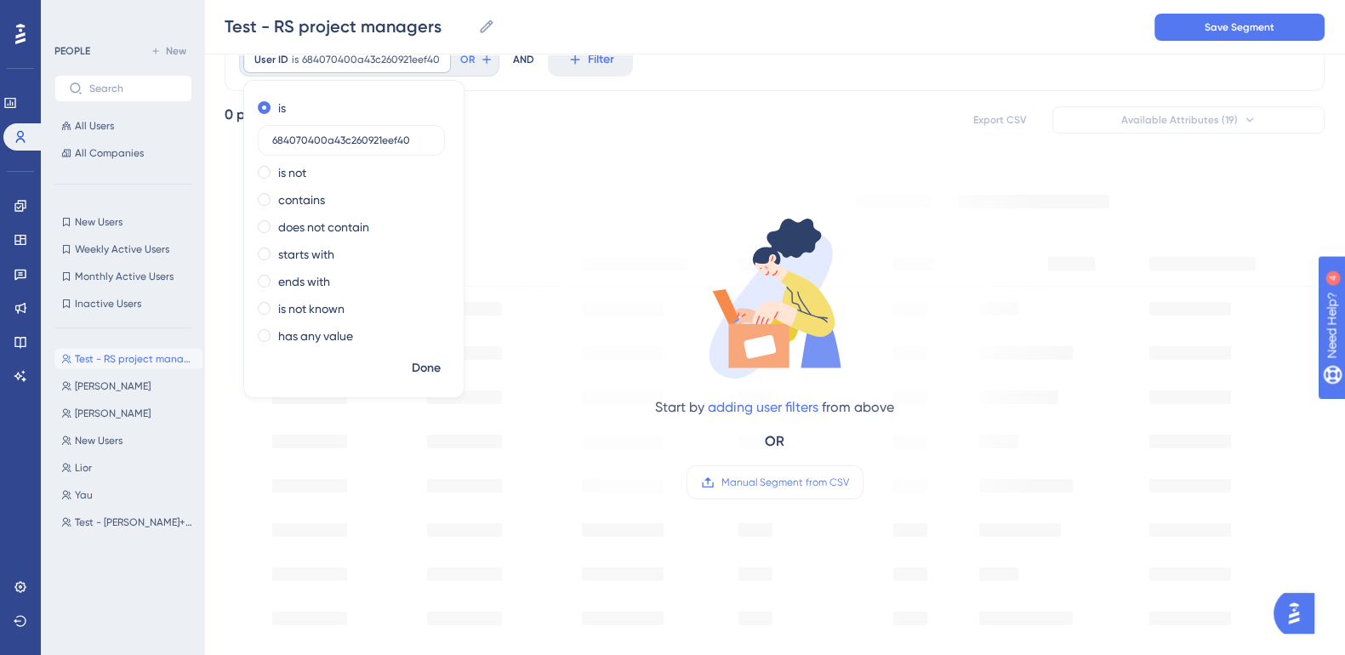
type input "684070400a43c260921eef40"
click at [429, 360] on span "Done" at bounding box center [426, 368] width 29 height 20
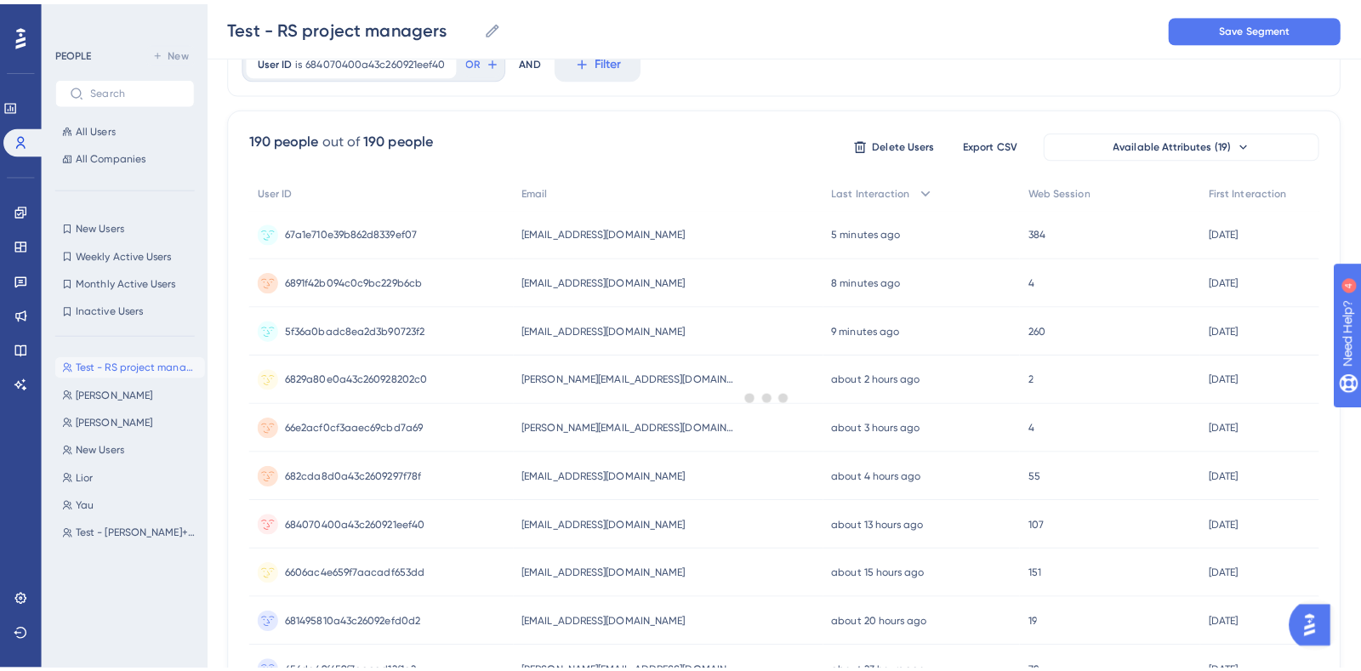
scroll to position [0, 0]
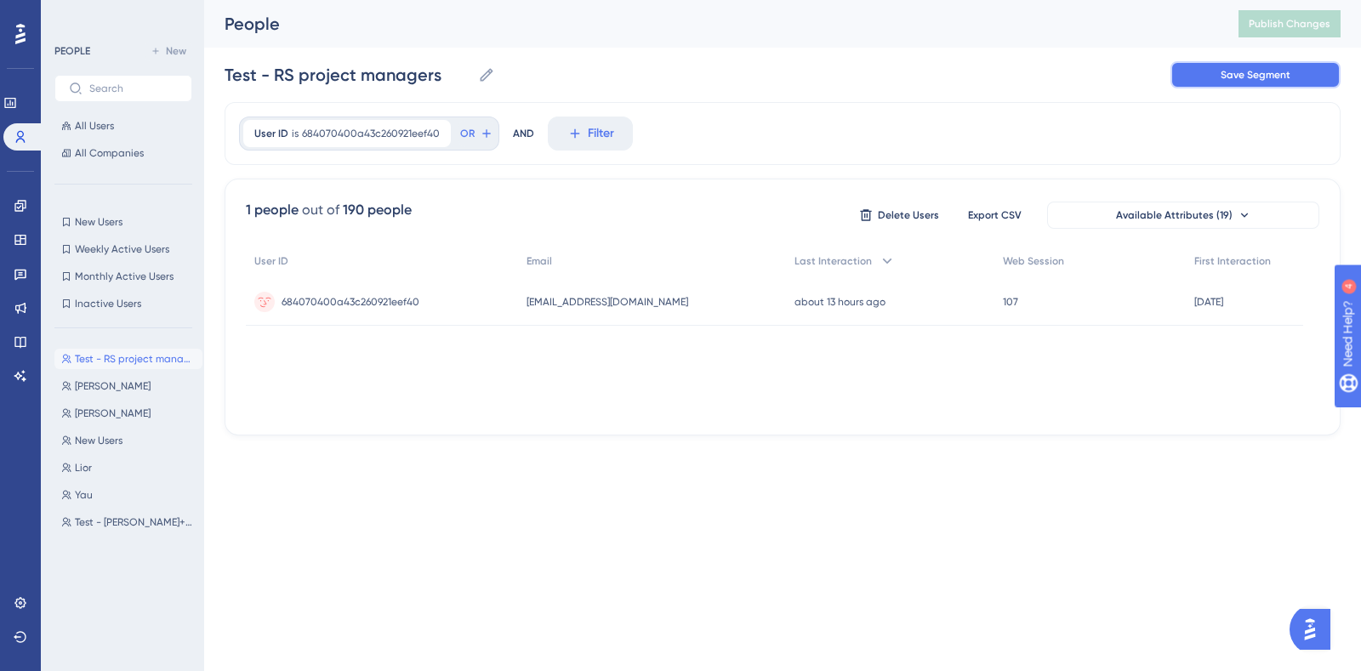
click at [1255, 61] on button "Save Segment" at bounding box center [1255, 74] width 170 height 27
click at [382, 125] on div "User ID is 684070400a43c260921eef40 684070400a43c260921eef40 Remove" at bounding box center [347, 133] width 208 height 27
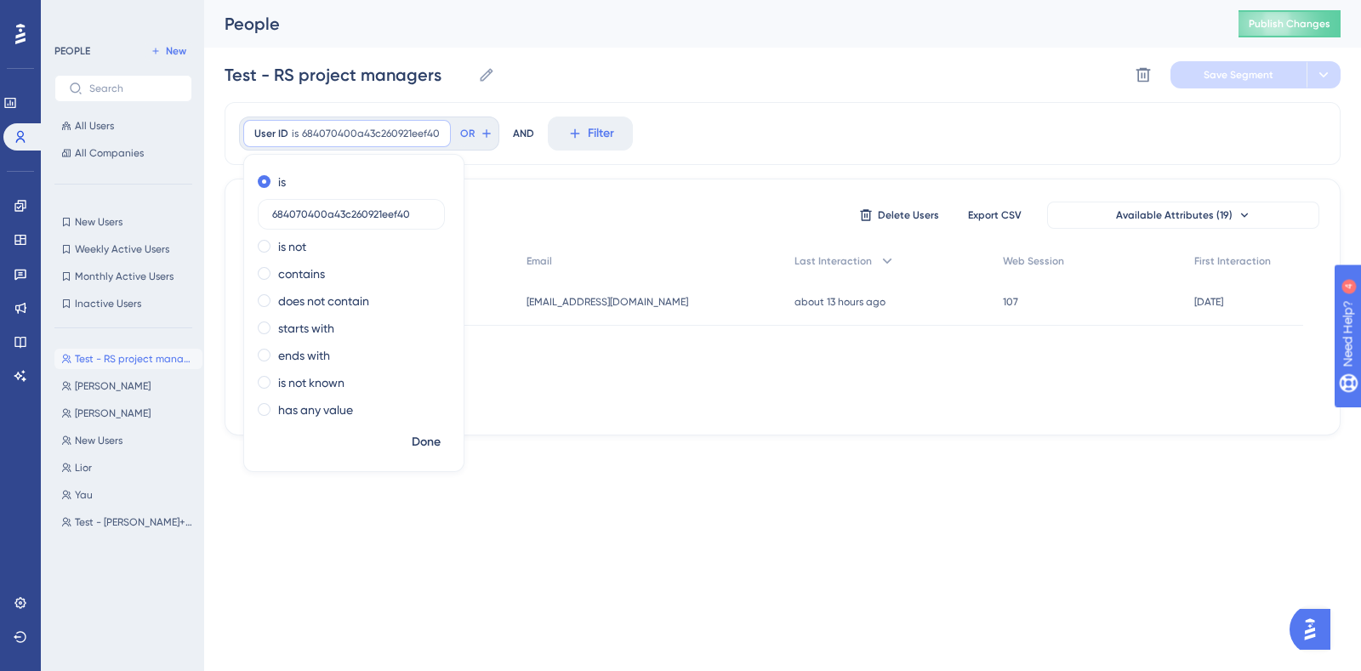
click at [382, 125] on div "User ID is 684070400a43c260921eef40 684070400a43c260921eef40 Remove" at bounding box center [347, 133] width 208 height 27
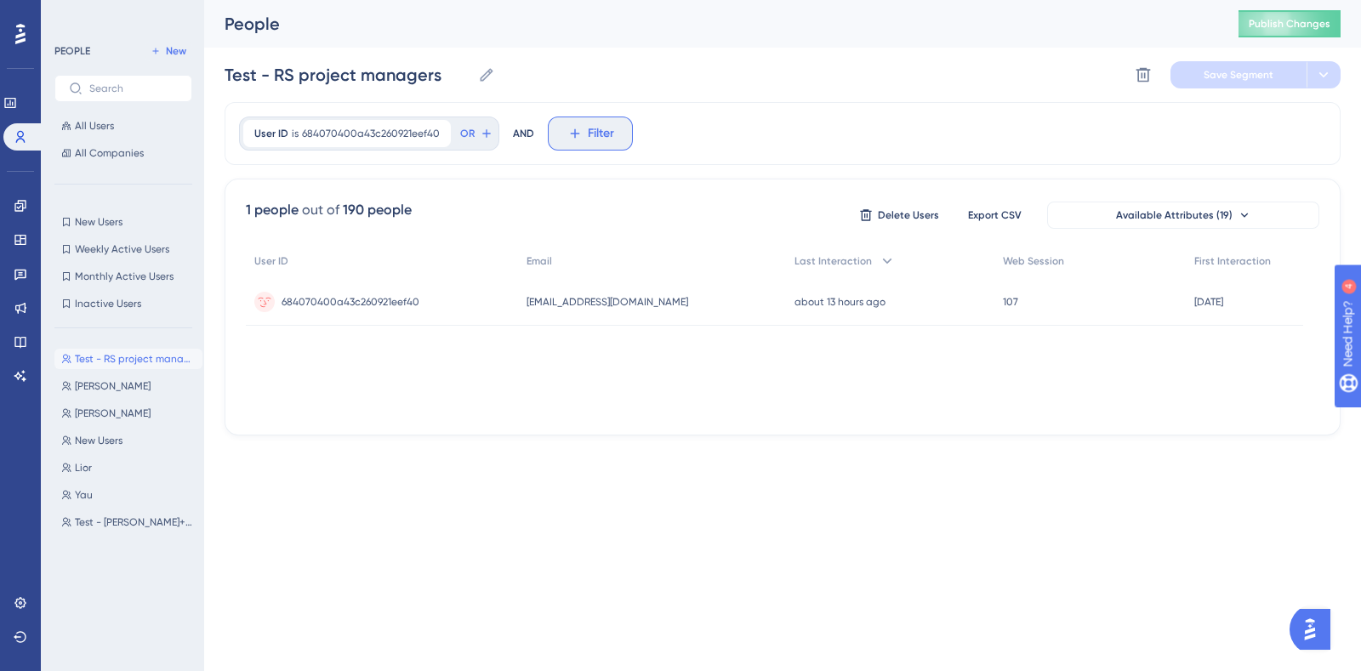
click at [575, 132] on icon at bounding box center [574, 133] width 15 height 15
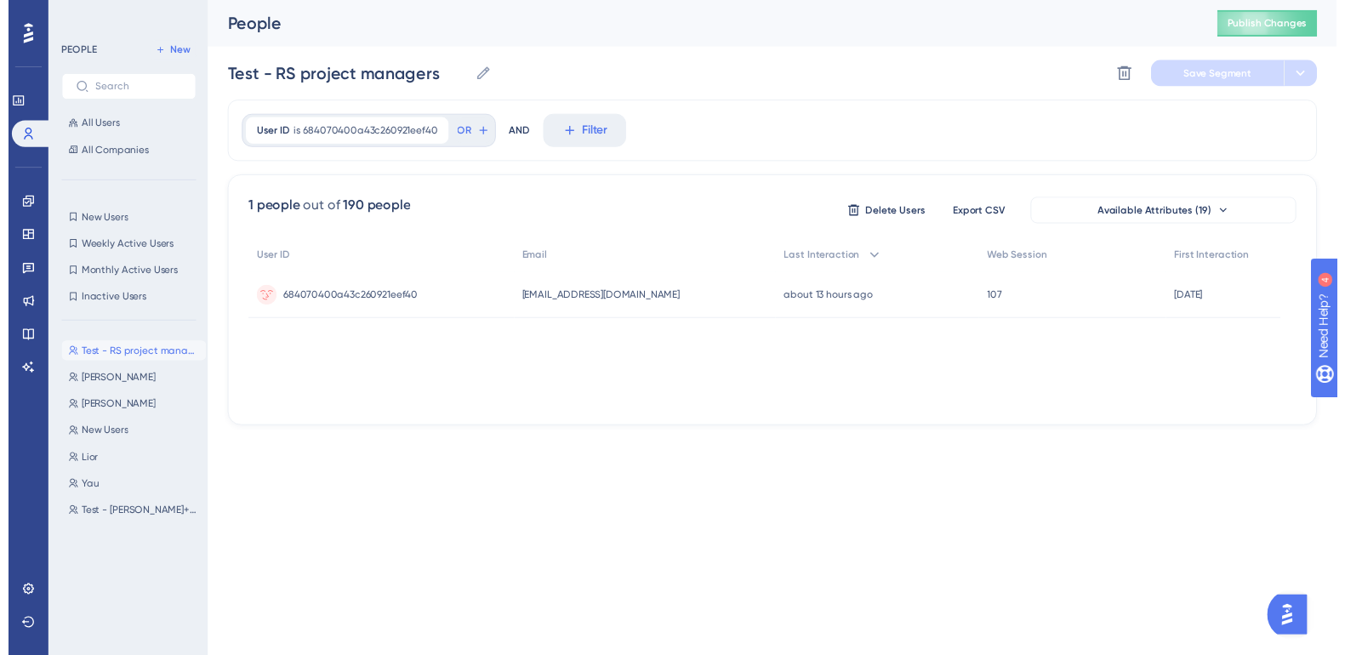
scroll to position [77, 0]
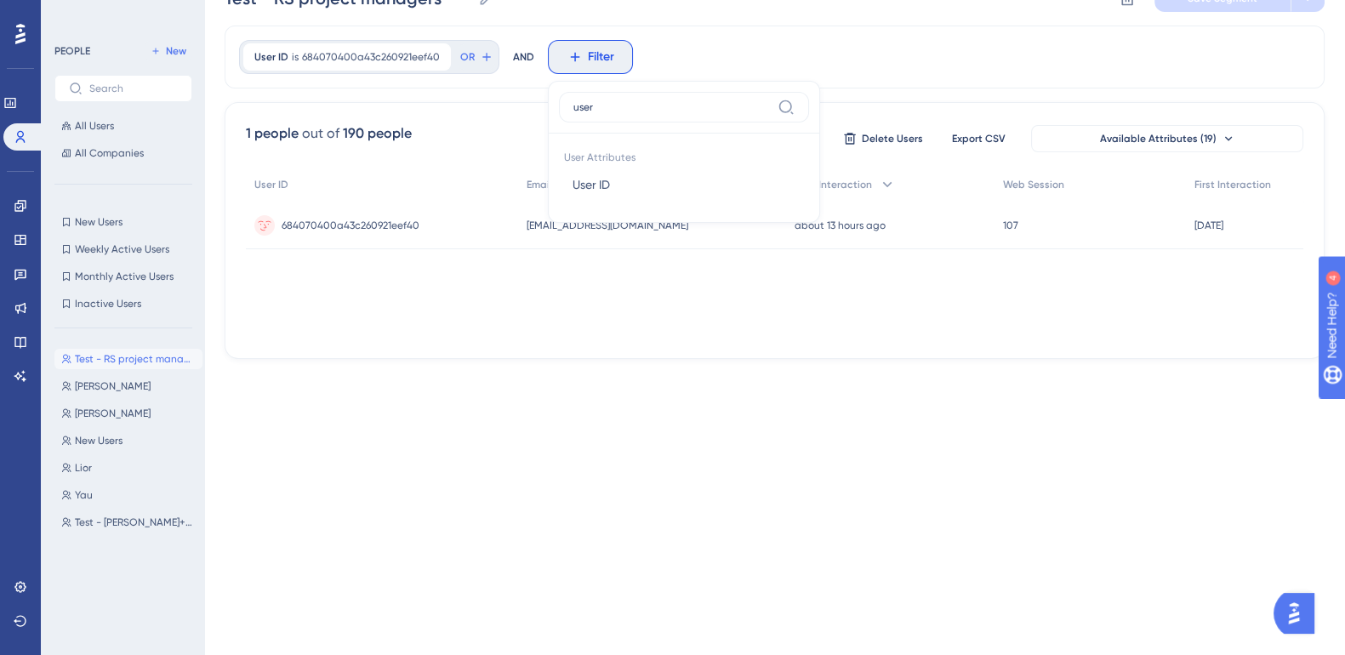
type input "user"
click at [612, 178] on button "User ID User ID" at bounding box center [684, 185] width 250 height 34
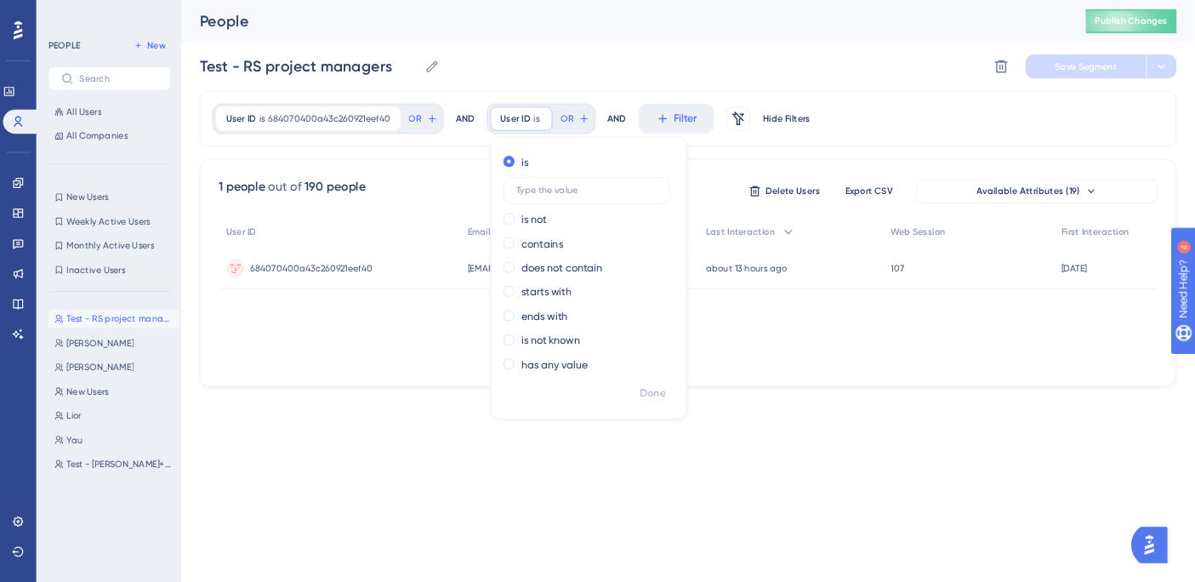
scroll to position [0, 0]
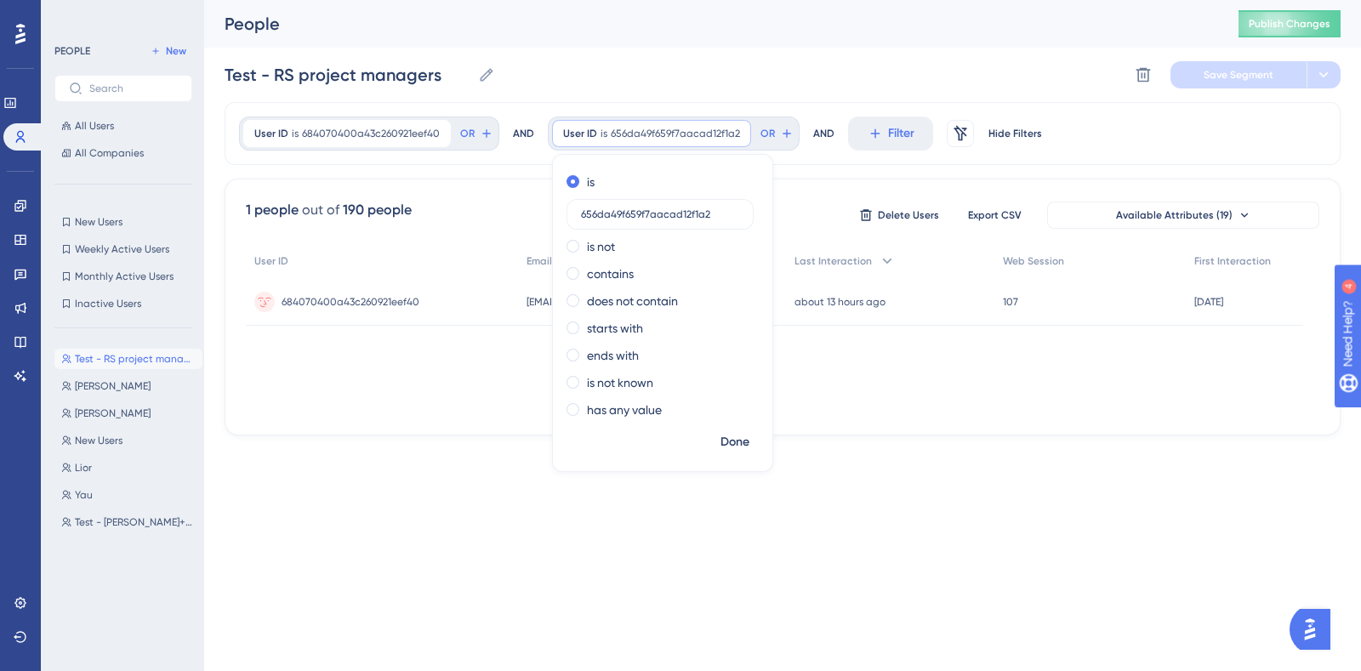
type input "656da49f659f7aacad12f1a2"
click at [744, 448] on span "Done" at bounding box center [734, 442] width 29 height 20
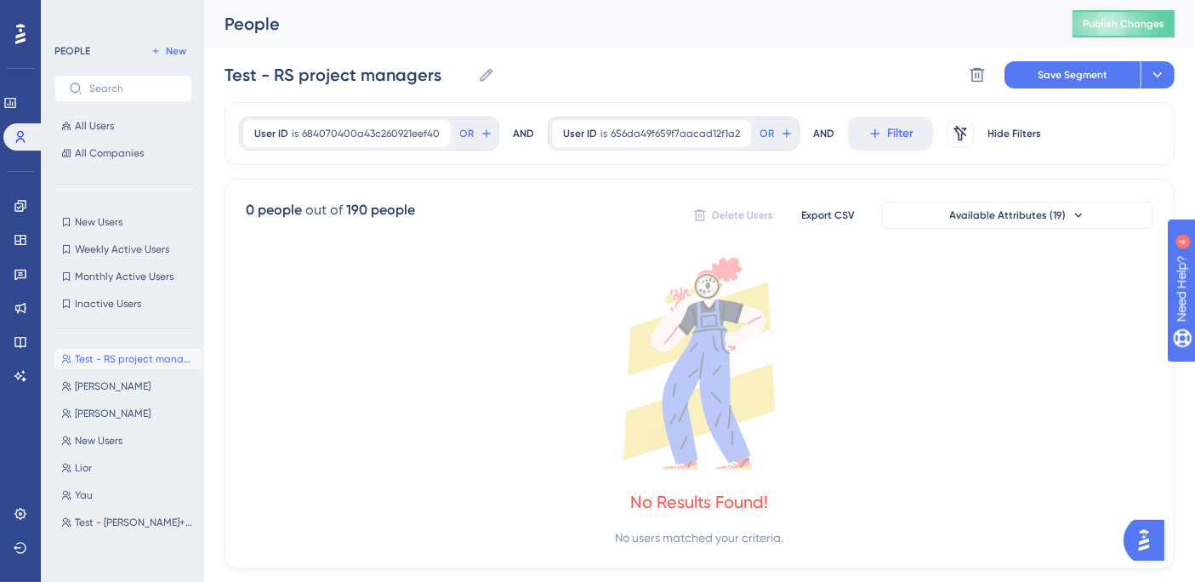
click at [867, 128] on icon at bounding box center [874, 133] width 15 height 15
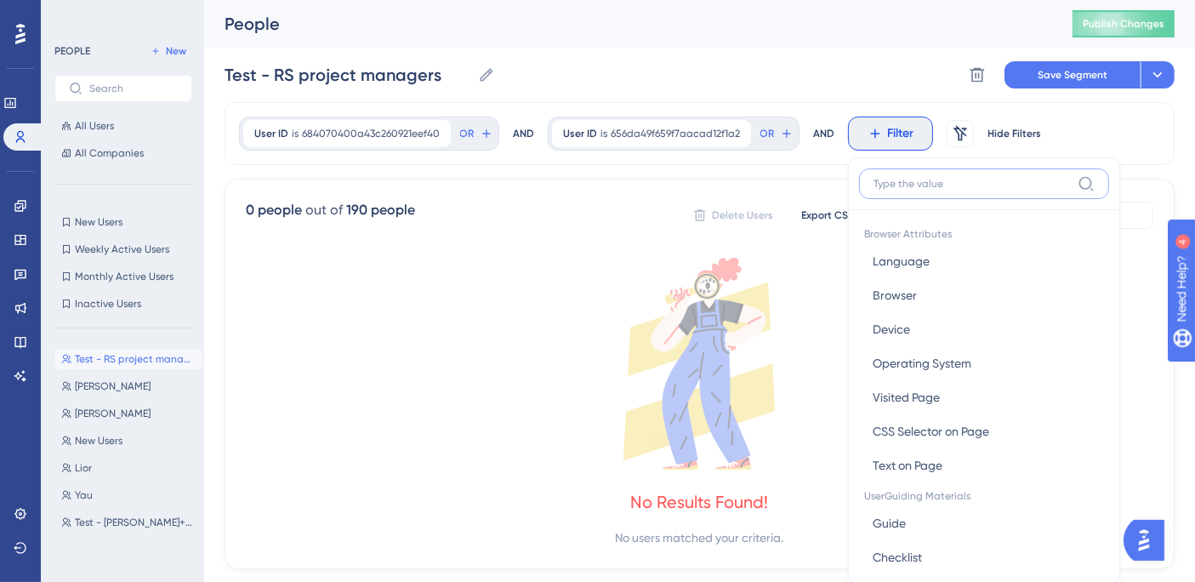
scroll to position [79, 0]
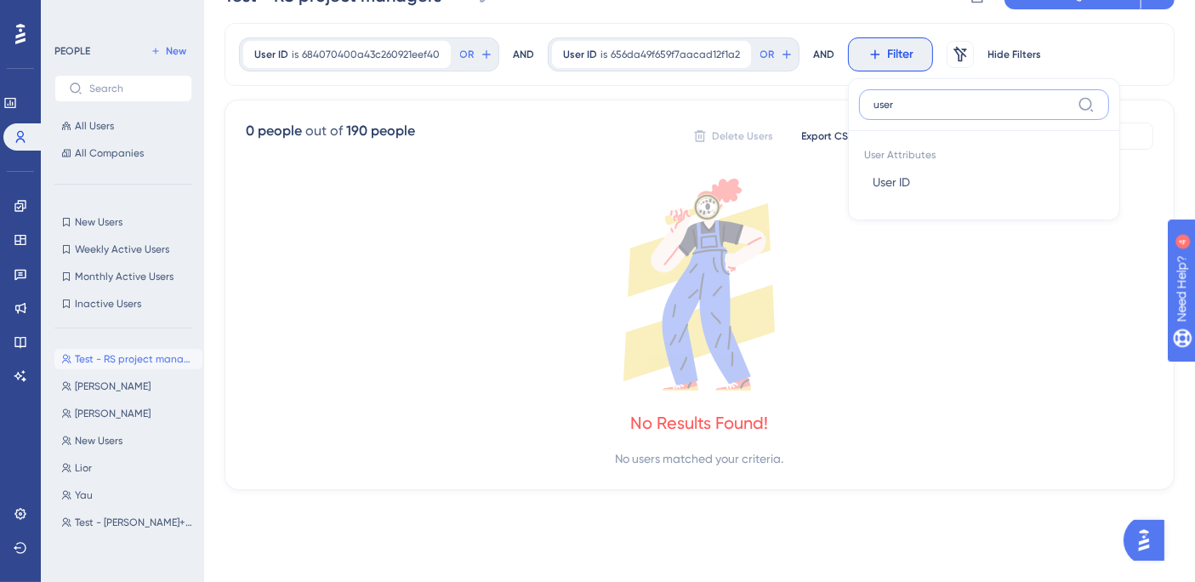
type input "user"
click at [924, 188] on button "User ID User ID" at bounding box center [984, 182] width 250 height 34
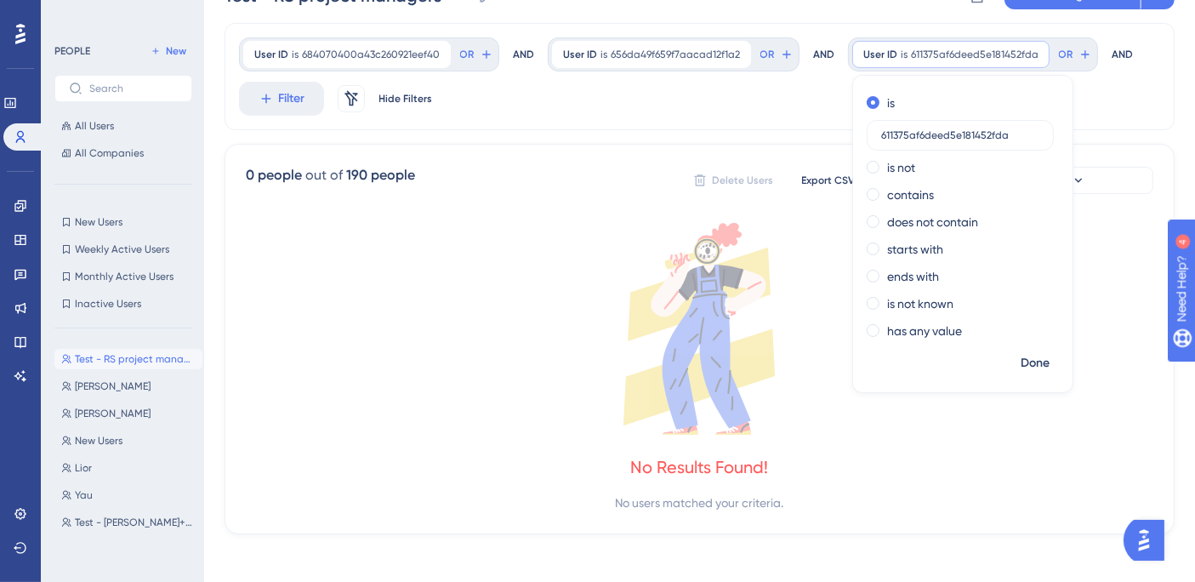
type input "611375af6deed5e181452fda"
click at [1038, 361] on span "Done" at bounding box center [1035, 363] width 29 height 20
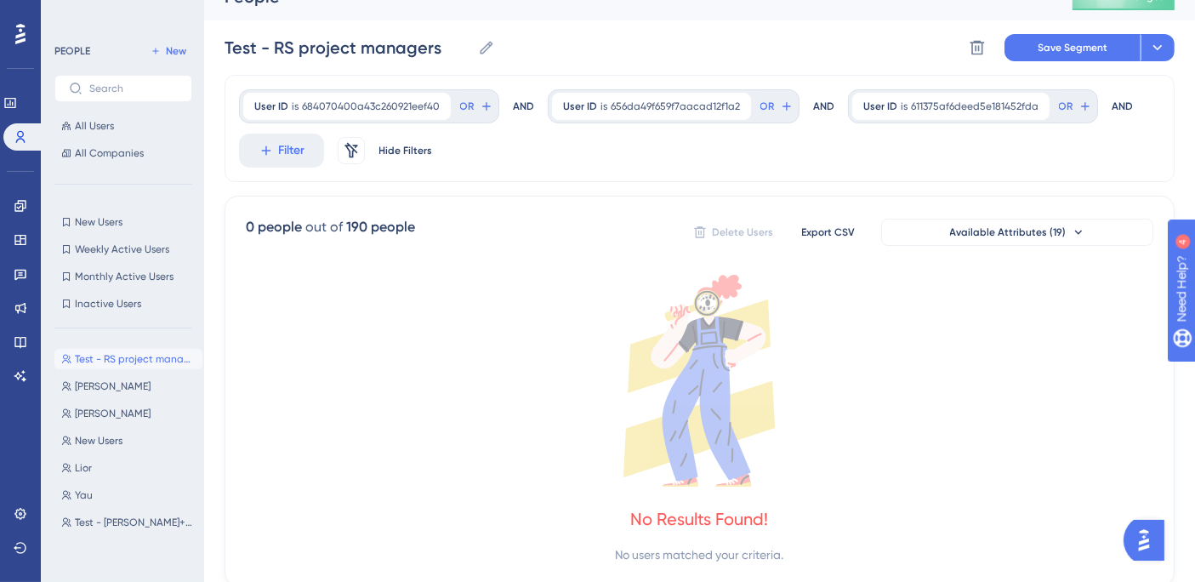
scroll to position [0, 0]
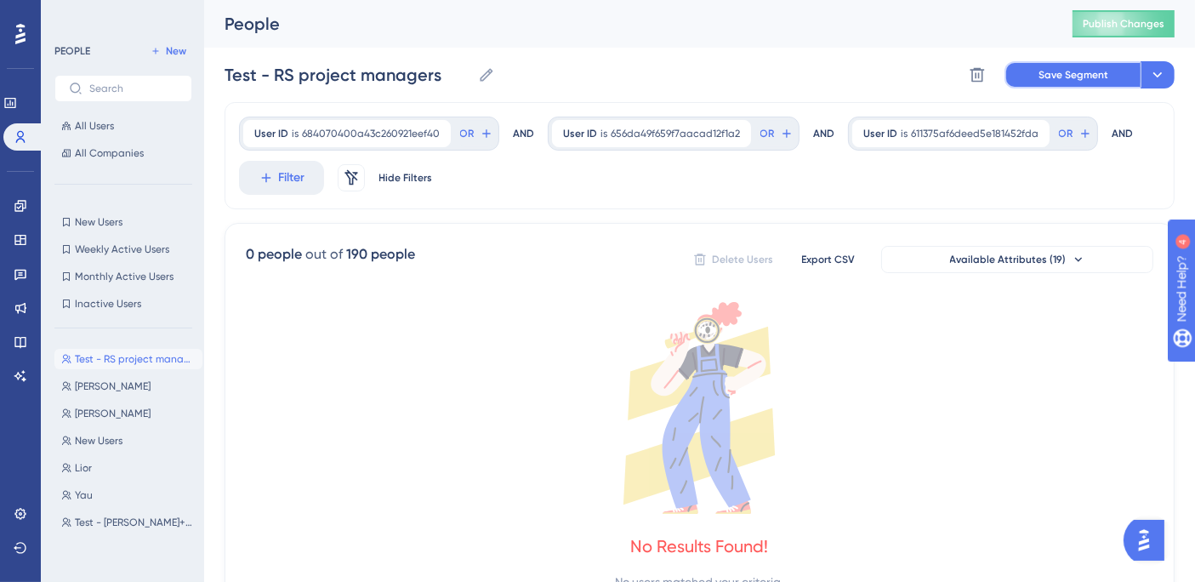
click at [1065, 74] on span "Save Segment" at bounding box center [1073, 75] width 70 height 14
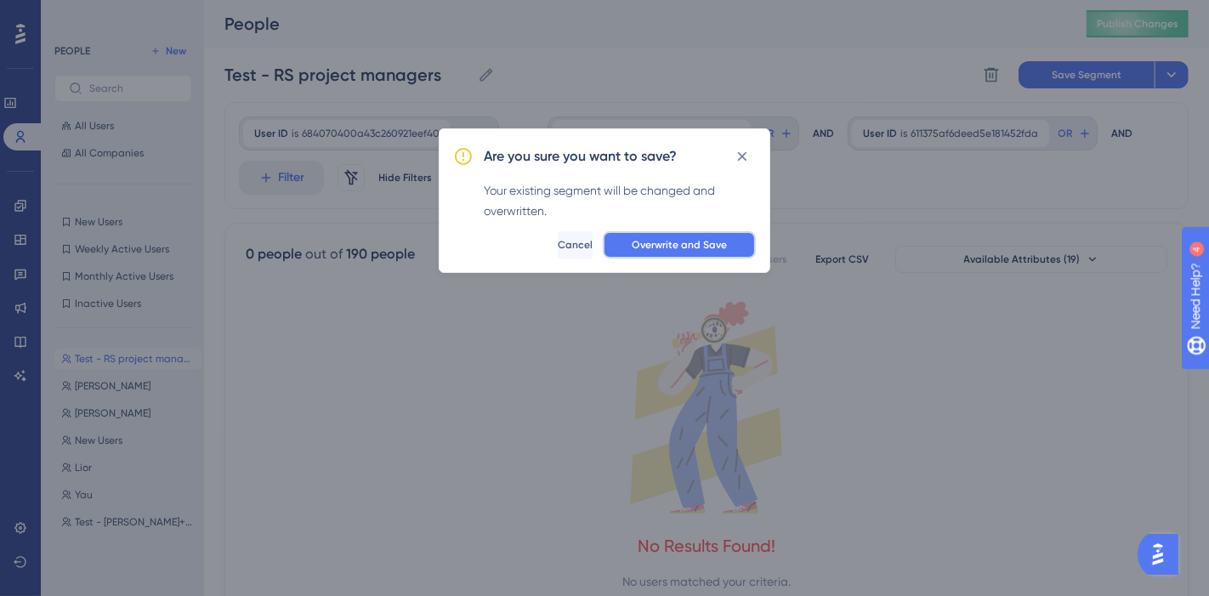
click at [704, 244] on span "Overwrite and Save" at bounding box center [679, 245] width 95 height 14
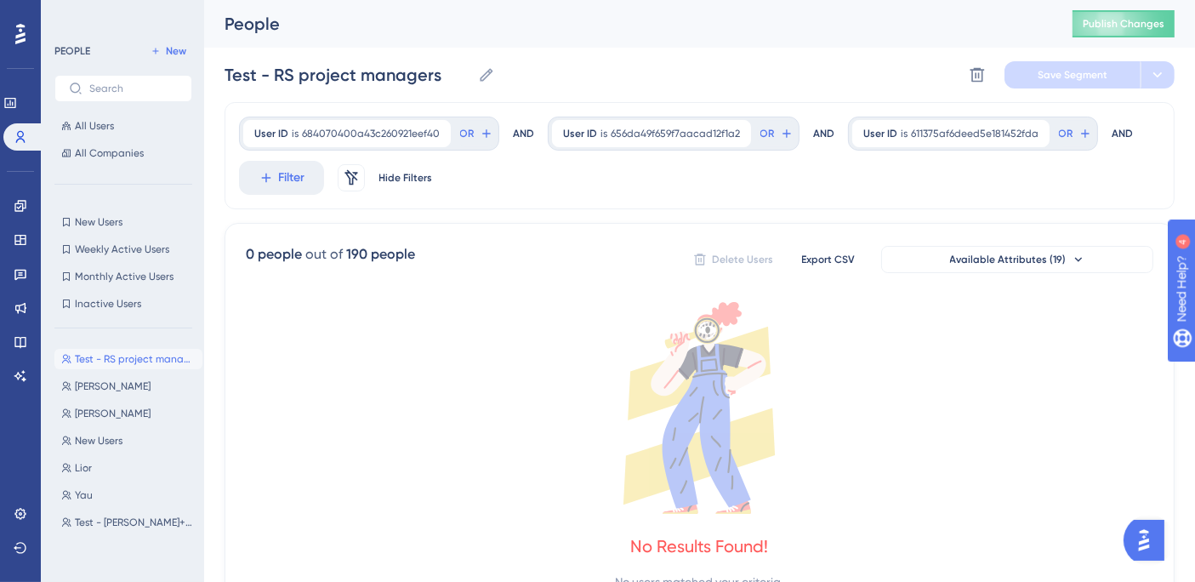
click at [403, 135] on span "684070400a43c260921eef40" at bounding box center [371, 134] width 138 height 14
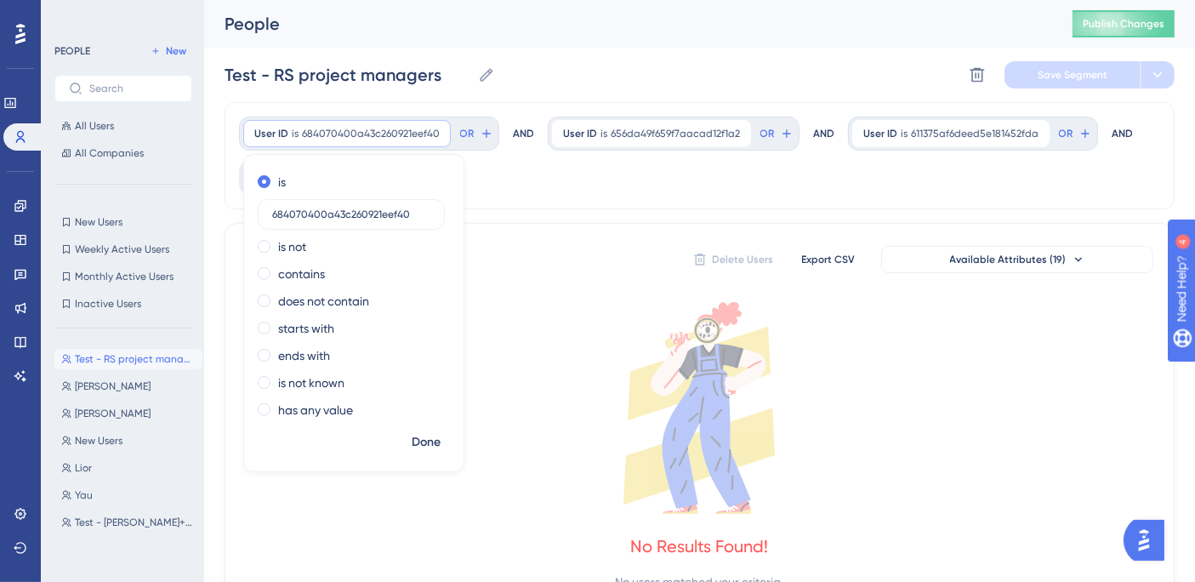
click at [530, 177] on div "User ID is 684070400a43c260921eef40 684070400a43c260921eef40 Remove is 68407040…" at bounding box center [700, 155] width 950 height 107
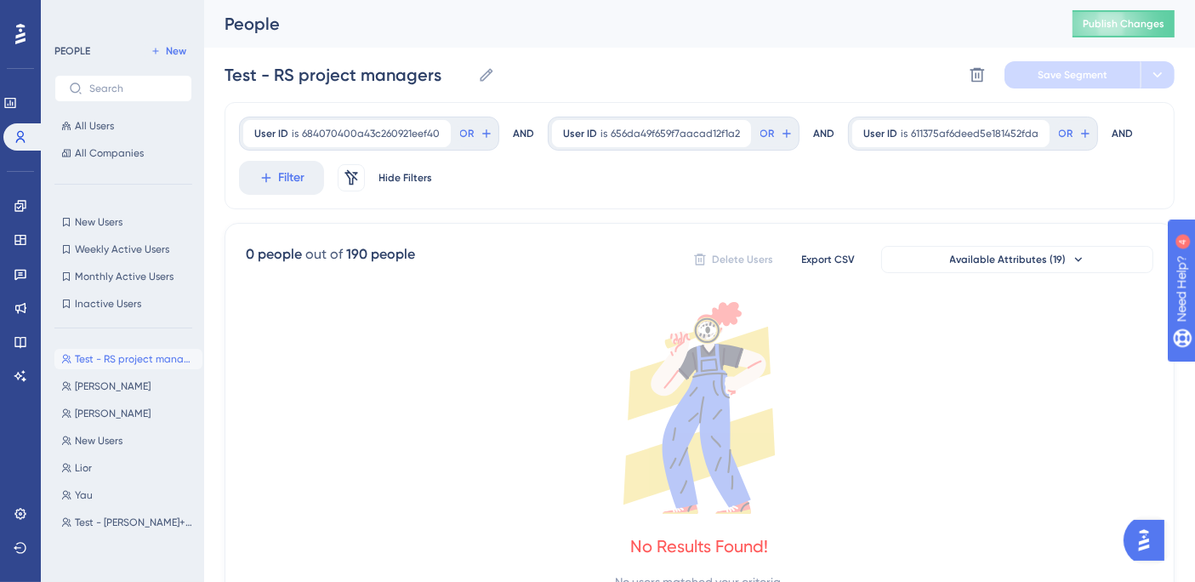
click at [381, 127] on span "684070400a43c260921eef40" at bounding box center [371, 134] width 138 height 14
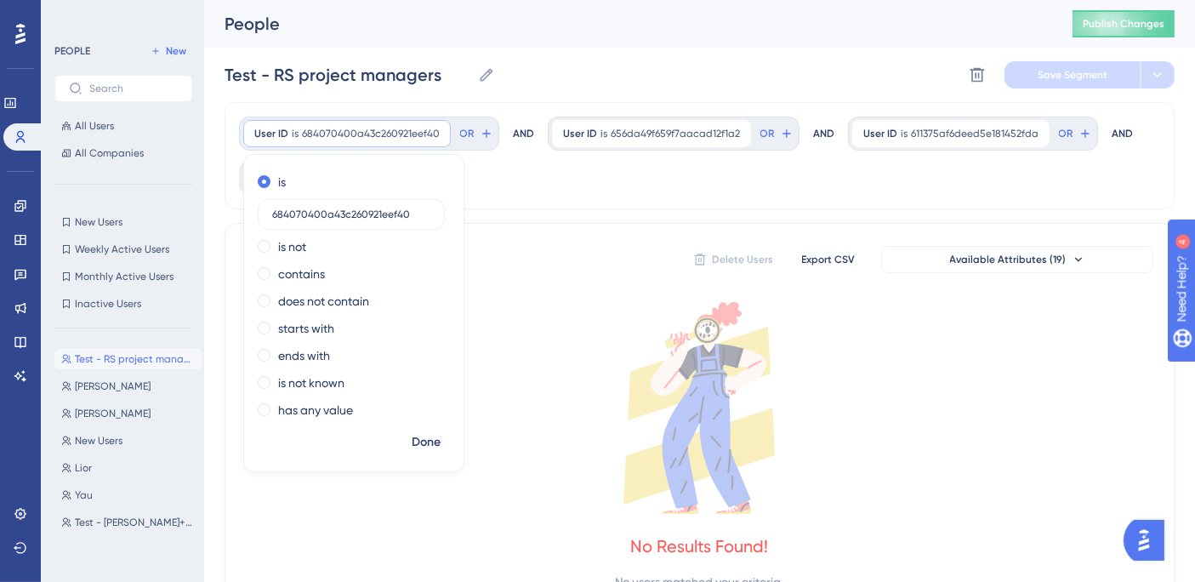
click at [427, 443] on span "Done" at bounding box center [426, 442] width 29 height 20
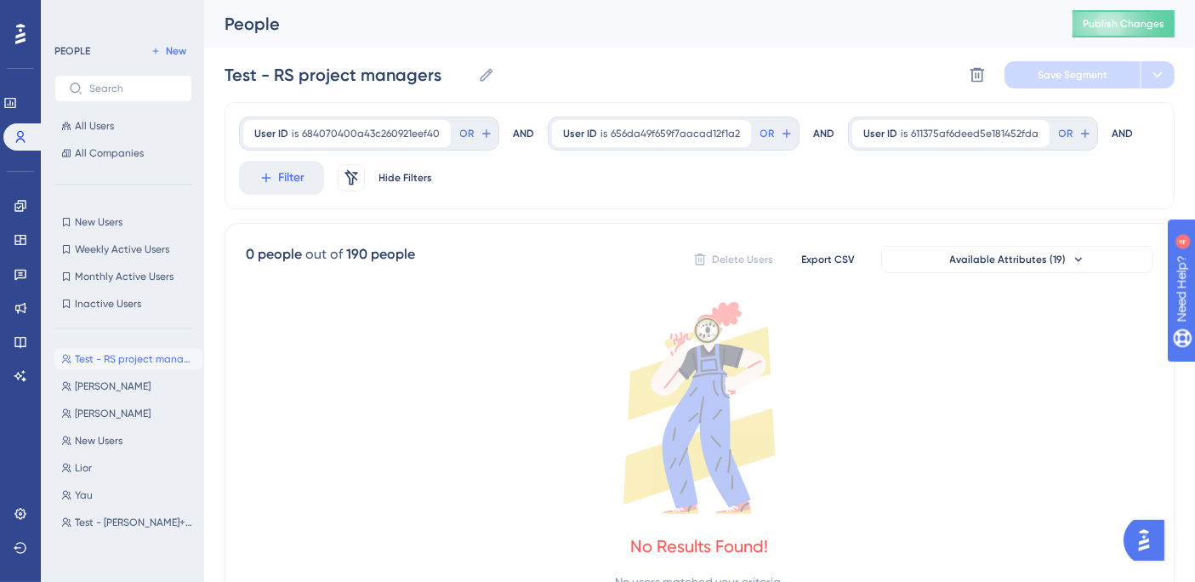
click at [520, 128] on div "AND" at bounding box center [523, 134] width 21 height 34
click at [480, 135] on icon at bounding box center [487, 134] width 14 height 14
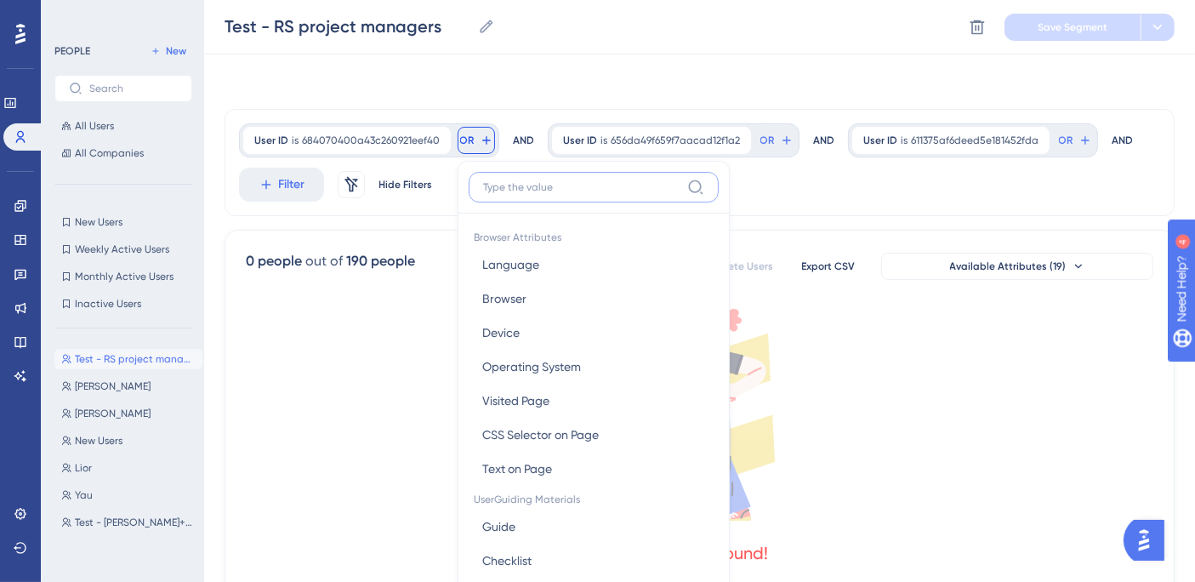
scroll to position [77, 0]
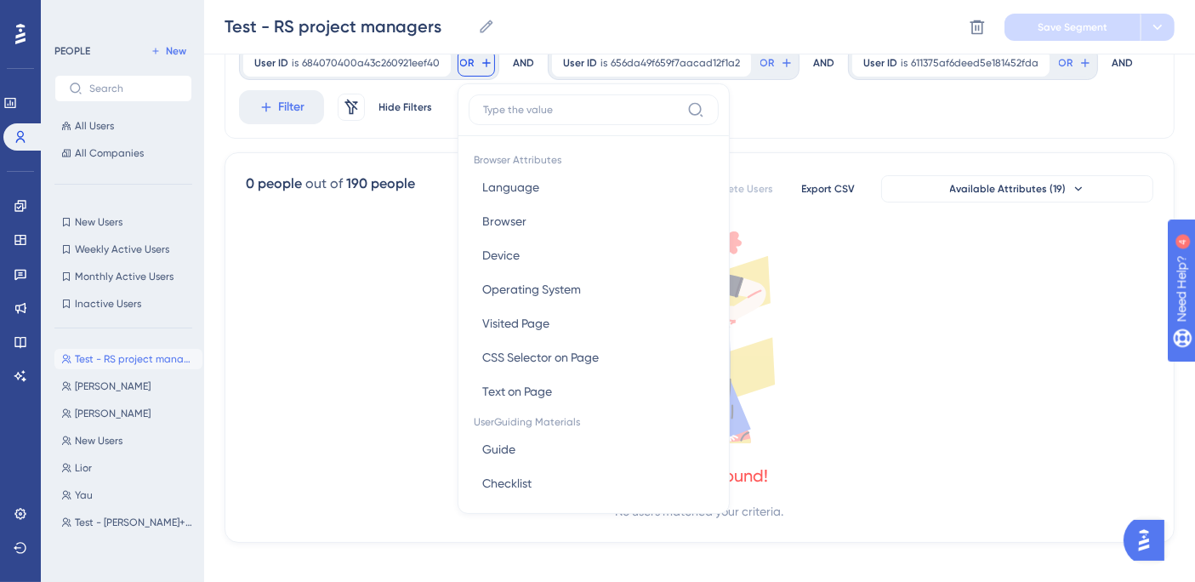
click at [797, 117] on div "User ID is 684070400a43c260921eef40 684070400a43c260921eef40 Remove OR Browser …" at bounding box center [700, 84] width 950 height 107
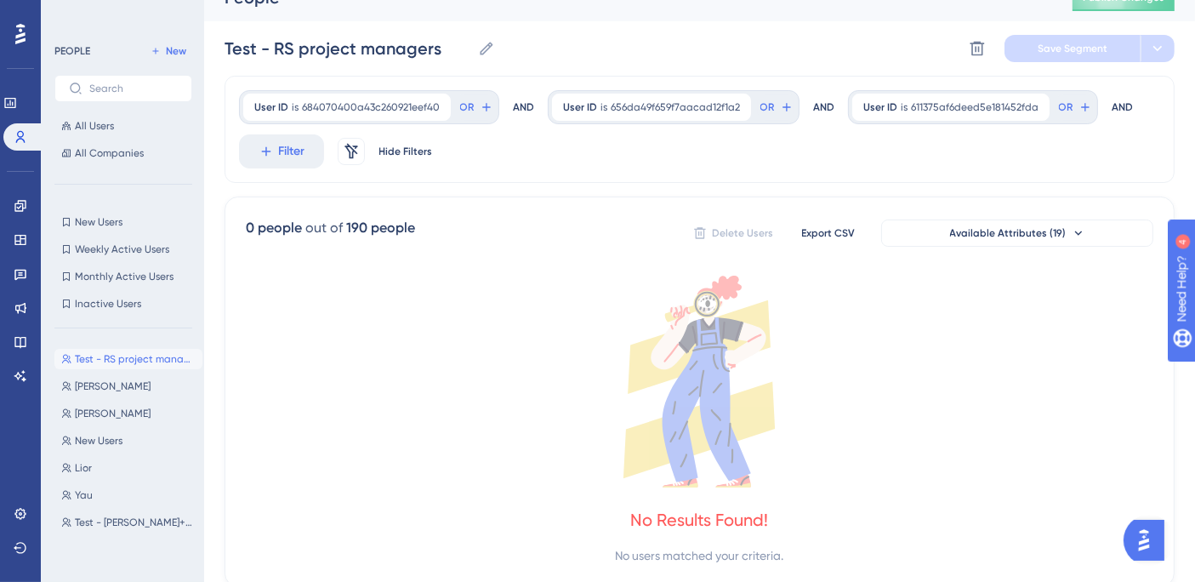
scroll to position [0, 0]
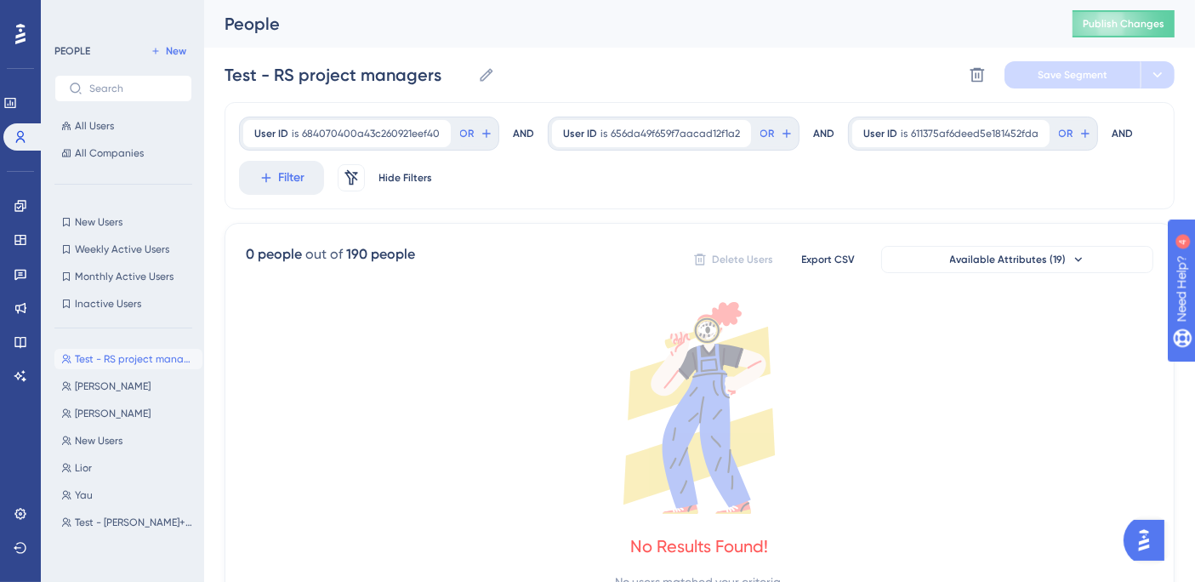
click at [427, 179] on span "Hide Filters" at bounding box center [406, 178] width 54 height 14
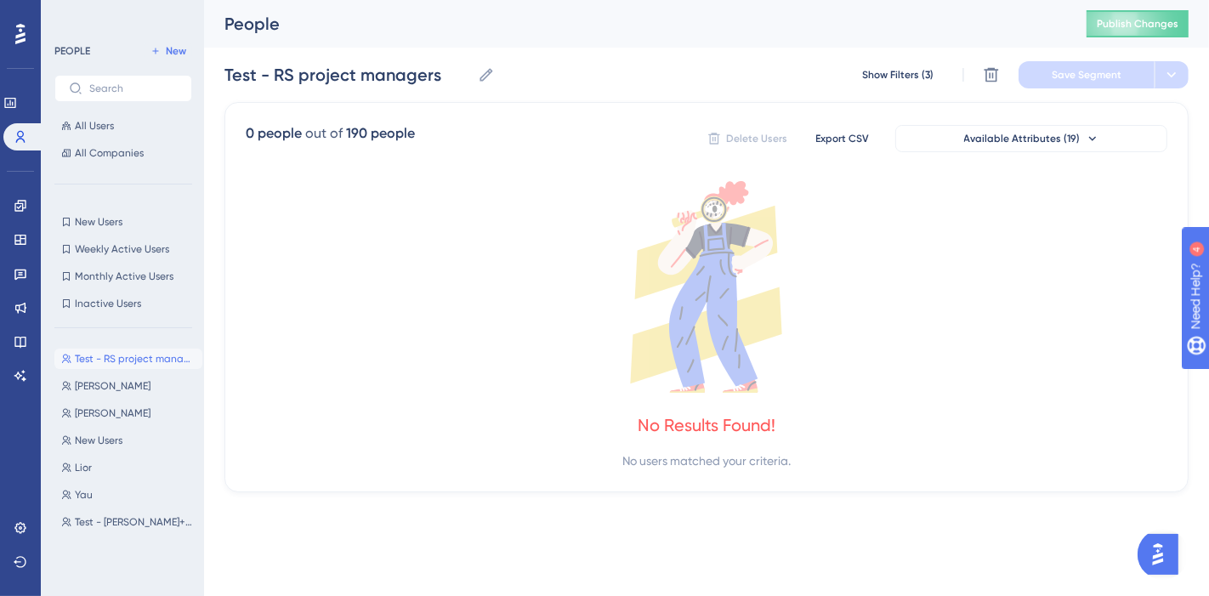
click at [903, 78] on span "Show Filters (3)" at bounding box center [897, 75] width 71 height 14
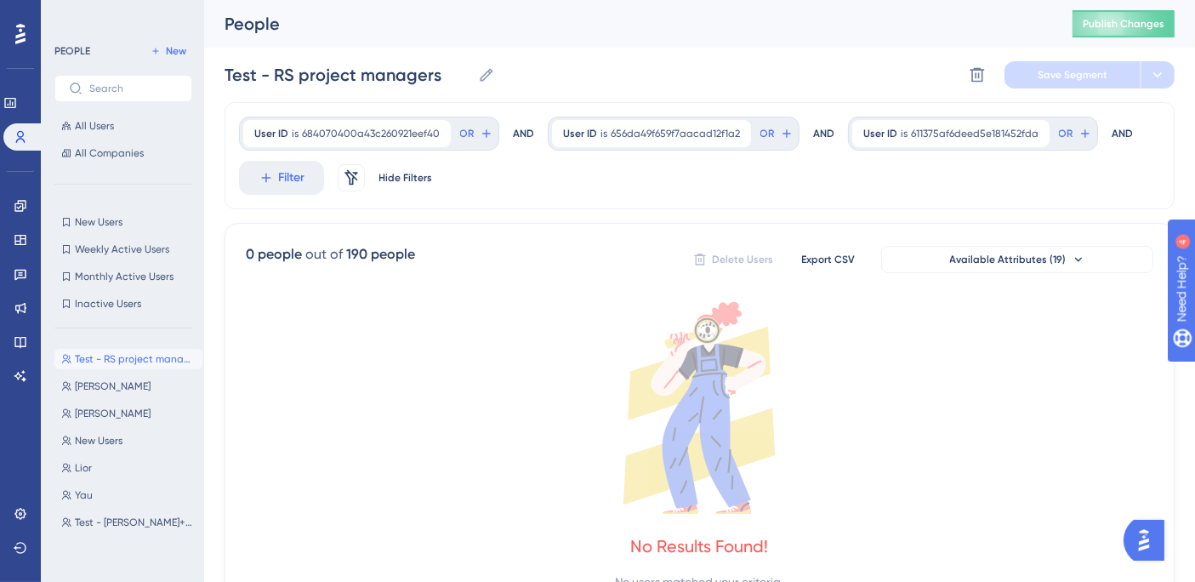
click at [1032, 130] on icon at bounding box center [1037, 133] width 10 height 10
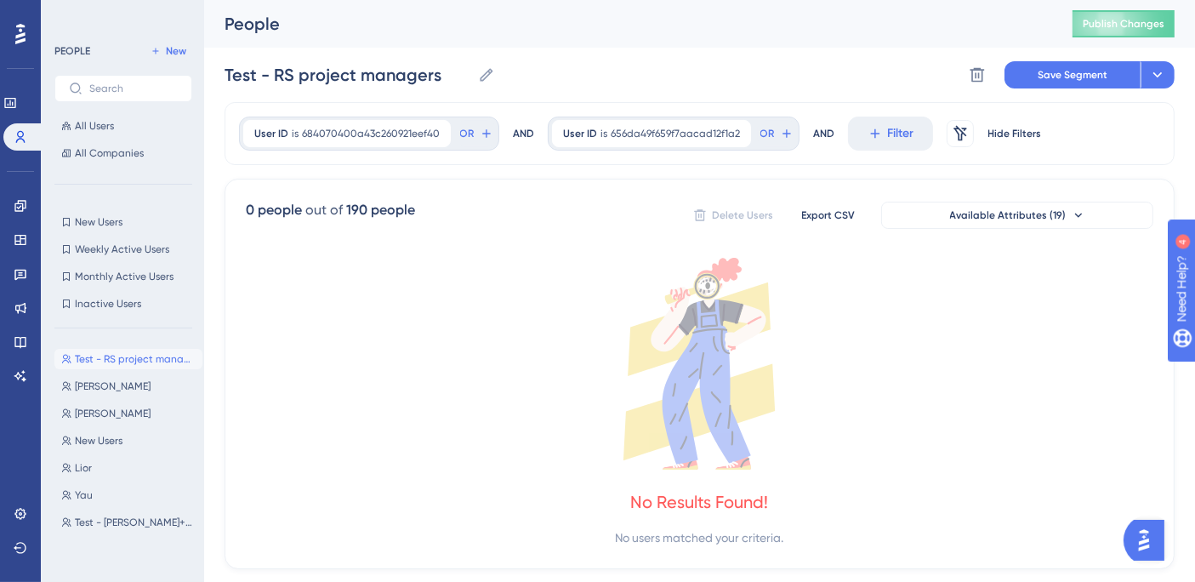
click at [733, 134] on icon at bounding box center [738, 133] width 10 height 10
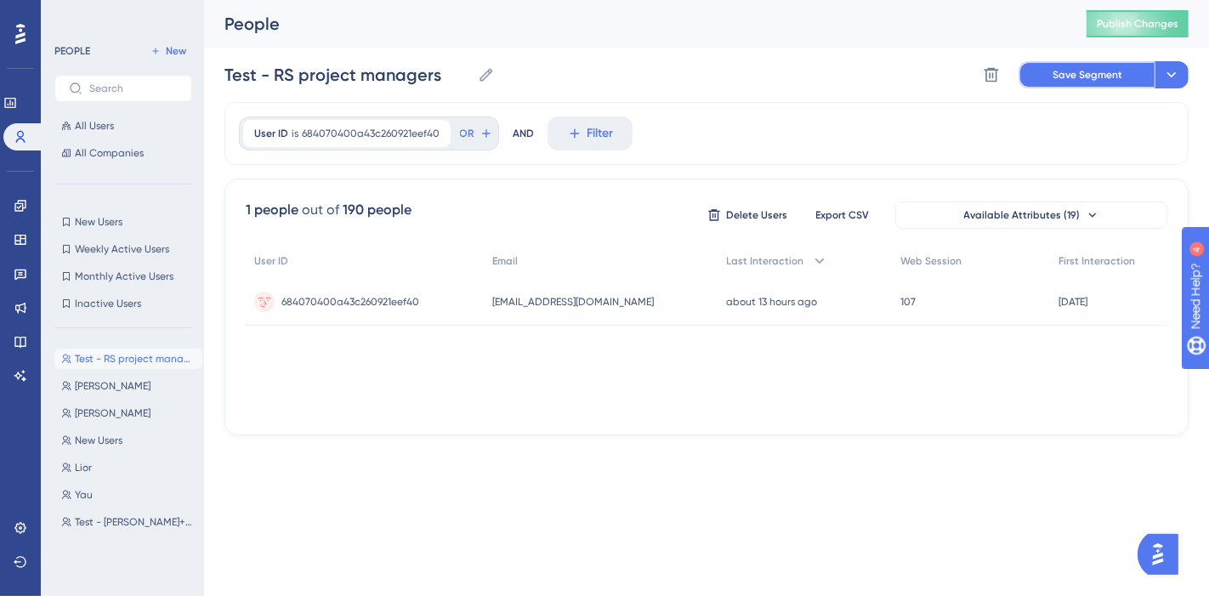
click at [1112, 80] on span "Save Segment" at bounding box center [1088, 75] width 70 height 14
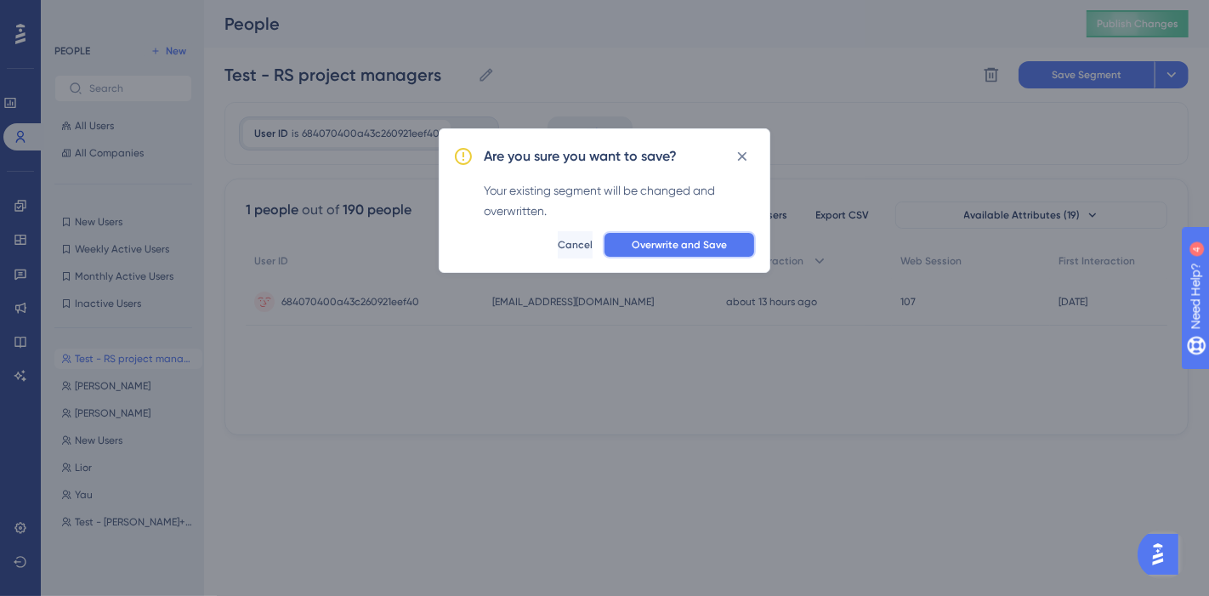
click at [656, 247] on span "Overwrite and Save" at bounding box center [679, 245] width 95 height 14
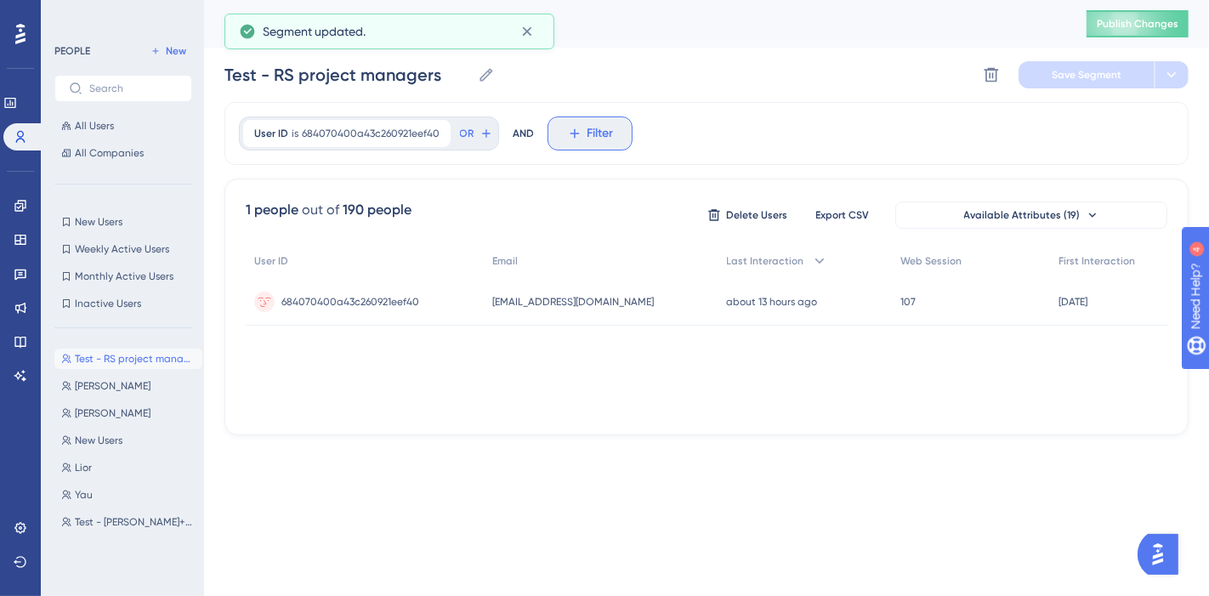
click at [593, 125] on span "Filter" at bounding box center [601, 133] width 26 height 20
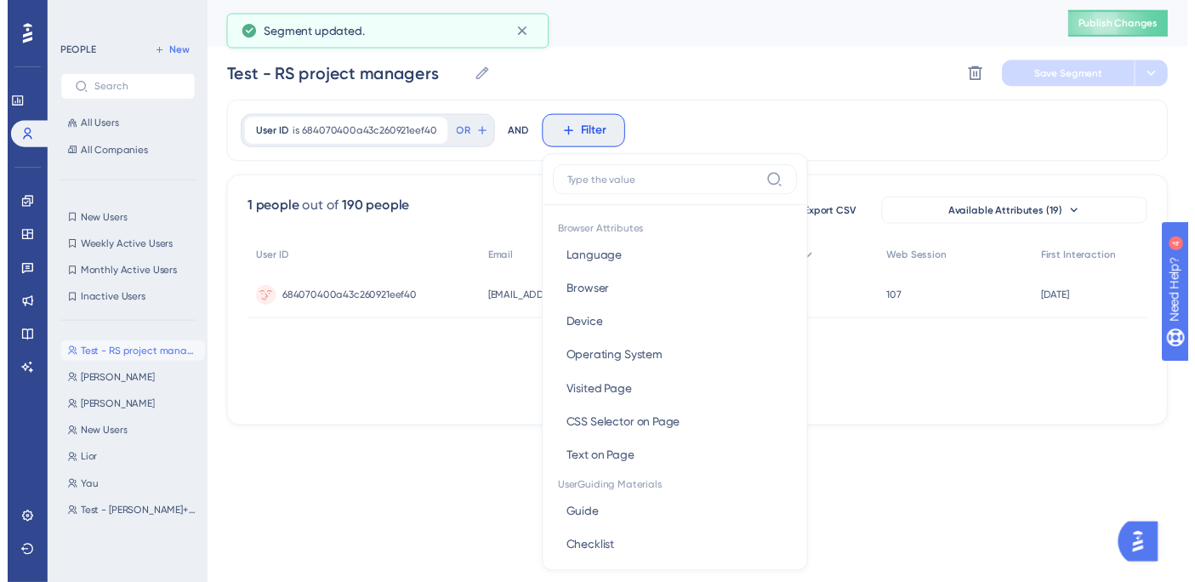
scroll to position [79, 0]
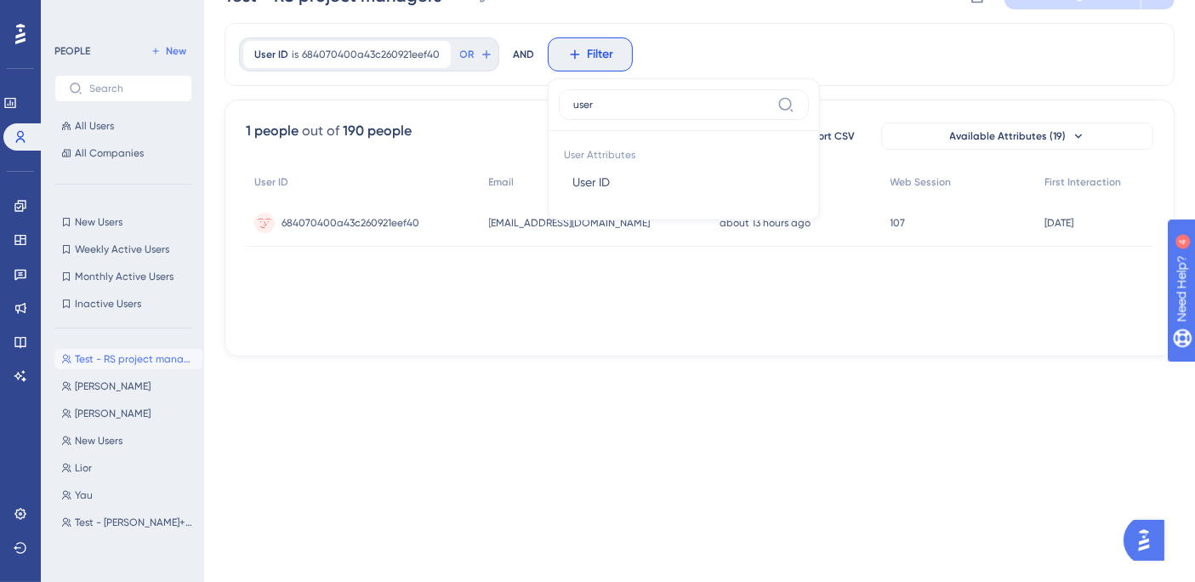
type input "user"
click at [608, 185] on button "User ID User ID" at bounding box center [684, 182] width 250 height 34
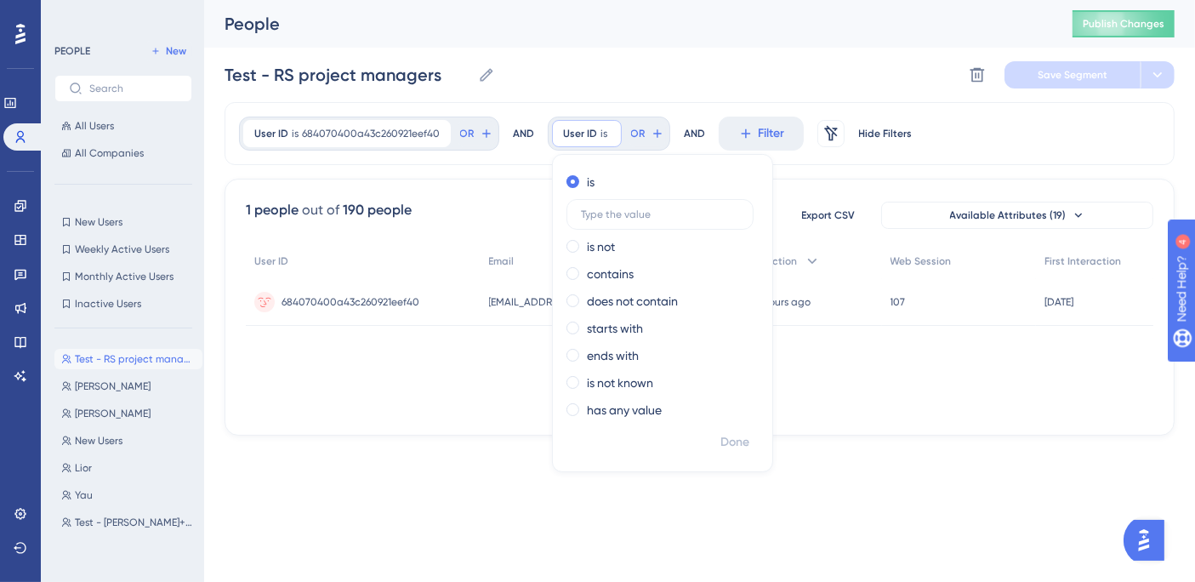
scroll to position [0, 0]
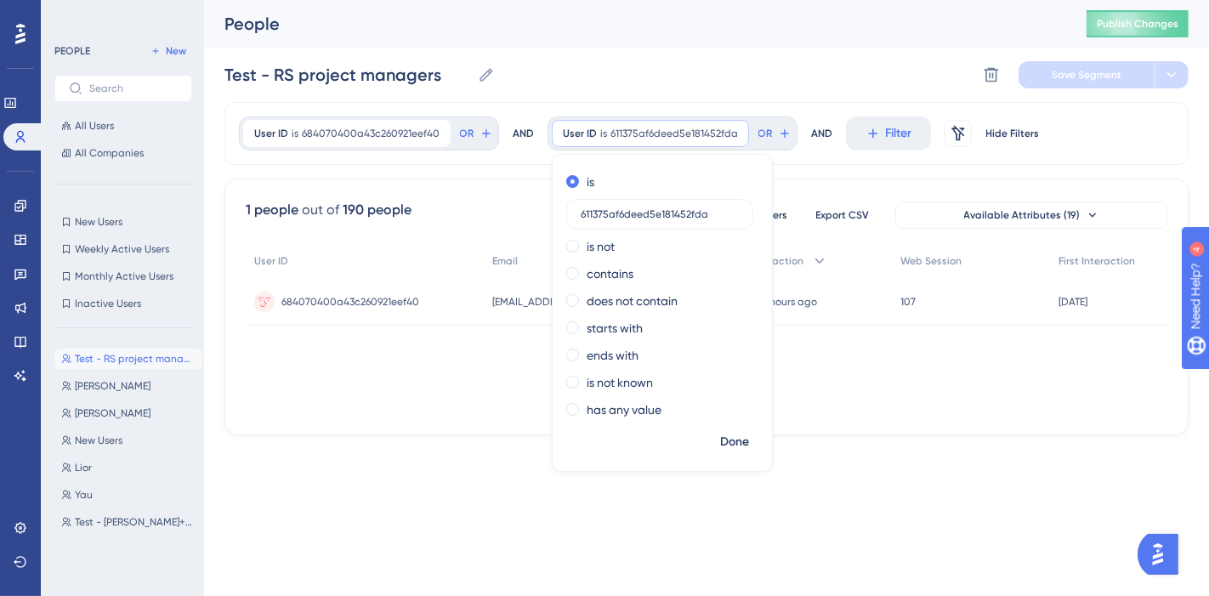
type input "611375af6deed5e181452fda"
click at [733, 443] on span "Done" at bounding box center [734, 442] width 29 height 20
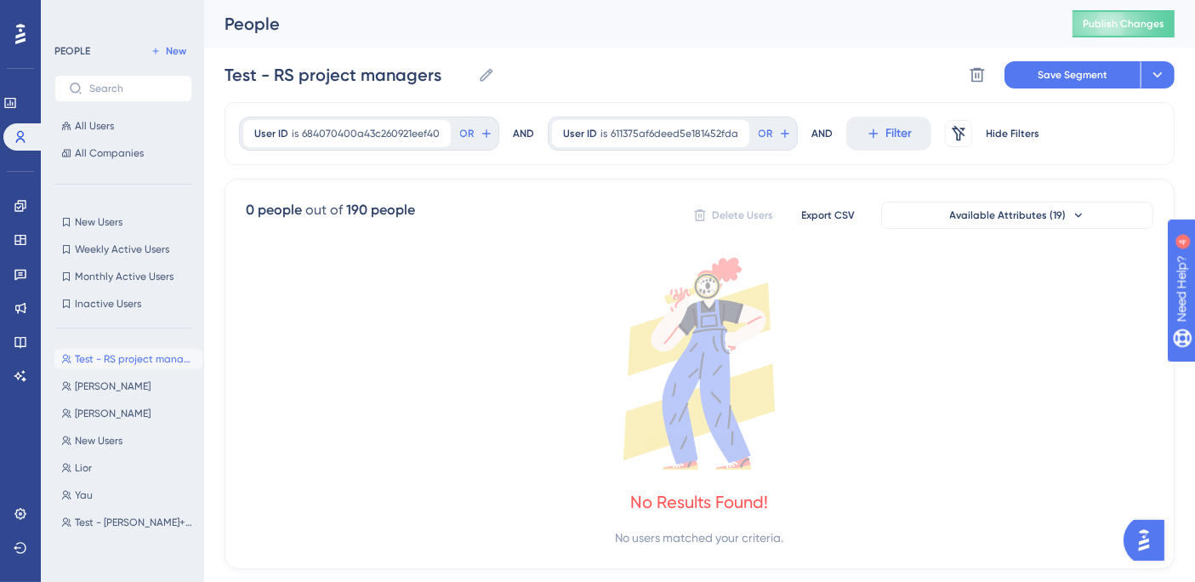
click at [530, 126] on div "User ID is 684070400a43c260921eef40 684070400a43c260921eef40 Remove OR AND User…" at bounding box center [700, 133] width 950 height 63
click at [517, 131] on div "AND" at bounding box center [523, 134] width 21 height 34
click at [720, 132] on span "611375af6deed5e181452fda" at bounding box center [675, 134] width 128 height 14
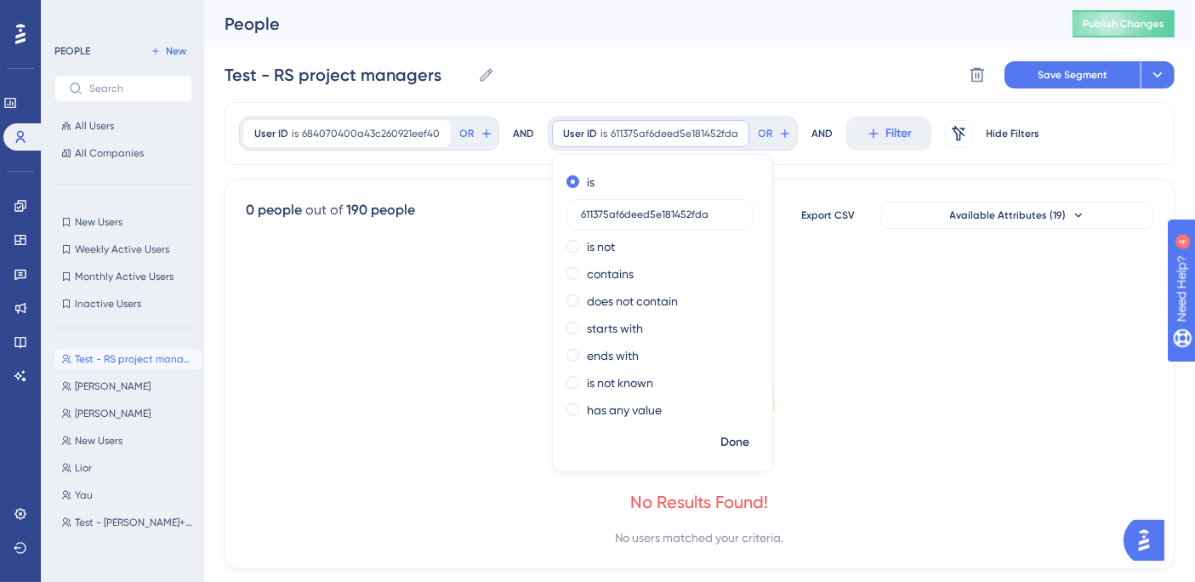
click at [734, 132] on icon at bounding box center [736, 132] width 5 height 5
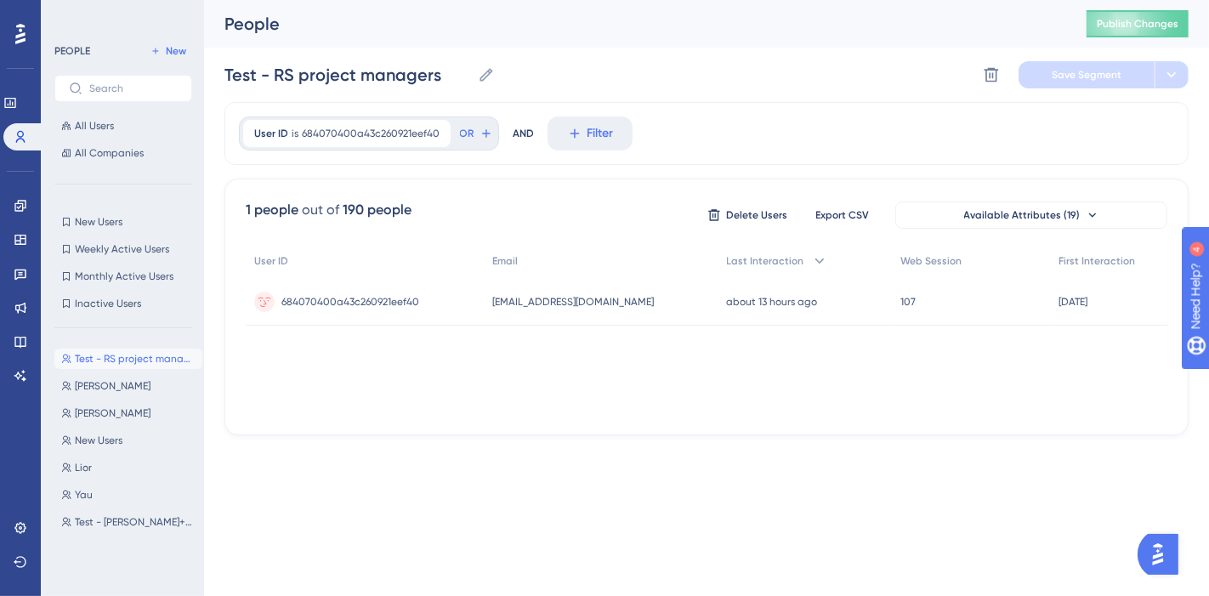
click at [477, 373] on div "User ID Email Last Interaction Web Session First Interaction 684070400a43c26092…" at bounding box center [707, 329] width 922 height 170
click at [520, 141] on div "AND" at bounding box center [523, 134] width 21 height 34
click at [578, 134] on button "Filter" at bounding box center [590, 134] width 85 height 34
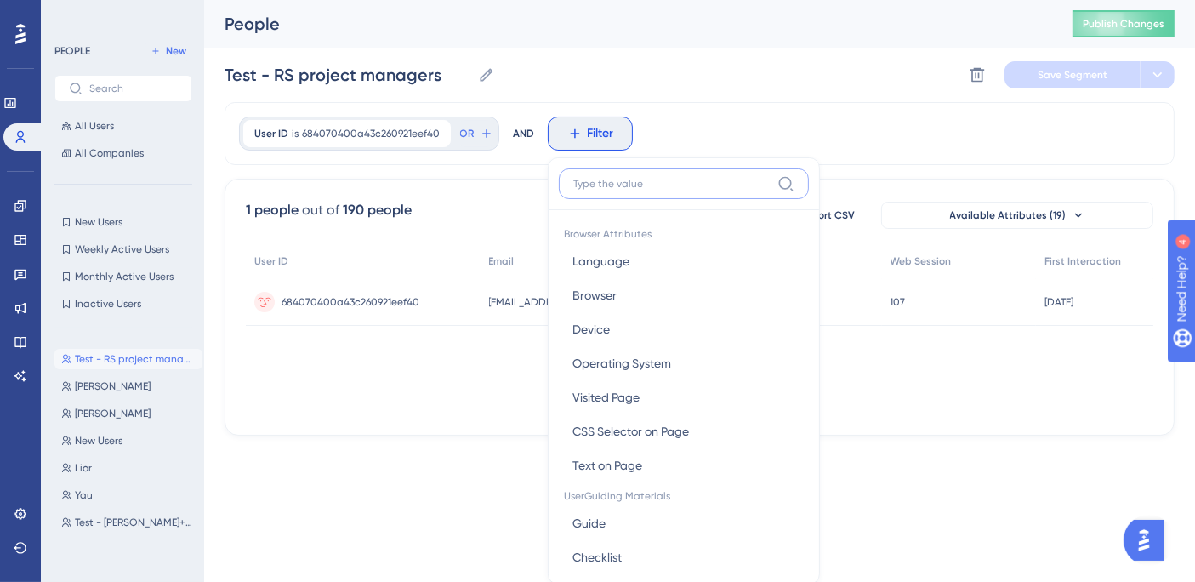
scroll to position [76, 0]
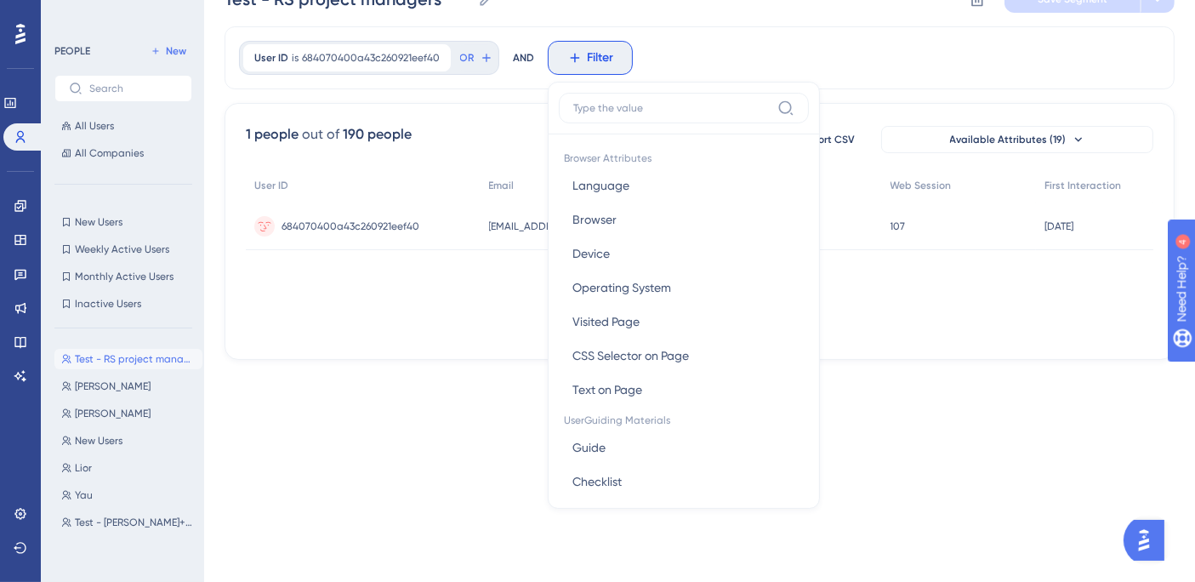
click at [464, 111] on div "1 people out of 190 people Delete Users Export CSV Available Attributes (19) Us…" at bounding box center [700, 231] width 950 height 257
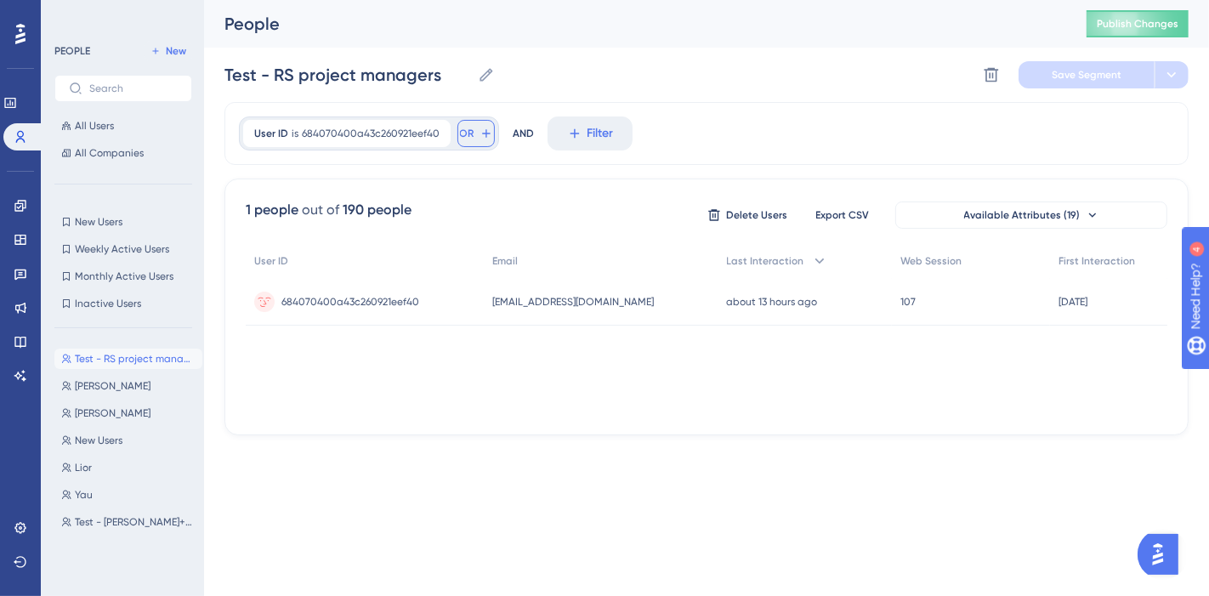
click at [471, 132] on button "OR" at bounding box center [476, 133] width 37 height 27
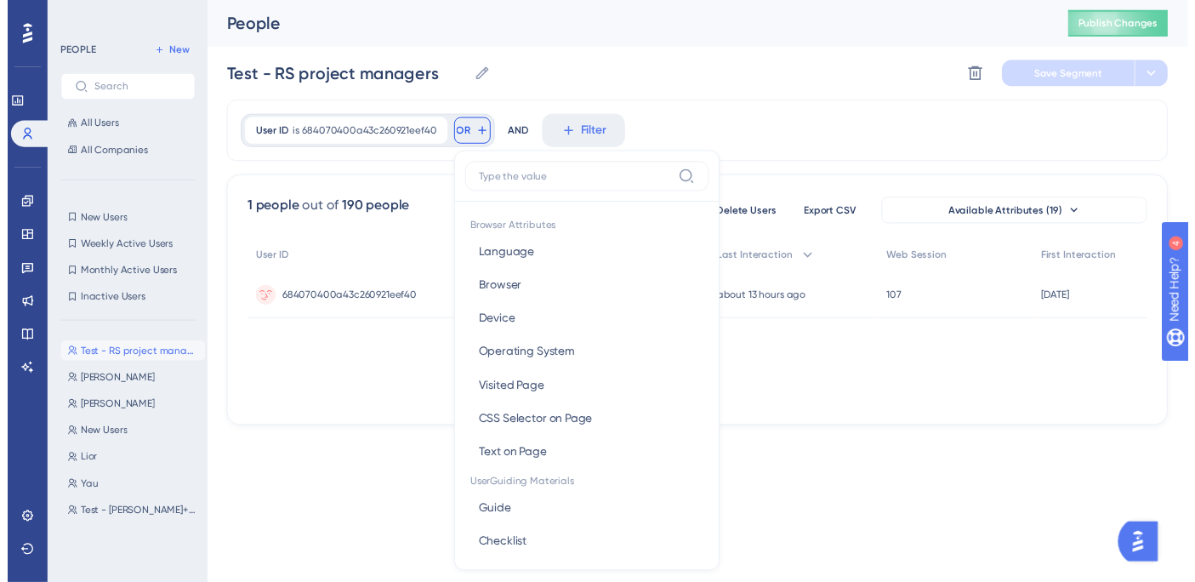
scroll to position [77, 0]
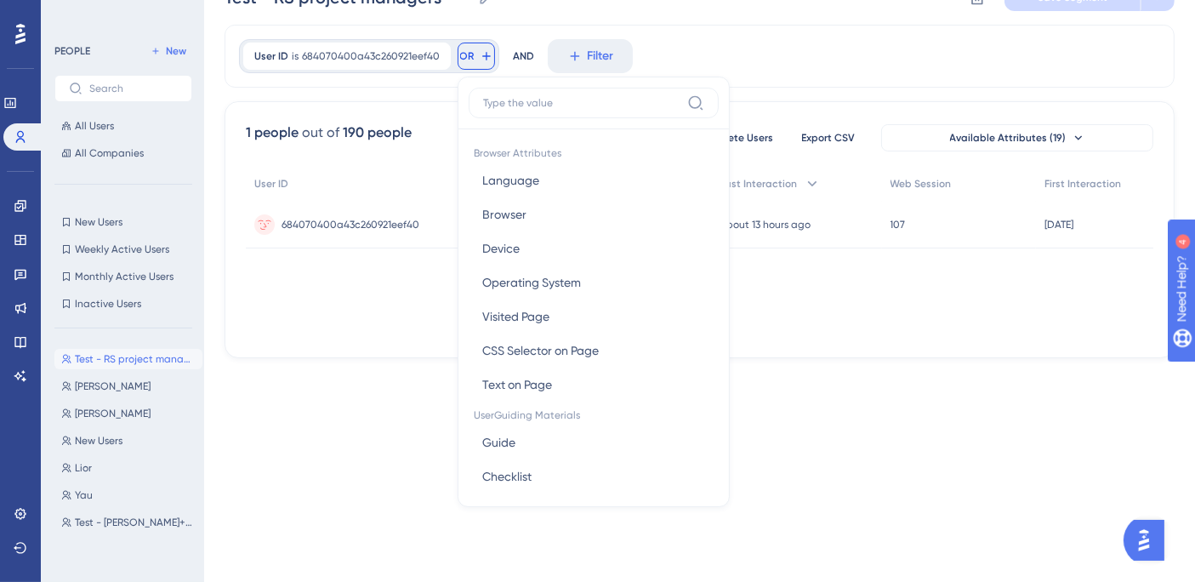
click at [475, 44] on button "OR" at bounding box center [476, 56] width 37 height 27
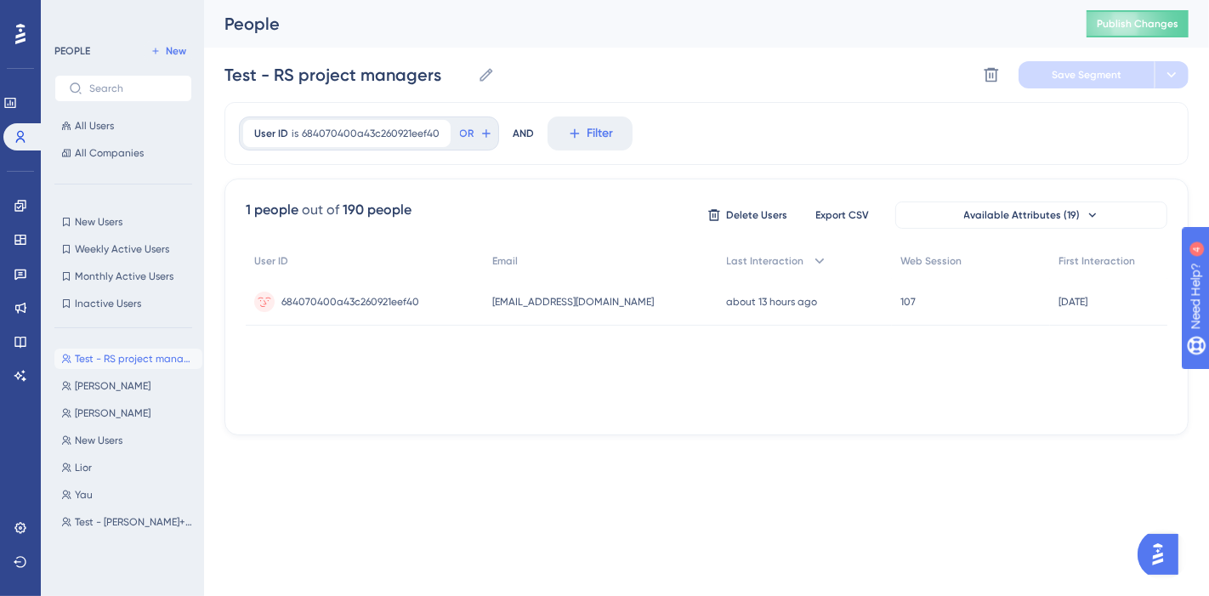
click at [517, 134] on div "AND" at bounding box center [523, 134] width 21 height 34
click at [460, 133] on span "OR" at bounding box center [467, 134] width 14 height 14
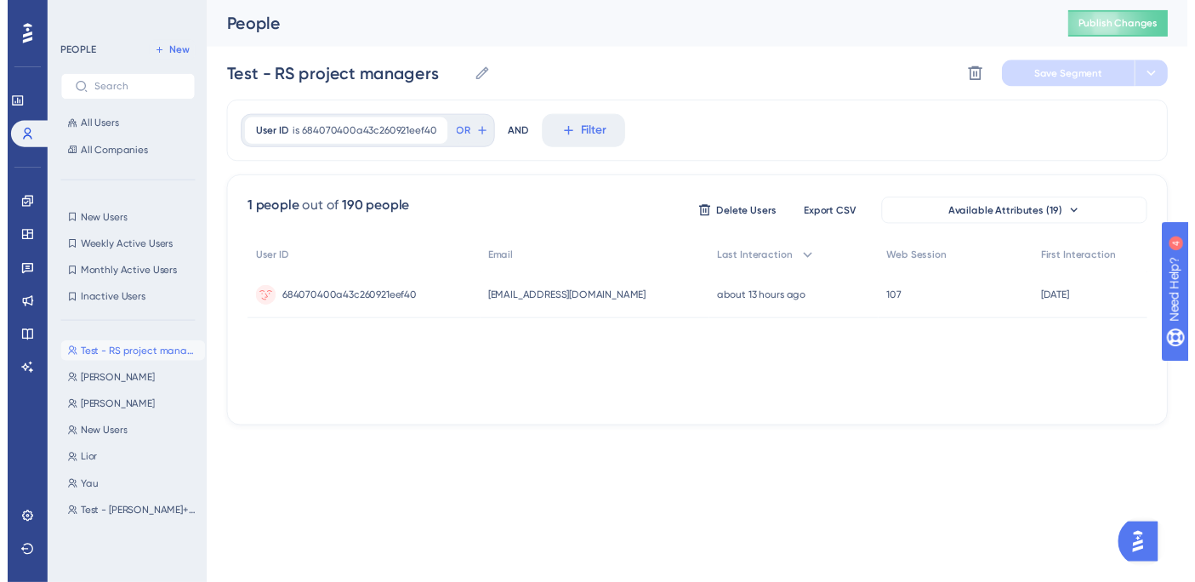
scroll to position [77, 0]
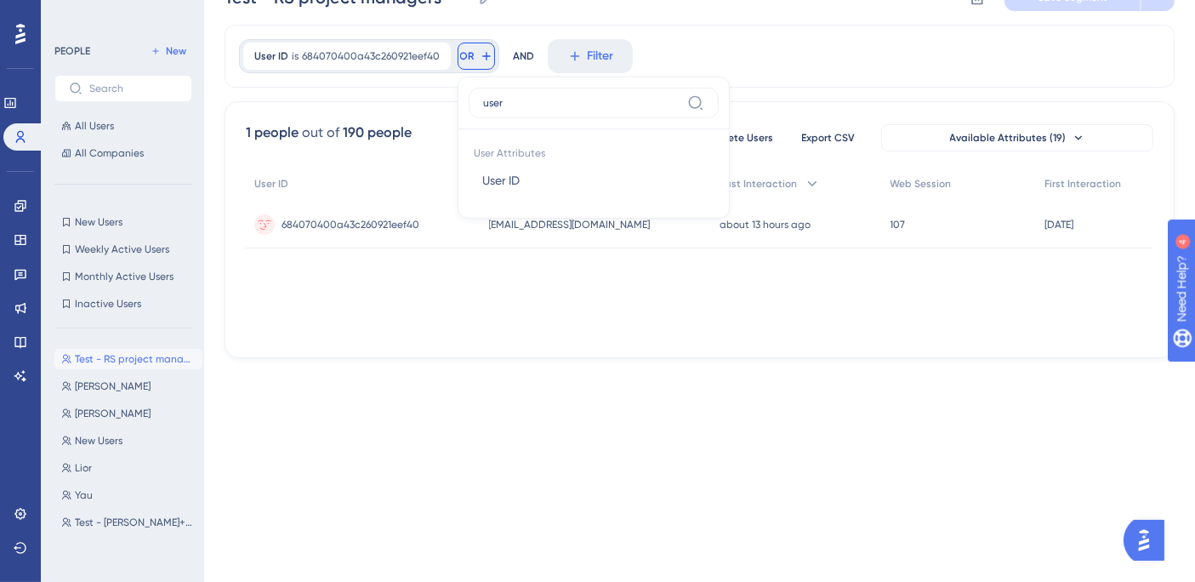
type input "user"
click at [507, 170] on span "User ID" at bounding box center [500, 180] width 37 height 20
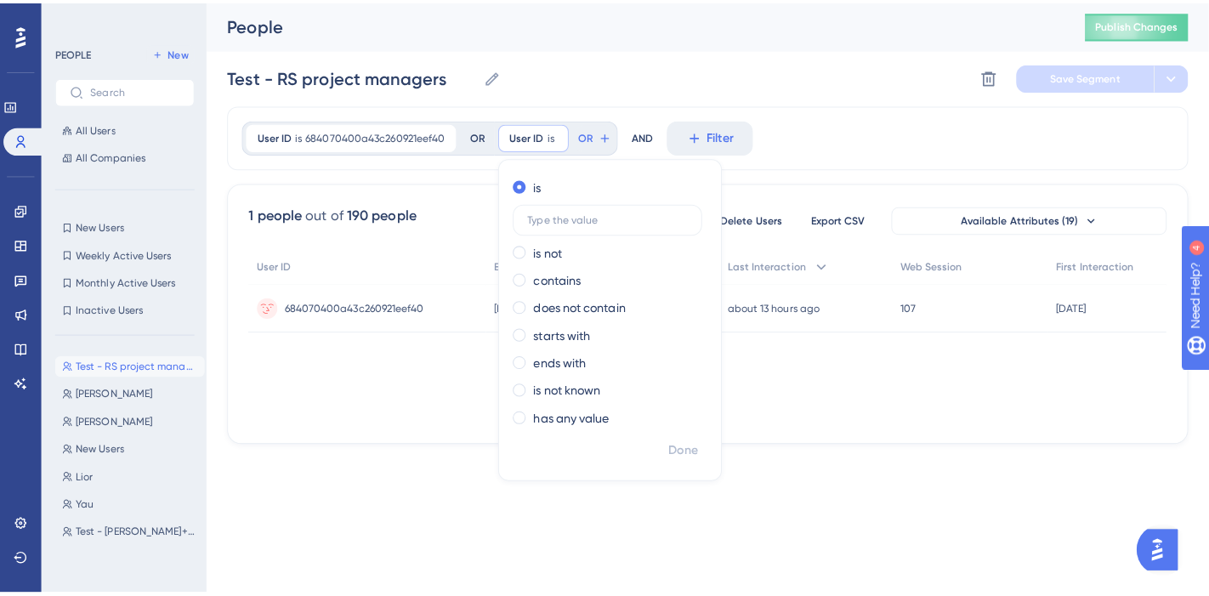
scroll to position [0, 0]
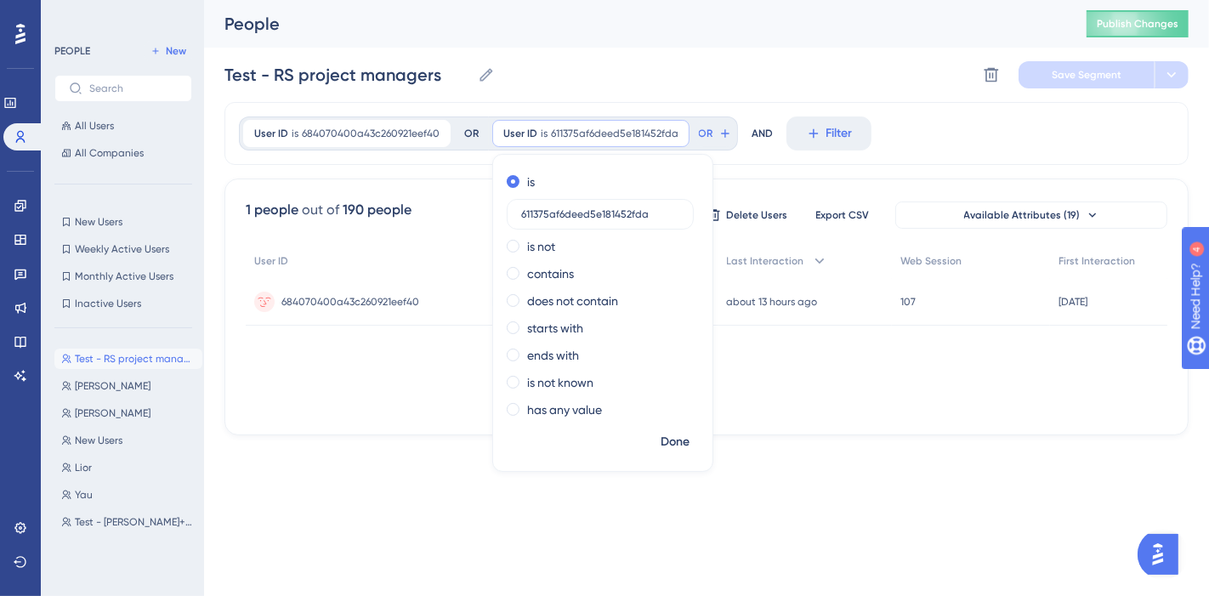
type input "611375af6deed5e181452fda"
click at [681, 447] on span "Done" at bounding box center [675, 442] width 29 height 20
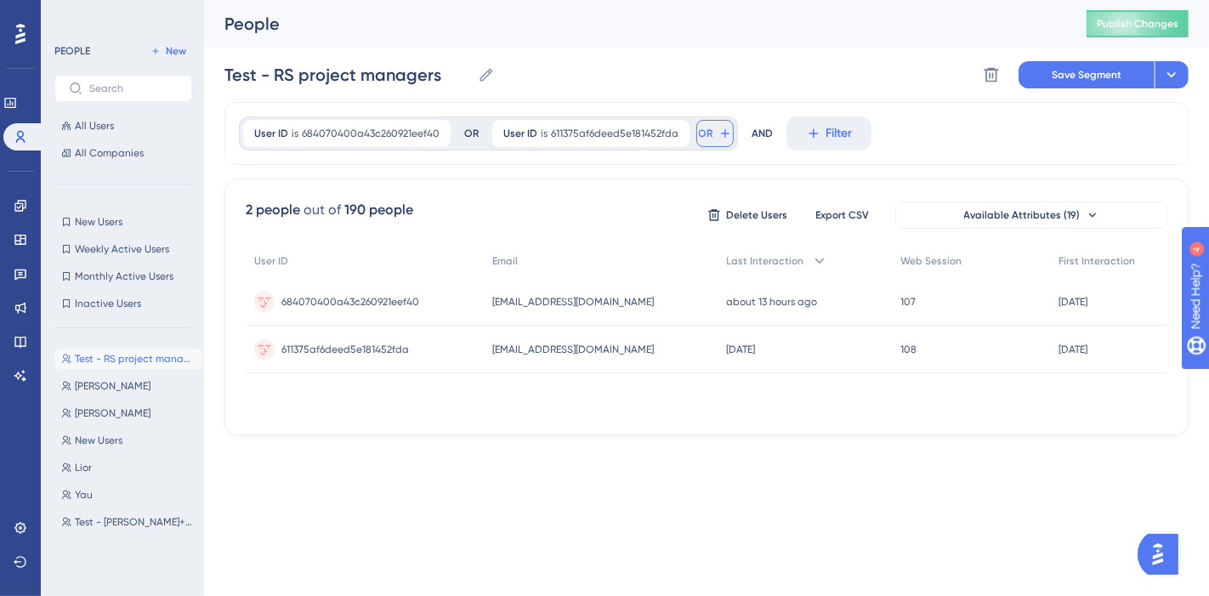
click at [699, 133] on span "OR" at bounding box center [706, 134] width 14 height 14
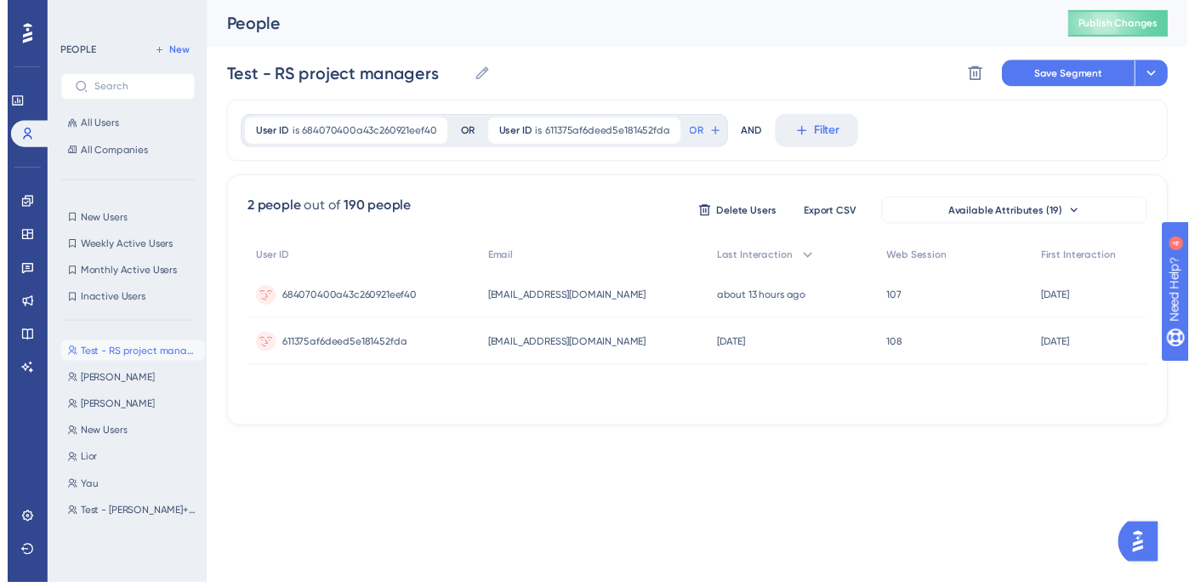
scroll to position [77, 0]
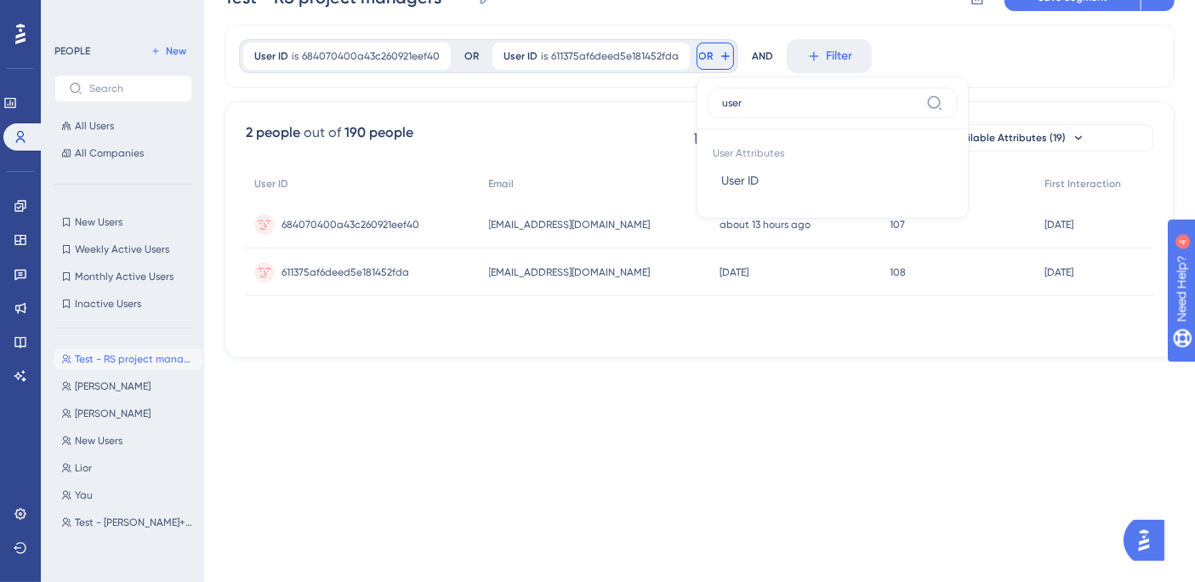
type input "user"
click at [758, 185] on button "User ID User ID" at bounding box center [833, 180] width 250 height 34
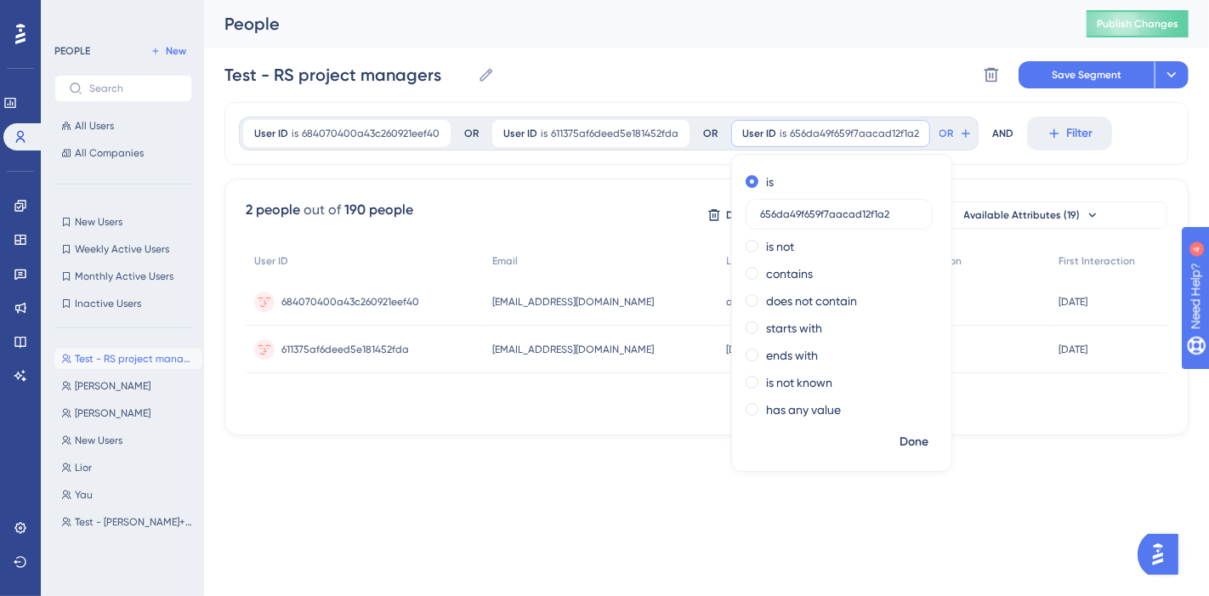
type input "656da49f659f7aacad12f1a2"
click at [903, 437] on span "Done" at bounding box center [914, 442] width 29 height 20
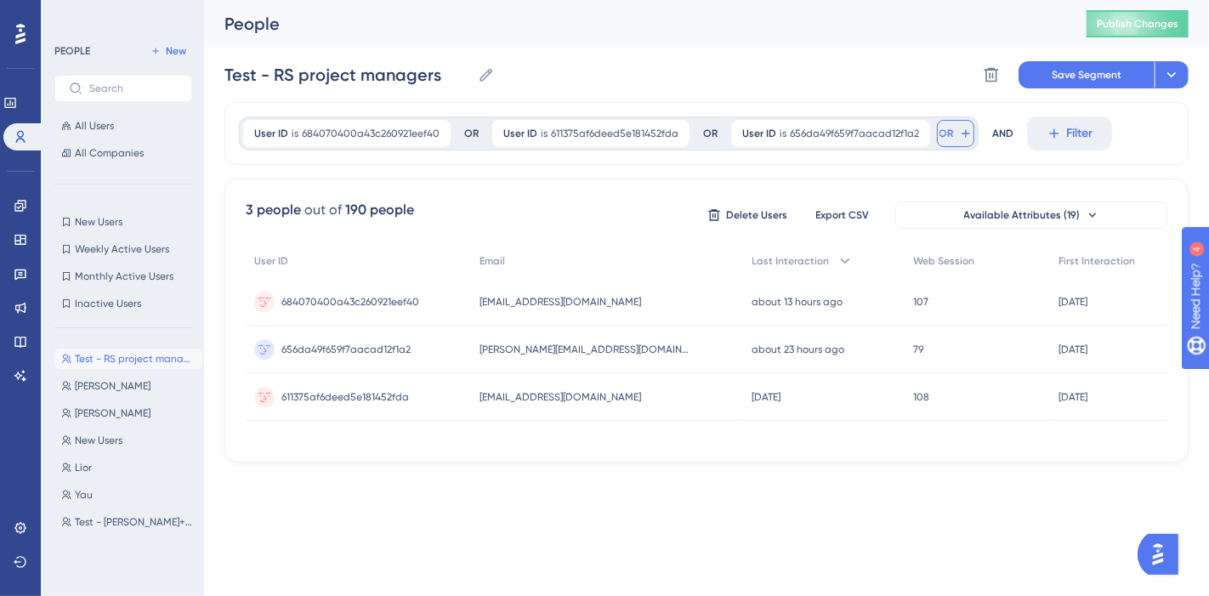
click at [959, 137] on icon at bounding box center [966, 134] width 14 height 14
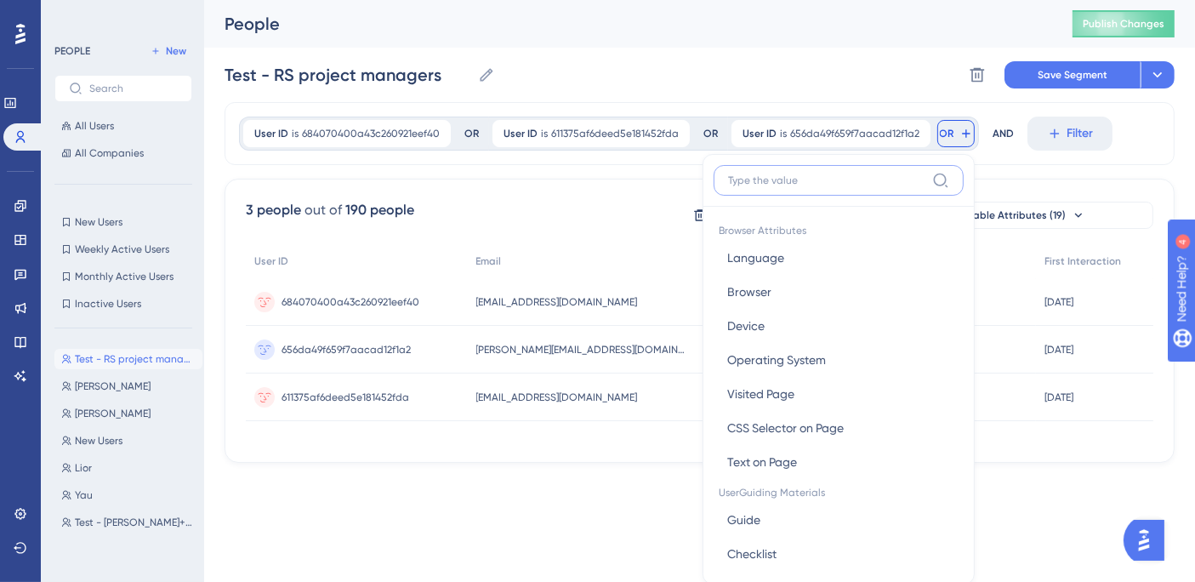
scroll to position [77, 0]
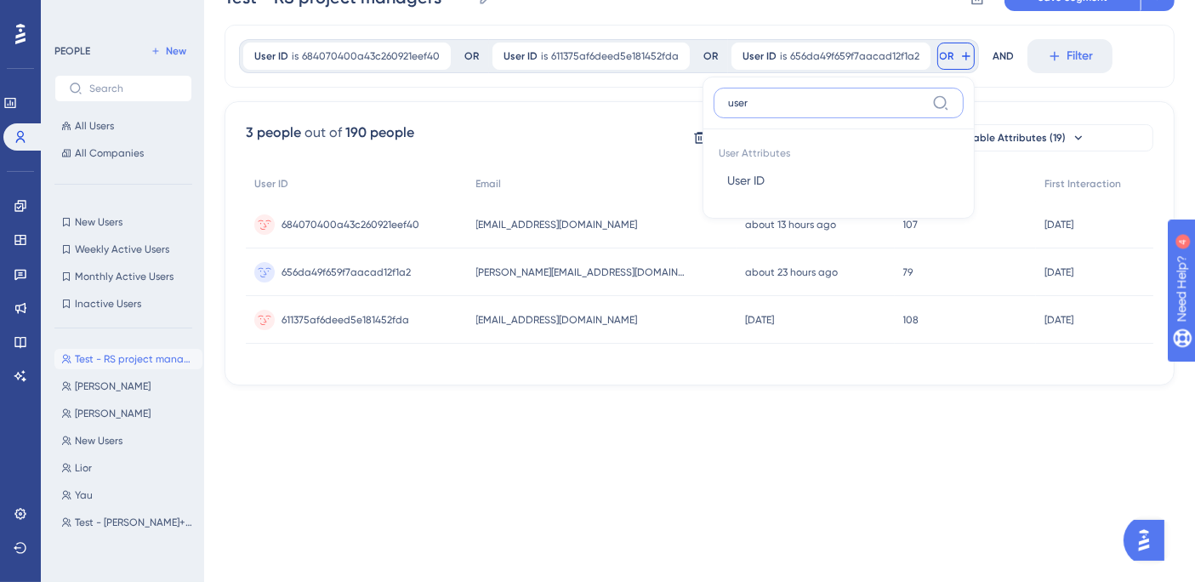
type input "user"
click at [746, 180] on span "User ID" at bounding box center [745, 180] width 37 height 20
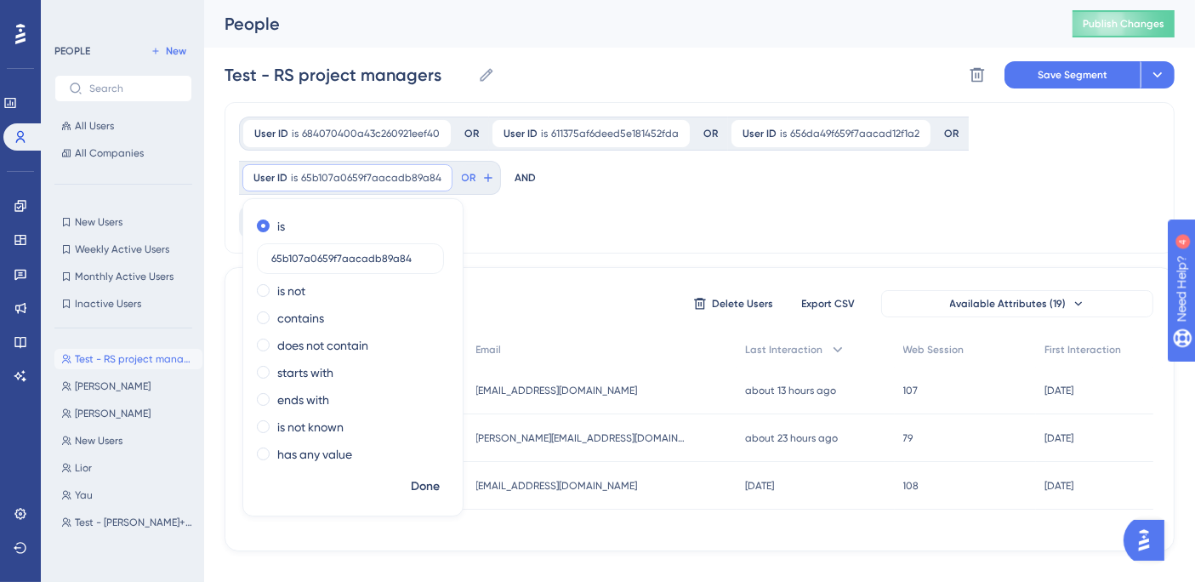
type input "65b107a0659f7aacadb89a84"
click at [437, 492] on span "Done" at bounding box center [425, 486] width 29 height 20
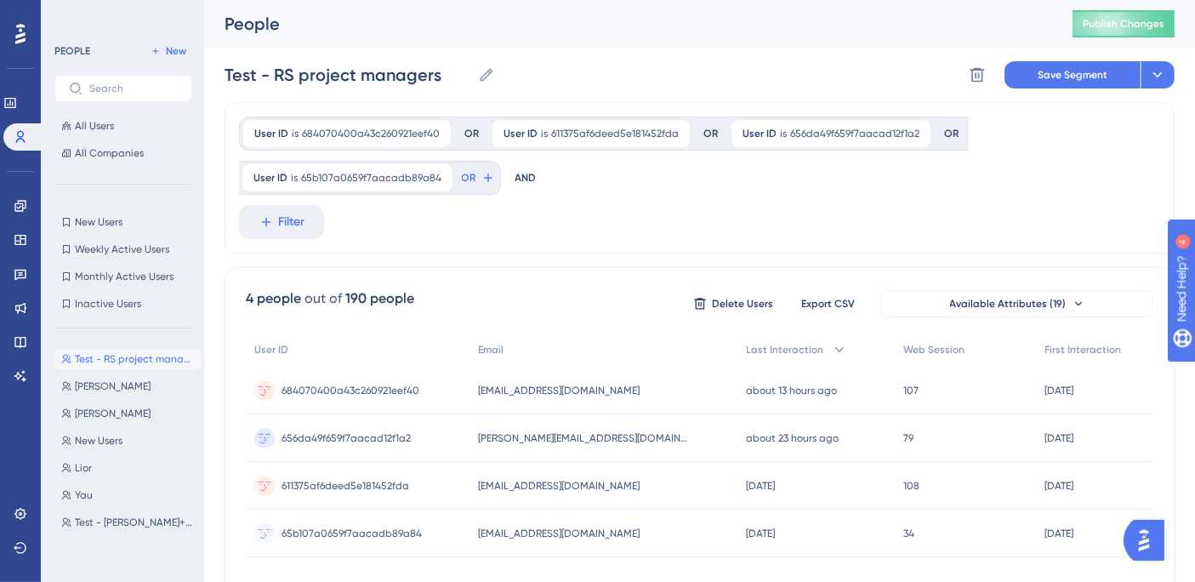
click at [471, 173] on button "OR" at bounding box center [477, 177] width 37 height 27
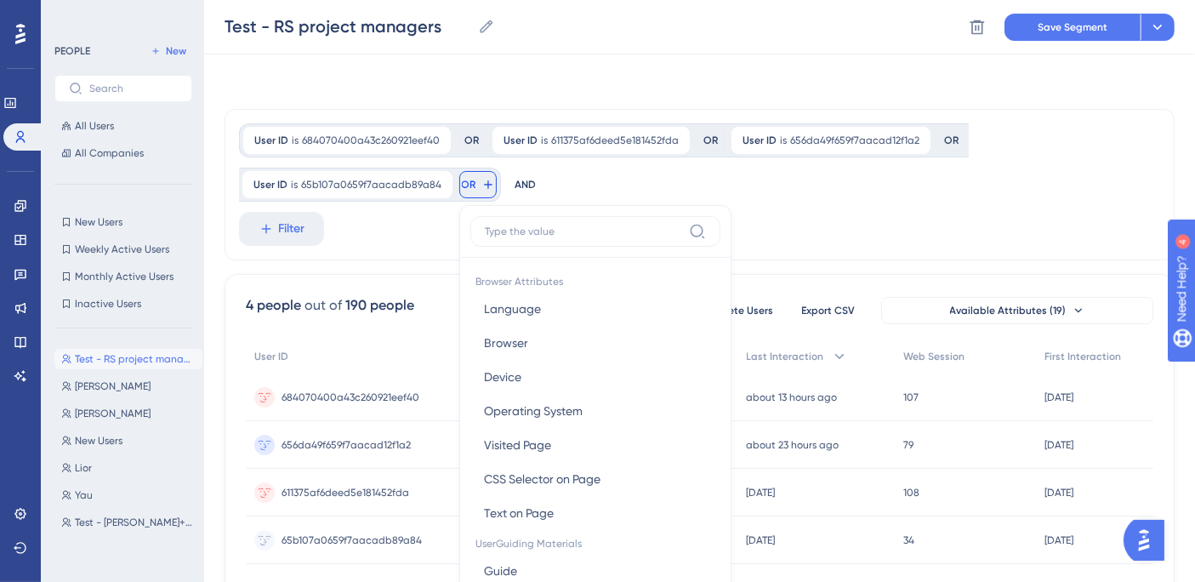
scroll to position [100, 0]
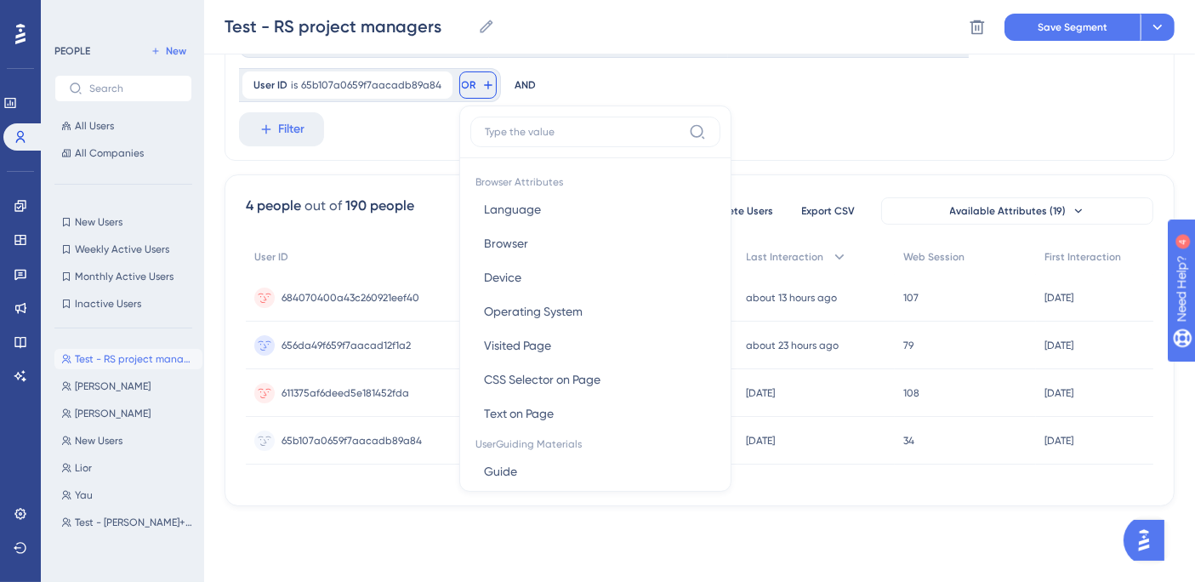
click at [532, 128] on input at bounding box center [583, 132] width 197 height 14
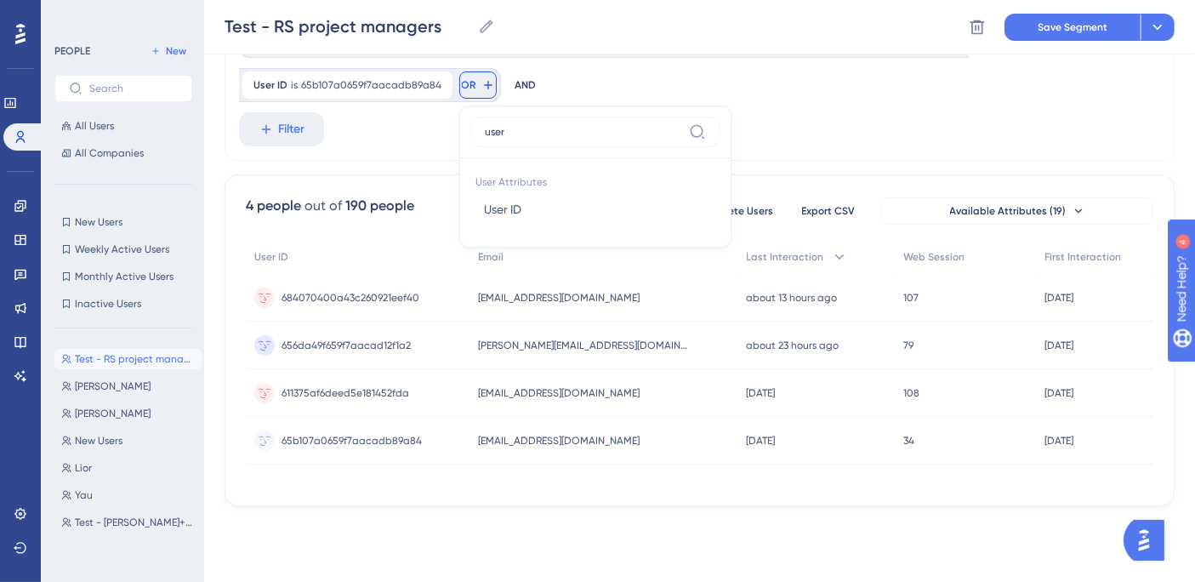
type input "user"
click at [509, 213] on span "User ID" at bounding box center [502, 209] width 37 height 20
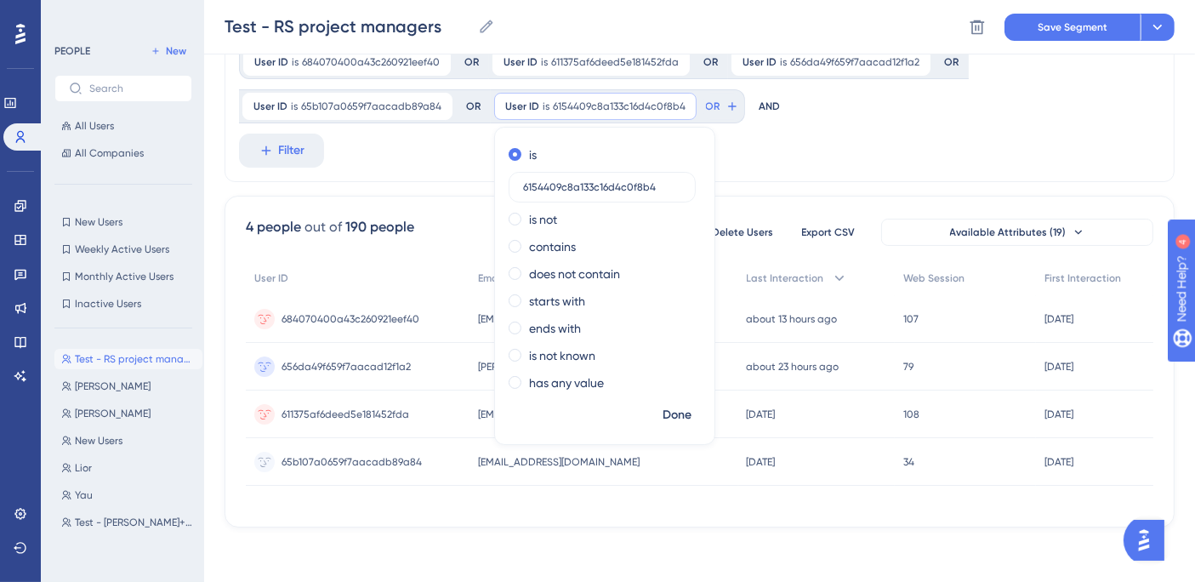
type input "6154409c8a133c16d4c0f8b4"
click at [683, 417] on span "Done" at bounding box center [677, 415] width 29 height 20
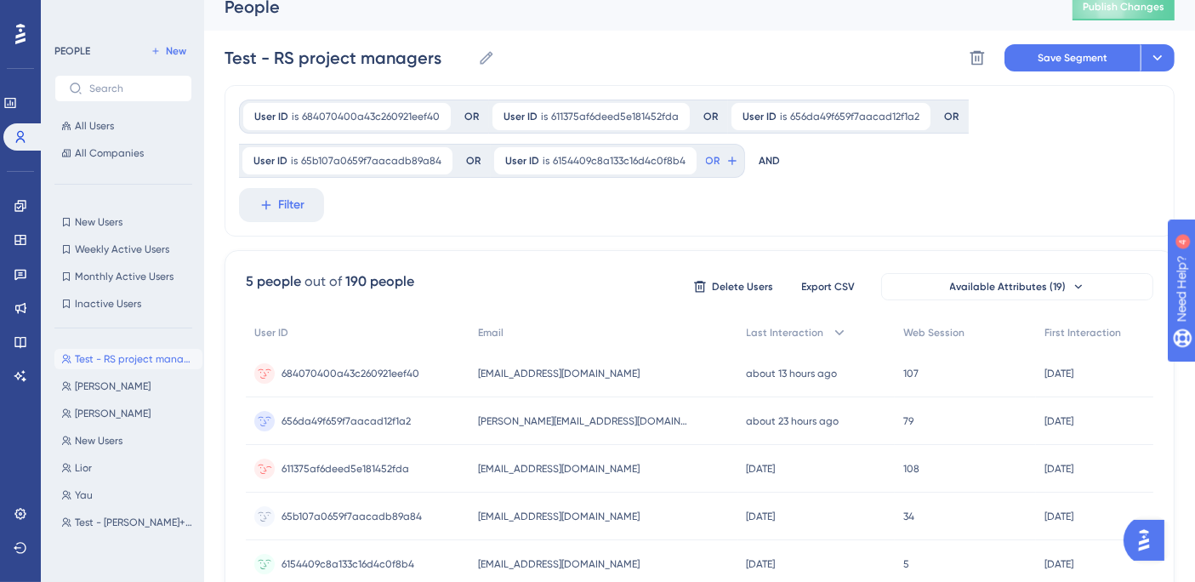
scroll to position [0, 0]
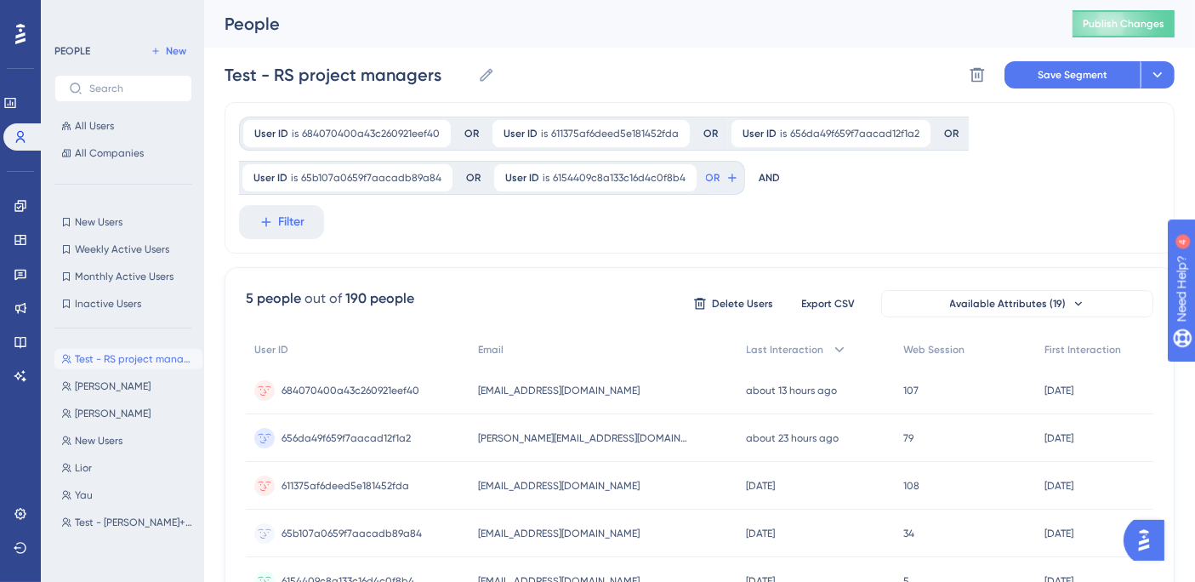
click at [1061, 80] on span "Save Segment" at bounding box center [1073, 75] width 70 height 14
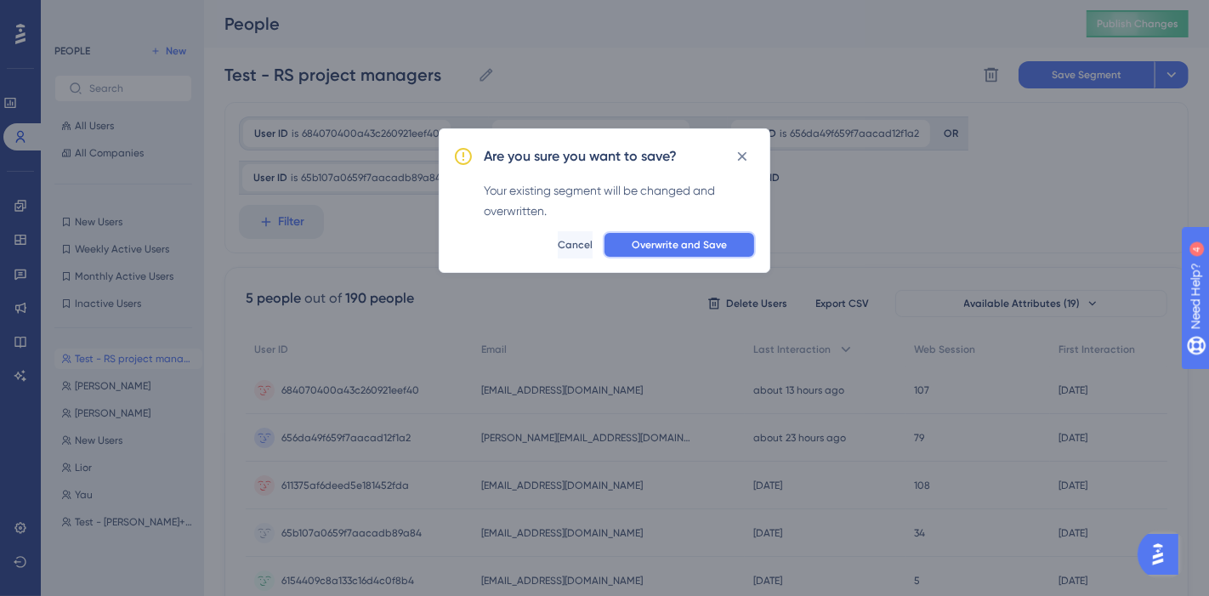
click at [687, 252] on button "Overwrite and Save" at bounding box center [679, 244] width 153 height 27
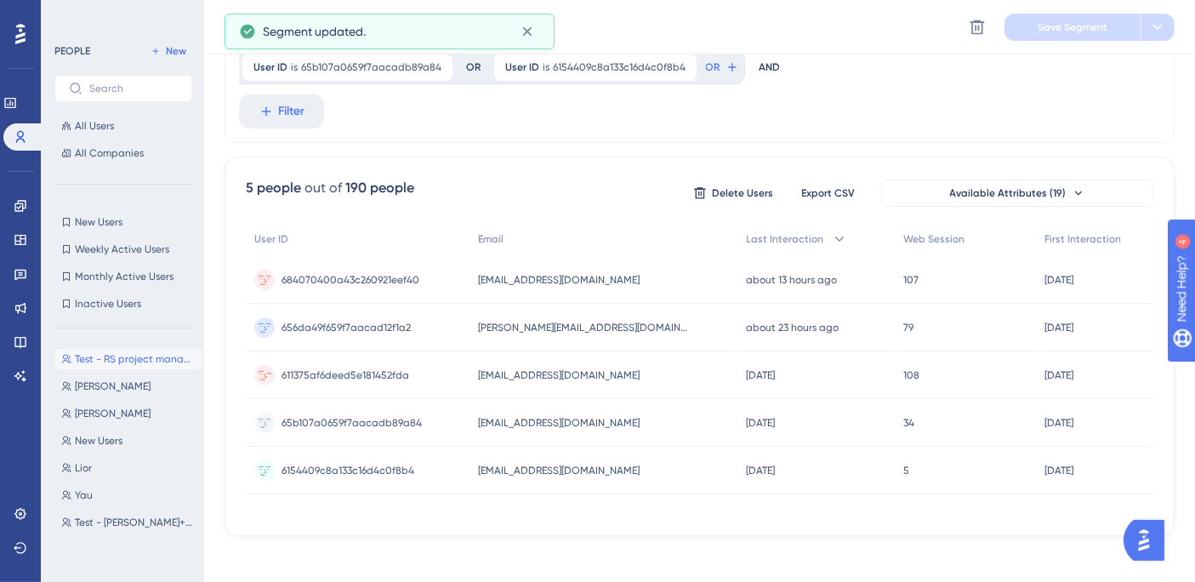
scroll to position [130, 0]
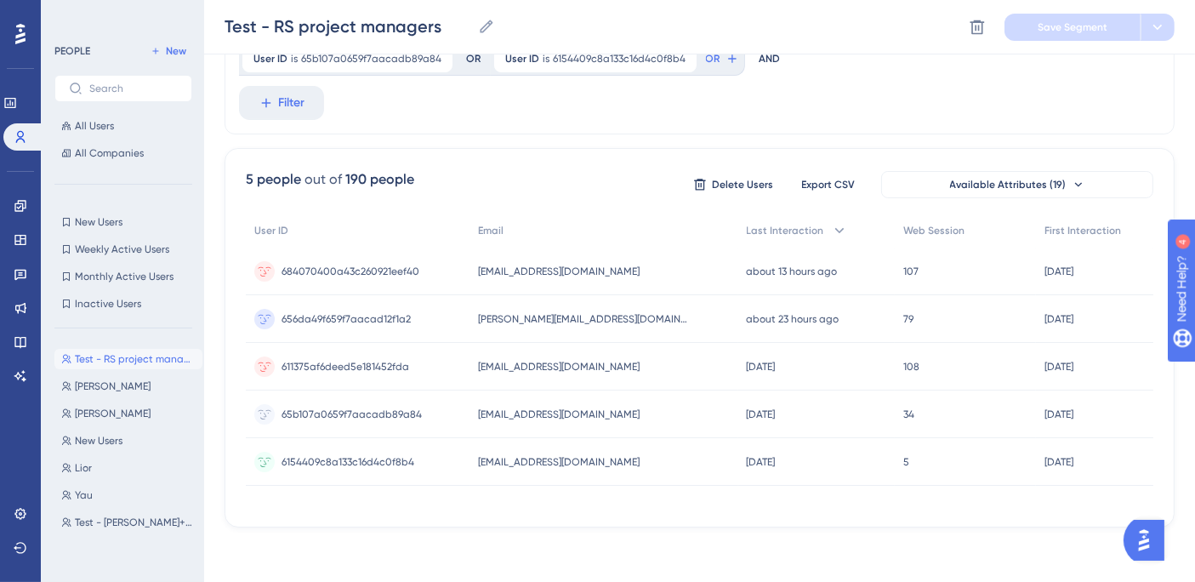
click at [105, 415] on button "[PERSON_NAME]" at bounding box center [128, 413] width 148 height 20
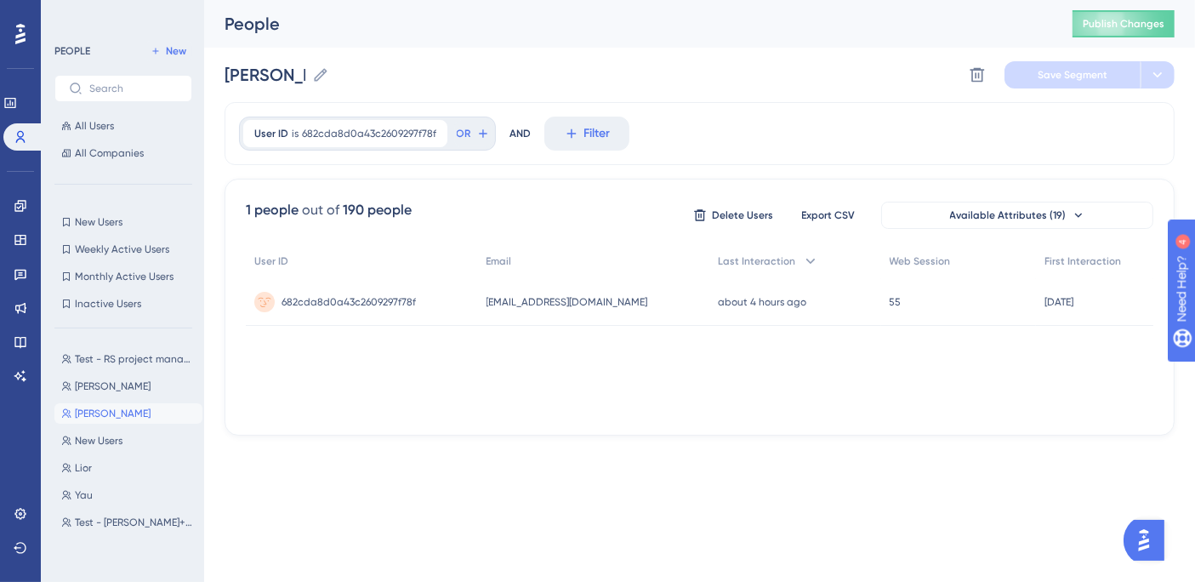
scroll to position [0, 0]
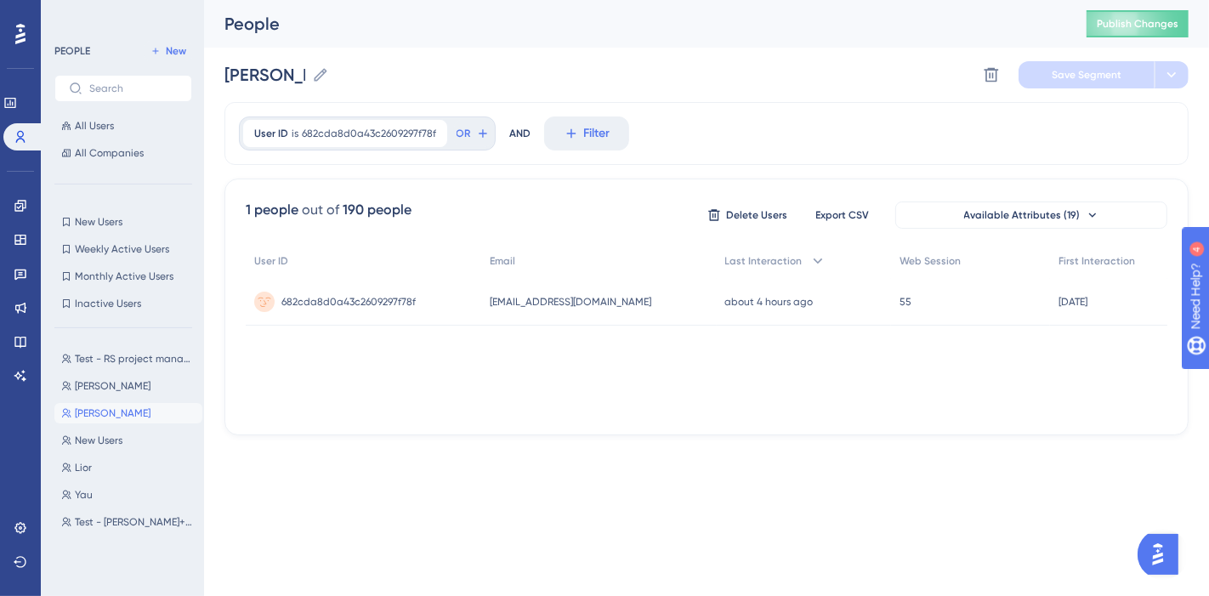
click at [316, 76] on icon at bounding box center [320, 74] width 13 height 13
click at [305, 76] on input "[PERSON_NAME]" at bounding box center [265, 75] width 81 height 24
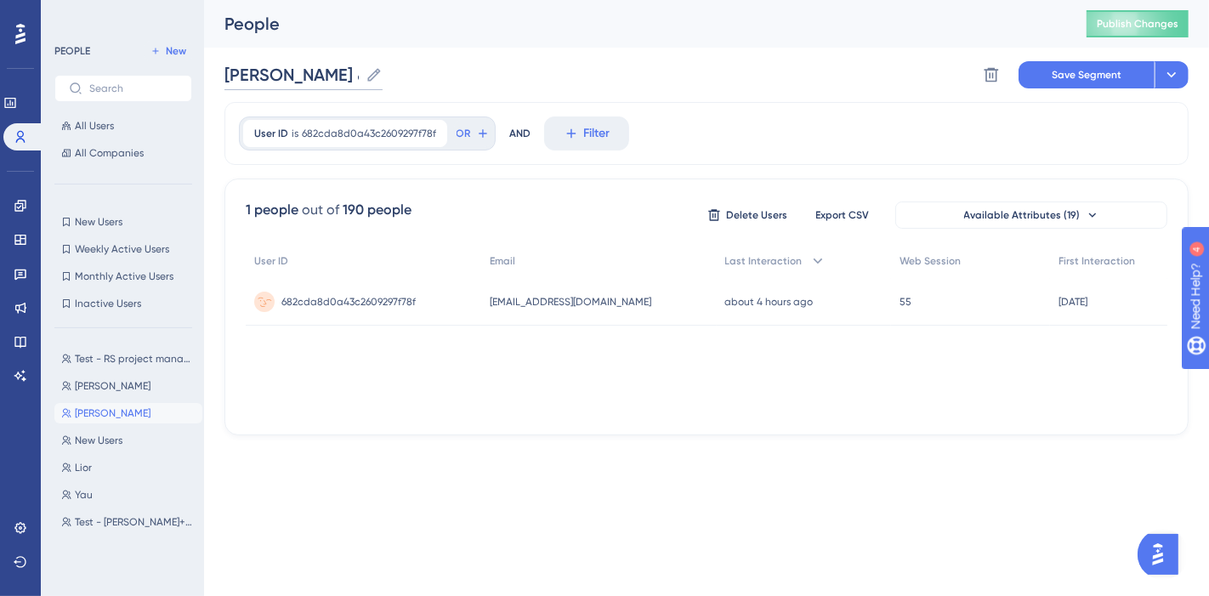
type input "[PERSON_NAME] & [PERSON_NAME]"
drag, startPoint x: 418, startPoint y: 304, endPoint x: 270, endPoint y: 304, distance: 148.8
click at [270, 304] on div "682cda8d0a43c2609297f78f 682cda8d0a43c2609297f78f" at bounding box center [364, 302] width 236 height 48
copy div "682cda8d0a43c2609297f78f"
click at [996, 73] on icon at bounding box center [991, 74] width 17 height 17
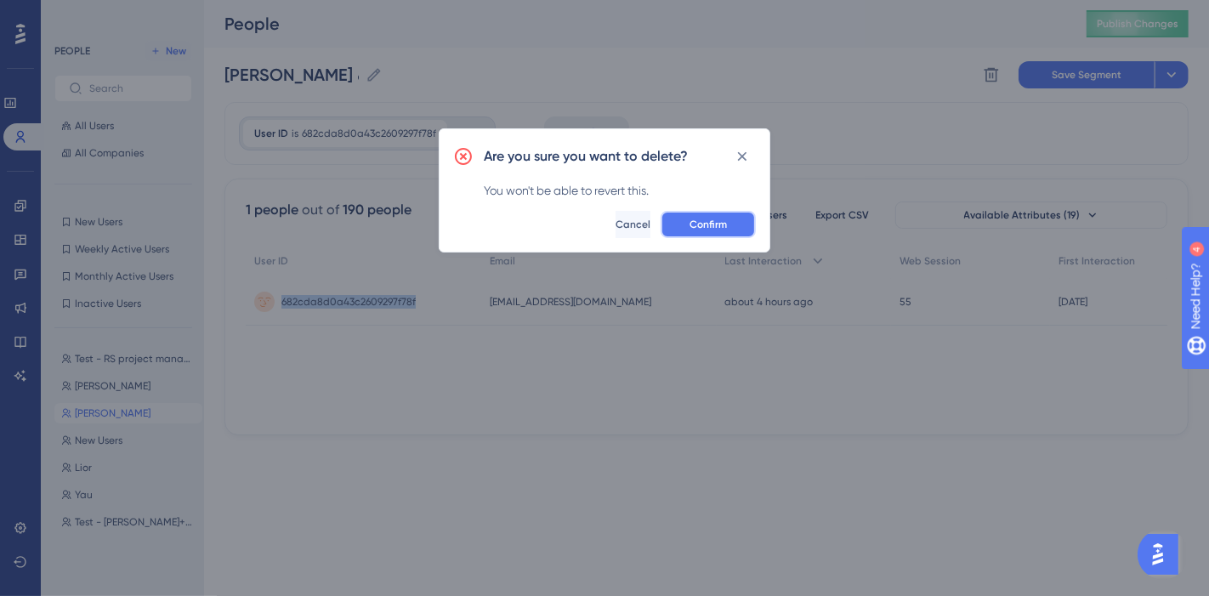
click at [714, 219] on span "Confirm" at bounding box center [708, 225] width 37 height 14
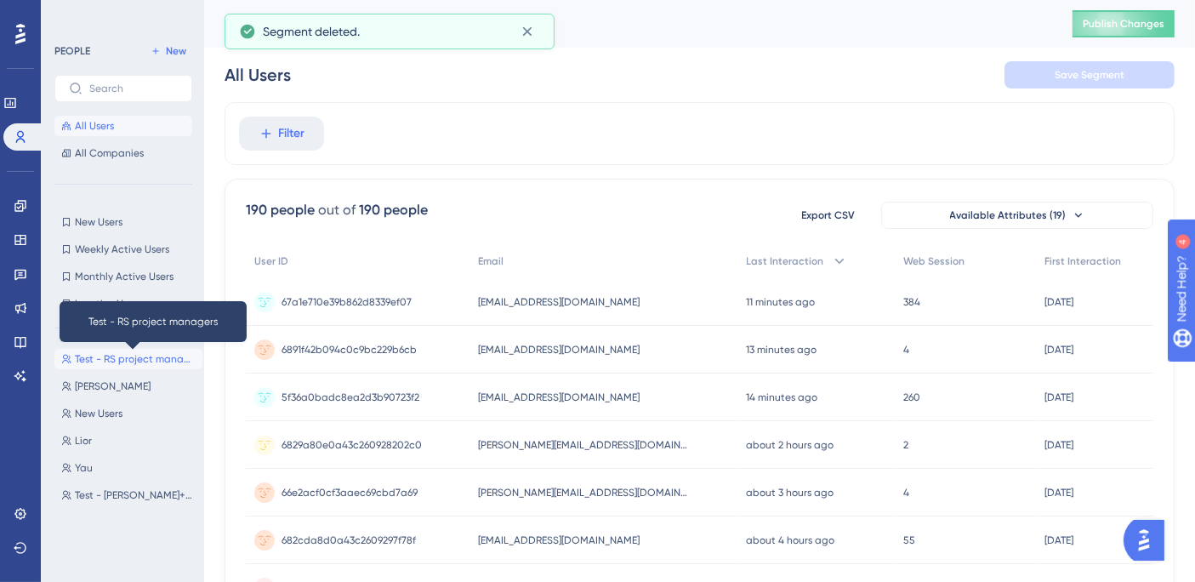
click at [111, 359] on span "Test - RS project managers" at bounding box center [135, 359] width 121 height 14
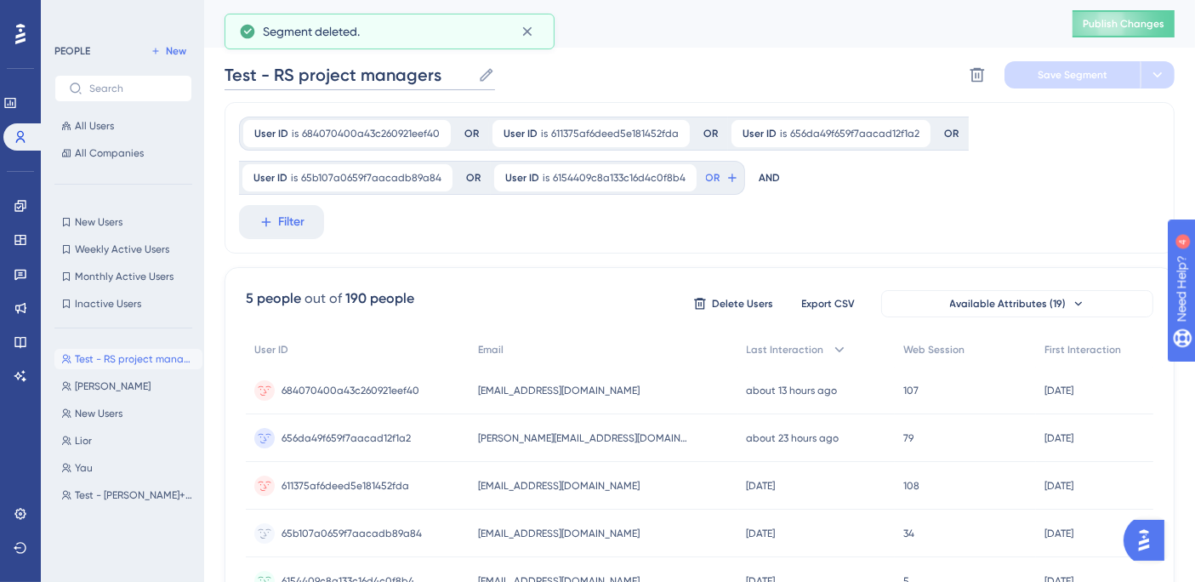
click at [407, 77] on input "Test - RS project managers" at bounding box center [348, 75] width 247 height 24
click at [441, 71] on input "Test - RS project managers" at bounding box center [348, 75] width 247 height 24
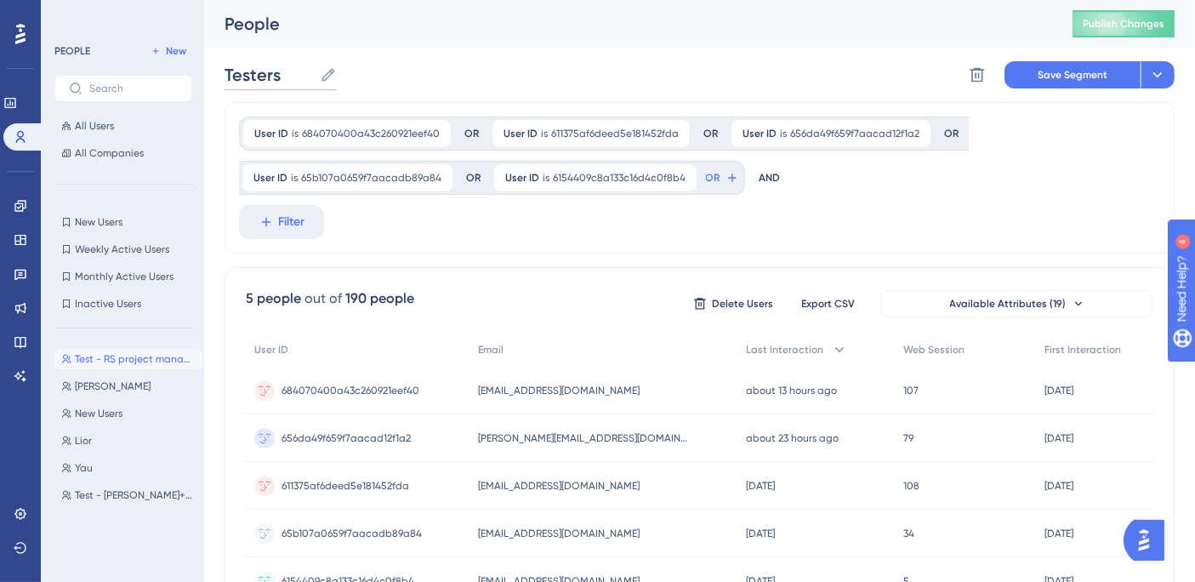
type input "Testers"
click at [743, 76] on div "Testers Testers Delete Segment Save Segment Actions" at bounding box center [700, 75] width 950 height 54
click at [712, 171] on button "OR" at bounding box center [721, 177] width 37 height 27
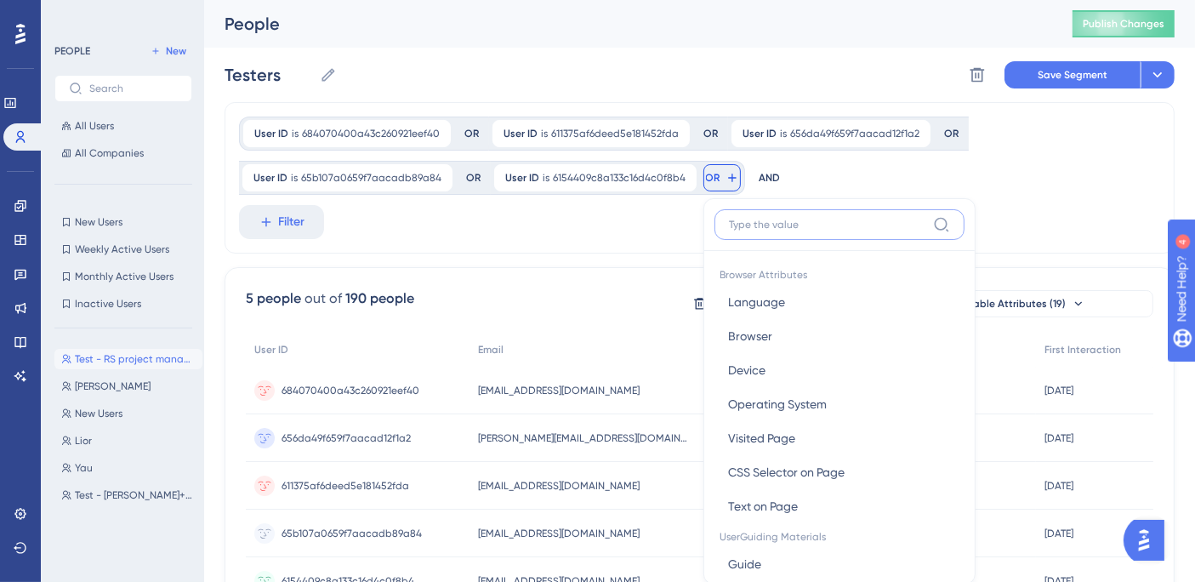
scroll to position [100, 0]
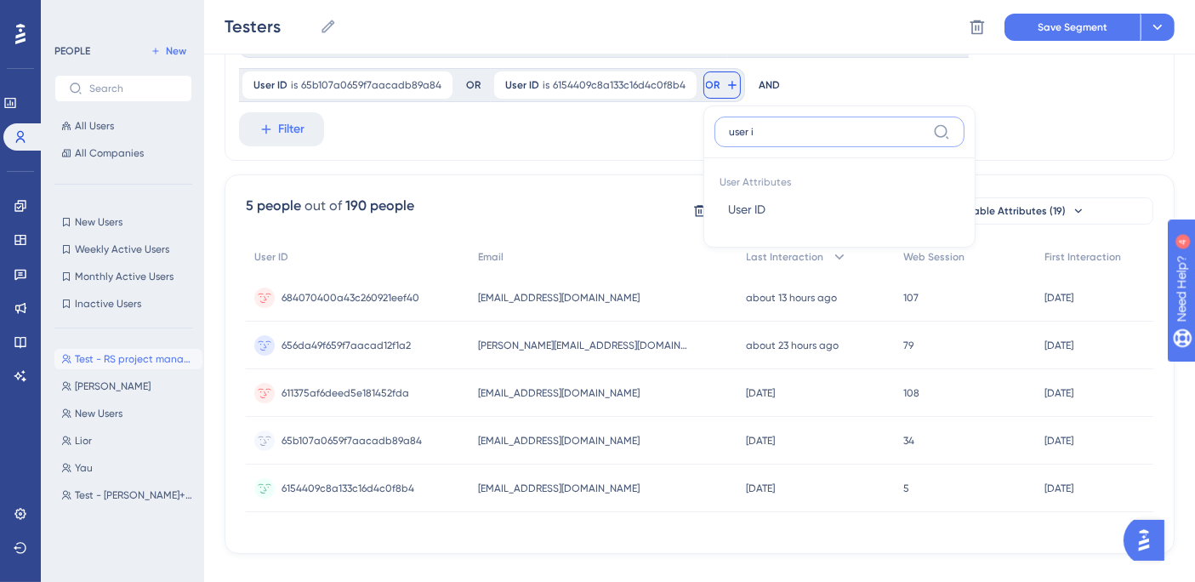
type input "user i"
click at [765, 203] on button "User ID User ID" at bounding box center [839, 209] width 250 height 34
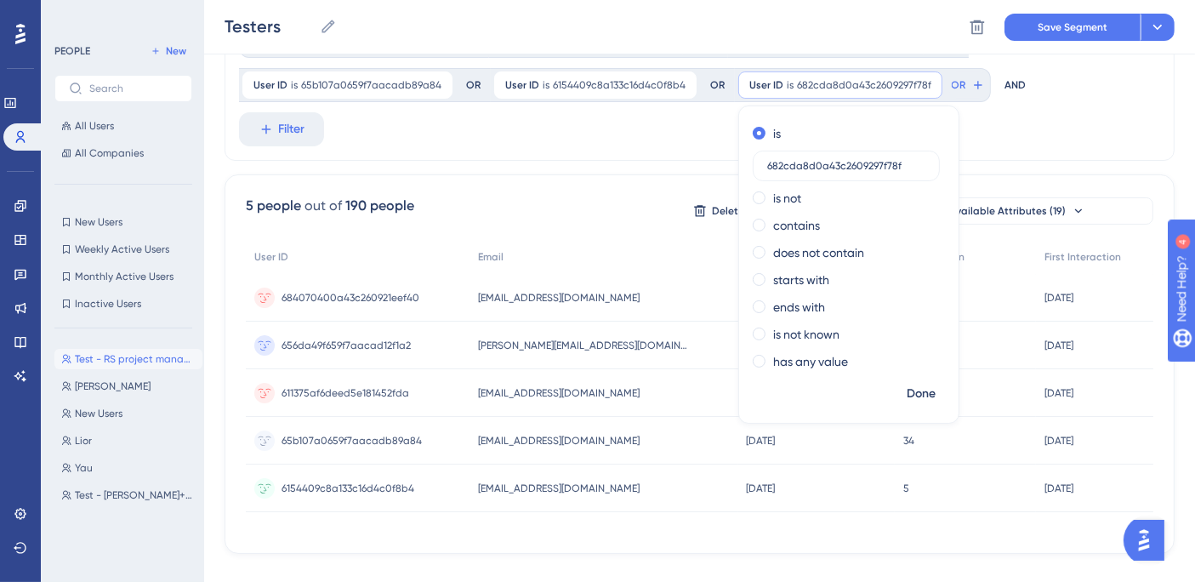
drag, startPoint x: 816, startPoint y: 169, endPoint x: 828, endPoint y: 175, distance: 13.3
click at [826, 173] on label "682cda8d0a43c2609297f78f" at bounding box center [846, 166] width 187 height 31
type input "682cda8d0a43c2609297f78f"
click at [913, 394] on span "Done" at bounding box center [921, 394] width 29 height 20
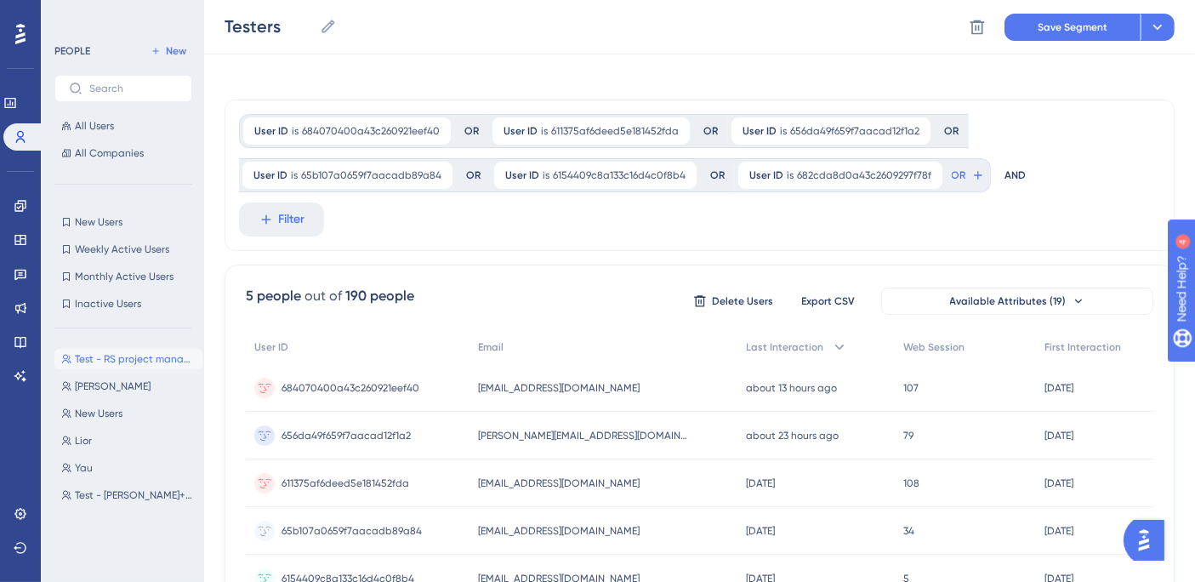
scroll to position [0, 0]
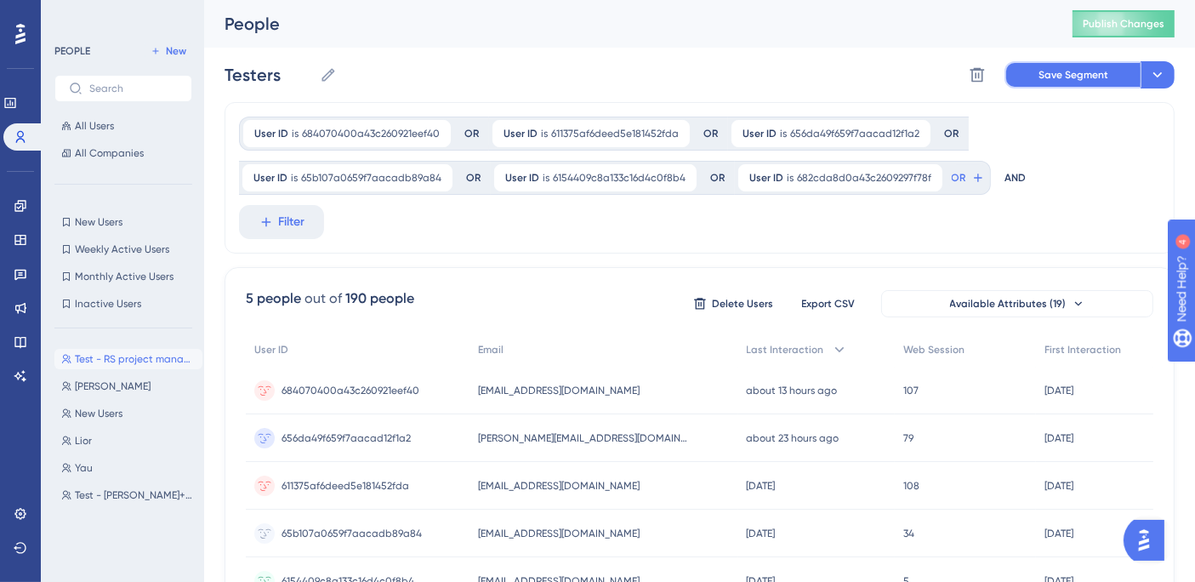
click at [1101, 66] on button "Save Segment" at bounding box center [1072, 74] width 136 height 27
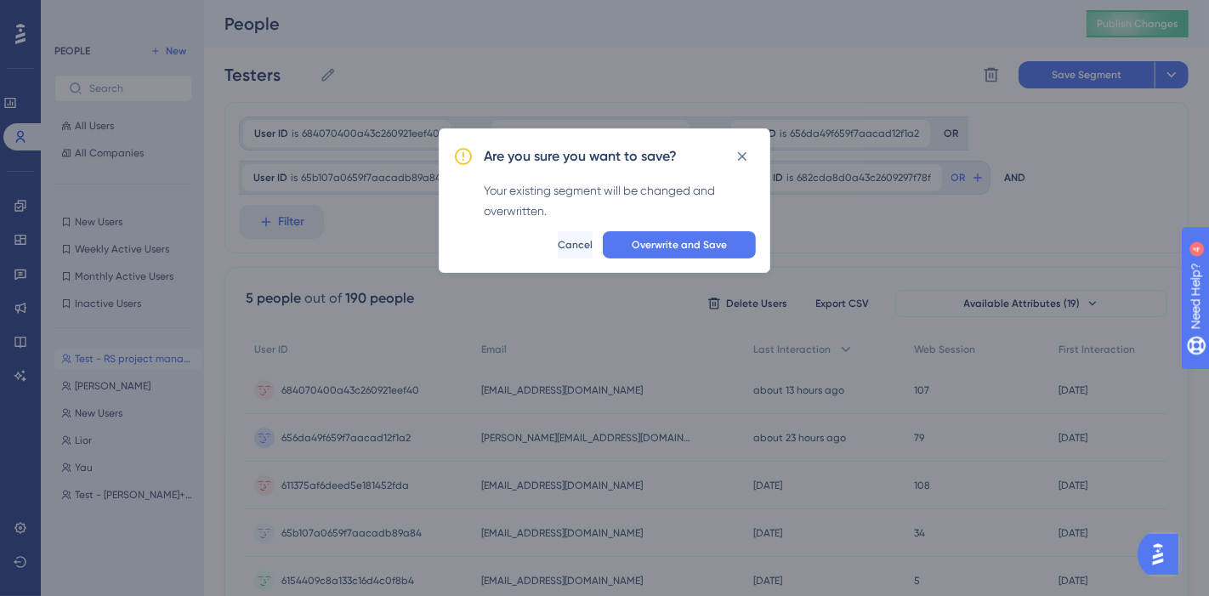
click at [731, 245] on button "Overwrite and Save" at bounding box center [679, 244] width 153 height 27
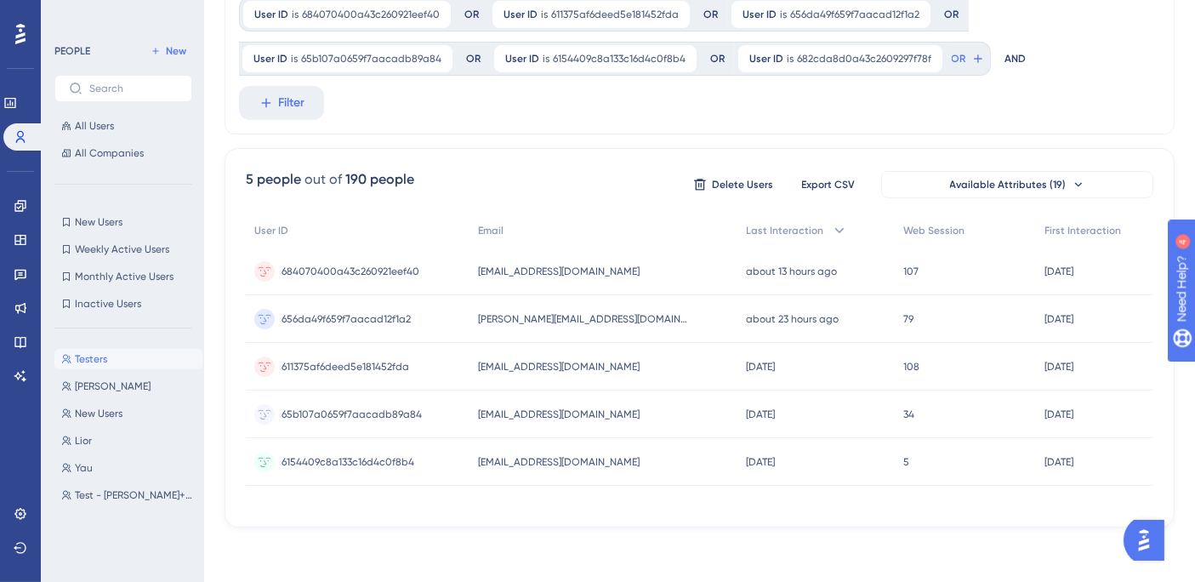
scroll to position [130, 0]
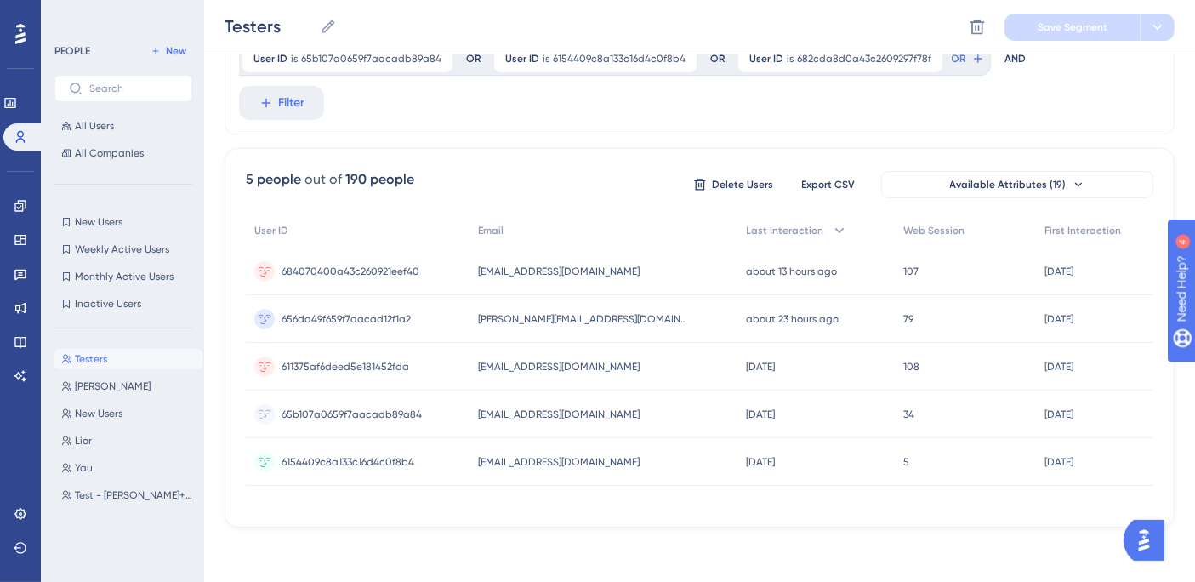
click at [972, 171] on button "Available Attributes (19)" at bounding box center [1017, 184] width 272 height 27
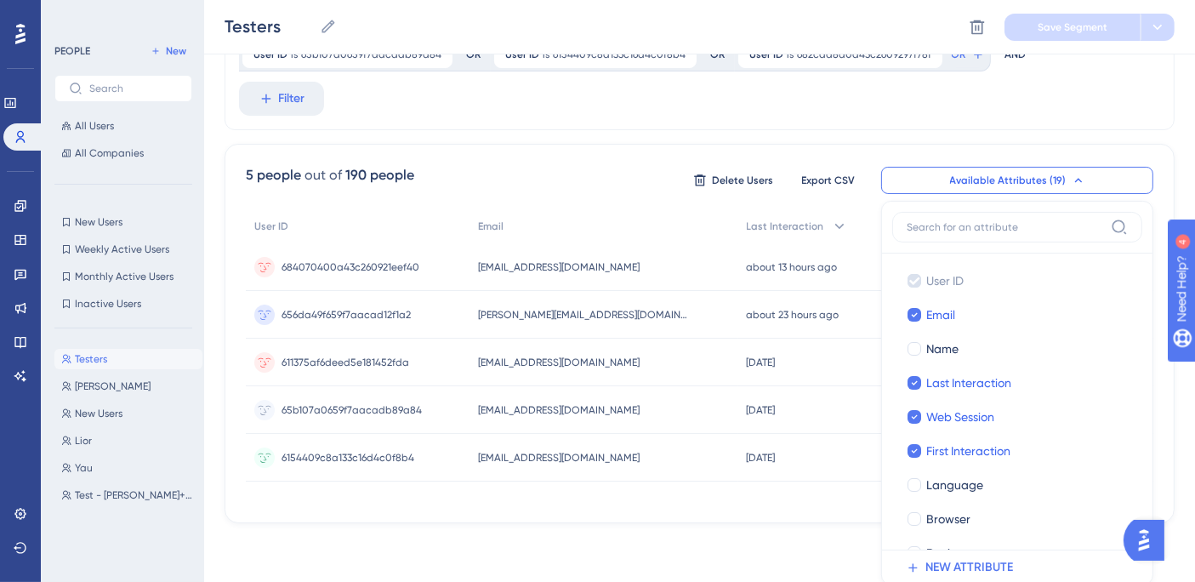
scroll to position [230, 0]
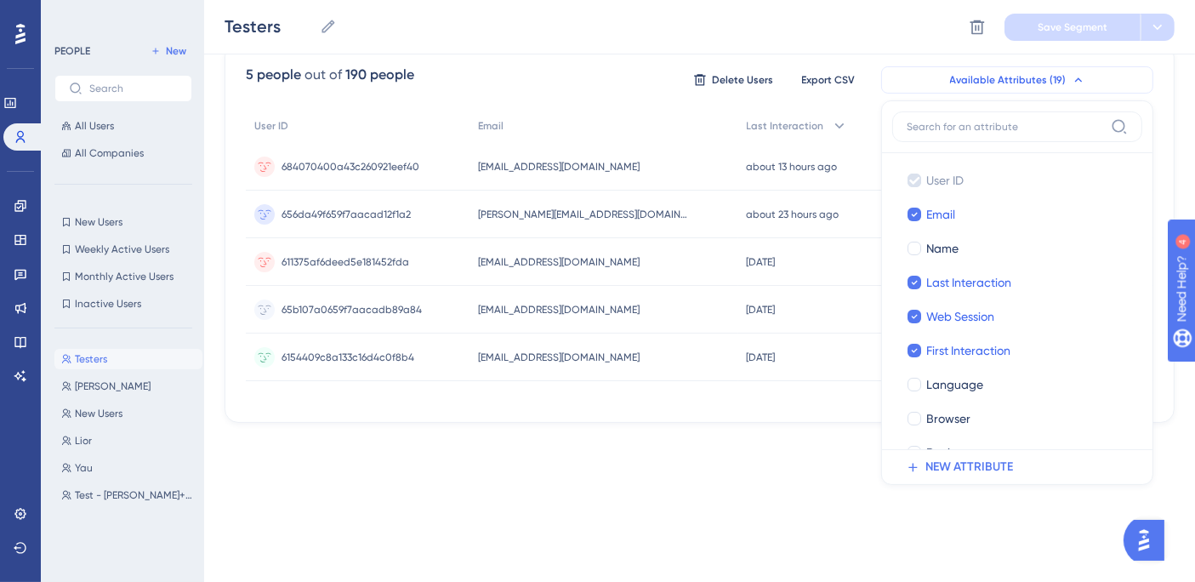
click at [976, 82] on span "Available Attributes (19)" at bounding box center [1008, 80] width 117 height 14
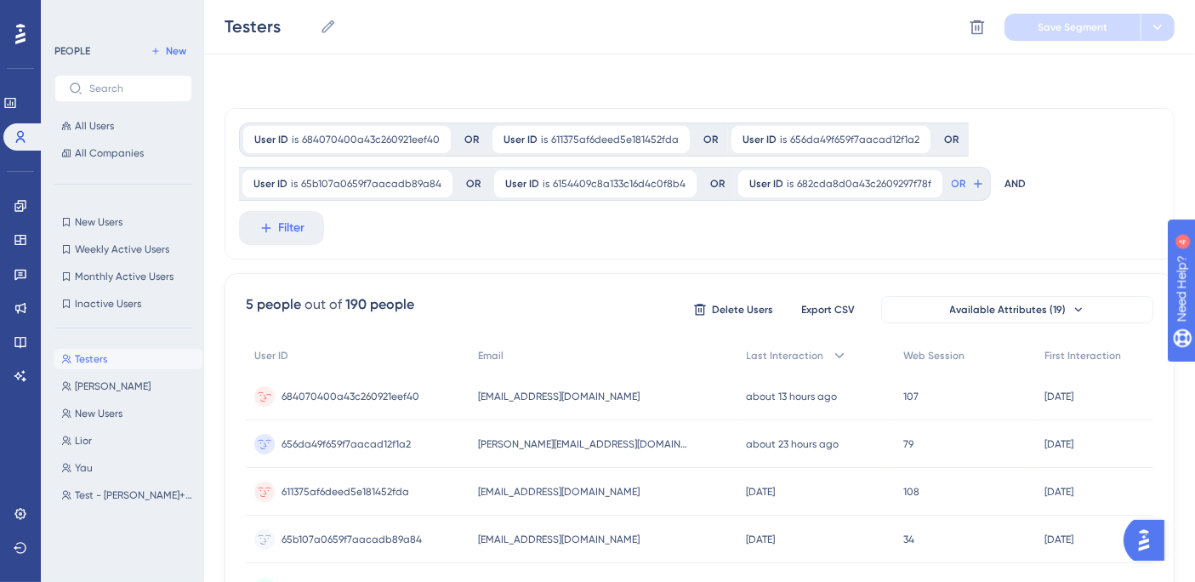
scroll to position [0, 0]
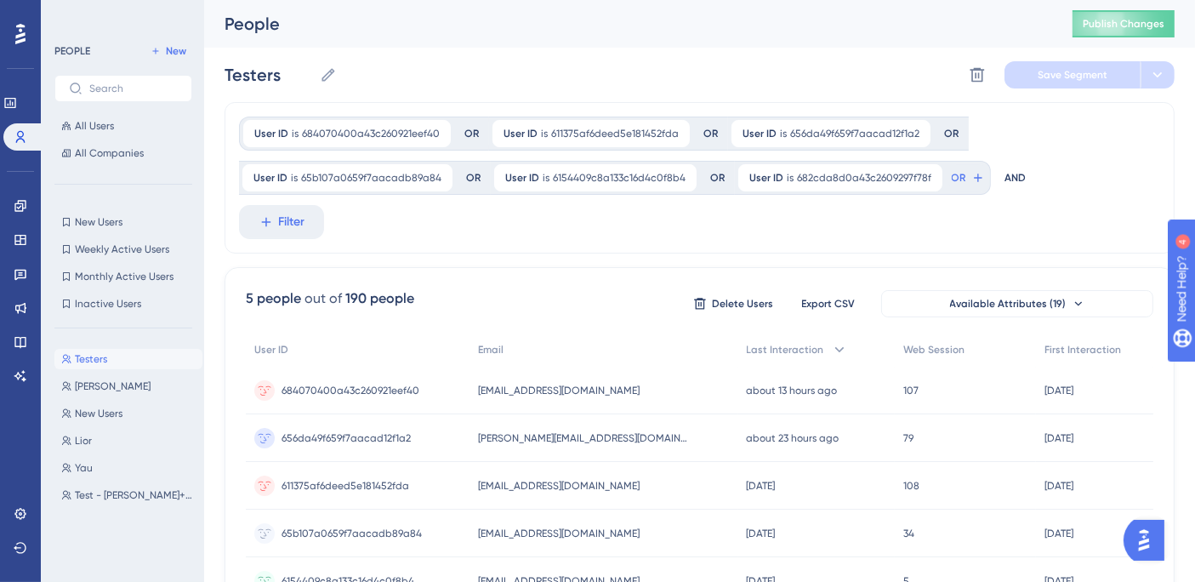
click at [831, 181] on span "682cda8d0a43c2609297f78f" at bounding box center [864, 178] width 134 height 14
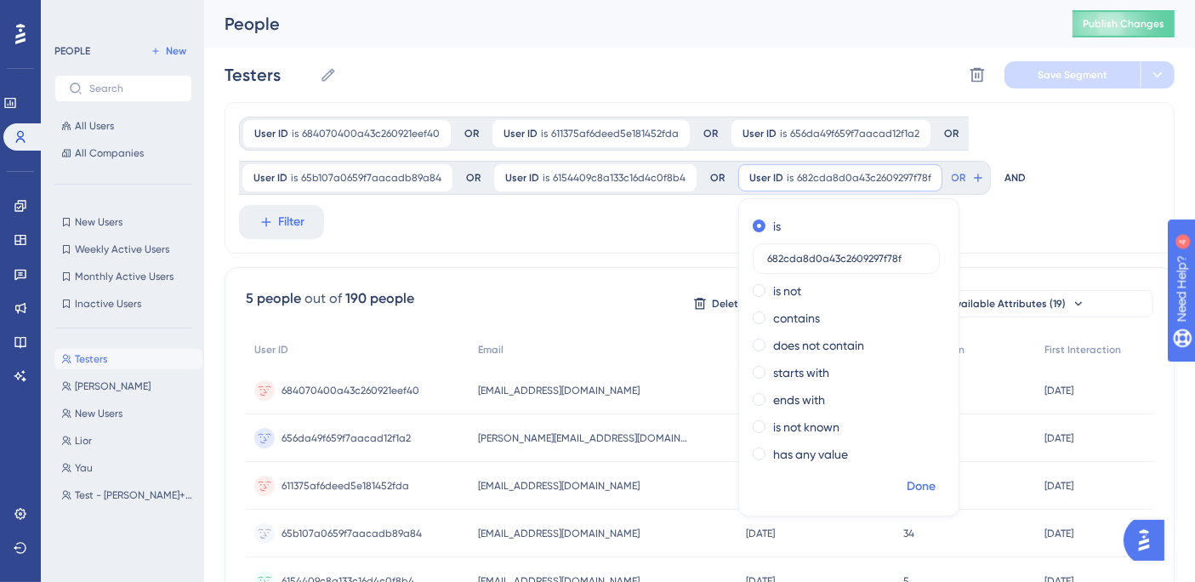
click at [918, 490] on span "Done" at bounding box center [921, 486] width 29 height 20
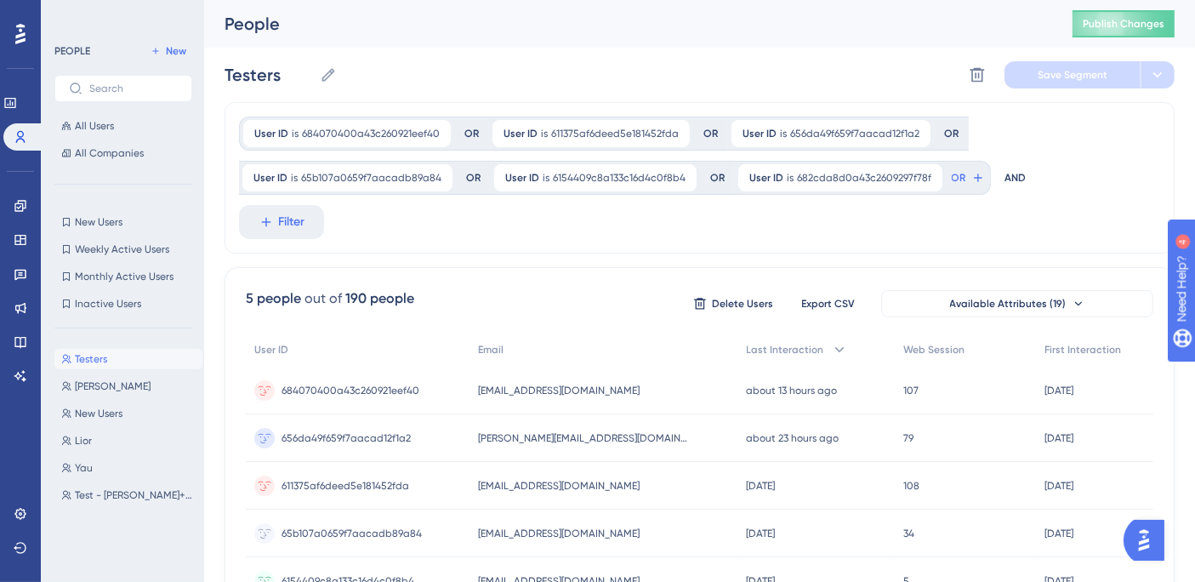
click at [924, 178] on icon at bounding box center [929, 178] width 10 height 10
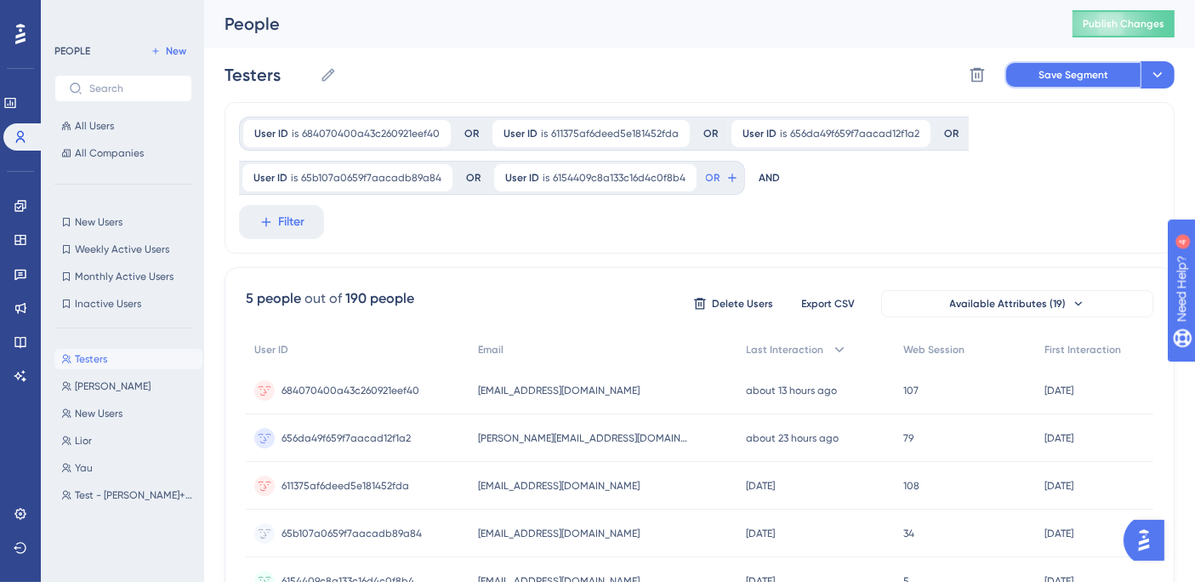
click at [1061, 76] on span "Save Segment" at bounding box center [1073, 75] width 70 height 14
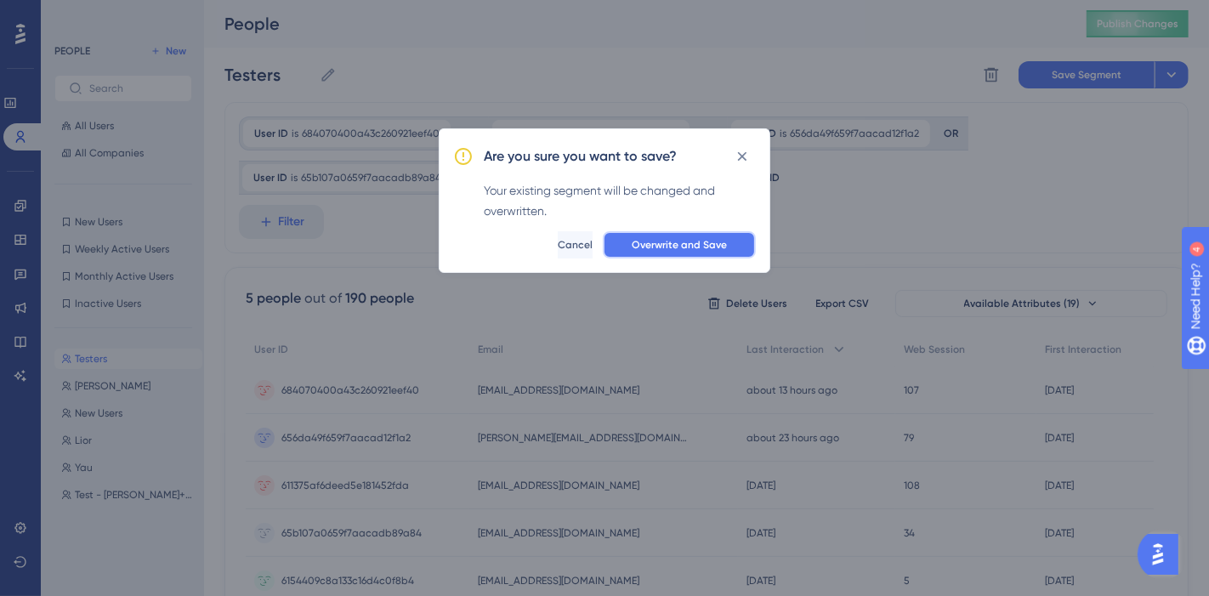
click at [744, 256] on button "Overwrite and Save" at bounding box center [679, 244] width 153 height 27
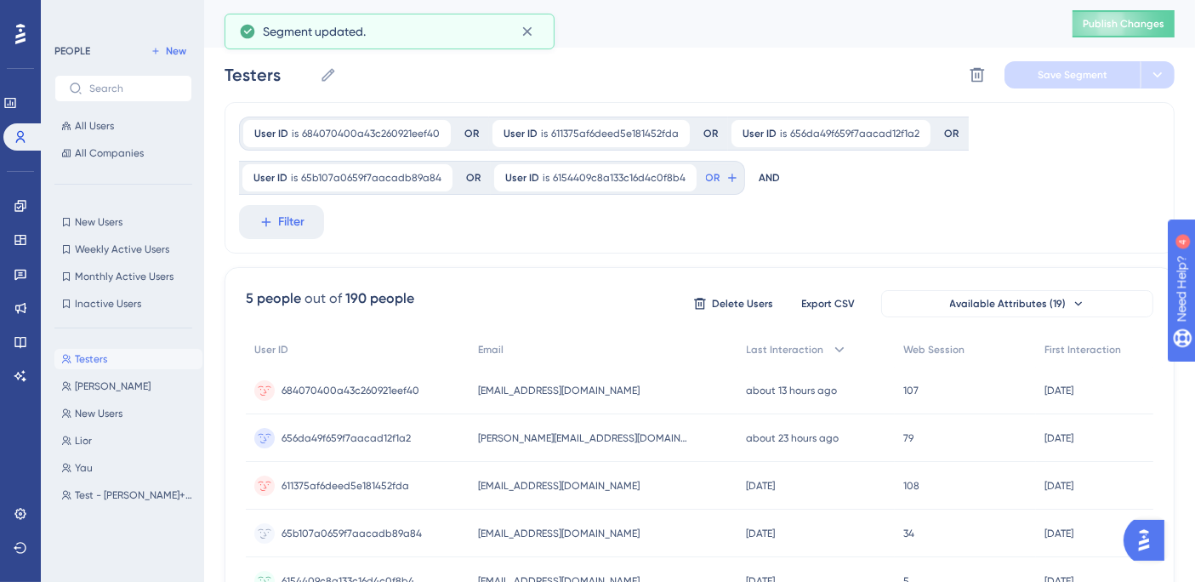
click at [707, 176] on span "OR" at bounding box center [713, 178] width 14 height 14
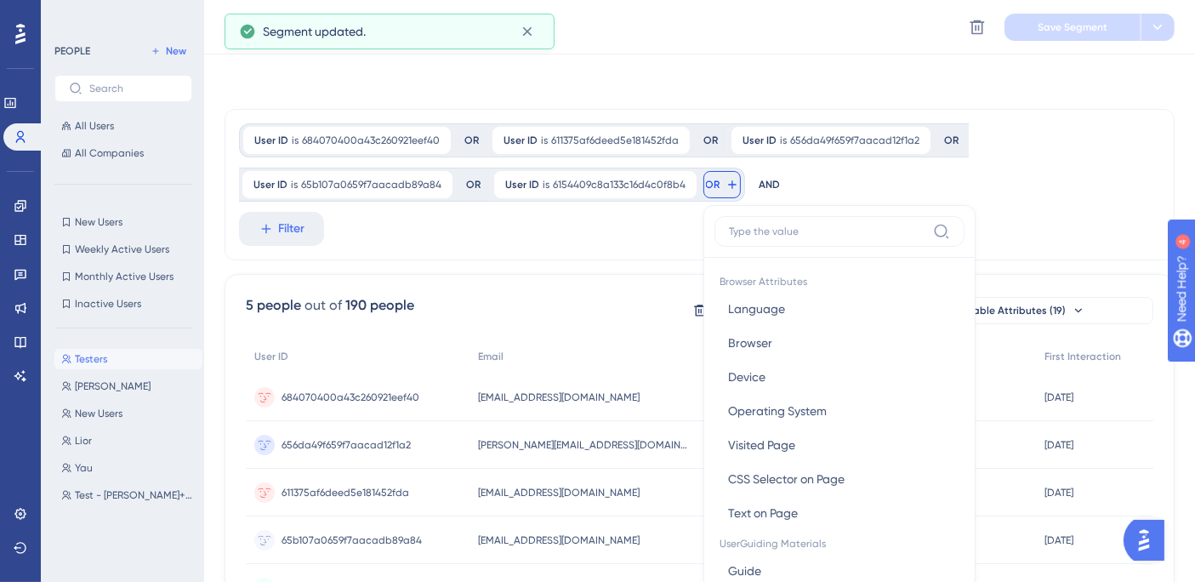
scroll to position [100, 0]
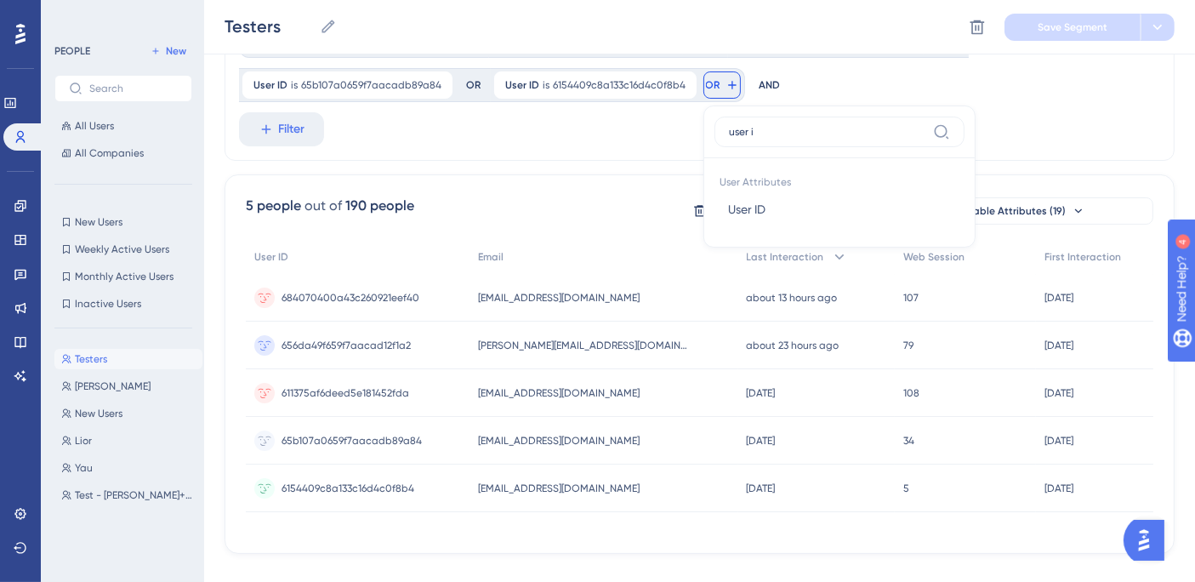
type input "user i"
click at [766, 218] on button "User ID User ID" at bounding box center [839, 209] width 250 height 34
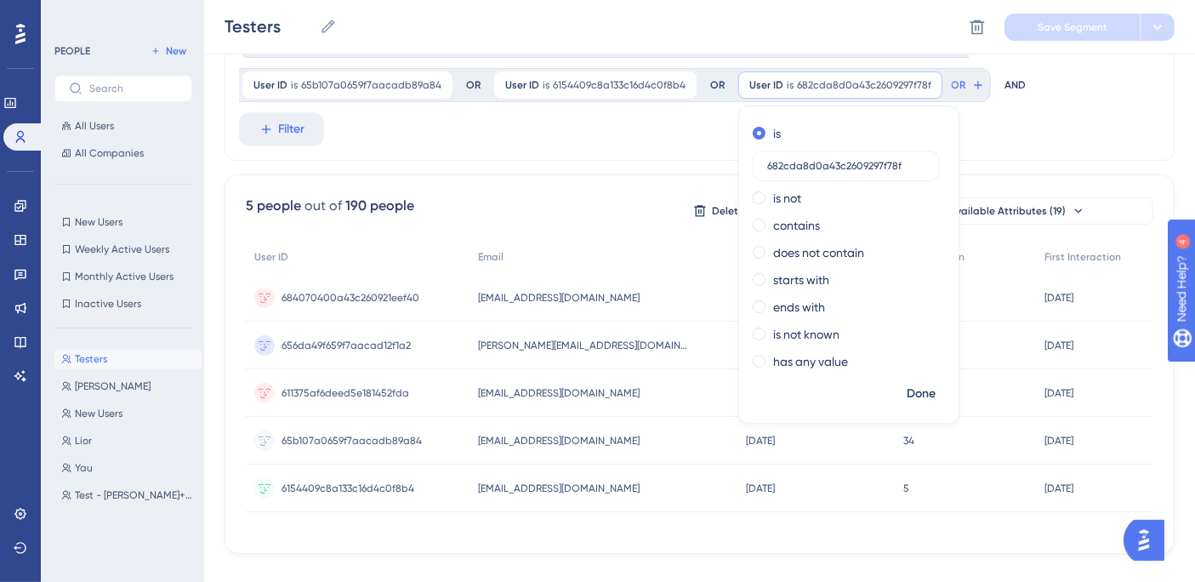
type input "682cda8d0a43c2609297f78f"
click at [924, 395] on span "Done" at bounding box center [921, 394] width 29 height 20
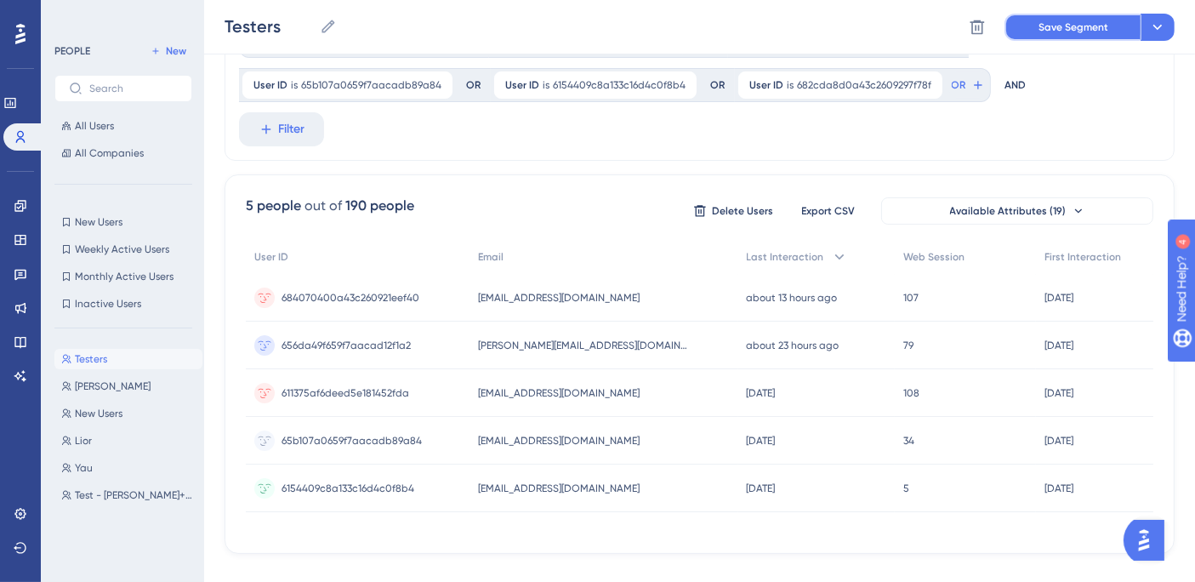
click at [1026, 31] on button "Save Segment" at bounding box center [1072, 27] width 136 height 27
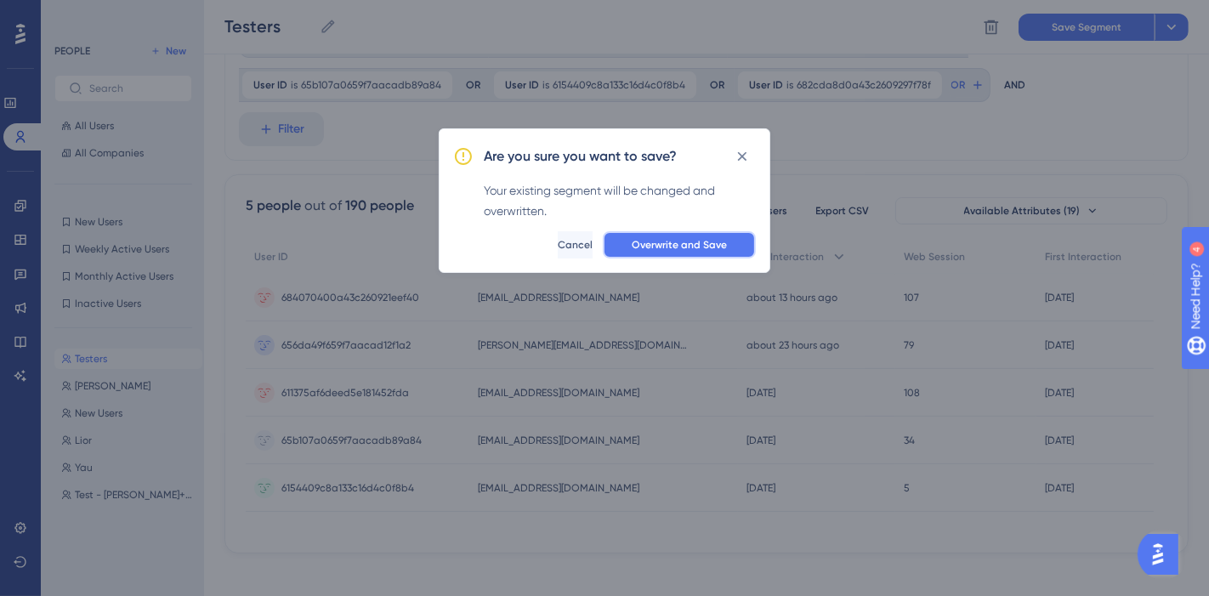
click at [709, 247] on span "Overwrite and Save" at bounding box center [679, 245] width 95 height 14
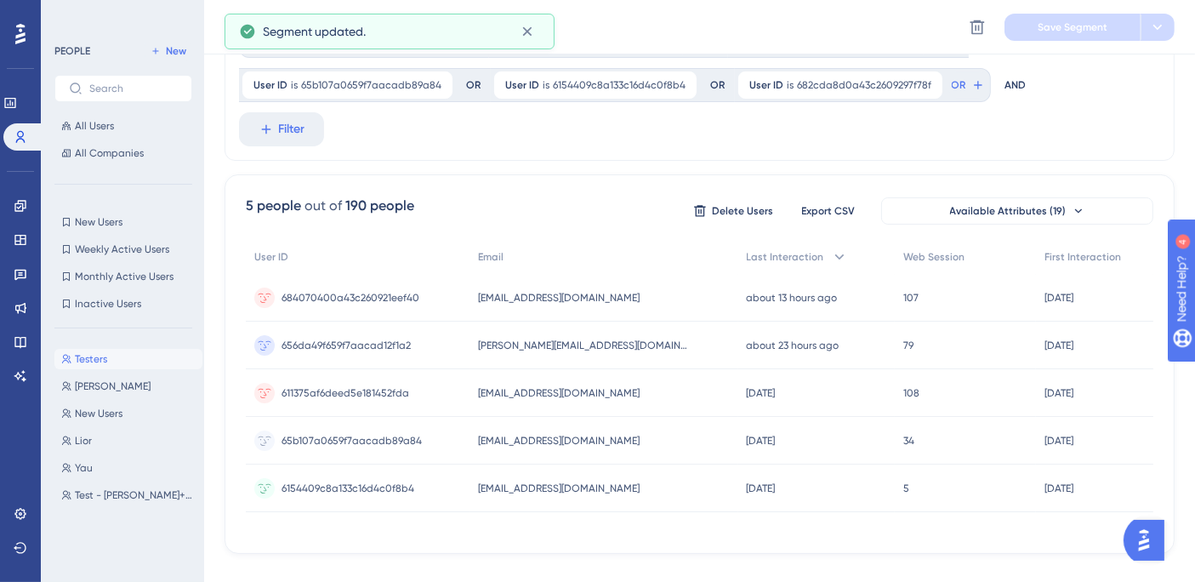
click at [80, 384] on span "[PERSON_NAME]" at bounding box center [113, 386] width 76 height 14
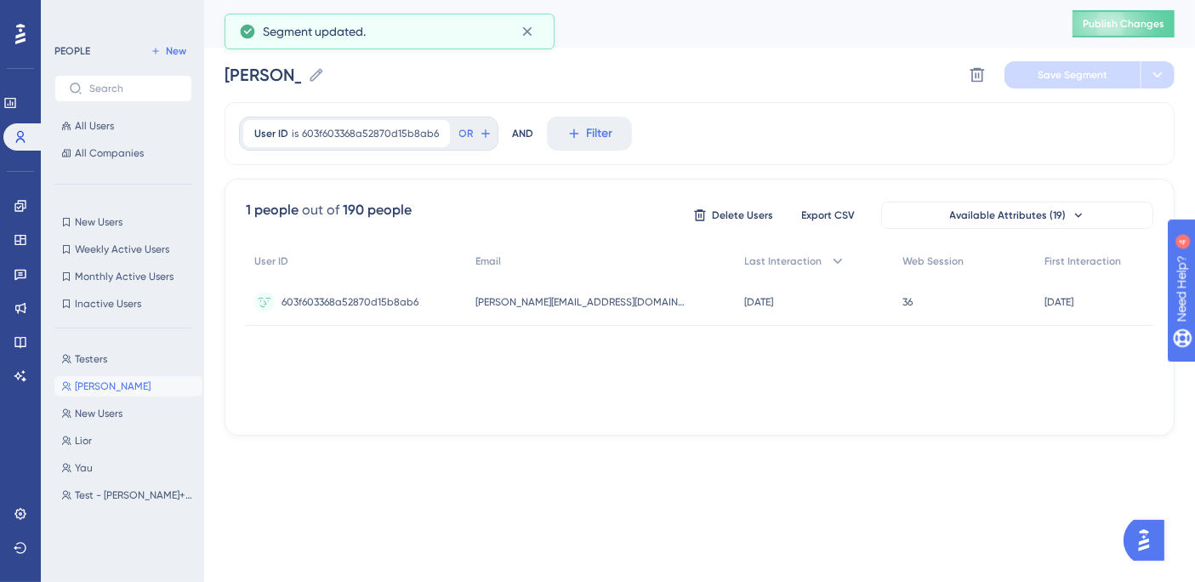
scroll to position [0, 0]
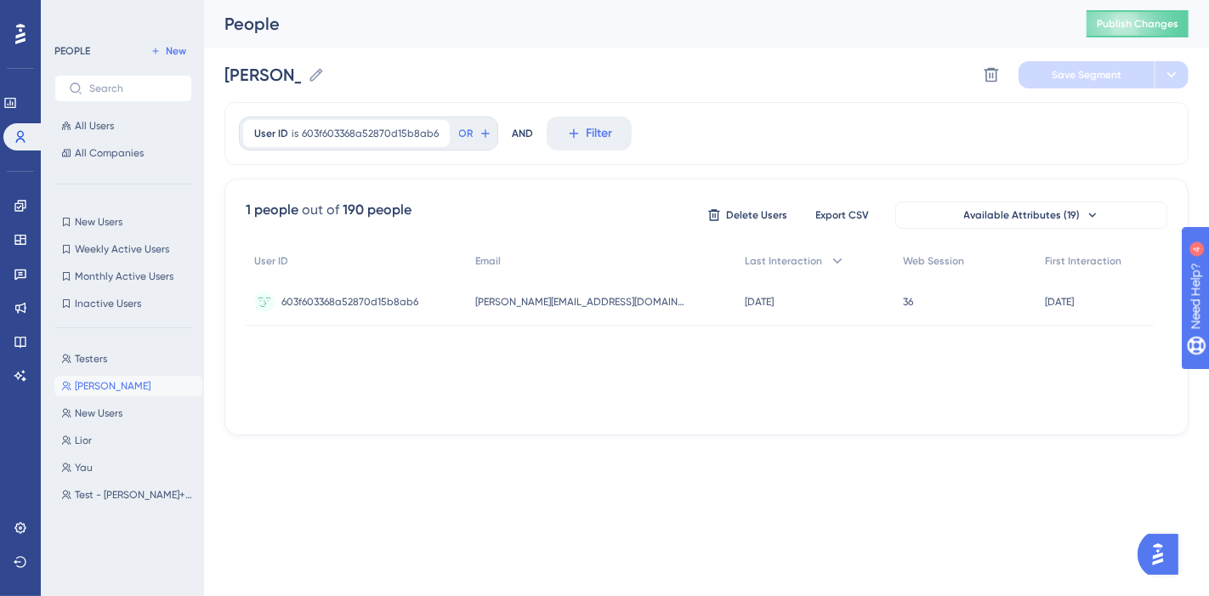
click at [94, 362] on span "Testers" at bounding box center [91, 359] width 32 height 14
type input "Testers"
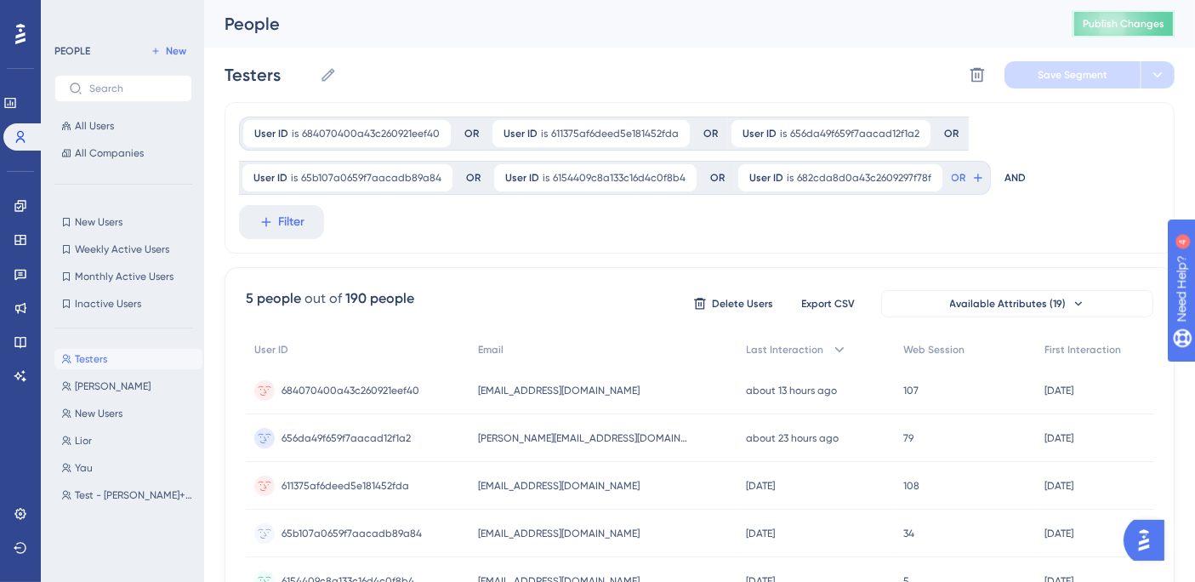
click at [1124, 18] on span "Publish Changes" at bounding box center [1124, 24] width 82 height 14
click at [867, 181] on span "682cda8d0a43c2609297f78f" at bounding box center [864, 178] width 134 height 14
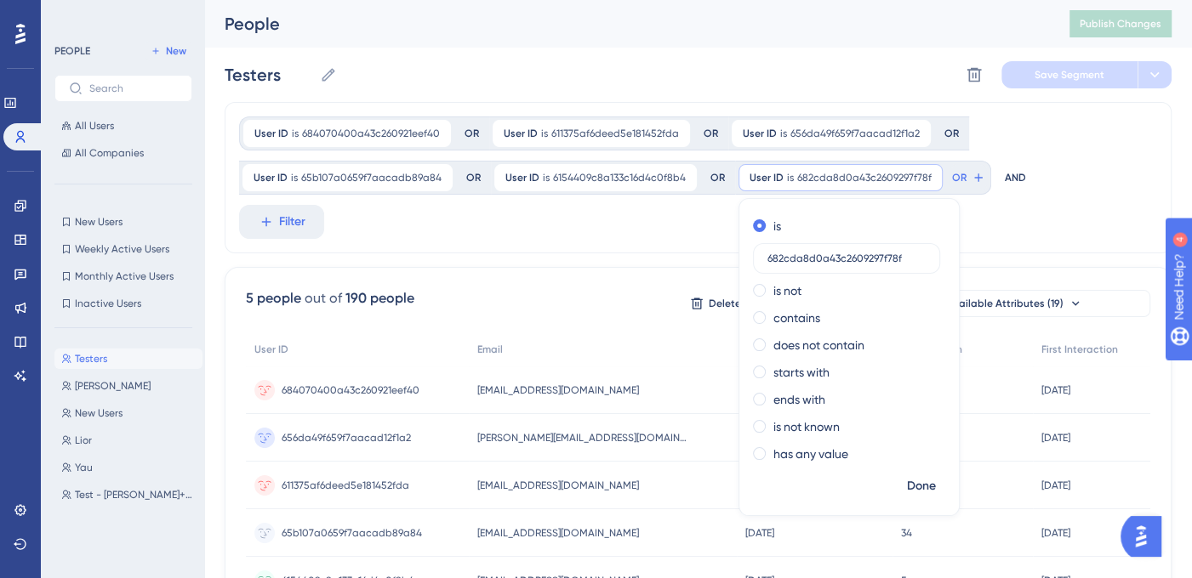
click at [875, 256] on input "682cda8d0a43c2609297f78f" at bounding box center [846, 259] width 158 height 12
click at [874, 256] on input "682cda8d0a43c2609297f78f" at bounding box center [846, 259] width 158 height 12
click at [1019, 213] on div "User ID is 684070400a43c260921eef40 684070400a43c260921eef40 Remove OR User ID …" at bounding box center [698, 177] width 947 height 151
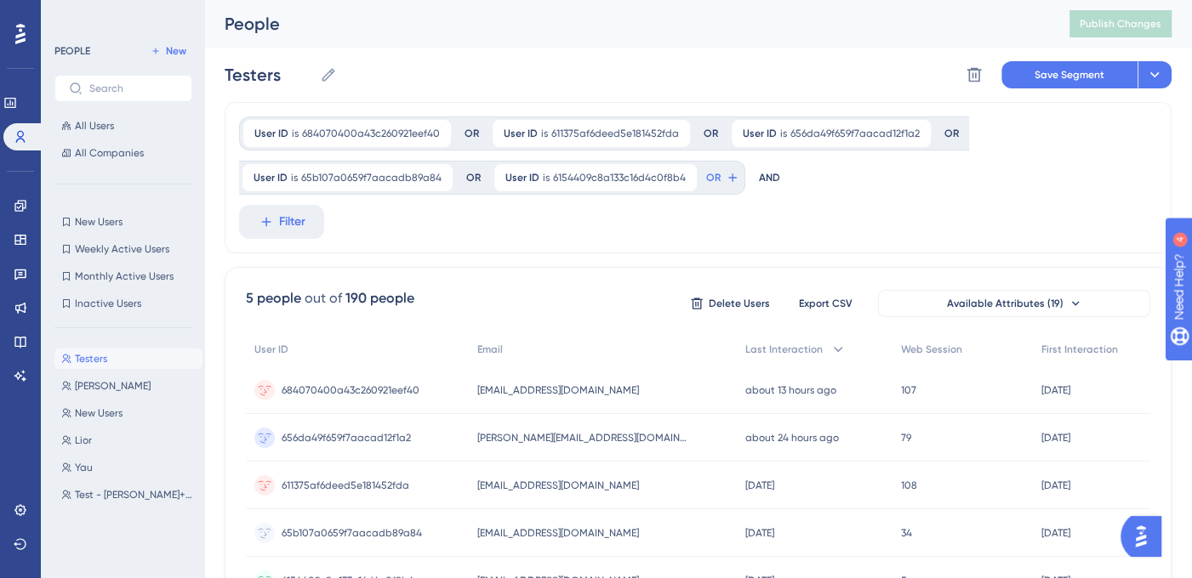
click at [326, 77] on icon at bounding box center [327, 74] width 13 height 13
click at [313, 77] on input "Testers" at bounding box center [269, 75] width 88 height 24
click at [1095, 85] on button "Save Segment" at bounding box center [1069, 74] width 136 height 27
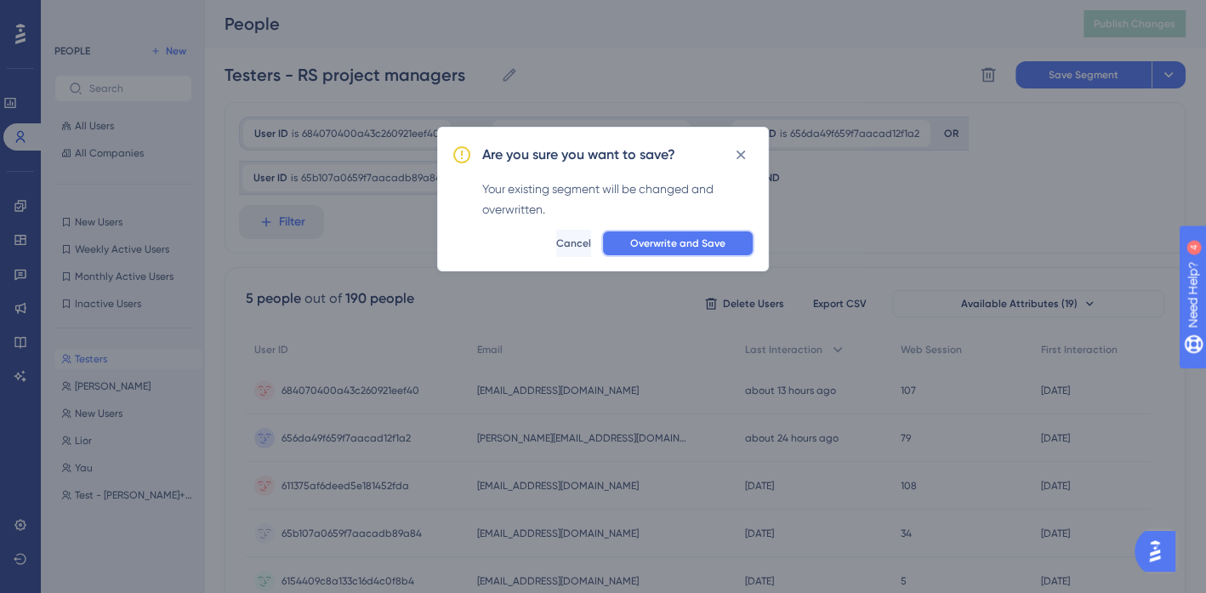
click at [703, 252] on button "Overwrite and Save" at bounding box center [677, 243] width 153 height 27
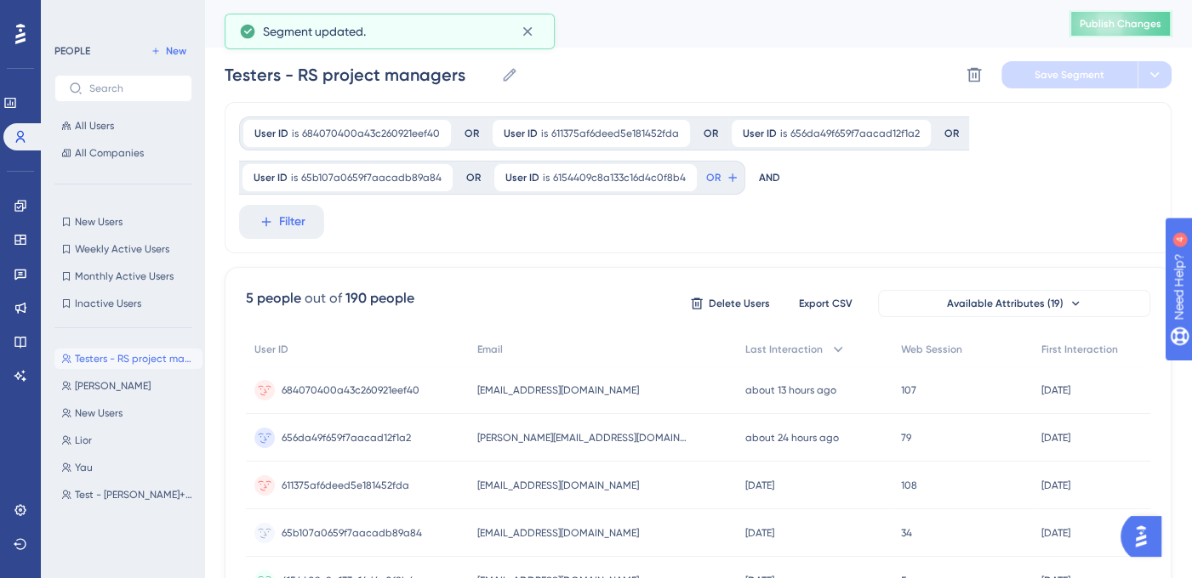
click at [1158, 32] on button "Publish Changes" at bounding box center [1120, 23] width 102 height 27
click at [171, 54] on span "New" at bounding box center [176, 51] width 20 height 14
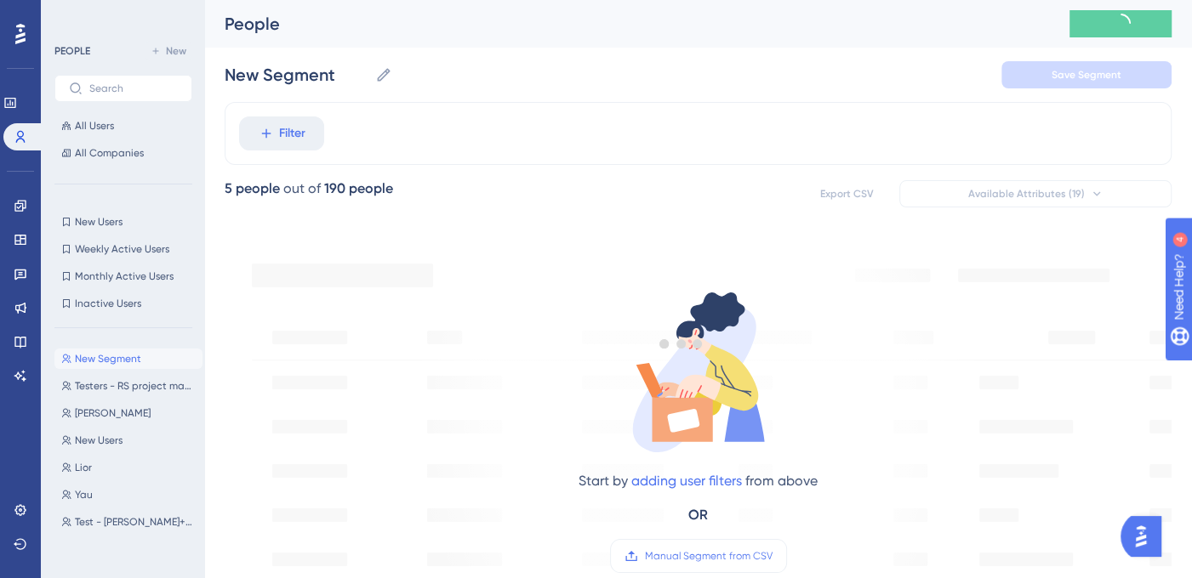
click at [380, 72] on icon at bounding box center [383, 74] width 17 height 17
click at [368, 72] on input "New Segment" at bounding box center [297, 75] width 144 height 24
click at [342, 79] on input "New Segment" at bounding box center [297, 75] width 144 height 24
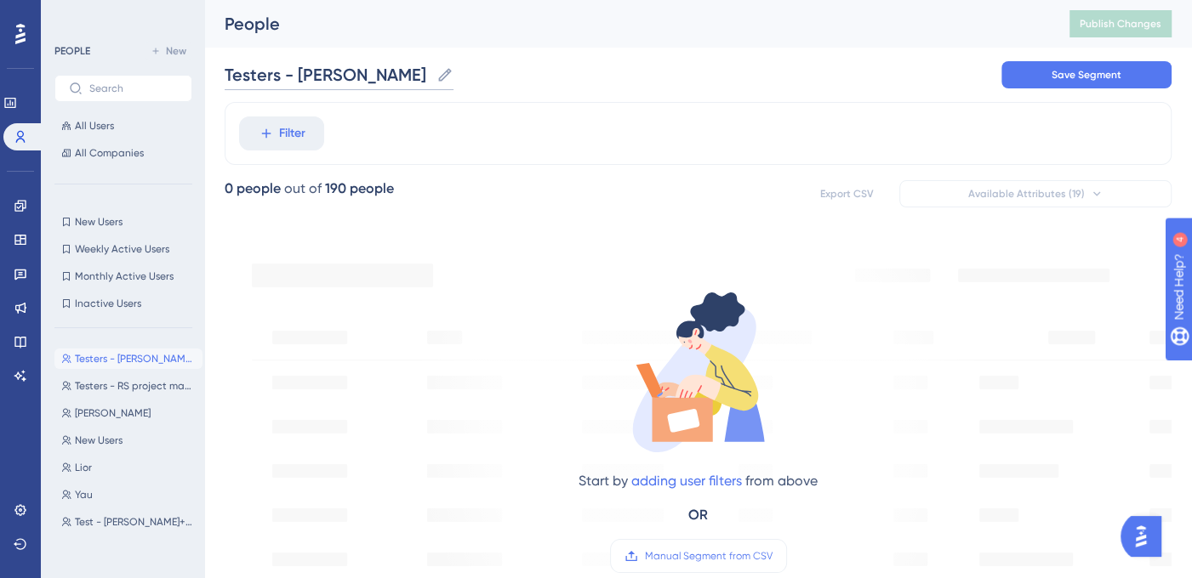
type input "Testers - [PERSON_NAME] & [PERSON_NAME]"
click at [1118, 77] on span "Save Segment" at bounding box center [1086, 75] width 70 height 14
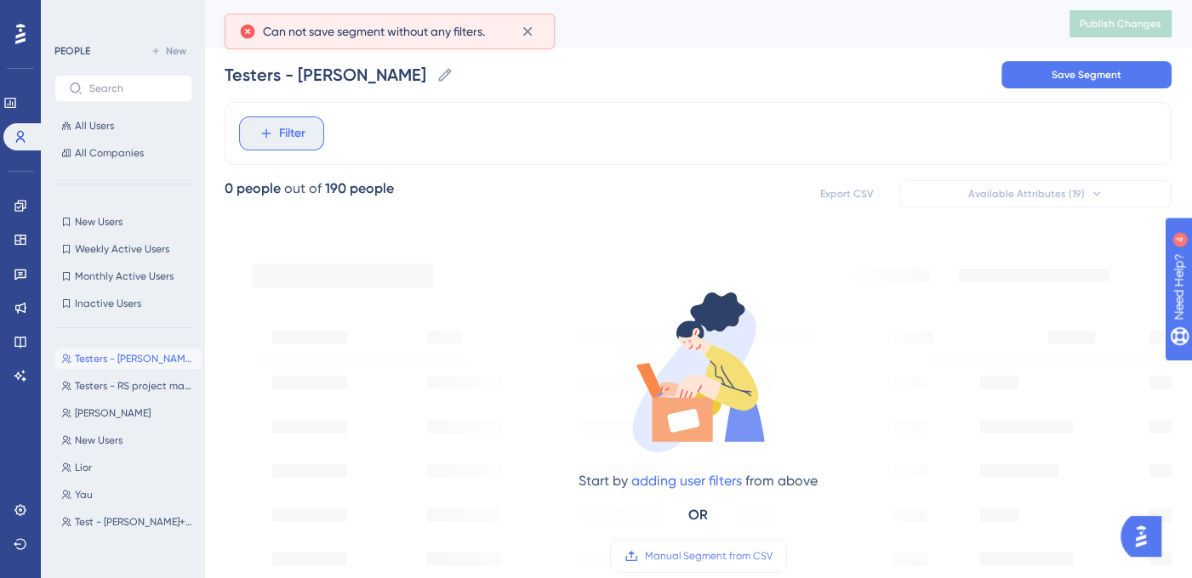
click at [303, 128] on span "Filter" at bounding box center [292, 133] width 26 height 20
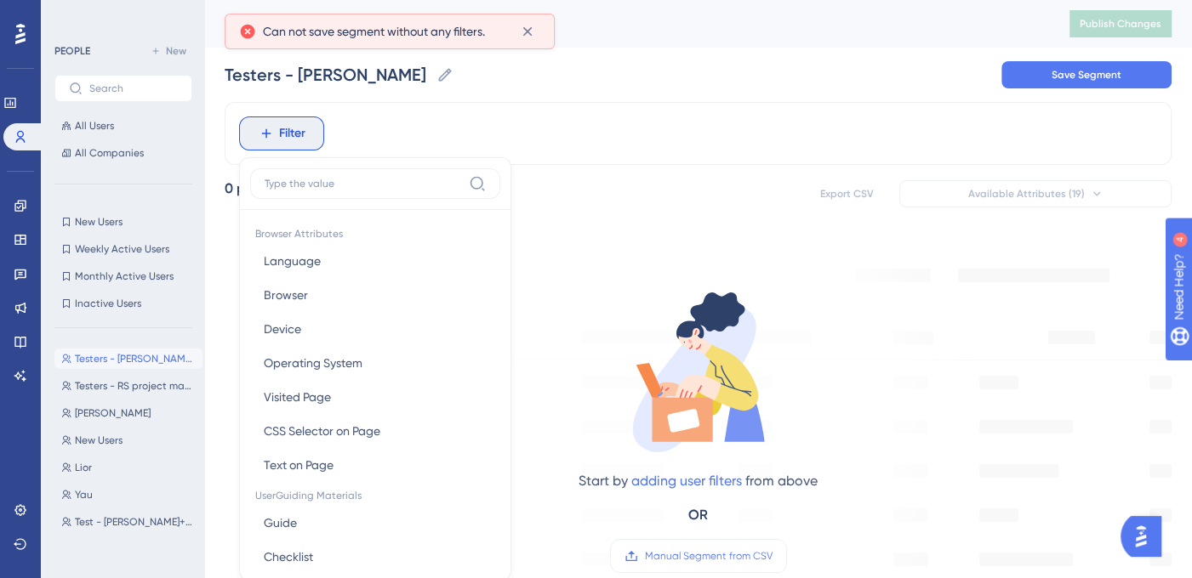
scroll to position [80, 0]
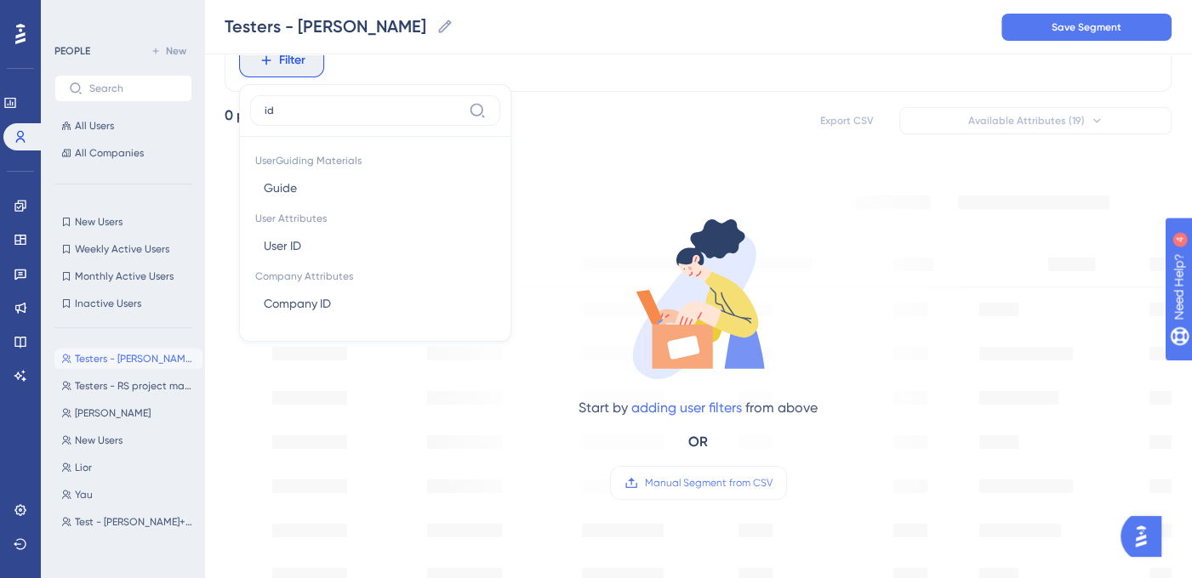
type input "id"
click at [330, 251] on button "User ID User ID" at bounding box center [375, 246] width 250 height 34
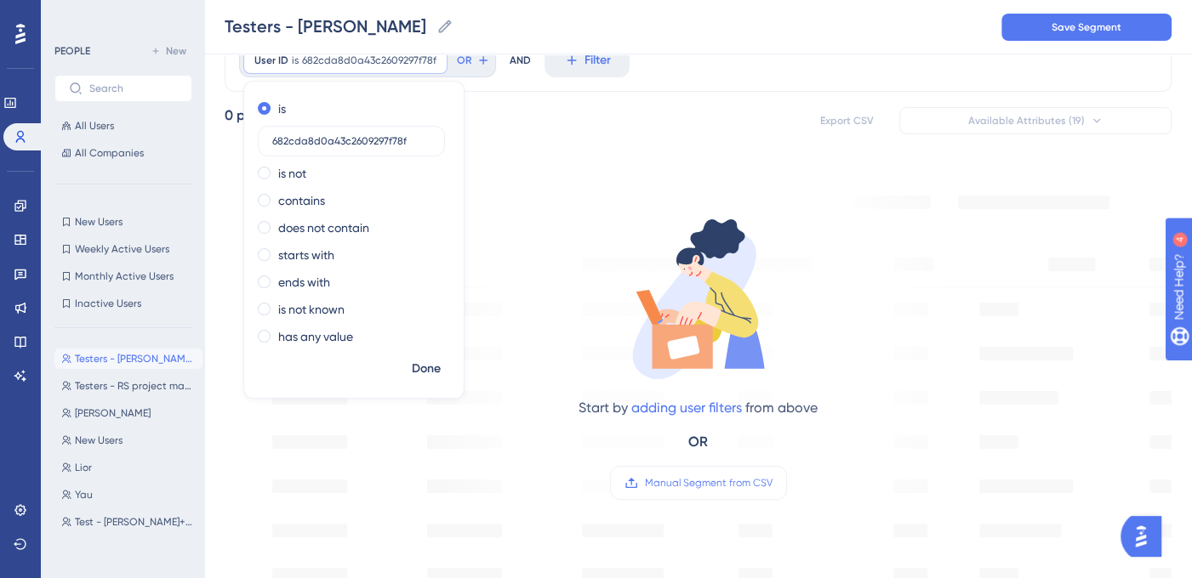
type input "682cda8d0a43c2609297f78f"
click at [418, 373] on span "Done" at bounding box center [426, 369] width 29 height 20
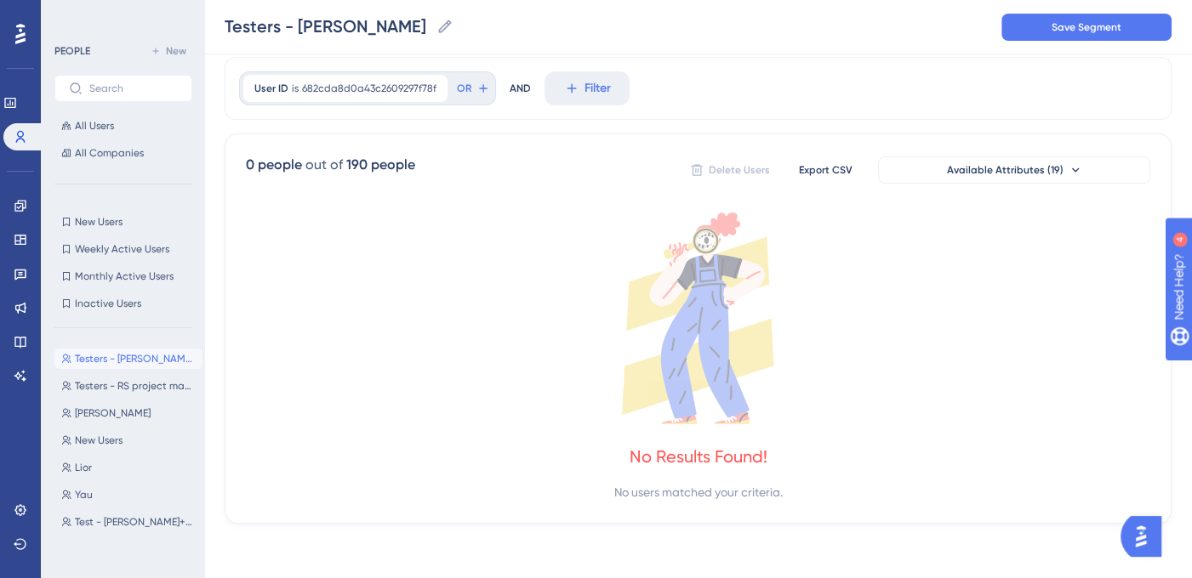
scroll to position [51, 0]
click at [386, 83] on span "682cda8d0a43c2609297f78f" at bounding box center [369, 89] width 134 height 14
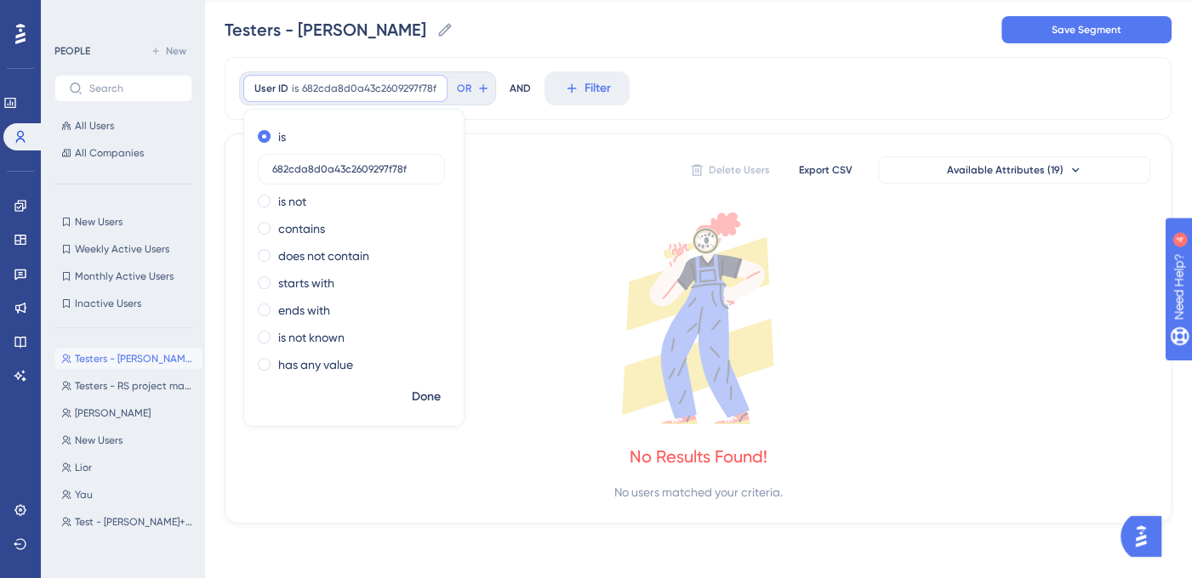
scroll to position [0, 0]
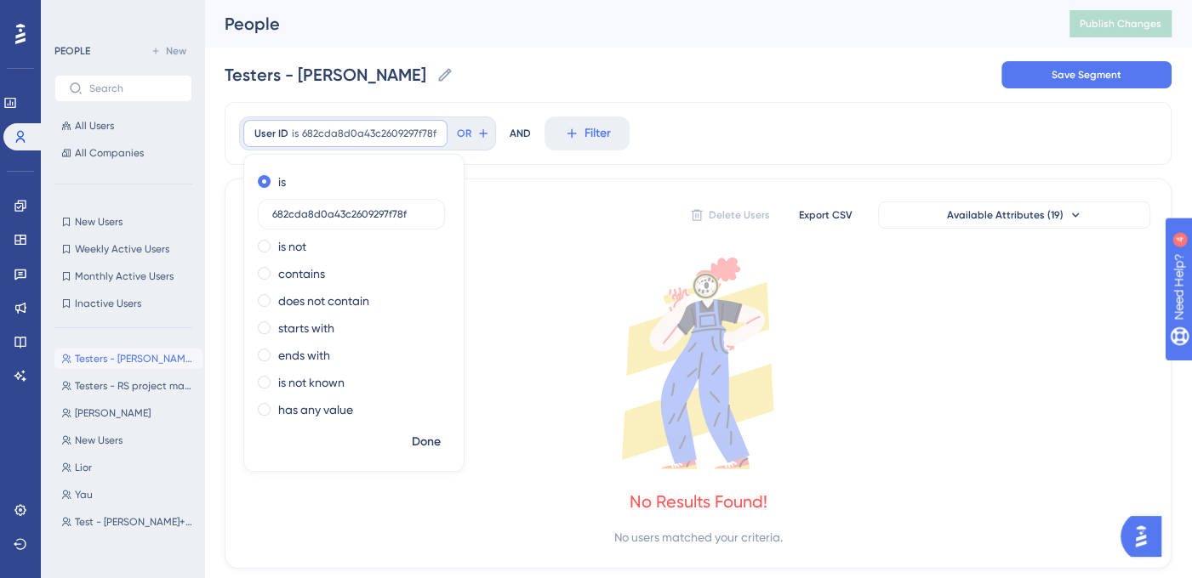
click at [557, 205] on div "0 people out of 190 people Delete Users Export CSV Available Attributes (19)" at bounding box center [698, 215] width 904 height 31
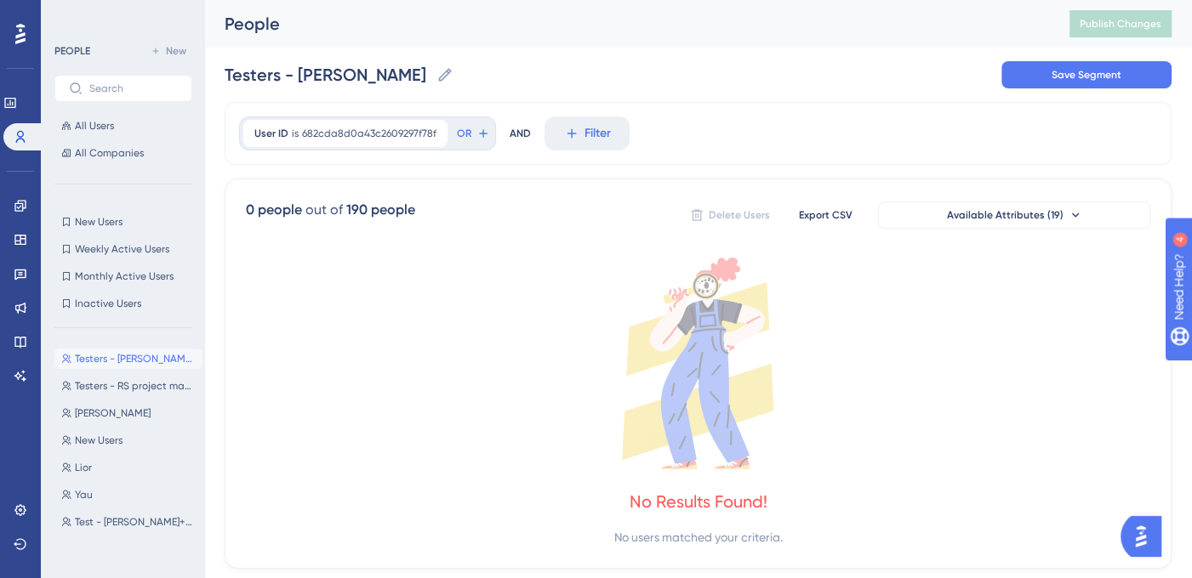
click at [372, 213] on div "190 people" at bounding box center [380, 210] width 69 height 20
click at [630, 94] on div "Testers - [PERSON_NAME] & [PERSON_NAME] - [PERSON_NAME] & [PERSON_NAME] Segment" at bounding box center [698, 75] width 947 height 54
click at [1042, 95] on div "Testers - [PERSON_NAME] & [PERSON_NAME] - [PERSON_NAME] & [PERSON_NAME] Segment" at bounding box center [698, 75] width 947 height 54
click at [317, 139] on span "682cda8d0a43c2609297f78f" at bounding box center [369, 134] width 134 height 14
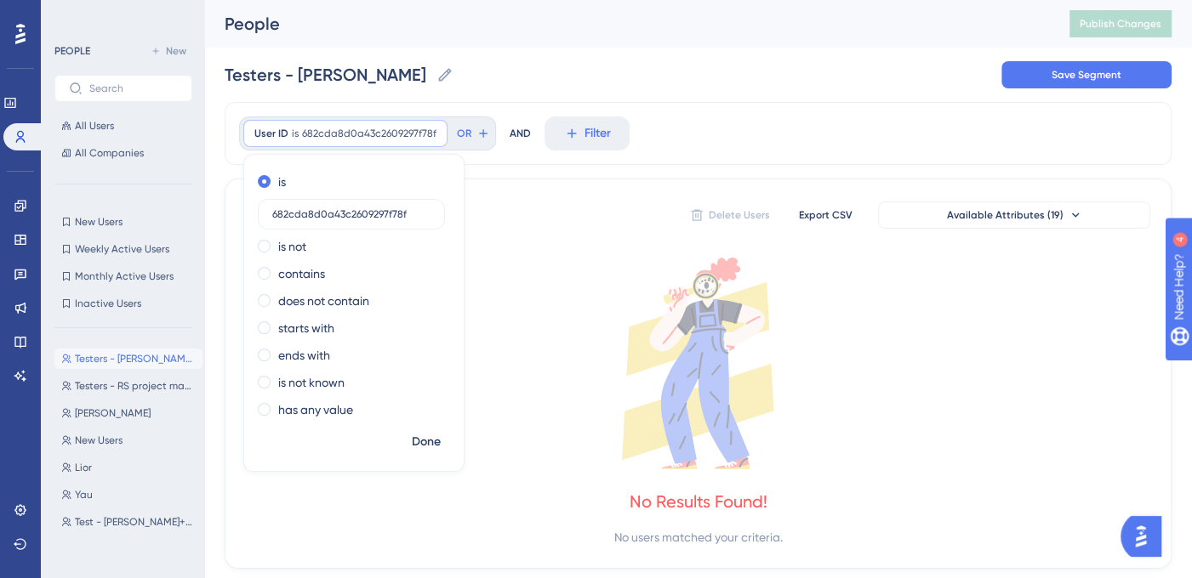
drag, startPoint x: 418, startPoint y: 214, endPoint x: 240, endPoint y: 225, distance: 178.9
click at [240, 225] on div "User ID is 682cda8d0a43c2609297f78f 682cda8d0a43c2609297f78f Remove is 682cda8d…" at bounding box center [698, 335] width 947 height 467
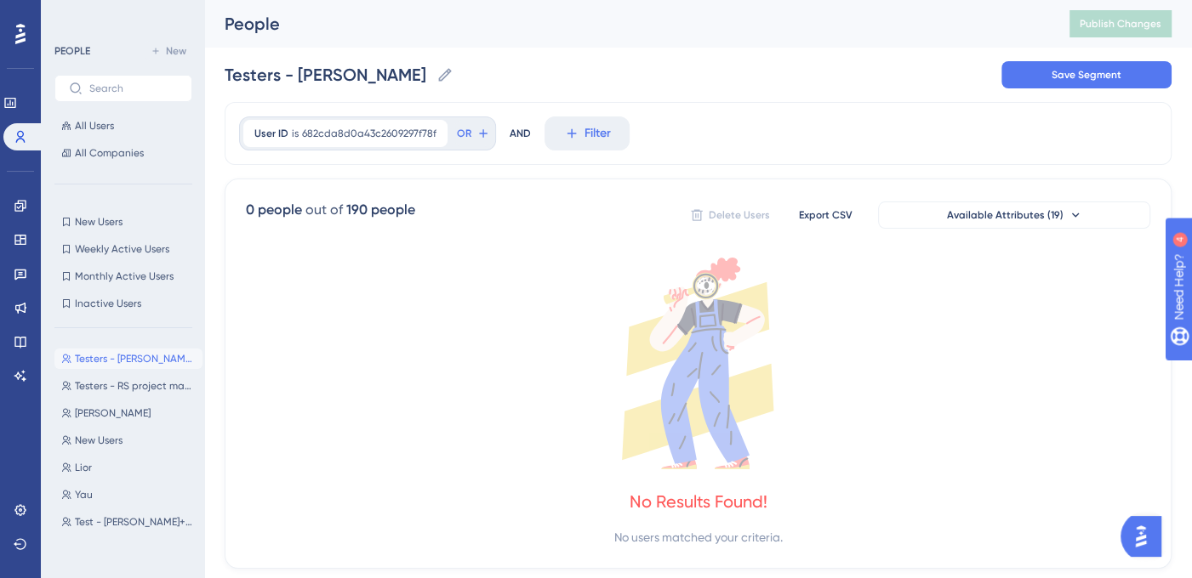
click at [398, 133] on span "682cda8d0a43c2609297f78f" at bounding box center [369, 134] width 134 height 14
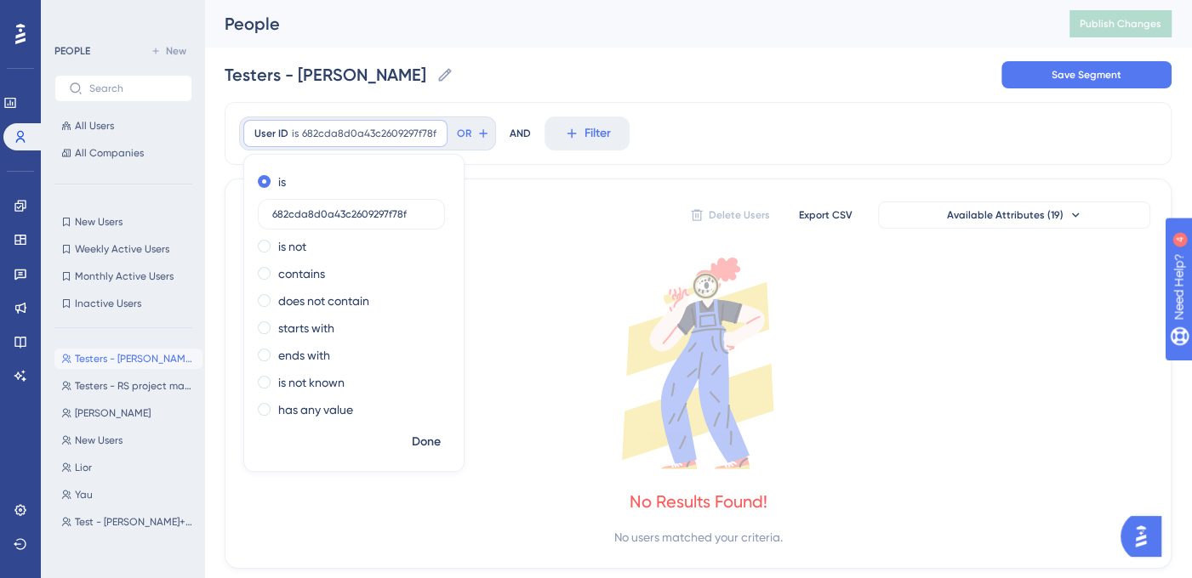
click at [389, 219] on input "682cda8d0a43c2609297f78f" at bounding box center [351, 214] width 158 height 12
click at [398, 217] on input "682cda8d0a43c2609297f78f" at bounding box center [351, 214] width 158 height 12
click at [406, 214] on input "682cda8d0a43c2609297f78f" at bounding box center [351, 214] width 158 height 12
click at [386, 216] on input "682cda8d0a43c2609297f78f" at bounding box center [351, 214] width 158 height 12
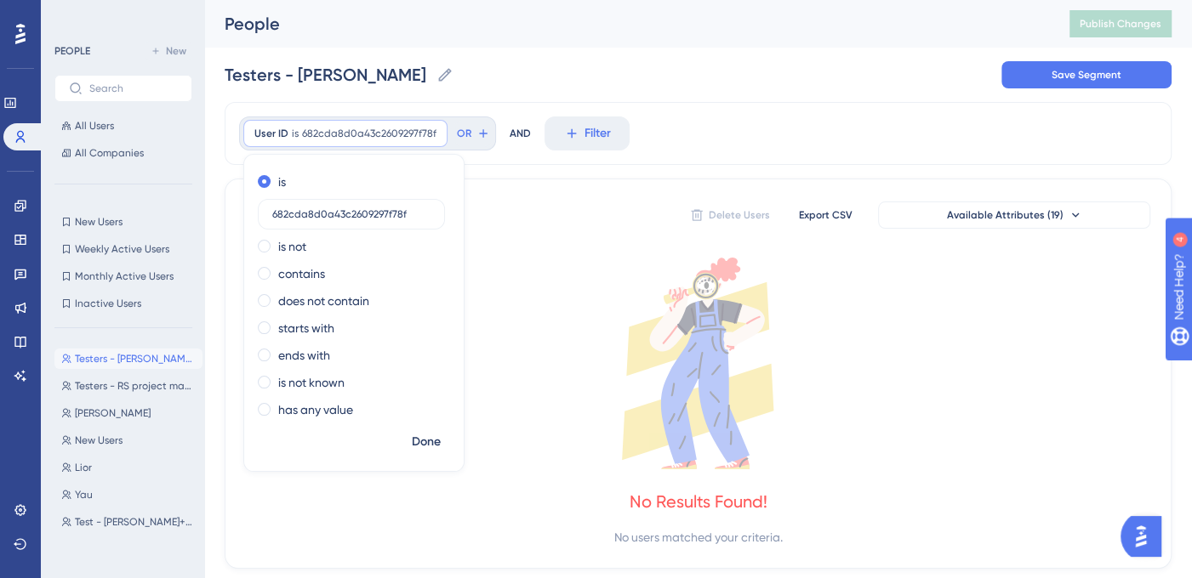
click at [386, 216] on input "682cda8d0a43c2609297f78f" at bounding box center [351, 214] width 158 height 12
type input "682cf3900a43c2609298ad4a"
click at [414, 445] on span "Done" at bounding box center [426, 442] width 29 height 20
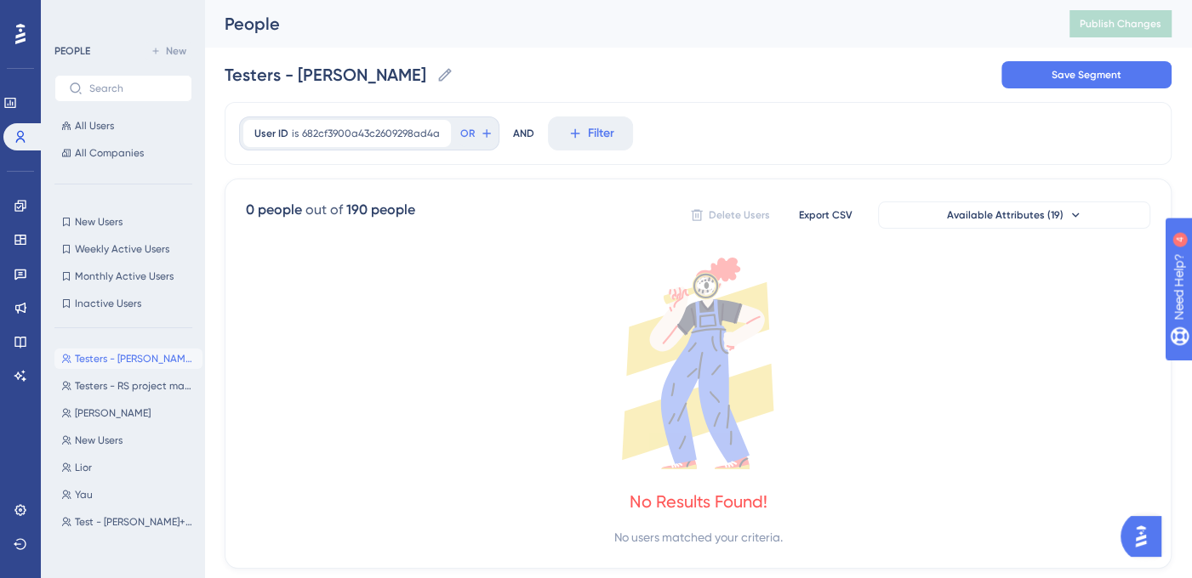
click at [442, 439] on icon at bounding box center [698, 364] width 904 height 212
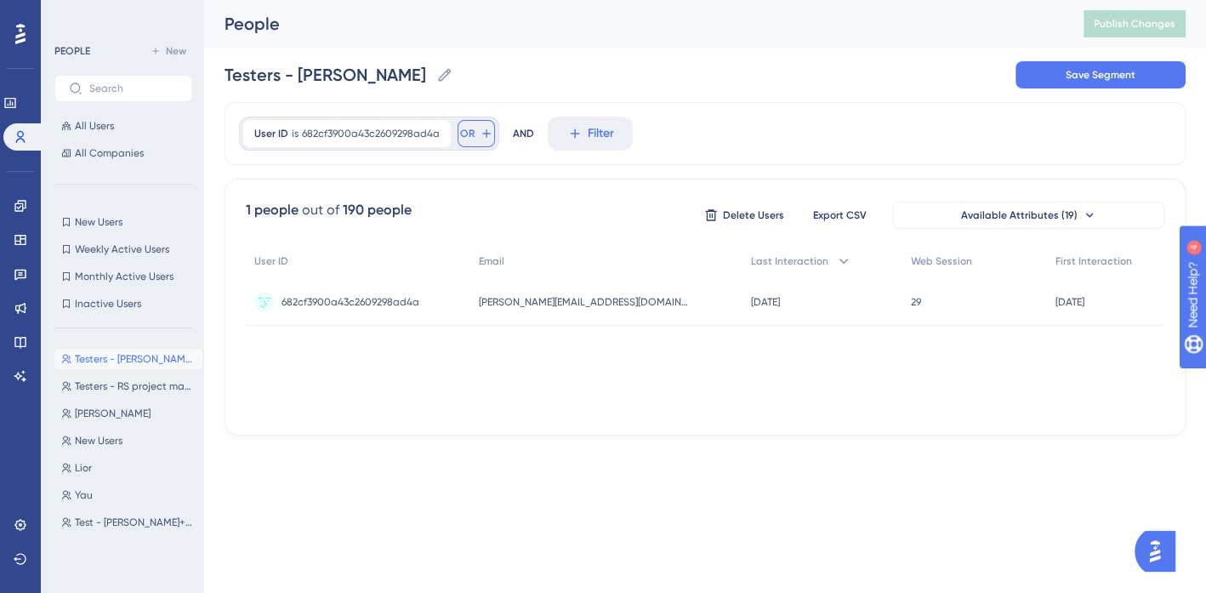
click at [483, 137] on icon at bounding box center [487, 134] width 14 height 14
type input "user id"
click at [624, 260] on button "User ID User ID" at bounding box center [594, 258] width 250 height 34
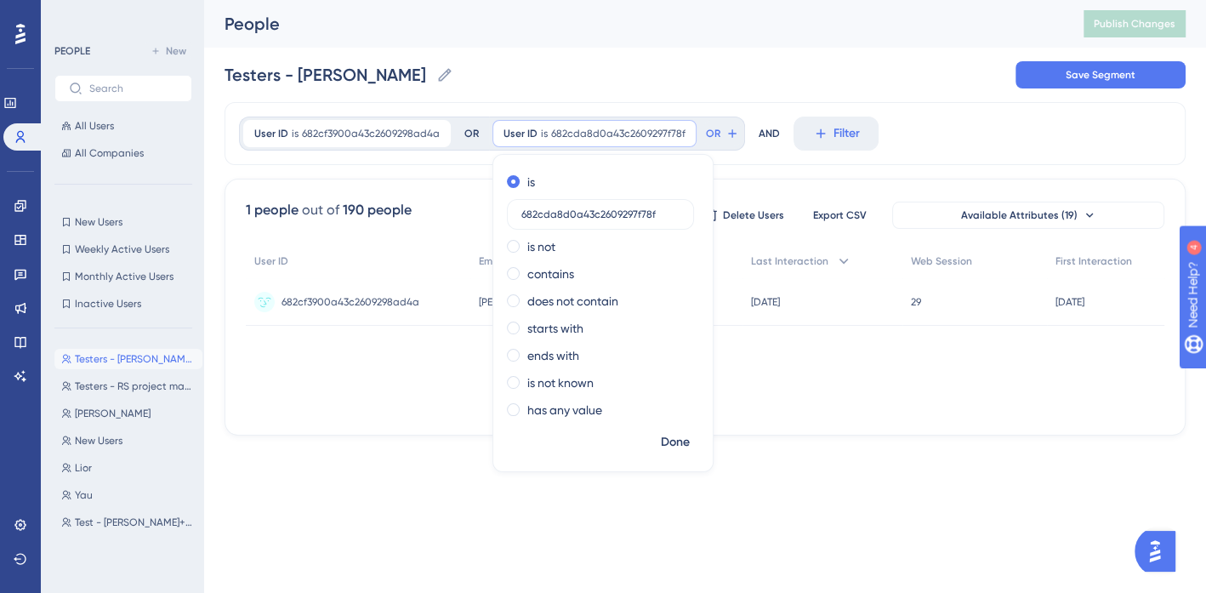
type input "682cda8d0a43c2609297f78f"
click at [671, 441] on span "Done" at bounding box center [675, 442] width 29 height 20
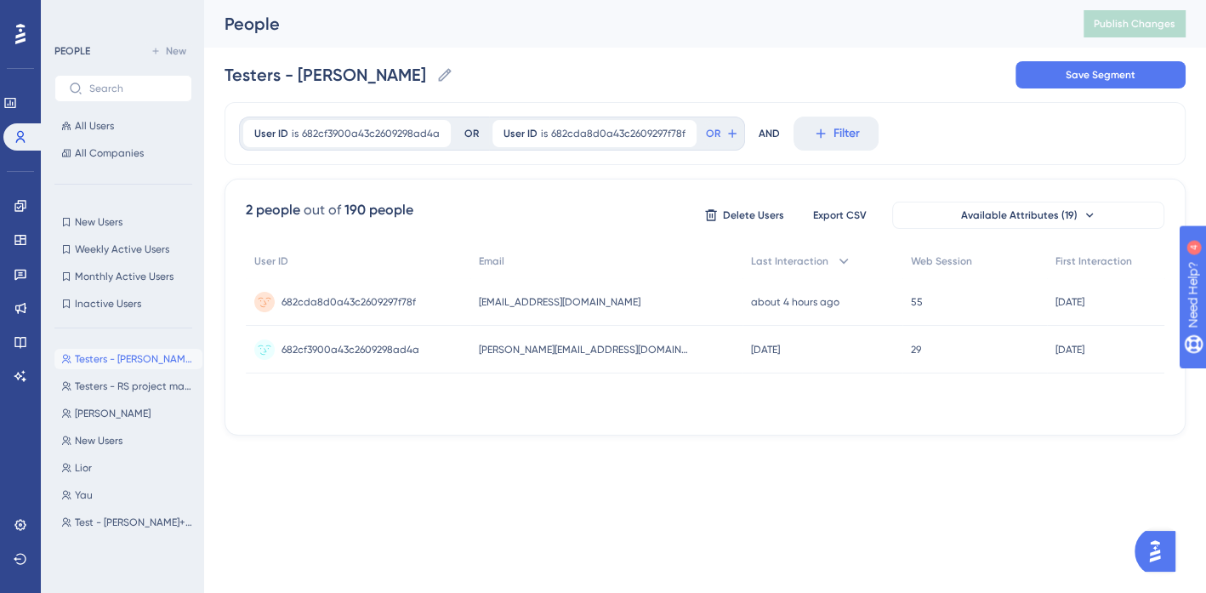
click at [1146, 77] on button "Save Segment" at bounding box center [1100, 74] width 170 height 27
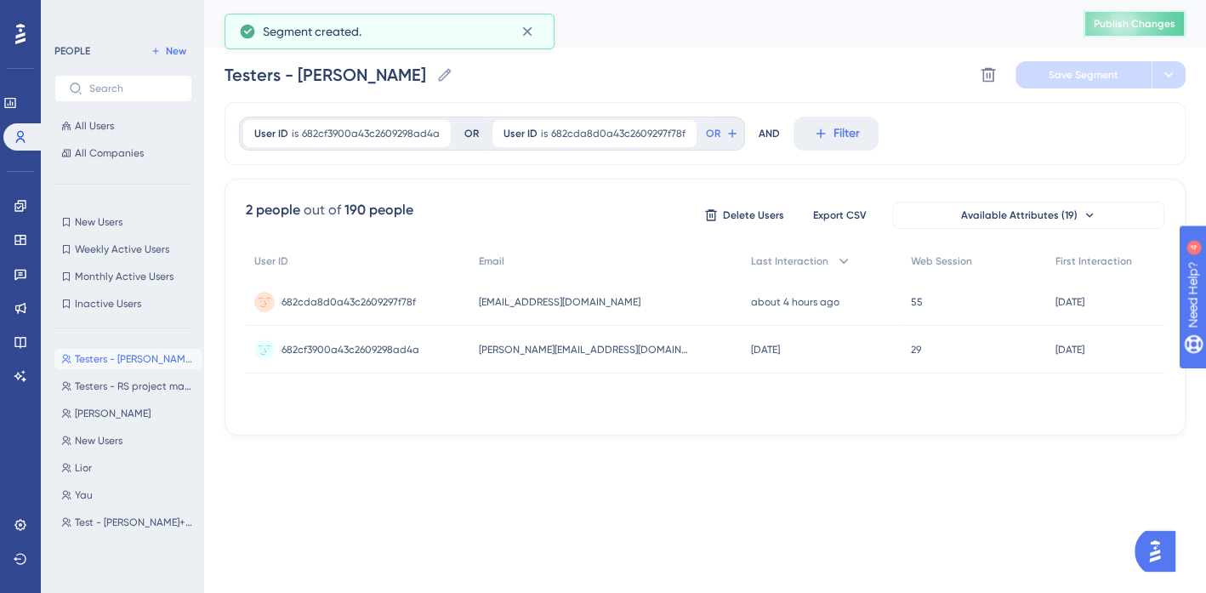
click at [1137, 27] on span "Publish Changes" at bounding box center [1135, 24] width 82 height 14
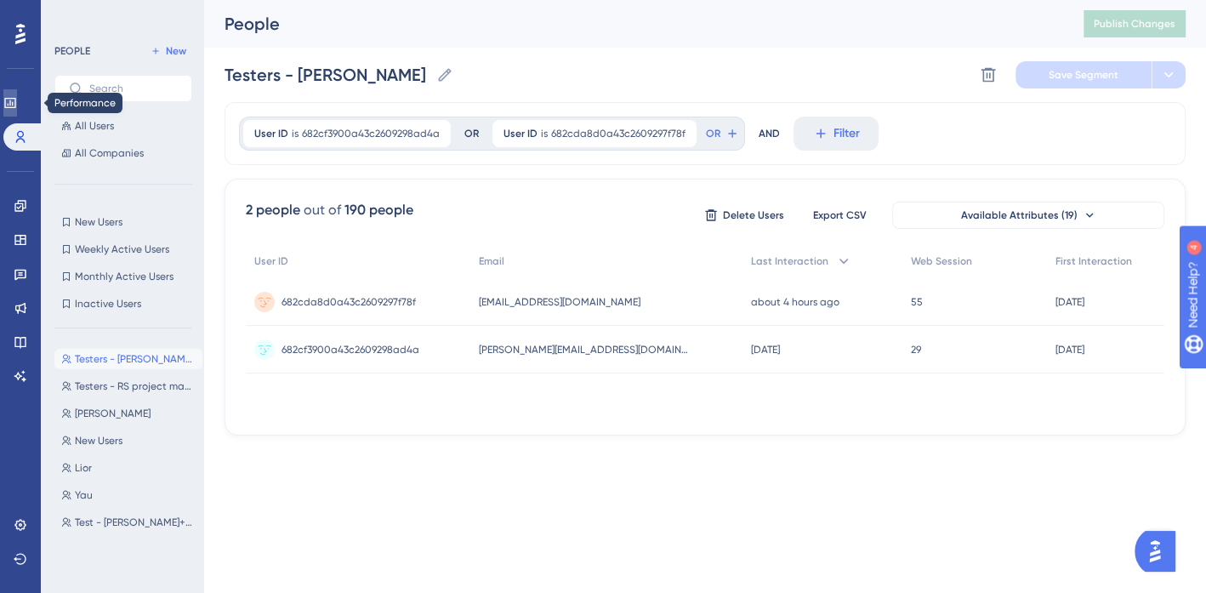
drag, startPoint x: 17, startPoint y: 105, endPoint x: 23, endPoint y: 205, distance: 100.5
click at [17, 105] on icon at bounding box center [10, 103] width 14 height 14
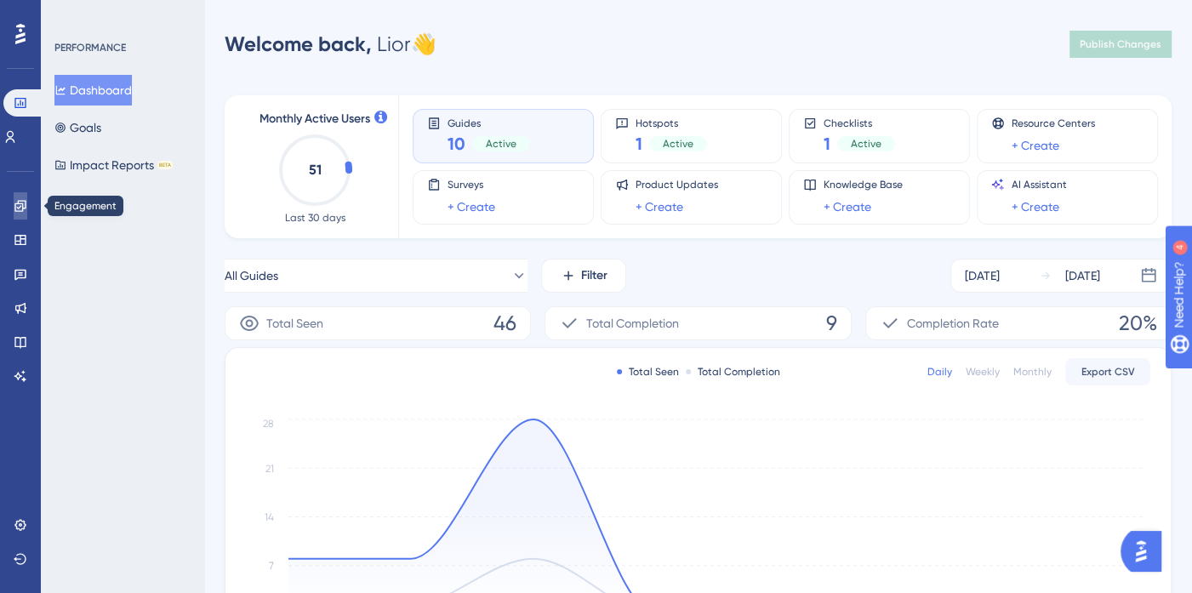
click at [19, 202] on icon at bounding box center [21, 206] width 14 height 14
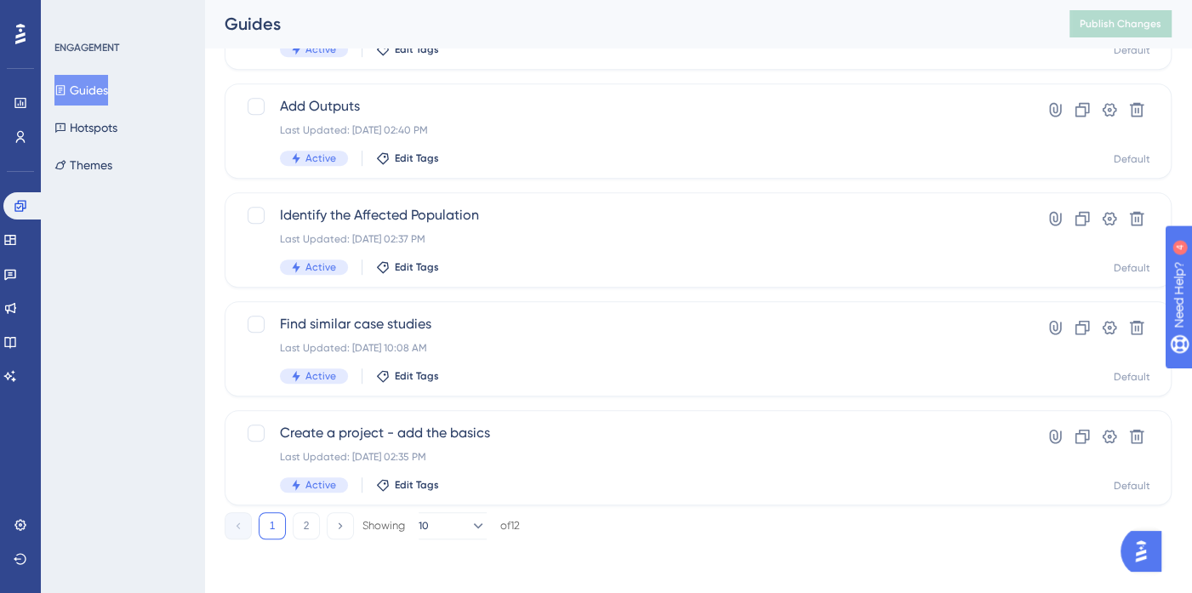
scroll to position [726, 0]
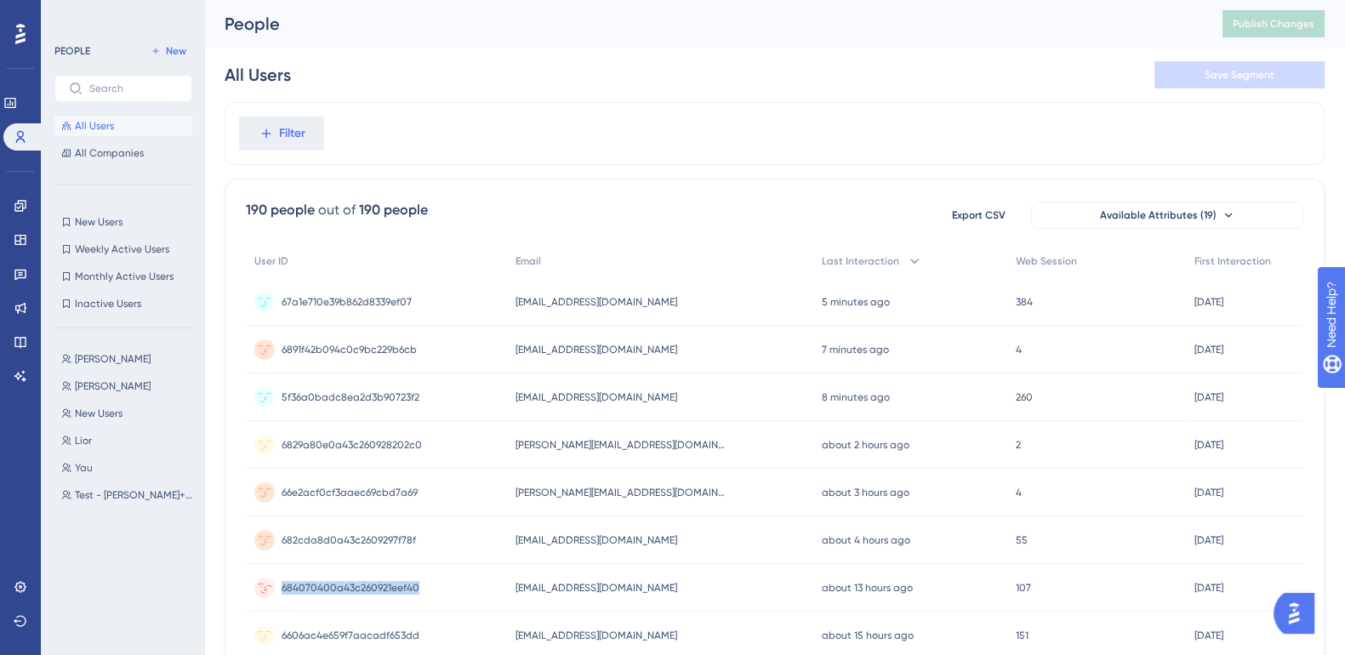
drag, startPoint x: 421, startPoint y: 590, endPoint x: 277, endPoint y: 593, distance: 143.8
click at [277, 593] on div "684070400a43c260921eef40 684070400a43c260921eef40" at bounding box center [376, 588] width 261 height 48
copy span "684070400a43c260921eef40"
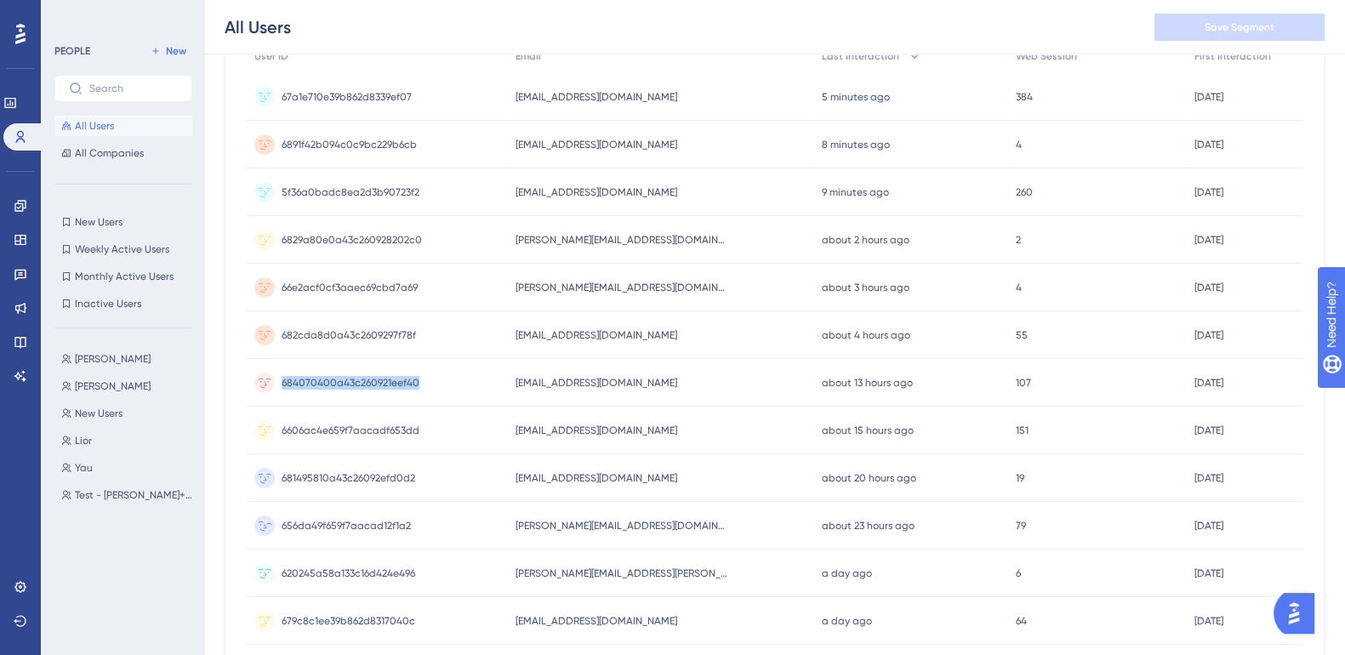
scroll to position [319, 0]
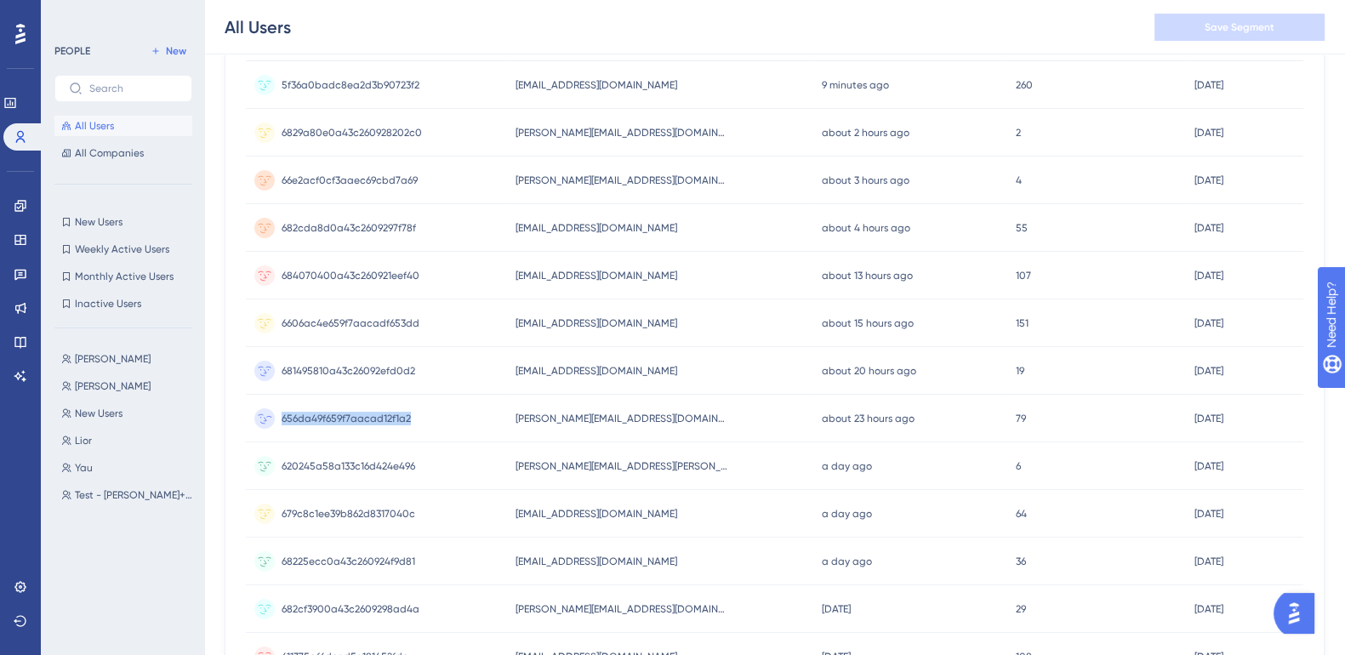
drag, startPoint x: 419, startPoint y: 419, endPoint x: 283, endPoint y: 424, distance: 136.1
click at [283, 424] on div "656da49f659f7aacad12f1a2 656da49f659f7aacad12f1a2" at bounding box center [376, 419] width 261 height 48
copy span "656da49f659f7aacad12f1a2"
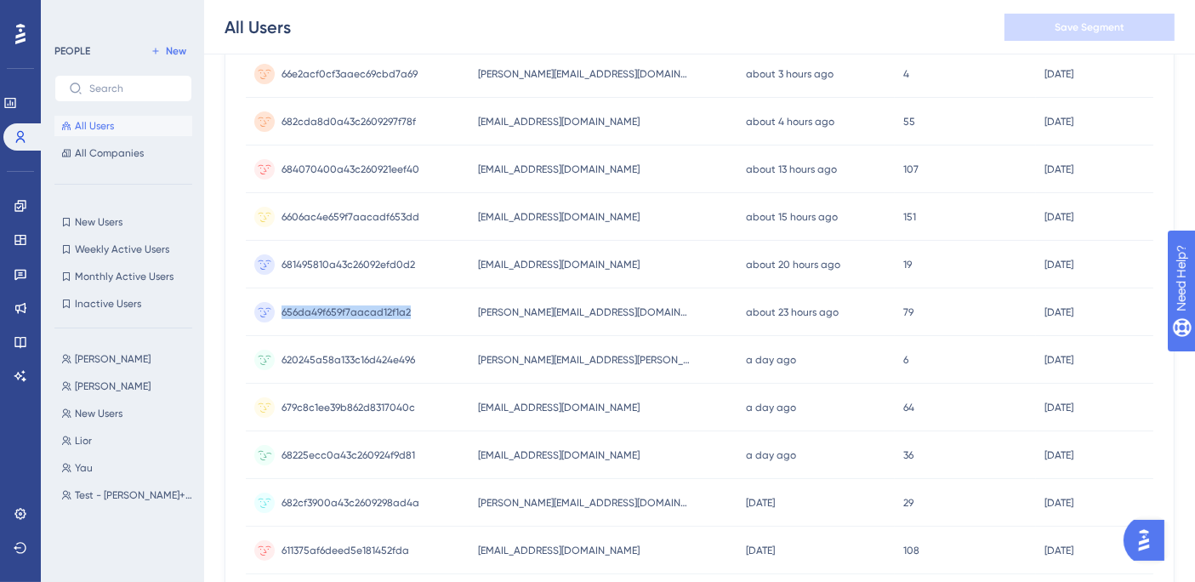
scroll to position [520, 0]
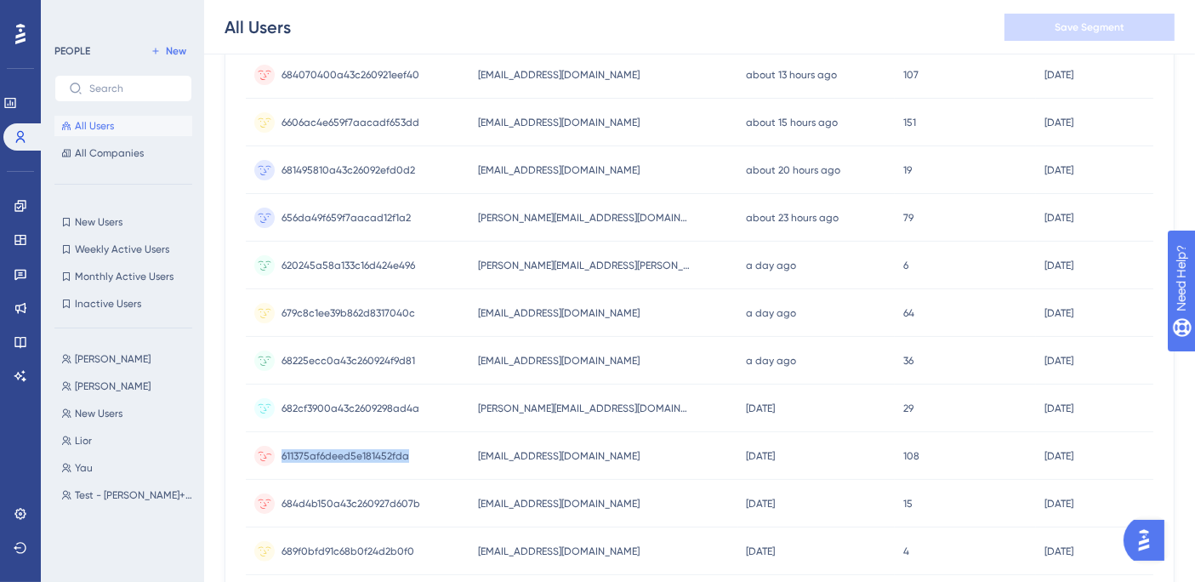
drag, startPoint x: 424, startPoint y: 451, endPoint x: 282, endPoint y: 460, distance: 143.2
click at [282, 460] on div "611375af6deed5e181452fda 611375af6deed5e181452fda" at bounding box center [358, 456] width 224 height 48
copy span "611375af6deed5e181452fda"
drag, startPoint x: 412, startPoint y: 217, endPoint x: 271, endPoint y: 217, distance: 141.2
click at [271, 217] on div "656da49f659f7aacad12f1a2 656da49f659f7aacad12f1a2" at bounding box center [358, 218] width 224 height 48
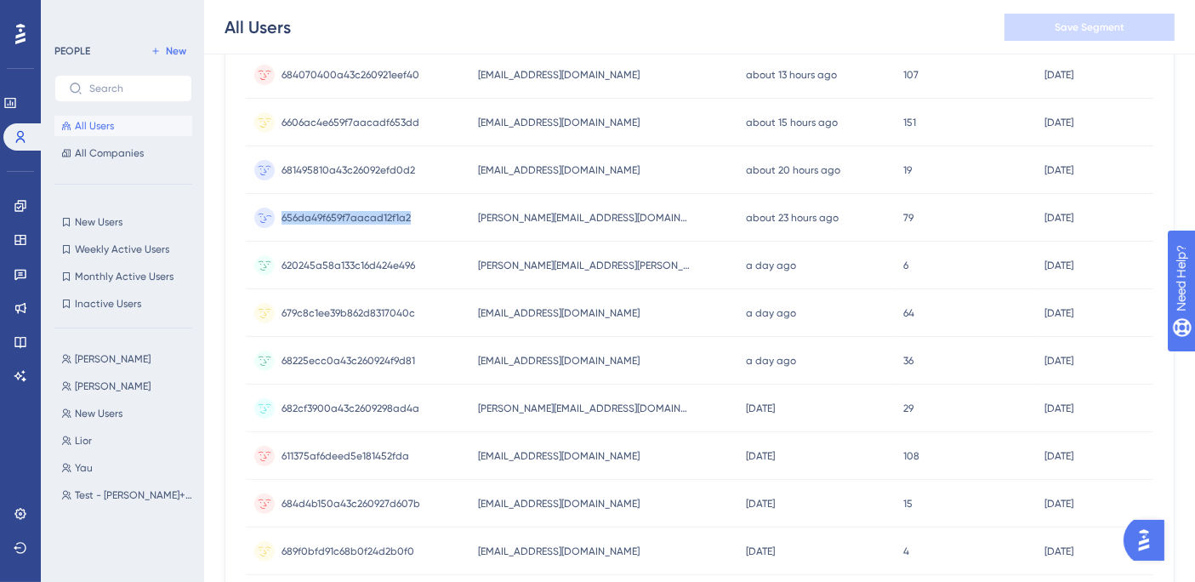
copy span "656da49f659f7aacad12f1a2"
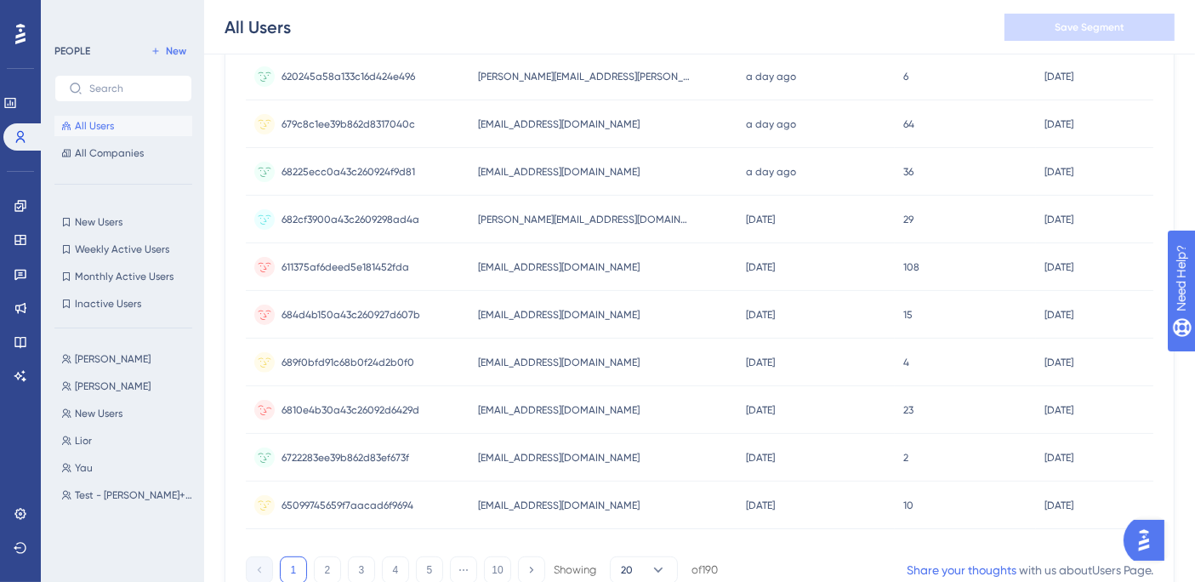
scroll to position [789, 0]
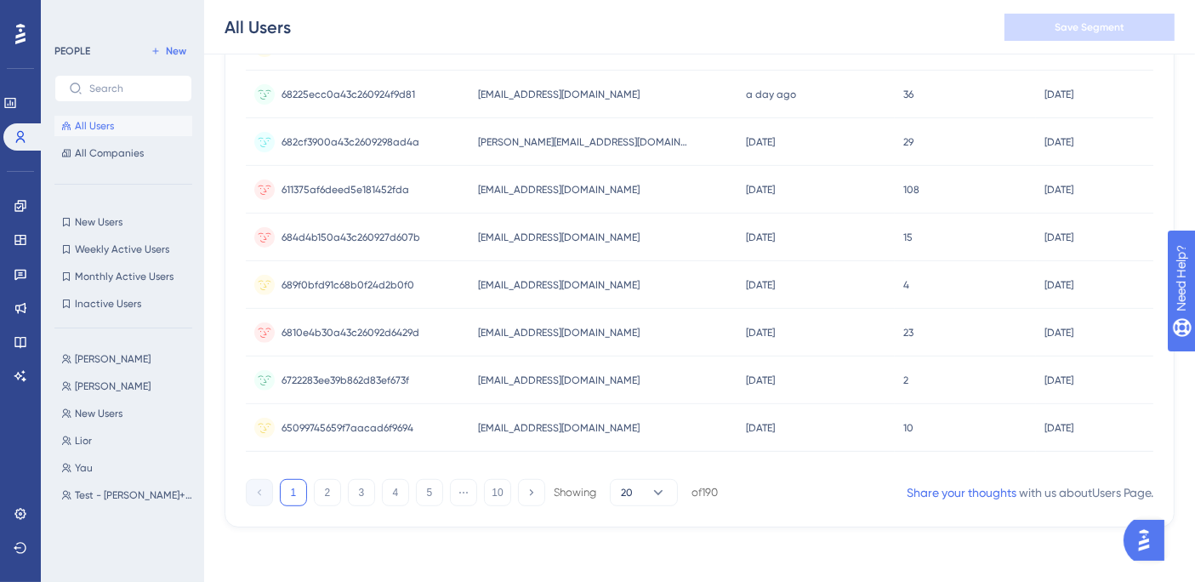
click at [323, 494] on button "2" at bounding box center [327, 492] width 27 height 27
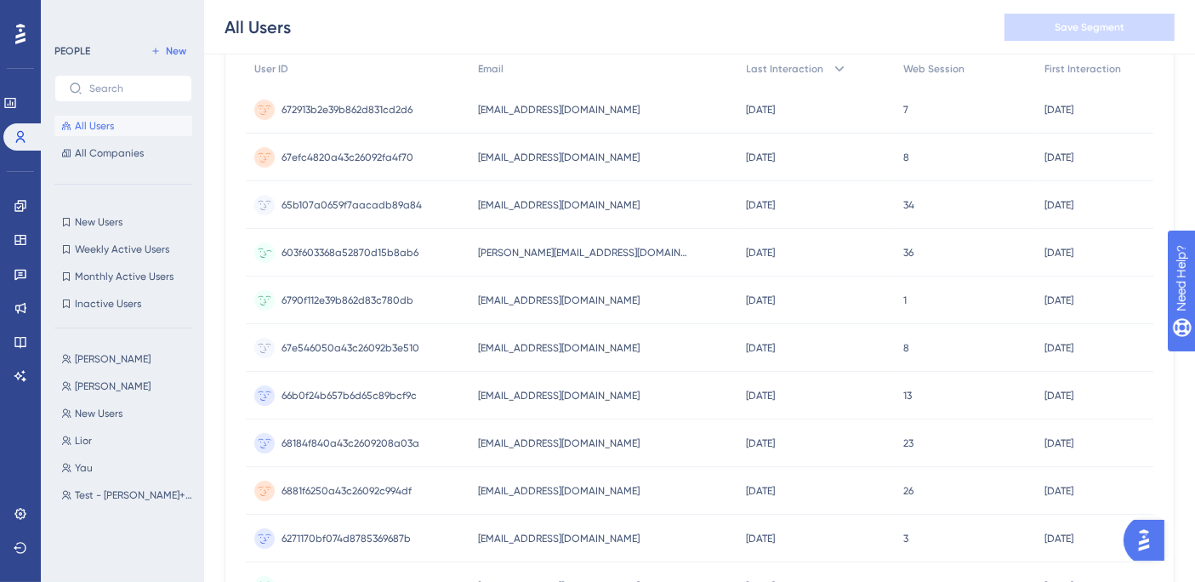
scroll to position [128, 0]
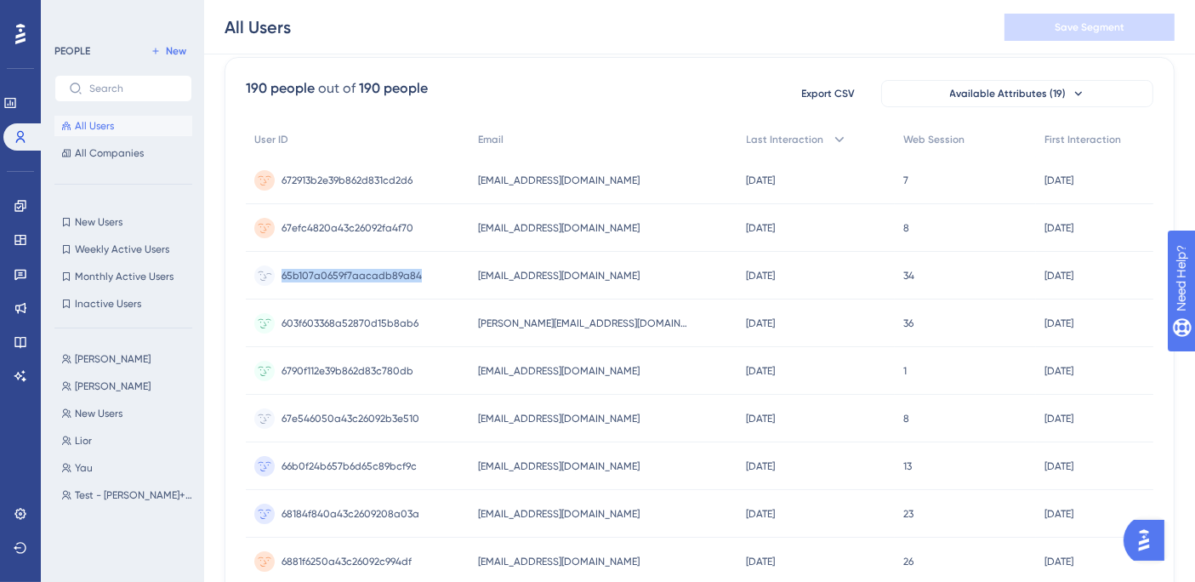
drag, startPoint x: 419, startPoint y: 268, endPoint x: 281, endPoint y: 275, distance: 138.8
click at [281, 275] on div "65b107a0659f7aacadb89a84 65b107a0659f7aacadb89a84" at bounding box center [358, 276] width 224 height 48
copy span "65b107a0659f7aacadb89a84"
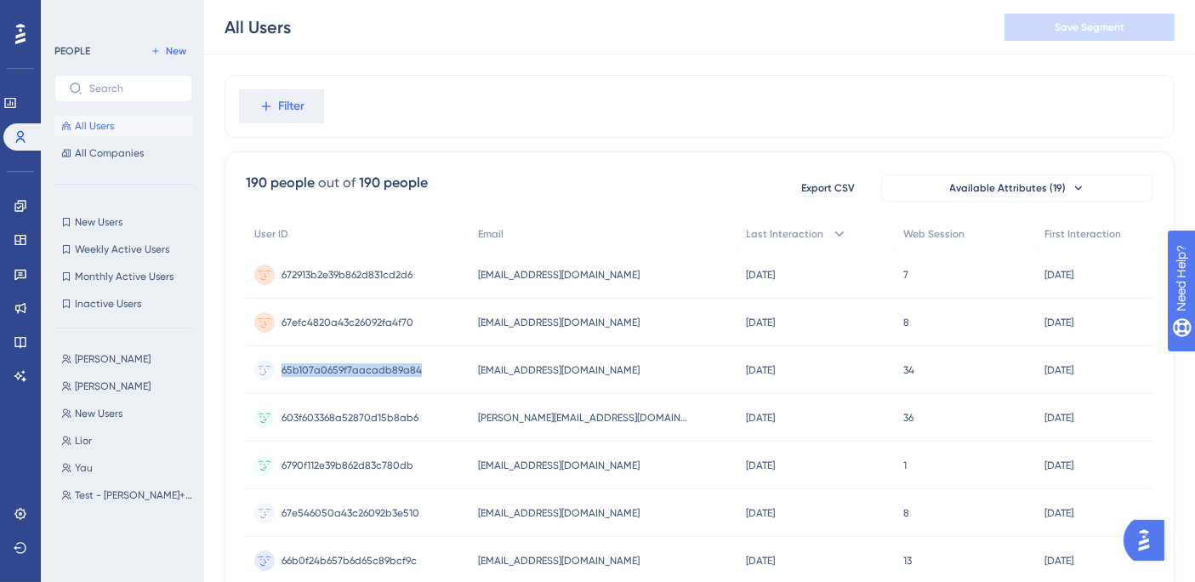
scroll to position [789, 0]
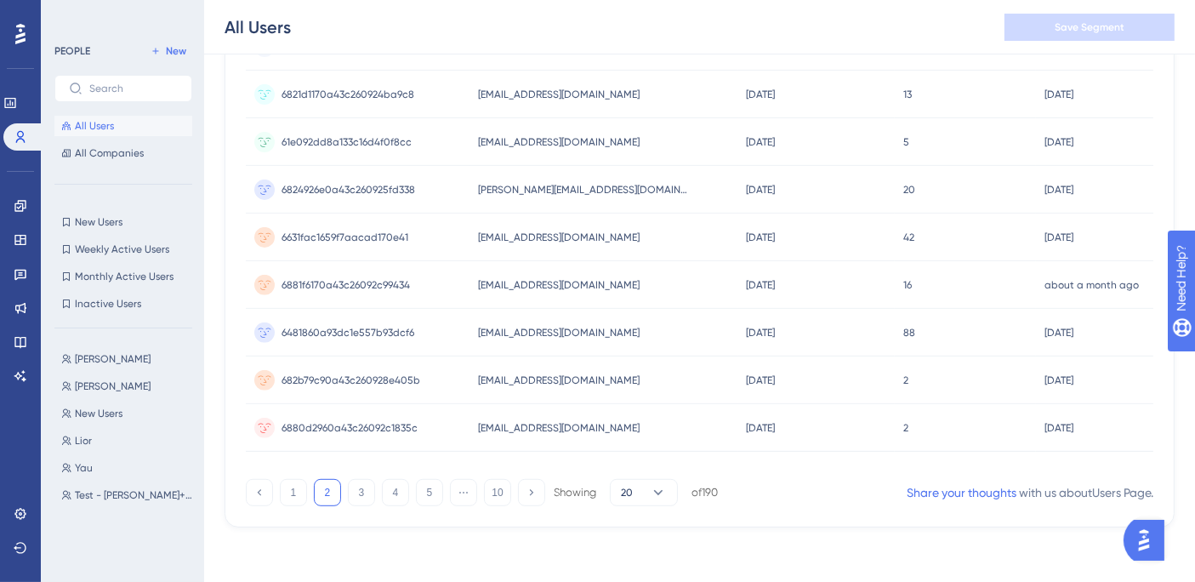
click at [356, 496] on button "3" at bounding box center [361, 492] width 27 height 27
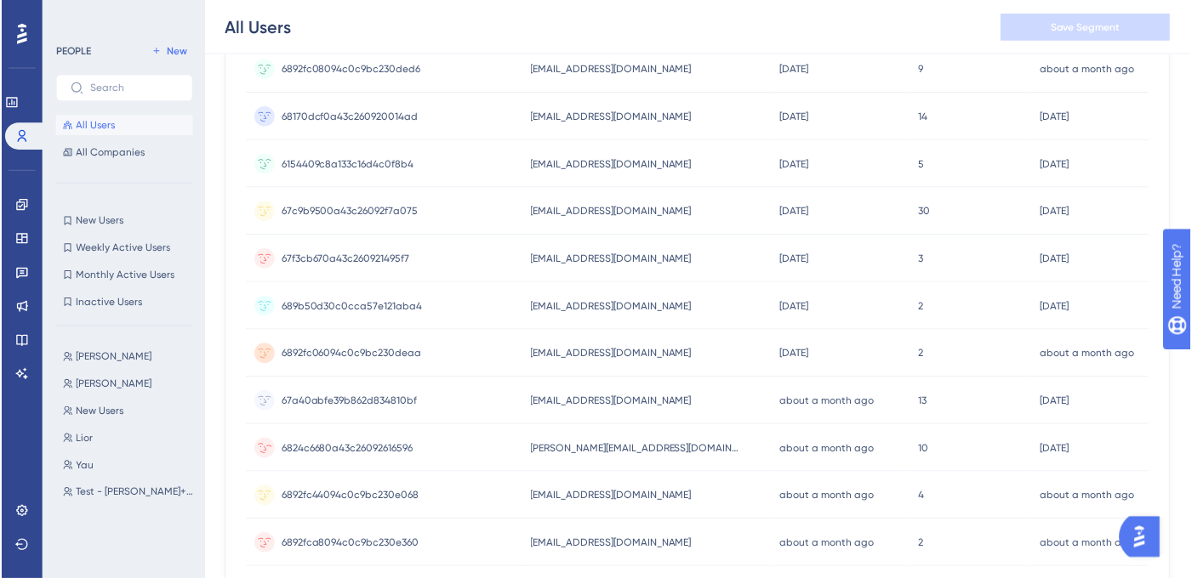
scroll to position [412, 0]
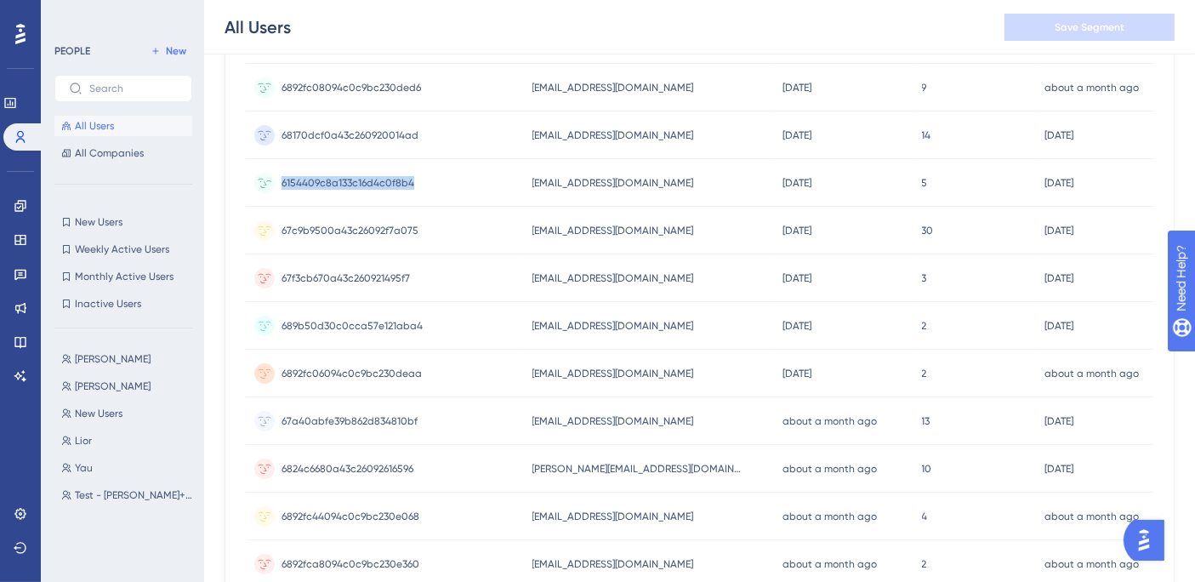
drag, startPoint x: 422, startPoint y: 177, endPoint x: 270, endPoint y: 187, distance: 151.7
click at [270, 187] on div "6154409c8a133c16d4c0f8b4 6154409c8a133c16d4c0f8b4" at bounding box center [385, 183] width 278 height 48
copy span "6154409c8a133c16d4c0f8b4"
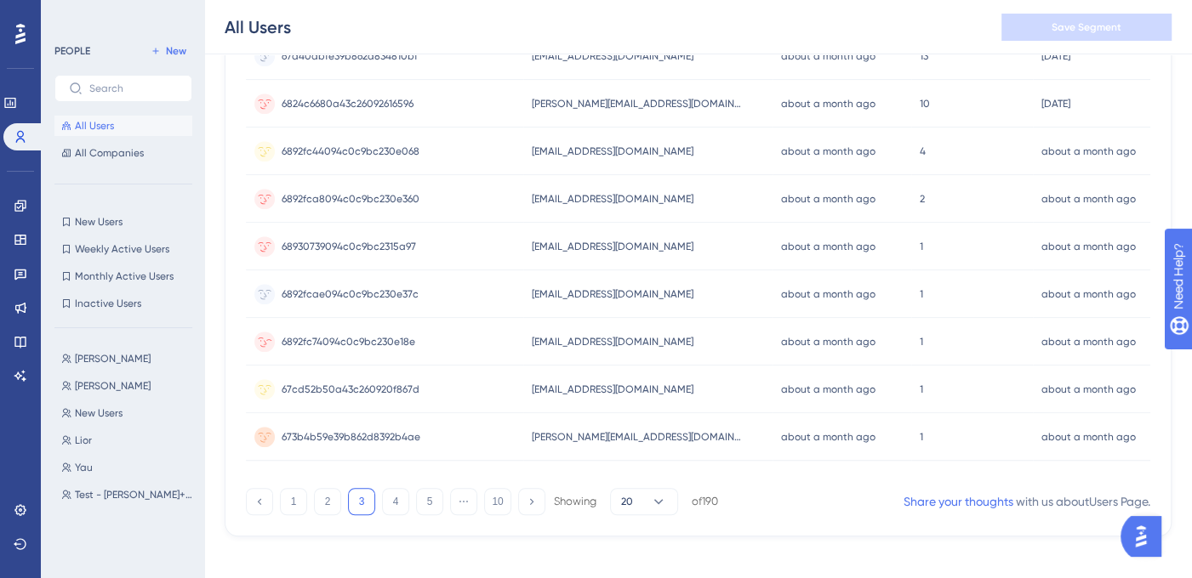
scroll to position [788, 0]
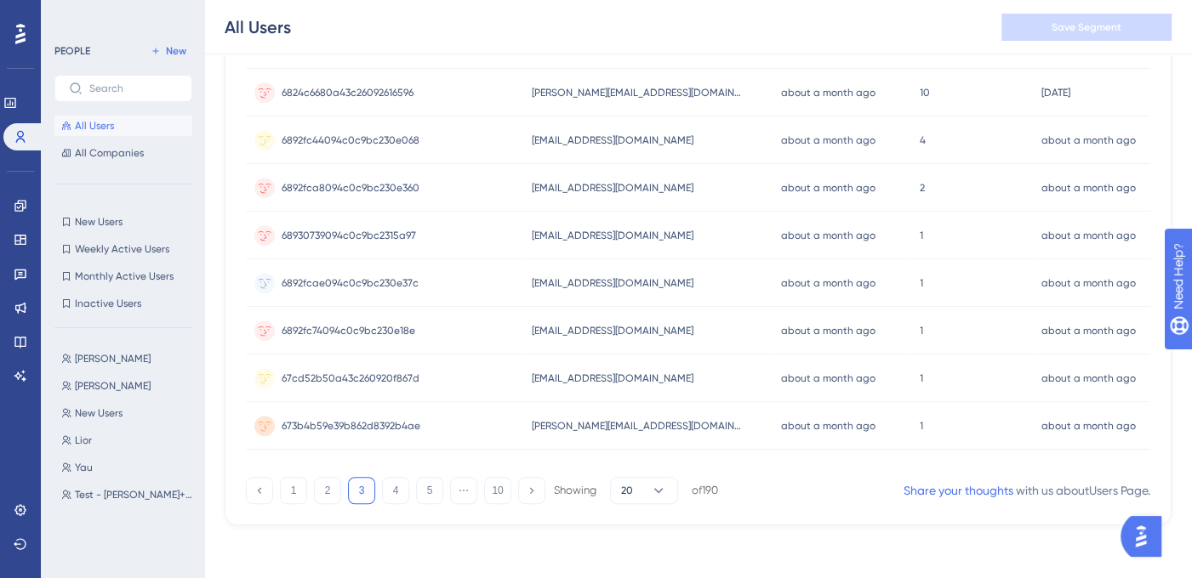
click at [321, 488] on button "2" at bounding box center [327, 490] width 27 height 27
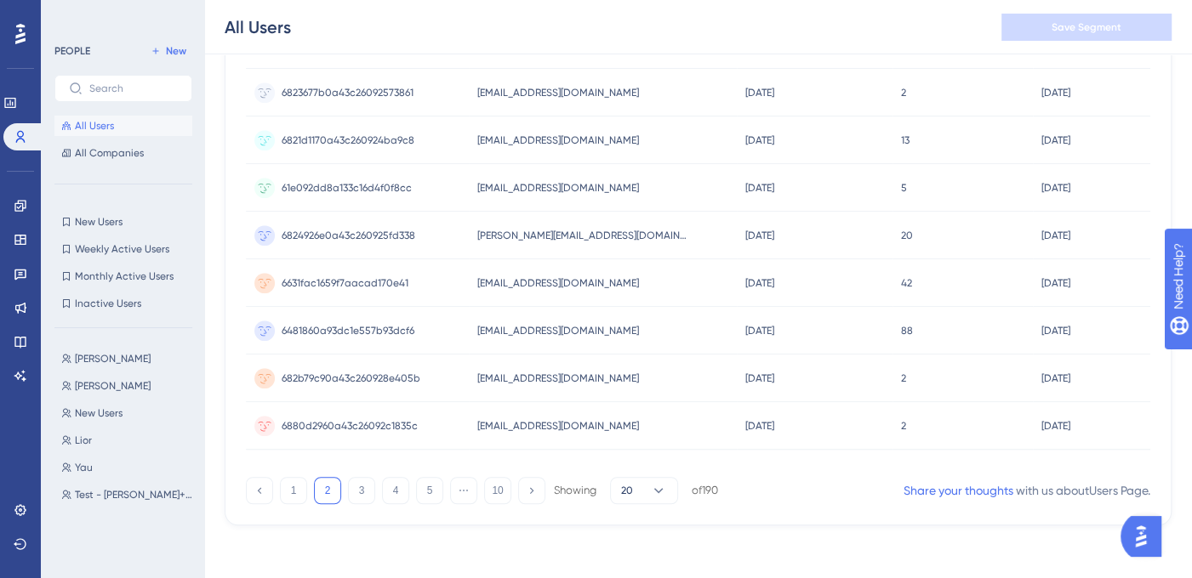
click at [300, 485] on button "1" at bounding box center [293, 490] width 27 height 27
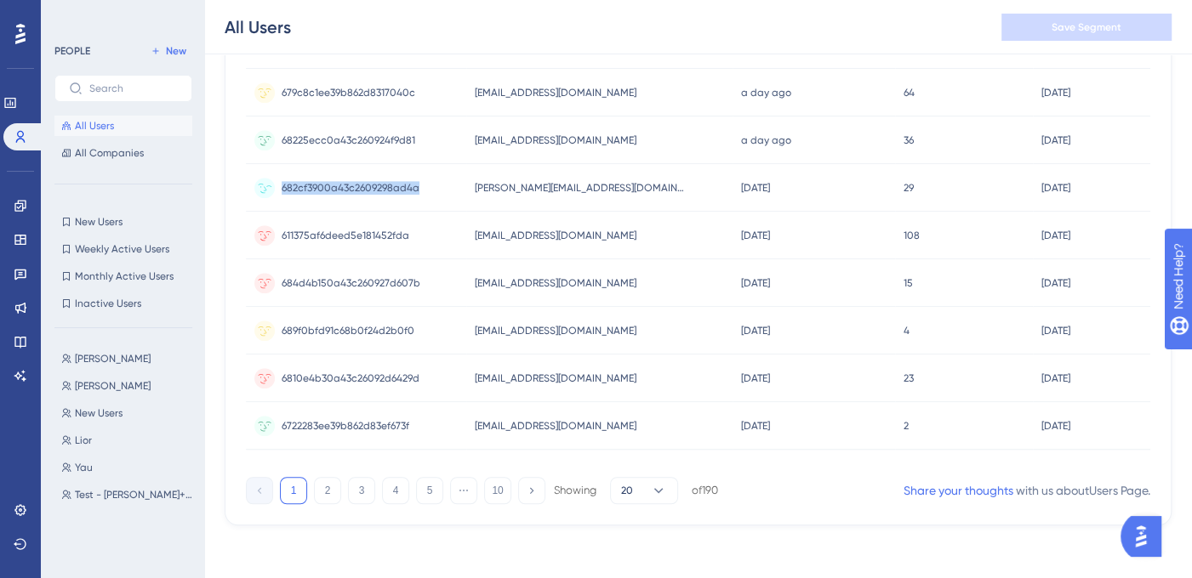
drag, startPoint x: 426, startPoint y: 185, endPoint x: 276, endPoint y: 197, distance: 150.2
click at [276, 197] on div "682cf3900a43c2609298ad4a 682cf3900a43c2609298ad4a" at bounding box center [356, 188] width 220 height 48
copy span "682cf3900a43c2609298ad4a"
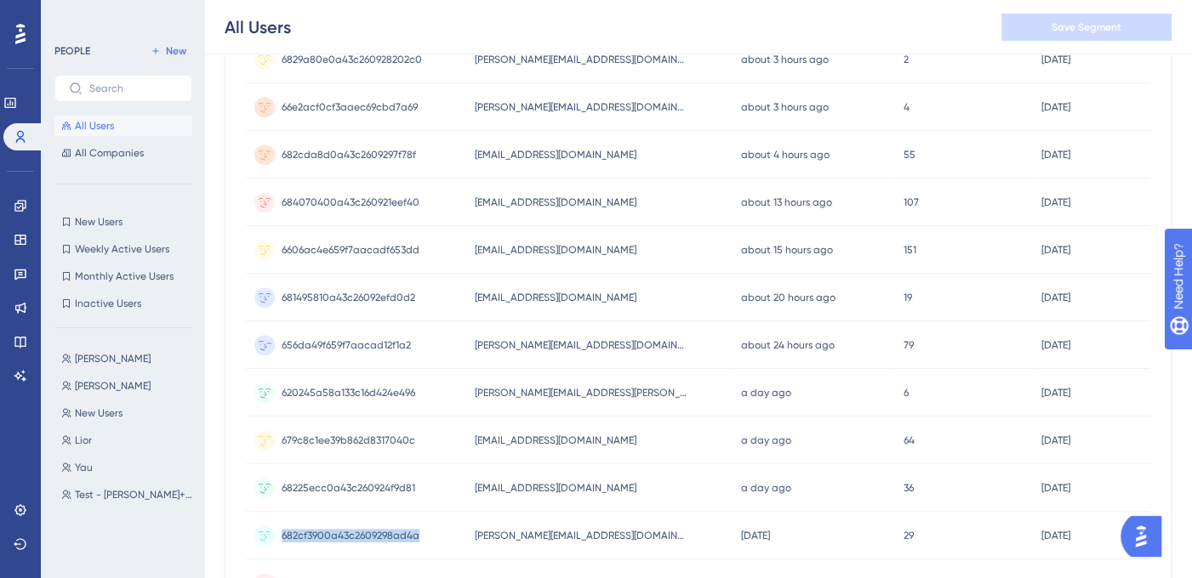
scroll to position [410, 0]
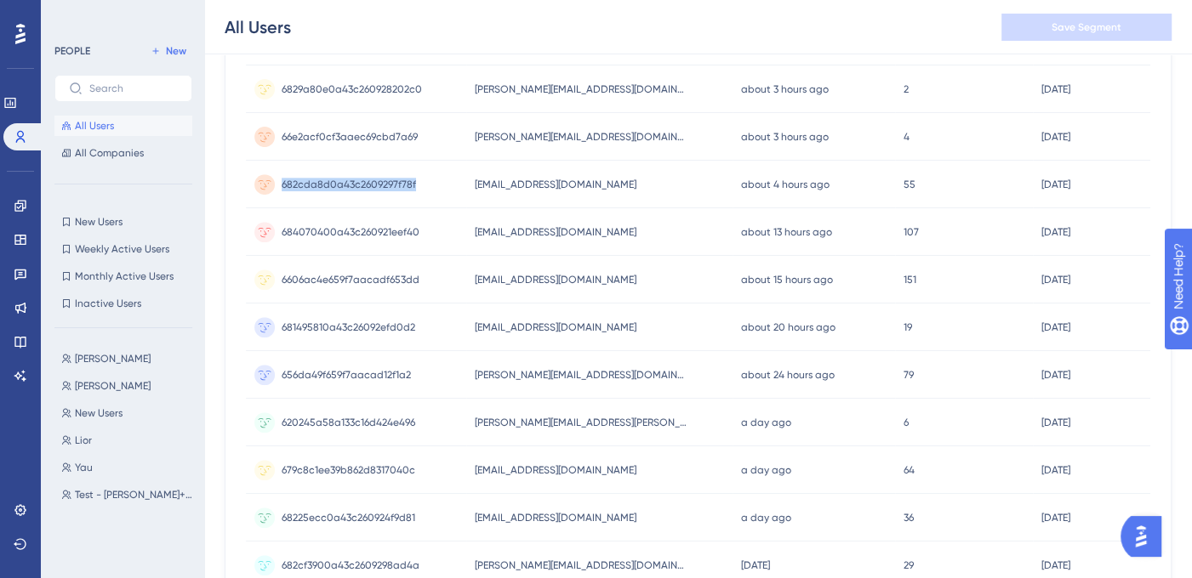
drag, startPoint x: 425, startPoint y: 179, endPoint x: 233, endPoint y: 190, distance: 192.5
click at [233, 190] on div "190 people out of 190 people Export CSV Available Attributes (19) User ID Email…" at bounding box center [698, 339] width 947 height 1128
copy span "682cda8d0a43c2609297f78f"
